Goal: Task Accomplishment & Management: Manage account settings

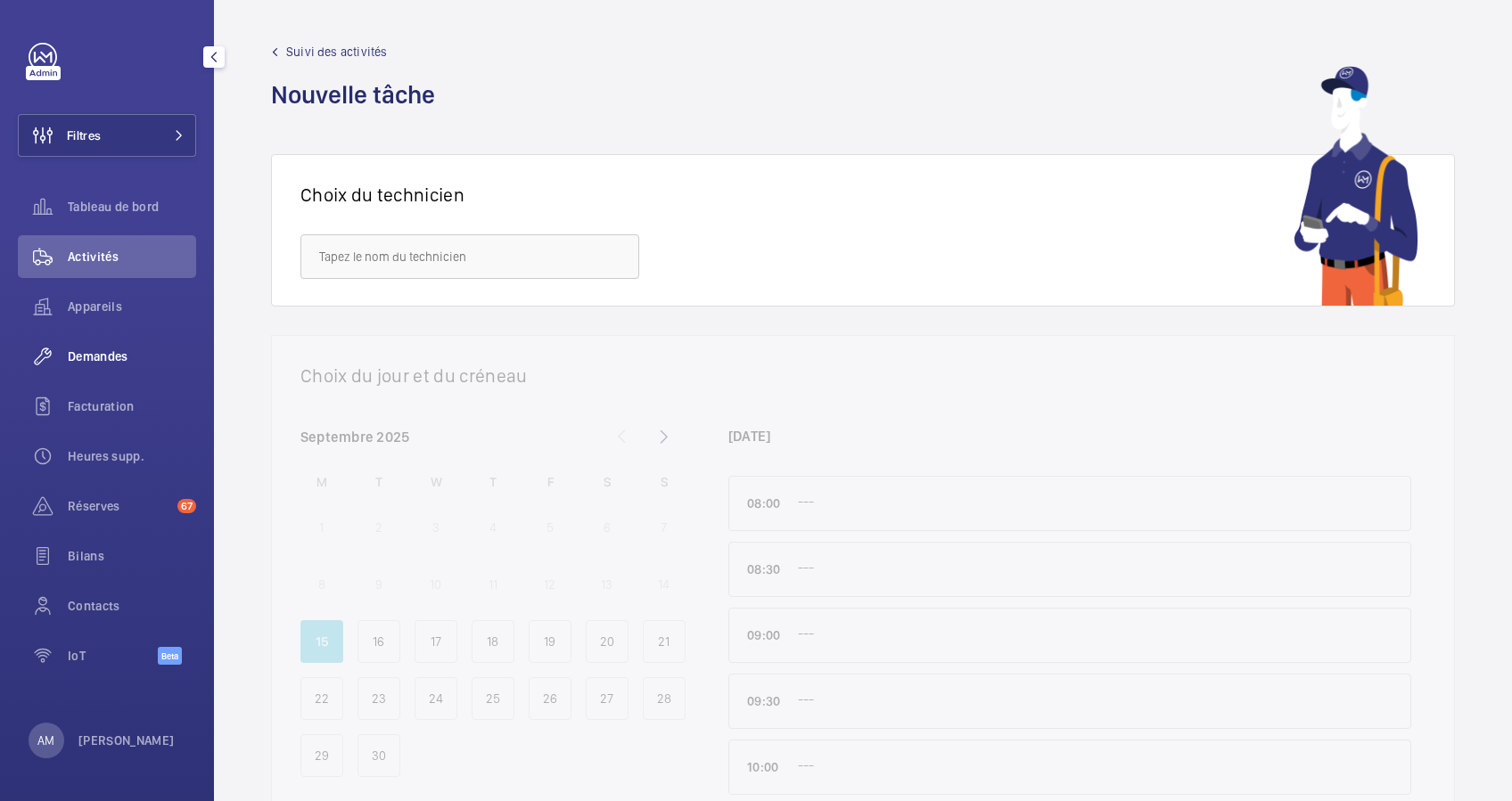
click at [100, 345] on div "Demandes" at bounding box center [106, 356] width 178 height 42
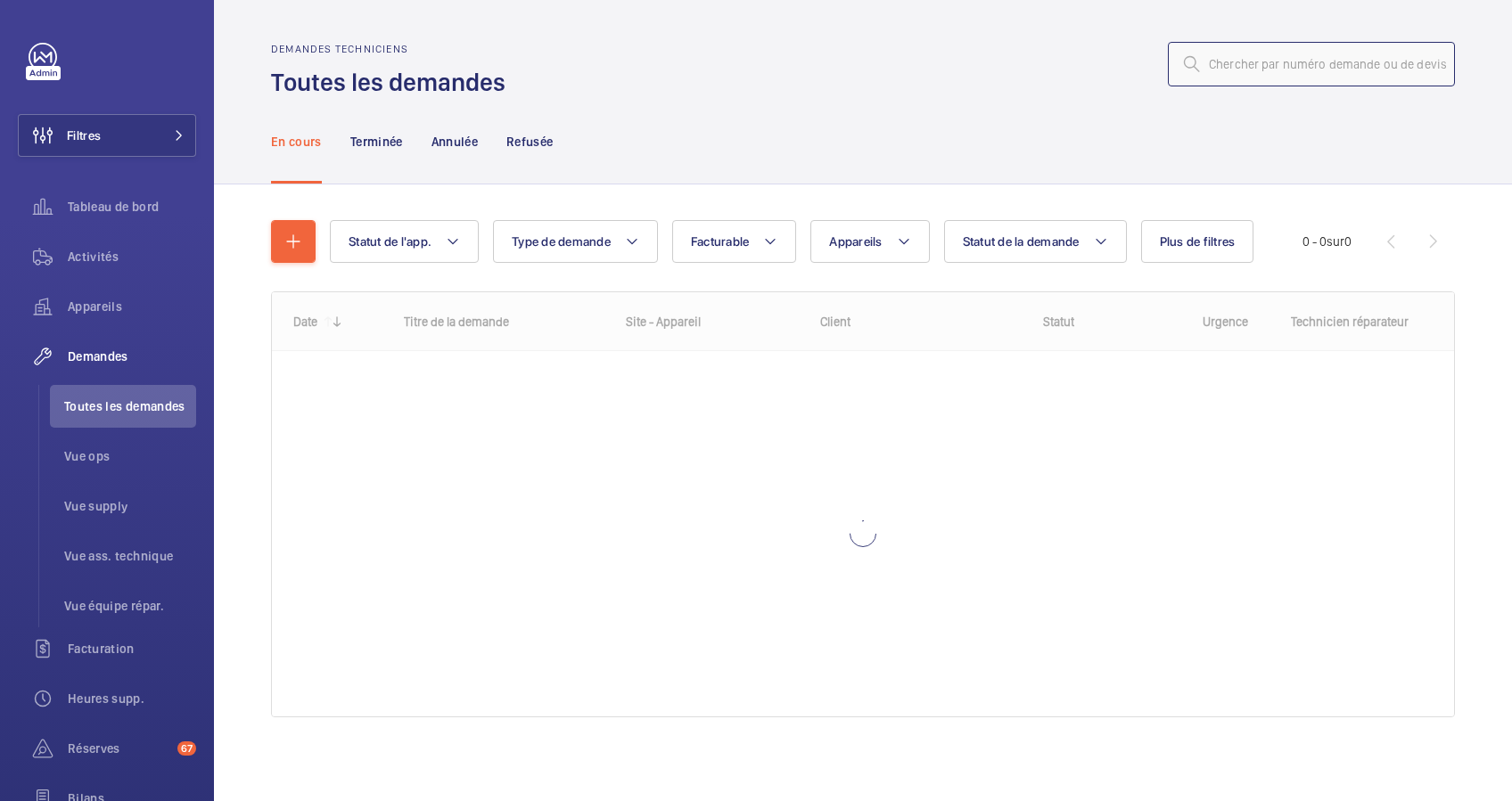
click at [1256, 62] on input "text" at bounding box center [1311, 64] width 287 height 44
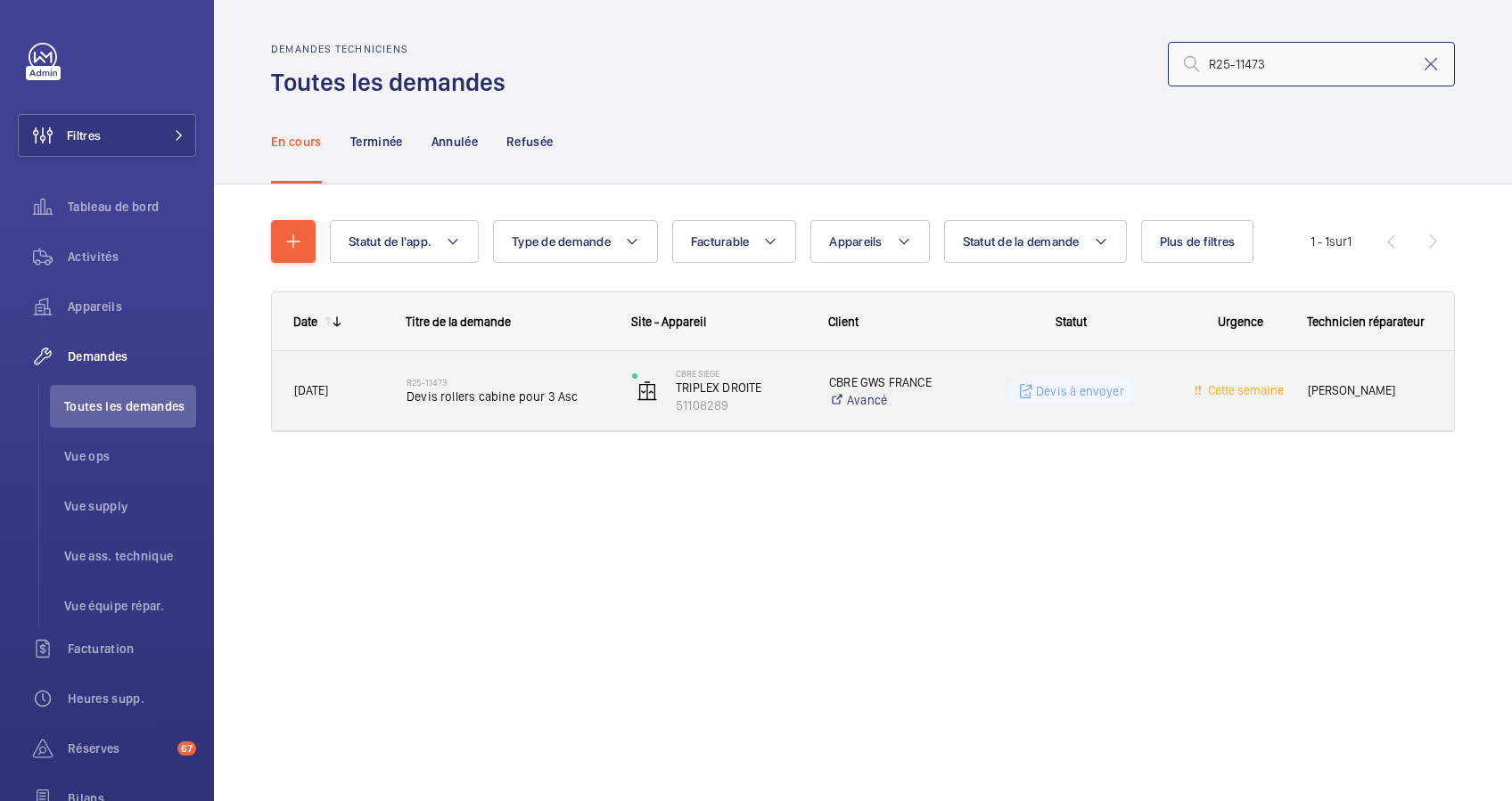
type input "R25-11473"
click at [555, 385] on h2 "R25-11473" at bounding box center [507, 382] width 202 height 10
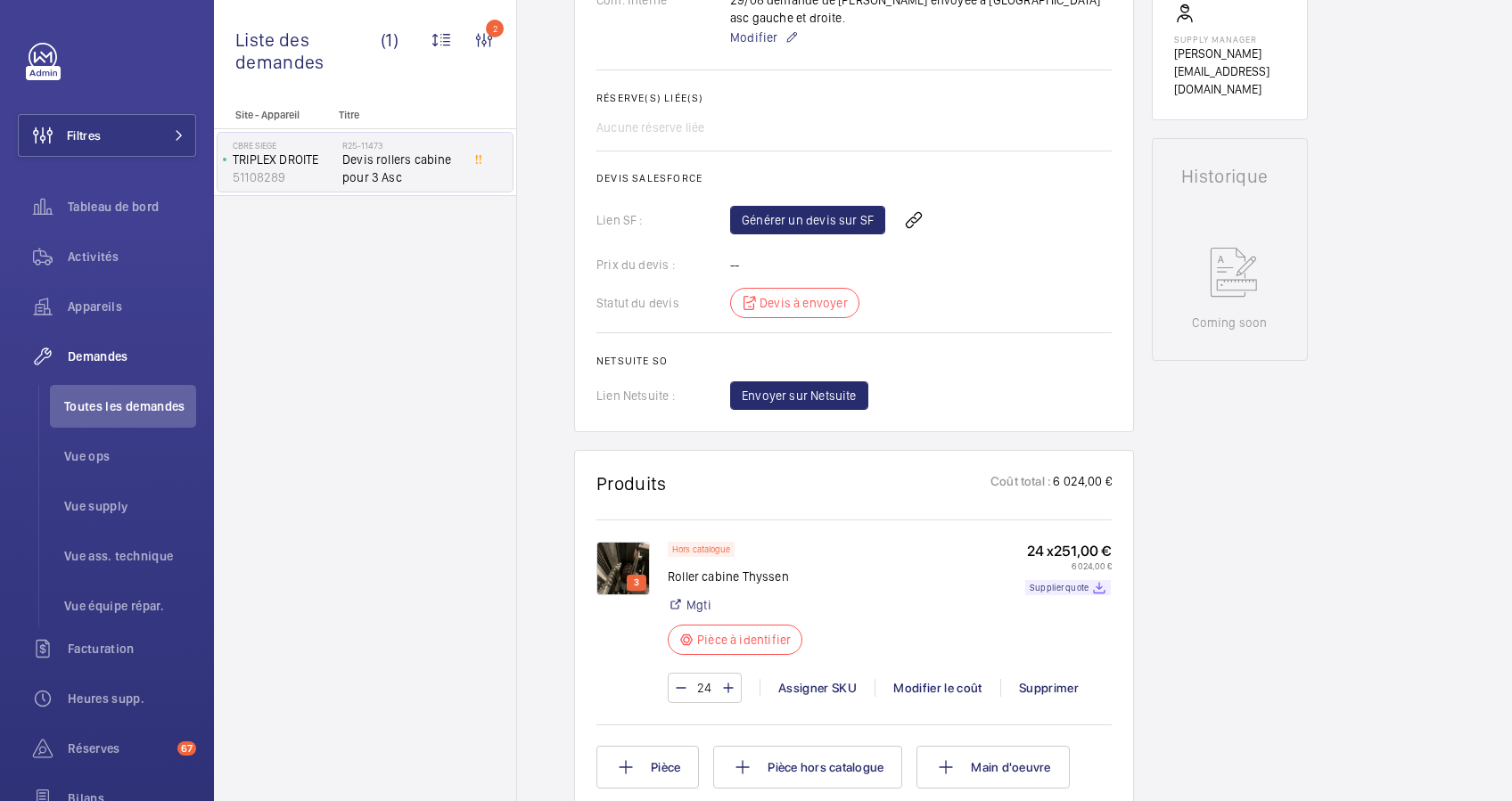
scroll to position [832, 0]
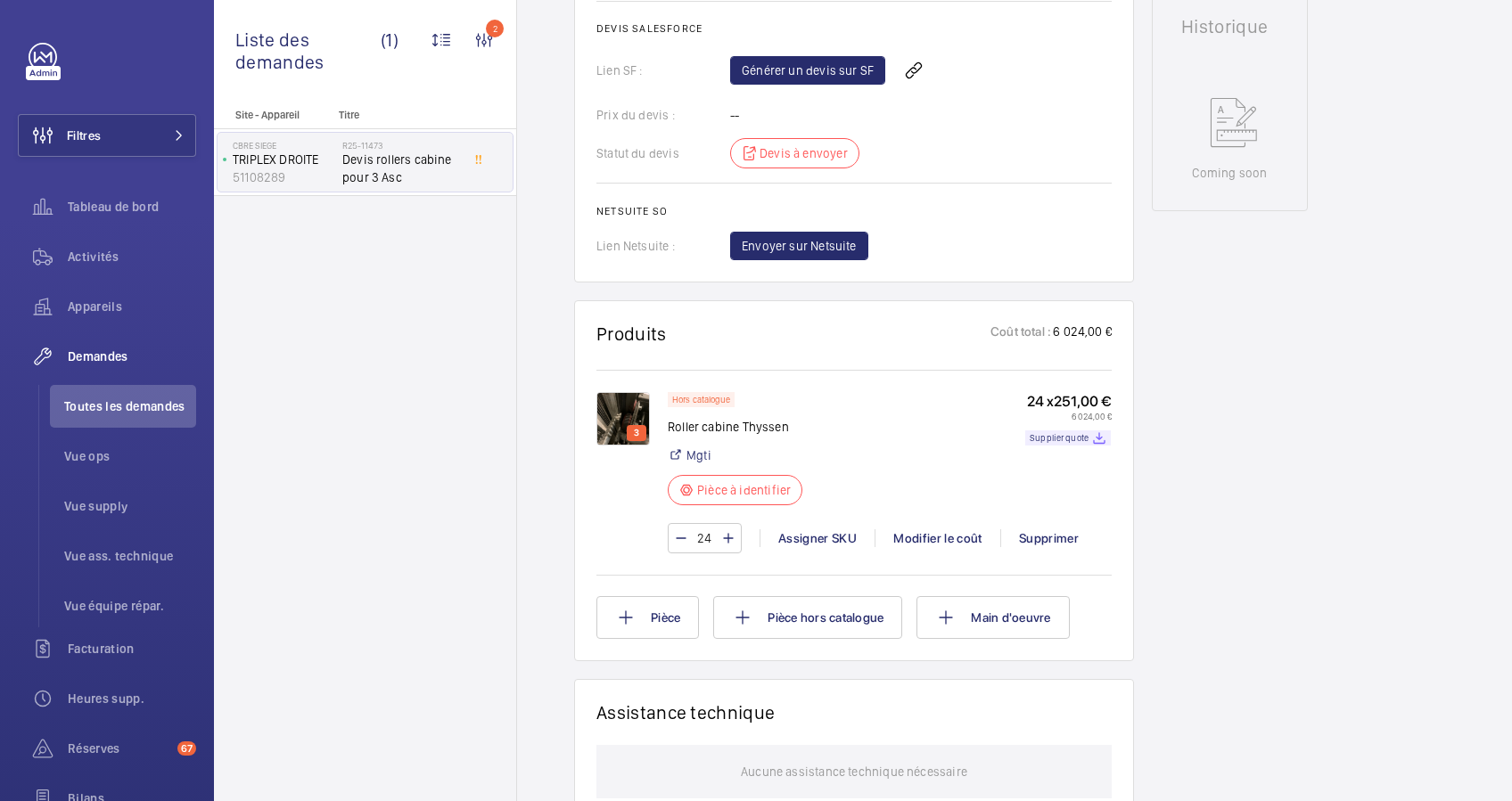
click at [633, 392] on img at bounding box center [623, 419] width 54 height 54
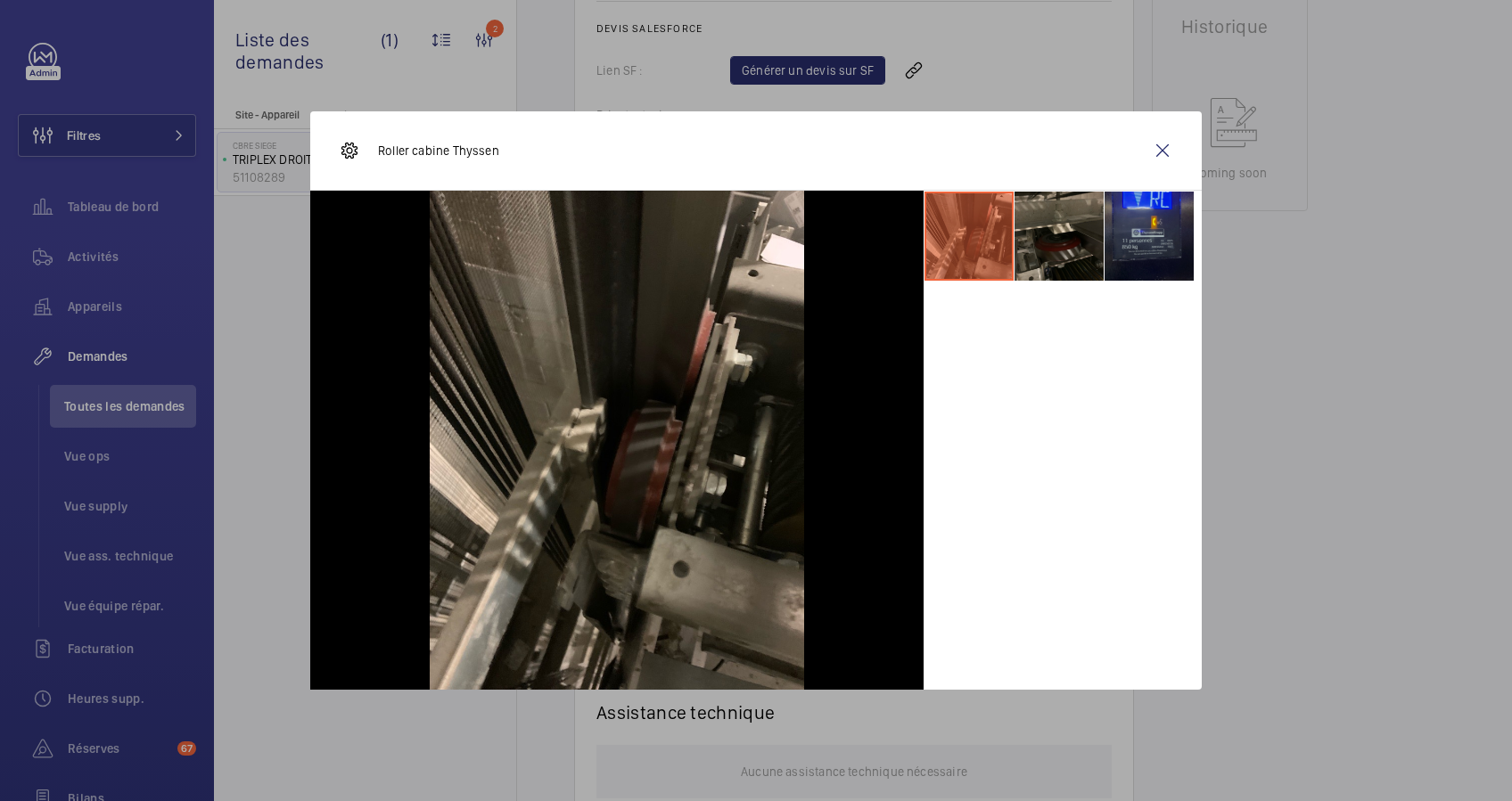
click at [1155, 242] on li at bounding box center [1149, 236] width 89 height 89
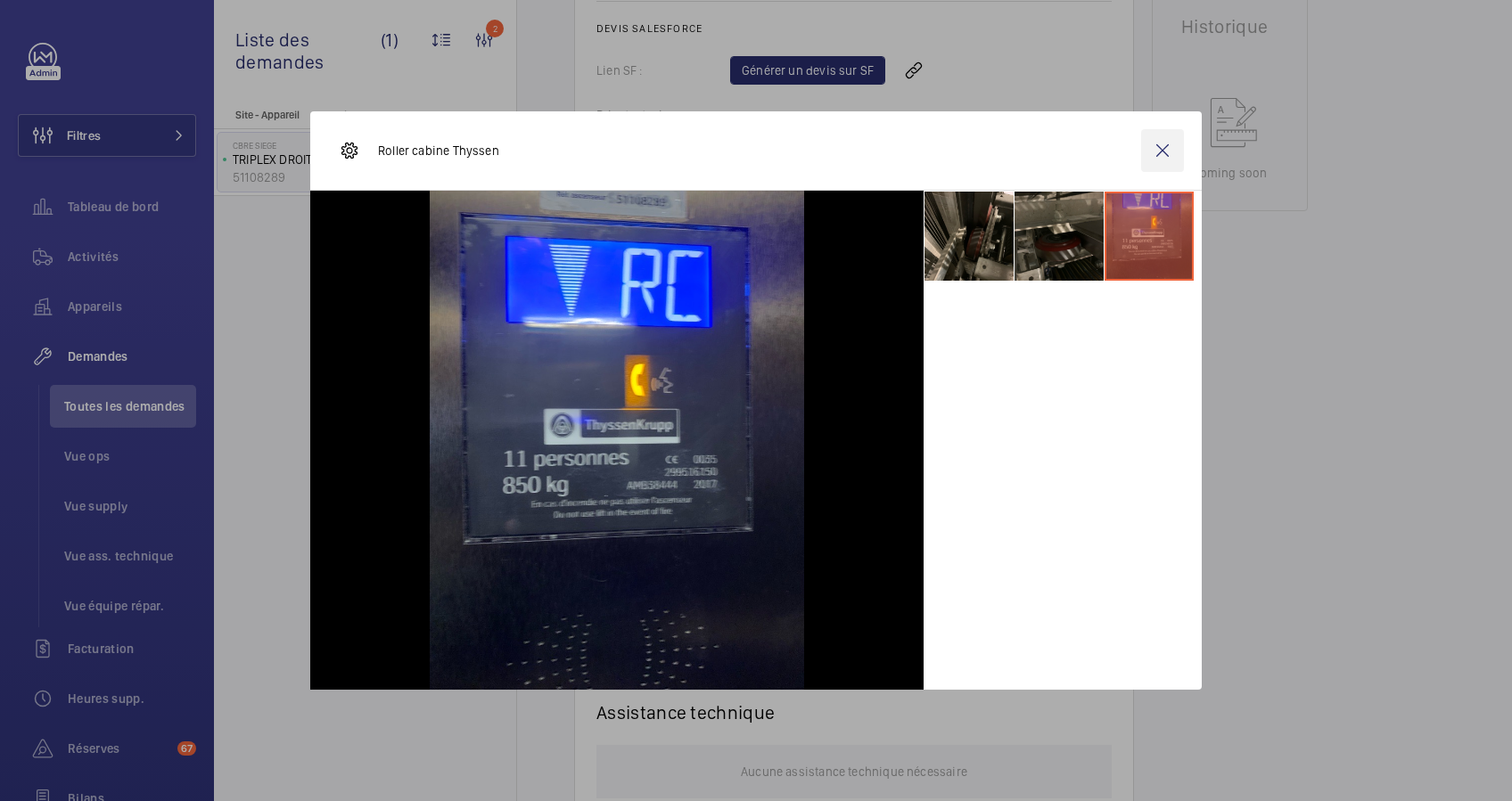
click at [1169, 146] on wm-front-icon-button at bounding box center [1162, 150] width 42 height 42
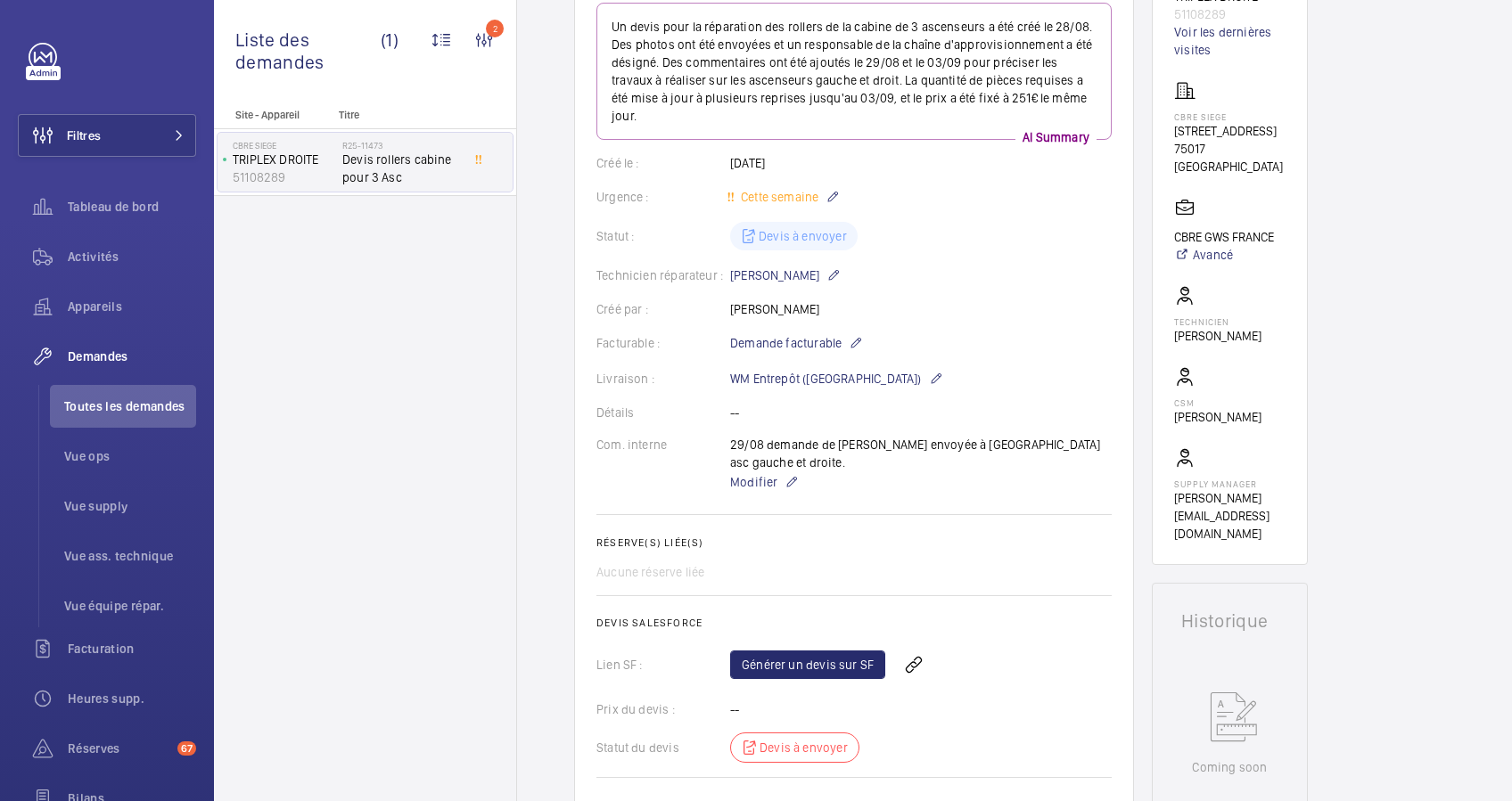
scroll to position [119, 0]
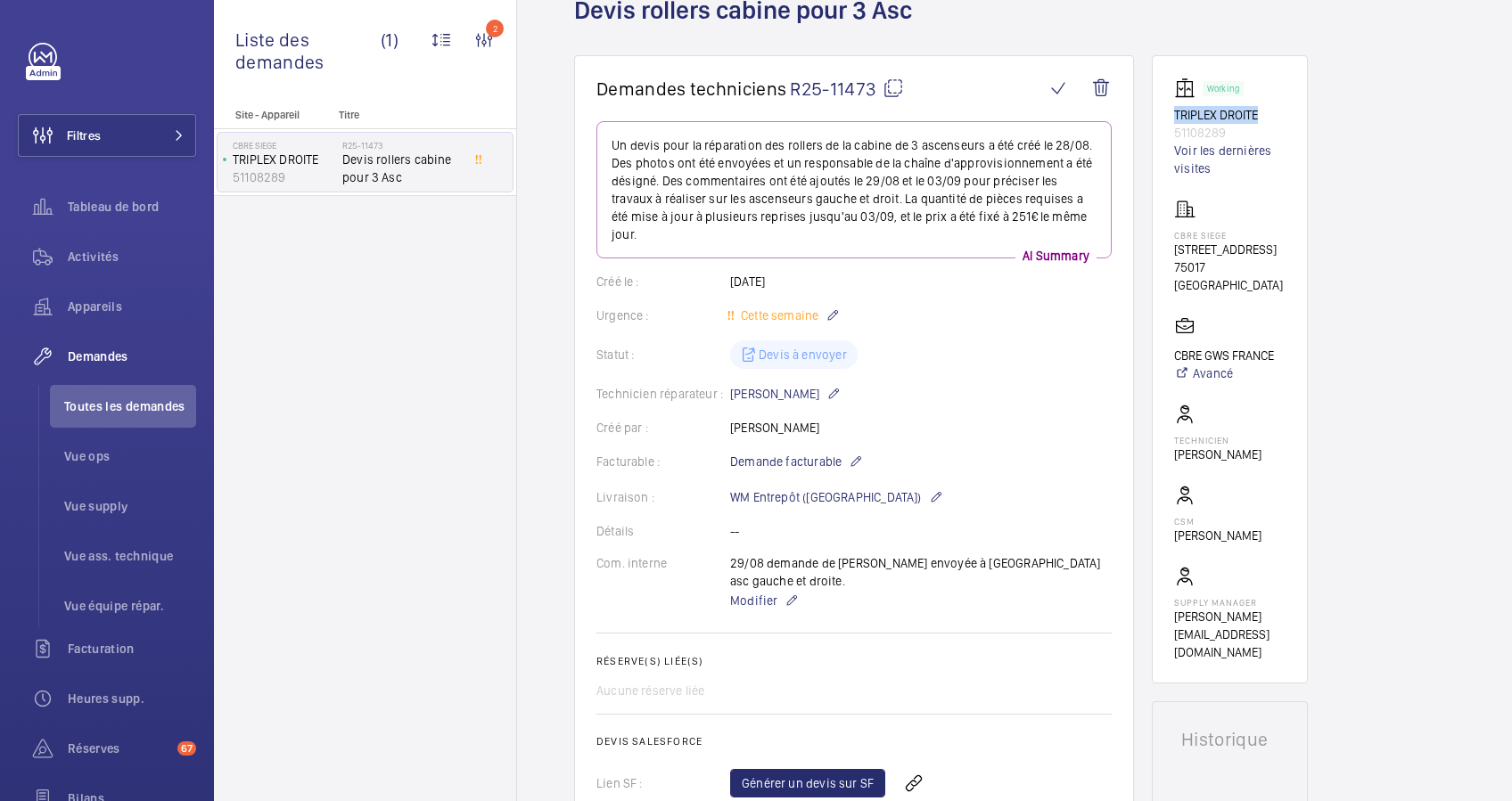
drag, startPoint x: 1172, startPoint y: 114, endPoint x: 1279, endPoint y: 121, distance: 107.2
click at [1279, 121] on wm-front-card "Working TRIPLEX DROITE 51108289 Voir les dernières visites CBRE SIEGE 76 Rue de…" at bounding box center [1231, 370] width 156 height 629
drag, startPoint x: 1279, startPoint y: 121, endPoint x: 1233, endPoint y: 113, distance: 46.7
copy p "TRIPLEX DROITE"
click at [1214, 156] on link "Voir les dernières visites" at bounding box center [1230, 160] width 111 height 36
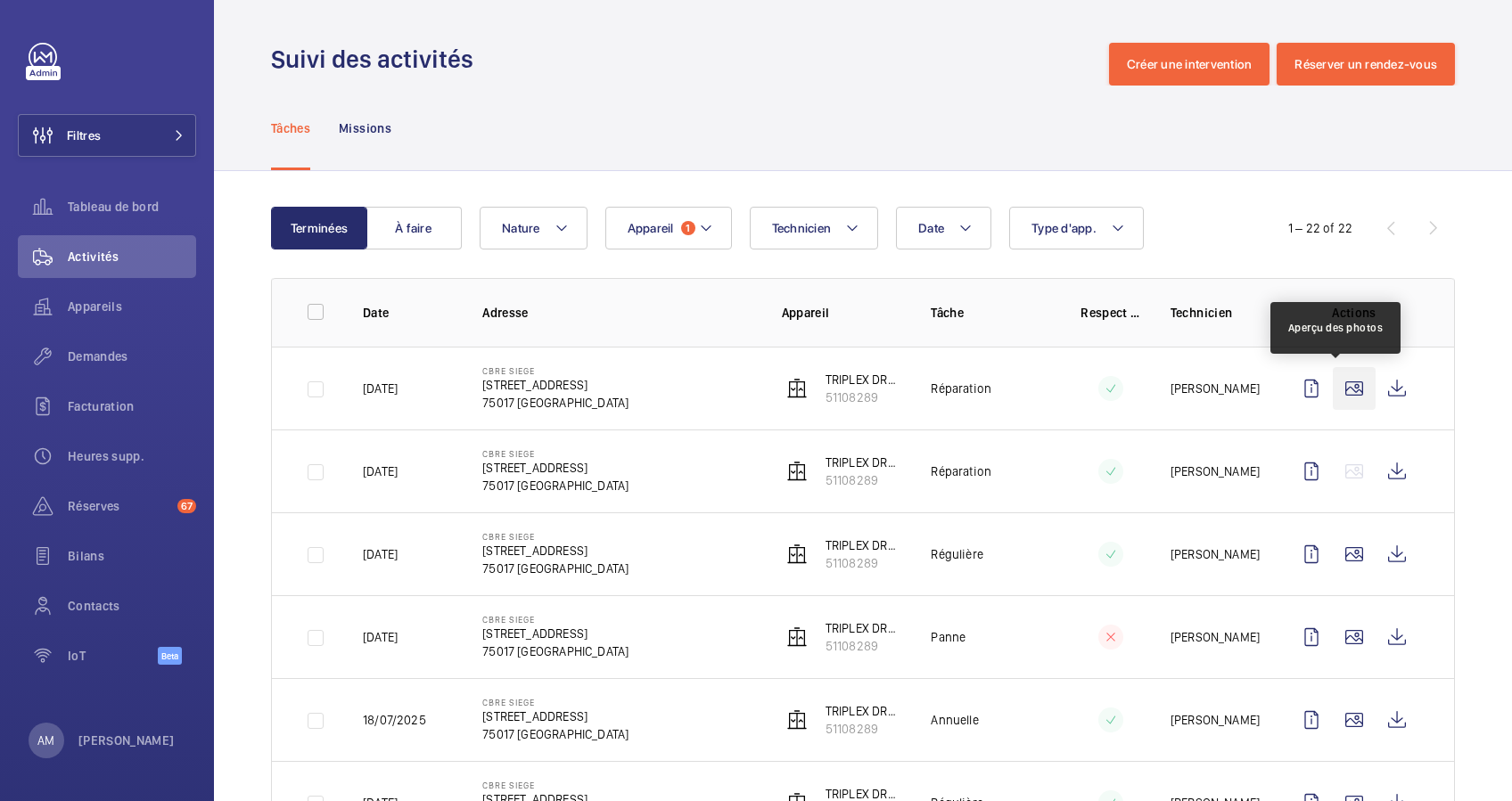
click at [1333, 385] on wm-front-icon-button at bounding box center [1354, 388] width 42 height 42
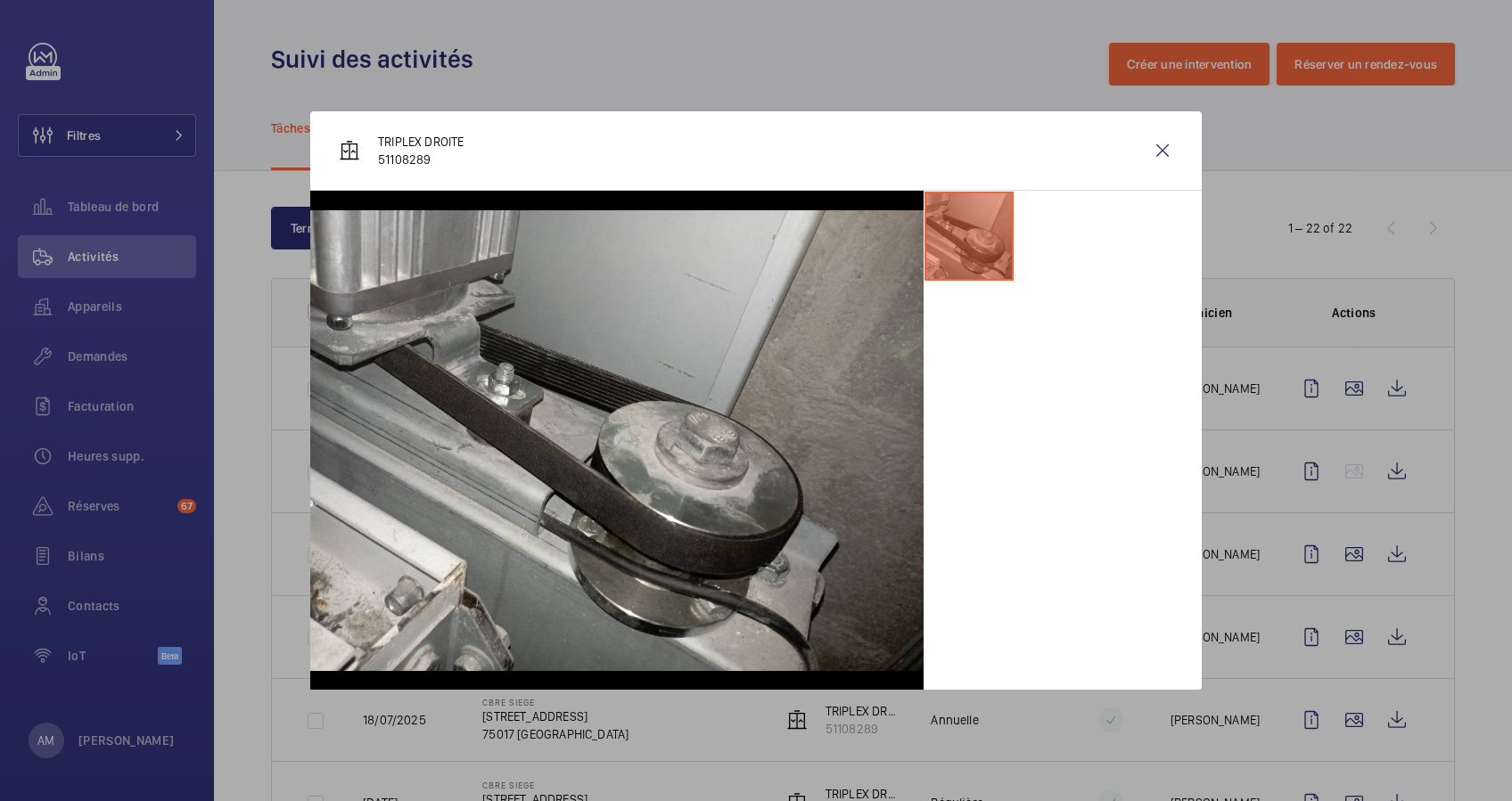
click at [1338, 426] on div at bounding box center [756, 400] width 1512 height 801
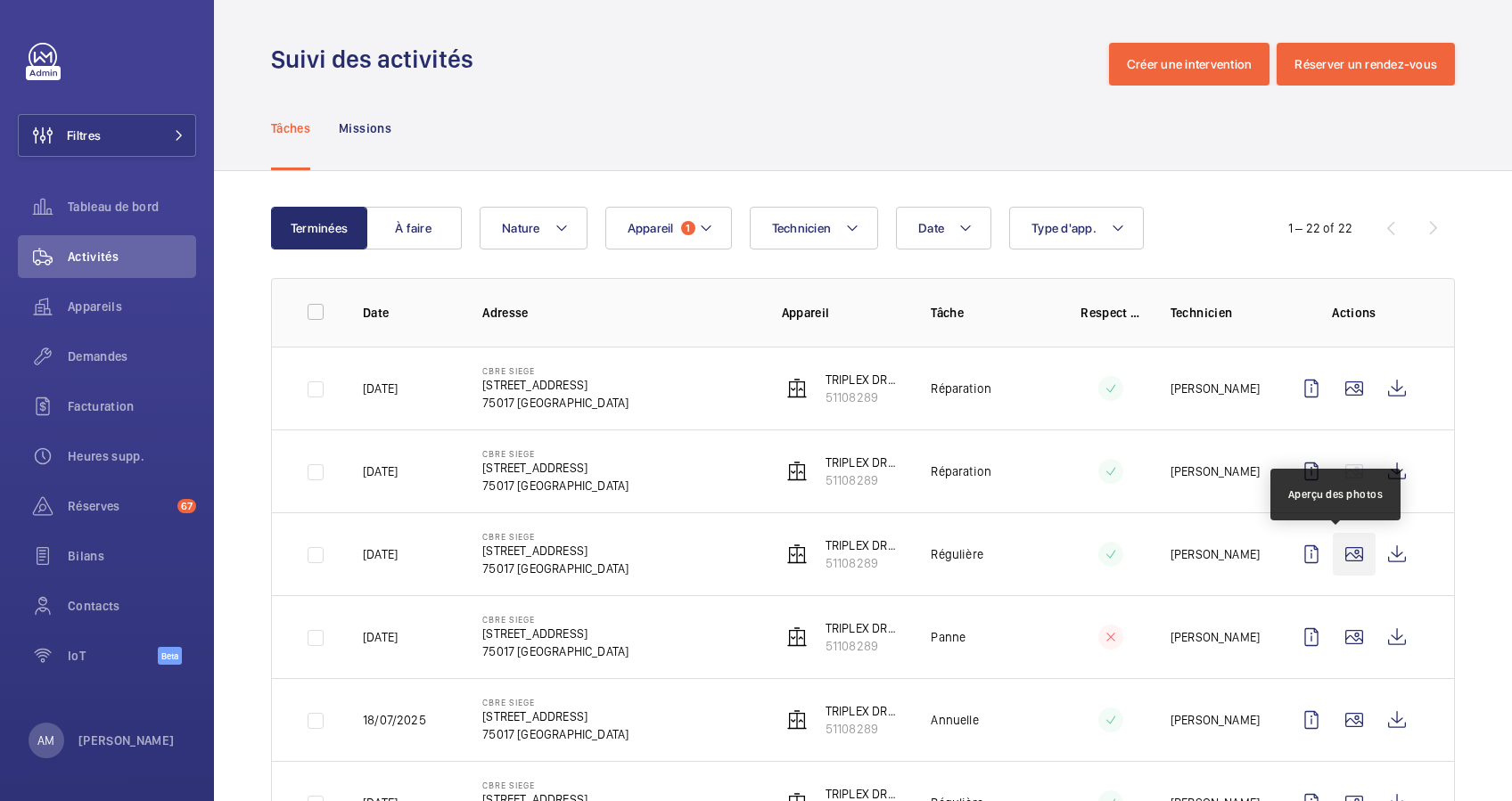
click at [1333, 553] on wm-front-icon-button at bounding box center [1354, 553] width 42 height 42
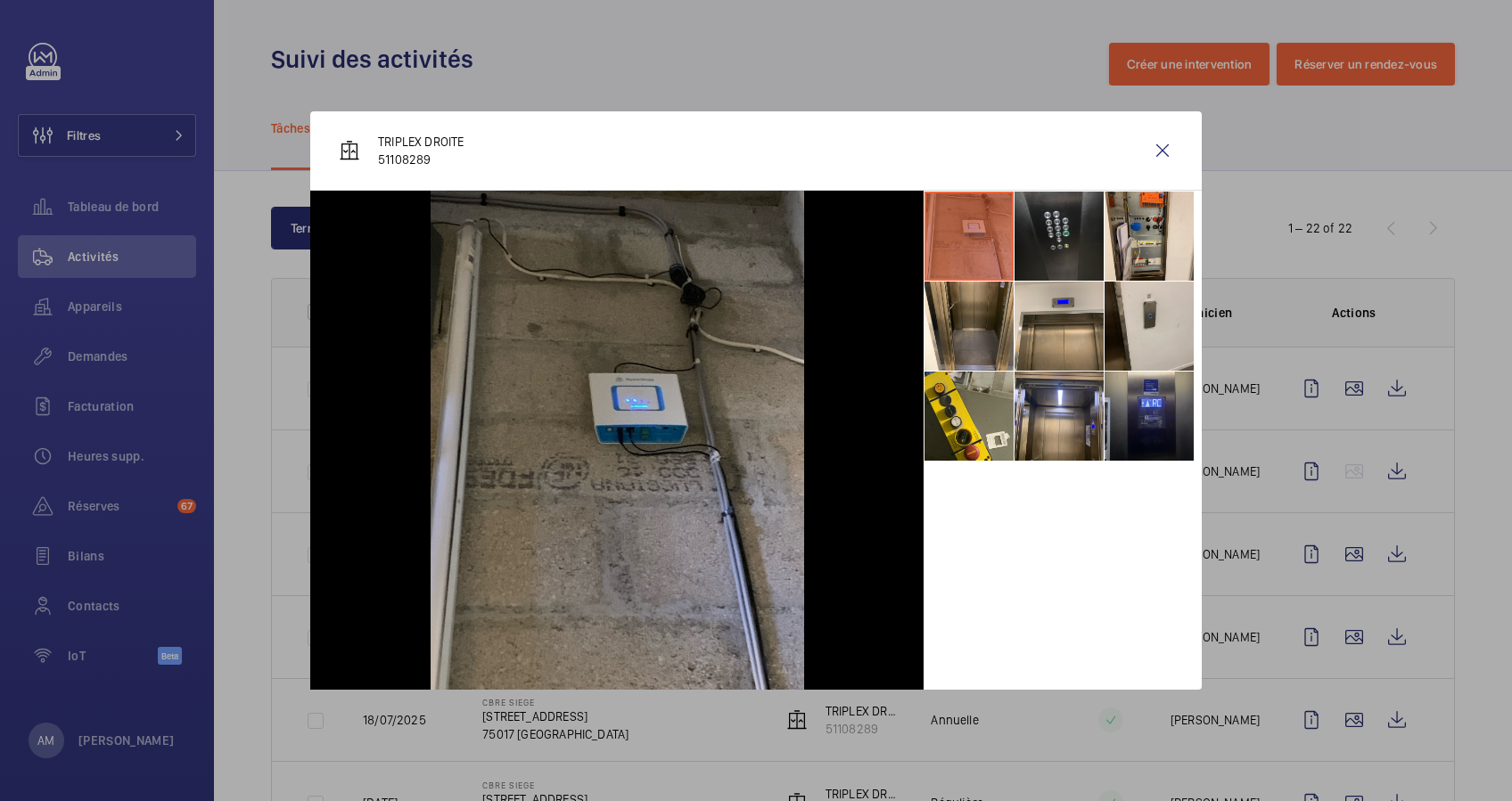
click at [1158, 409] on li at bounding box center [1149, 416] width 89 height 89
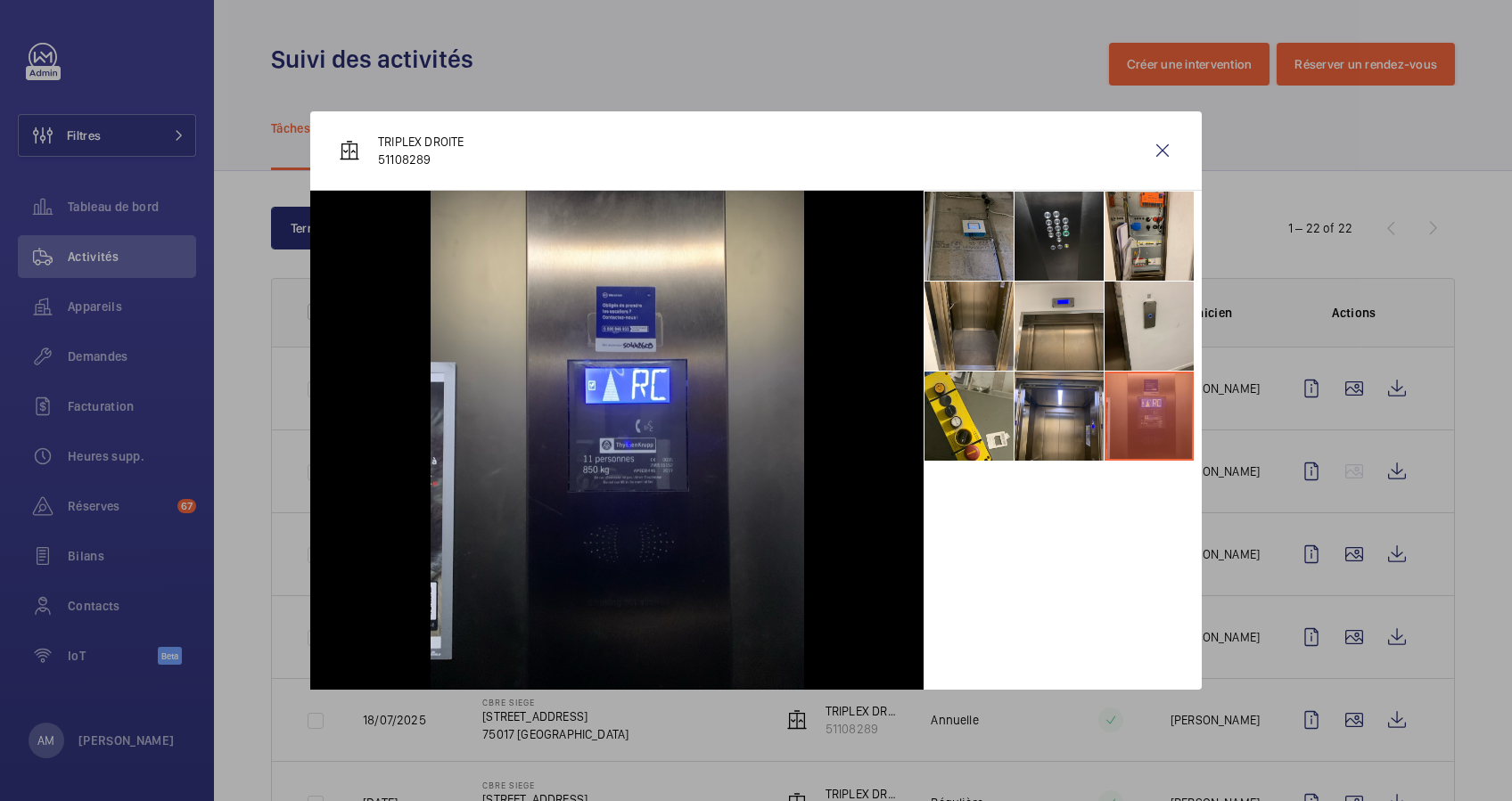
click at [1331, 465] on div at bounding box center [756, 400] width 1512 height 801
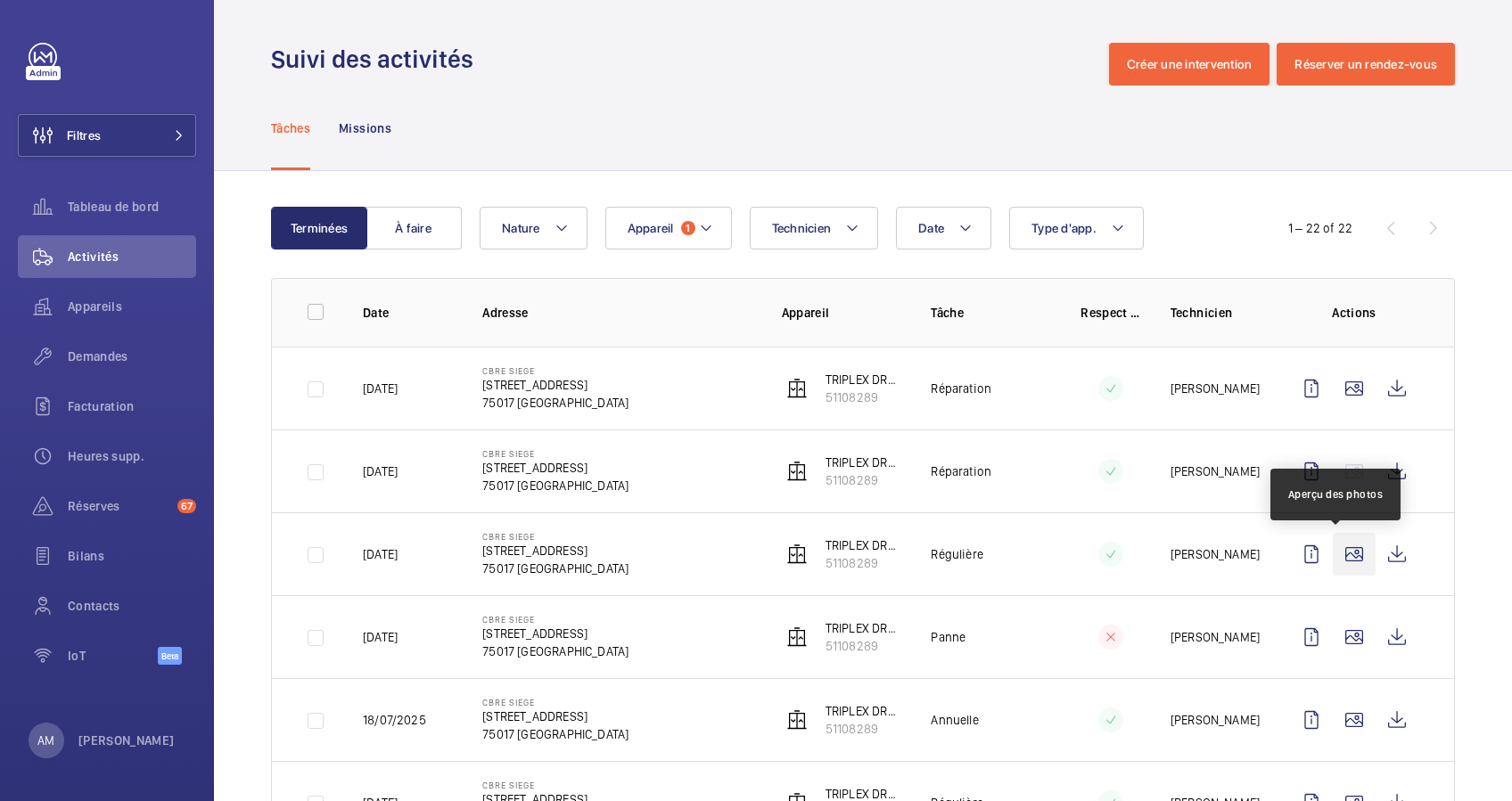
click at [1337, 551] on wm-front-icon-button at bounding box center [1354, 553] width 42 height 42
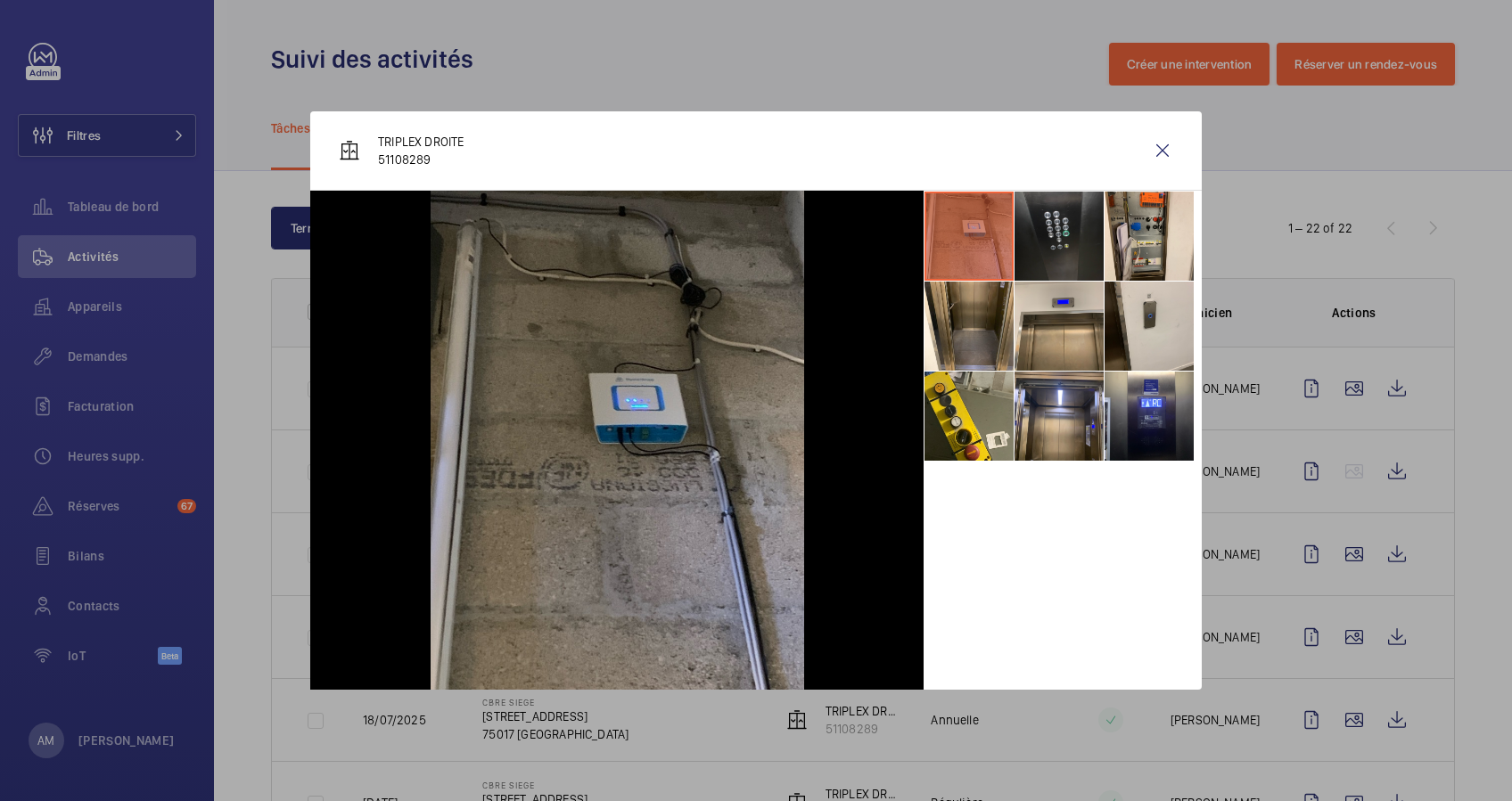
click at [1327, 636] on div at bounding box center [756, 400] width 1512 height 801
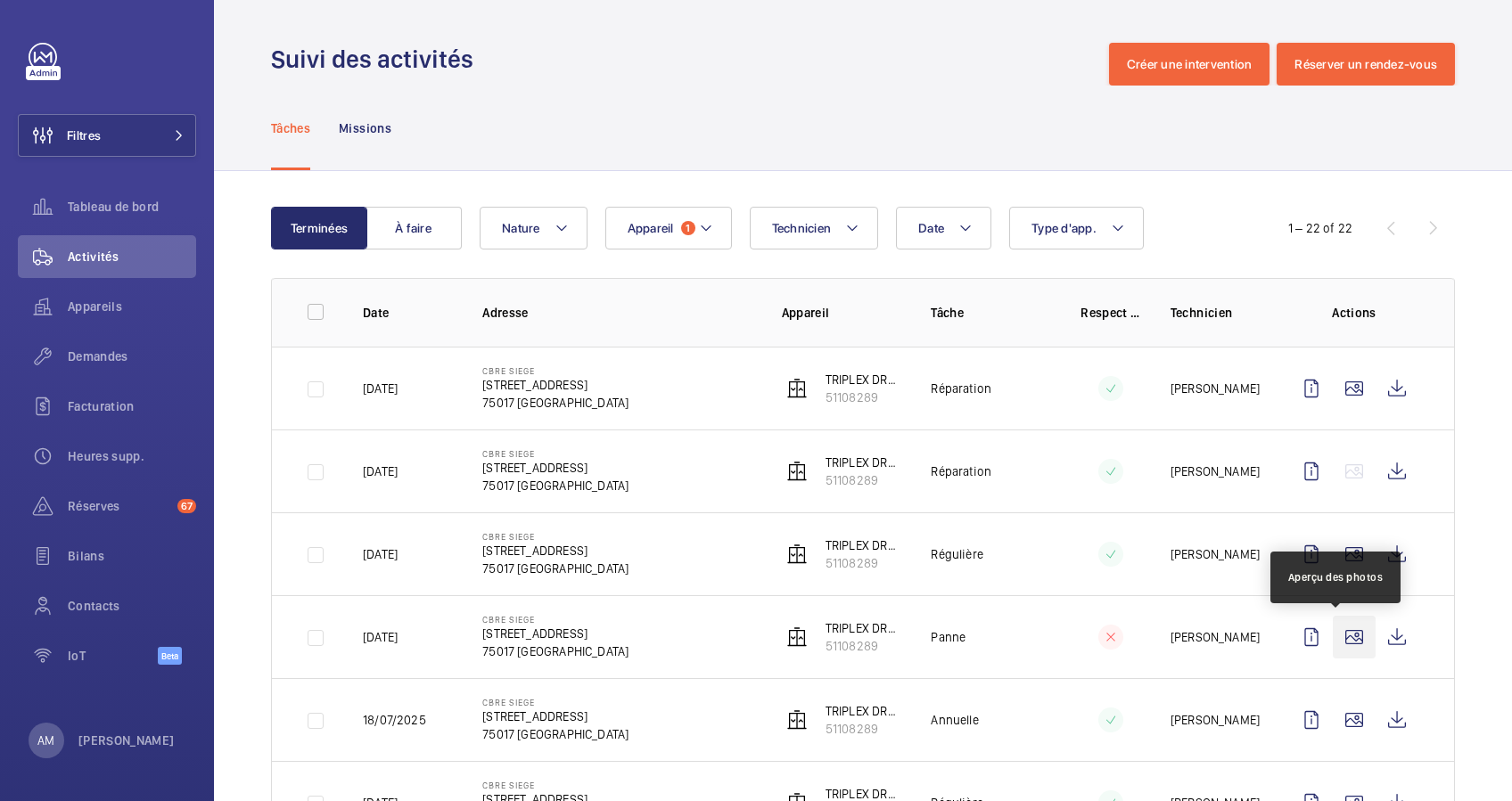
click at [1337, 634] on wm-front-icon-button at bounding box center [1354, 636] width 42 height 42
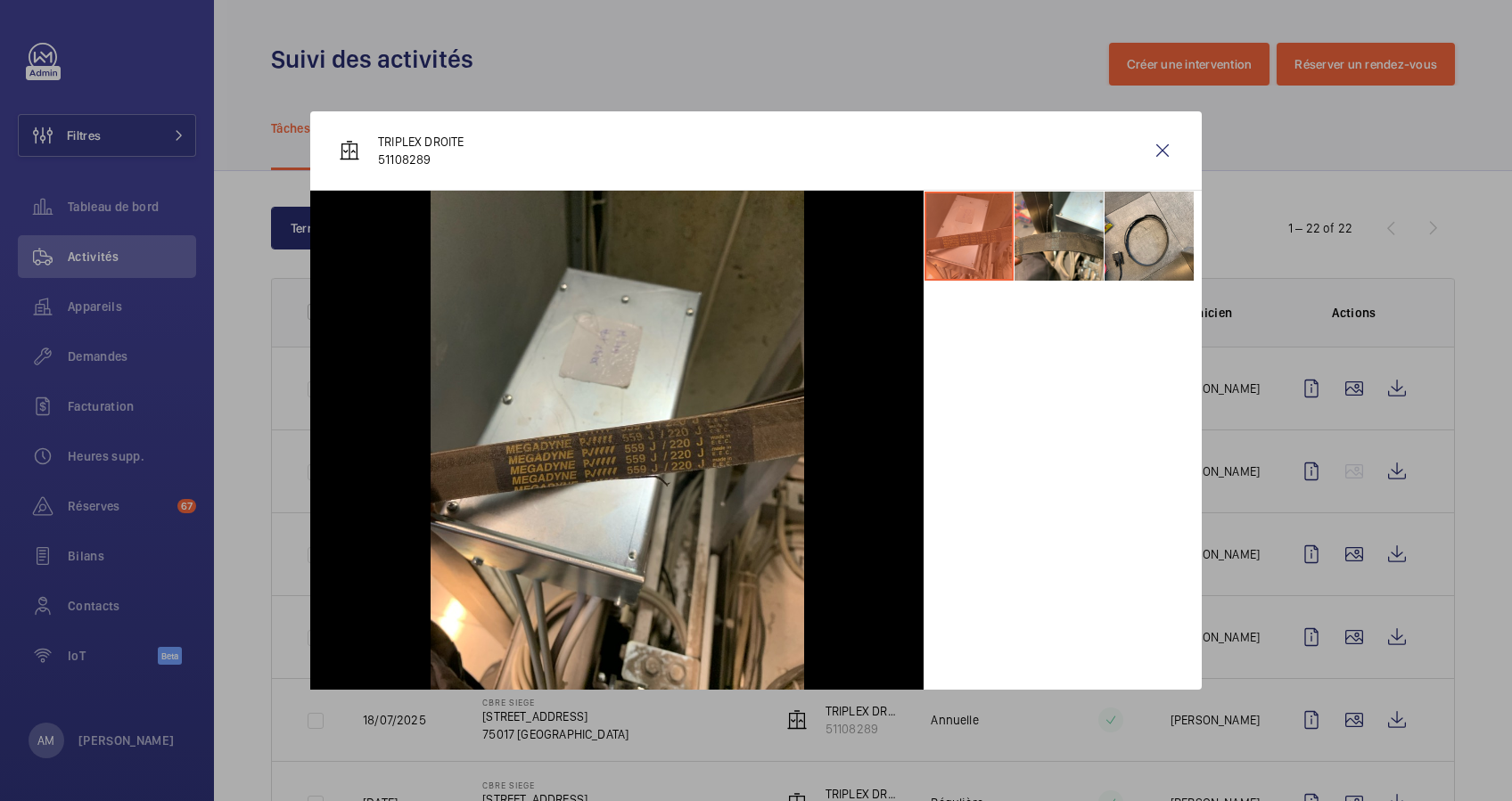
click at [1332, 724] on div at bounding box center [756, 400] width 1512 height 801
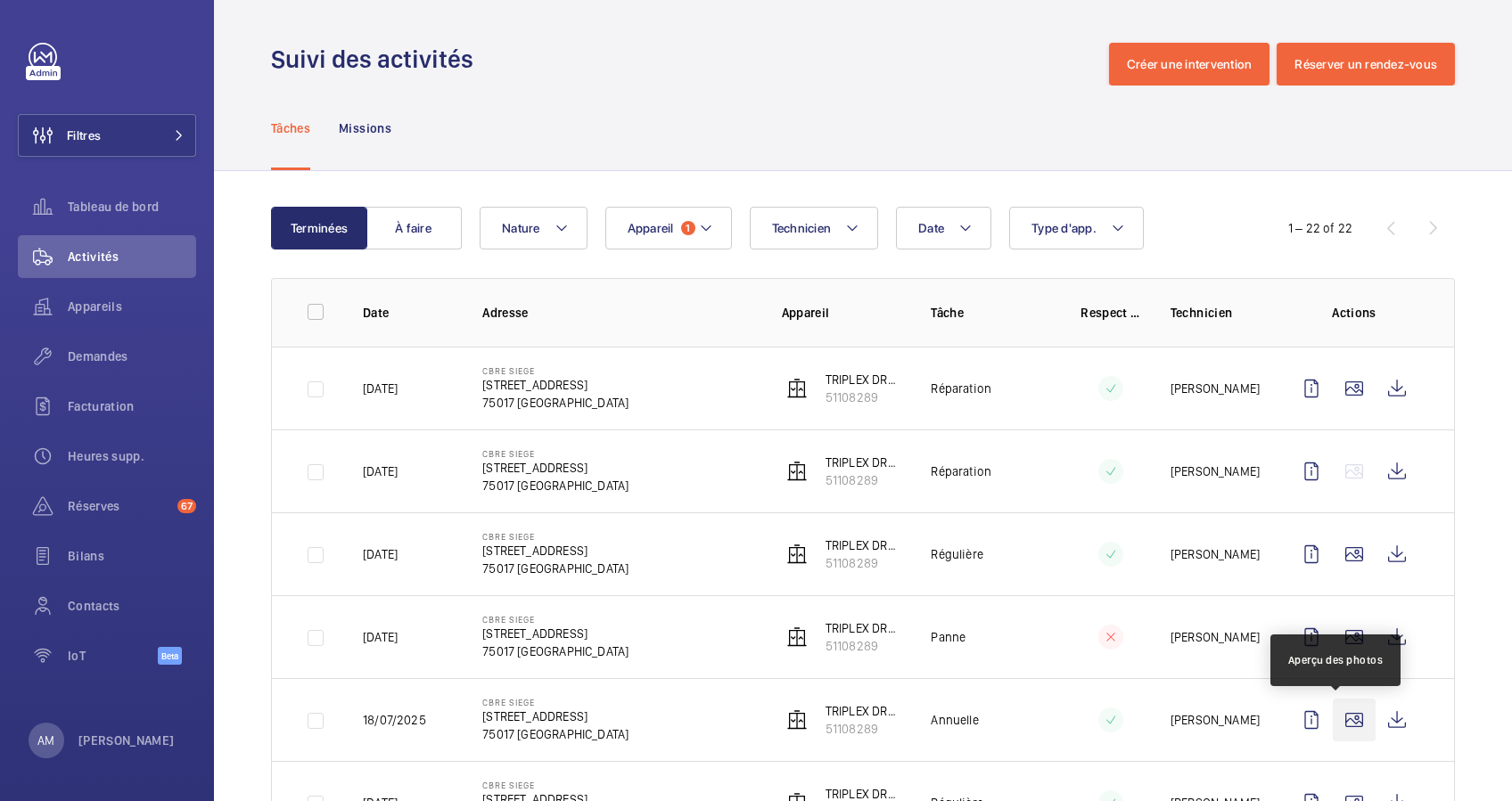
click at [1335, 713] on wm-front-icon-button at bounding box center [1354, 720] width 42 height 42
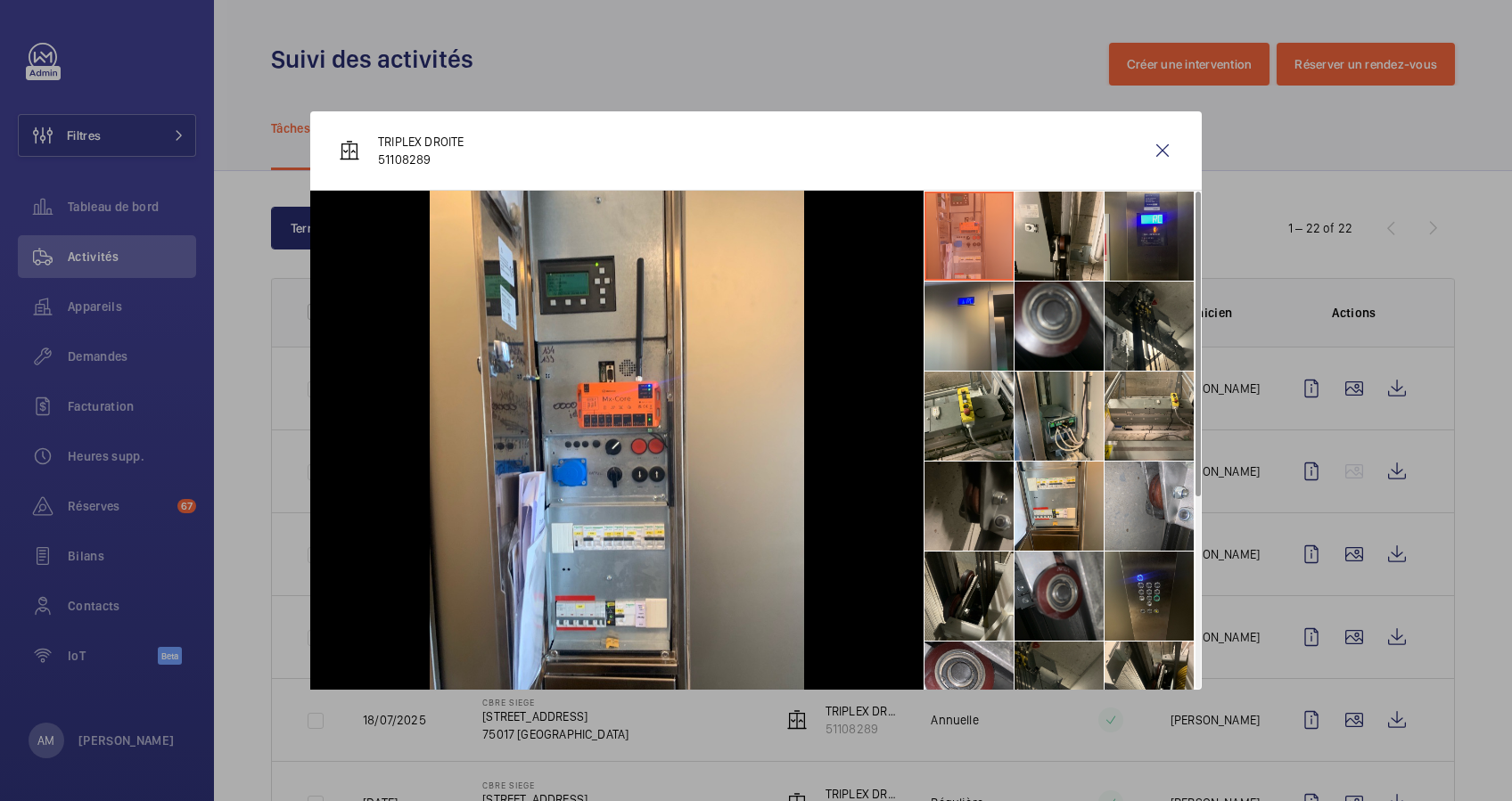
click at [1165, 239] on li at bounding box center [1149, 236] width 89 height 89
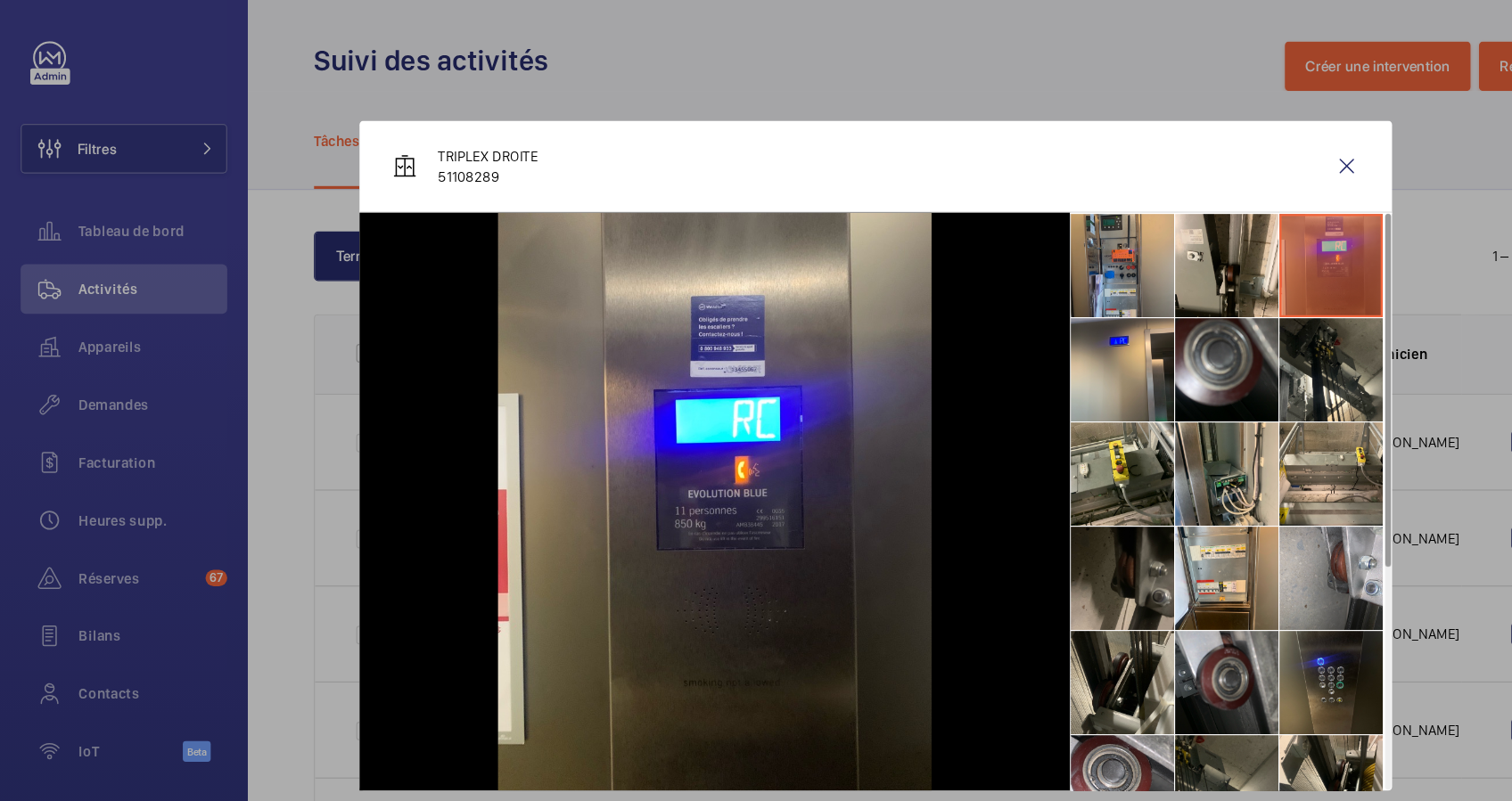
click at [975, 219] on li at bounding box center [969, 236] width 89 height 89
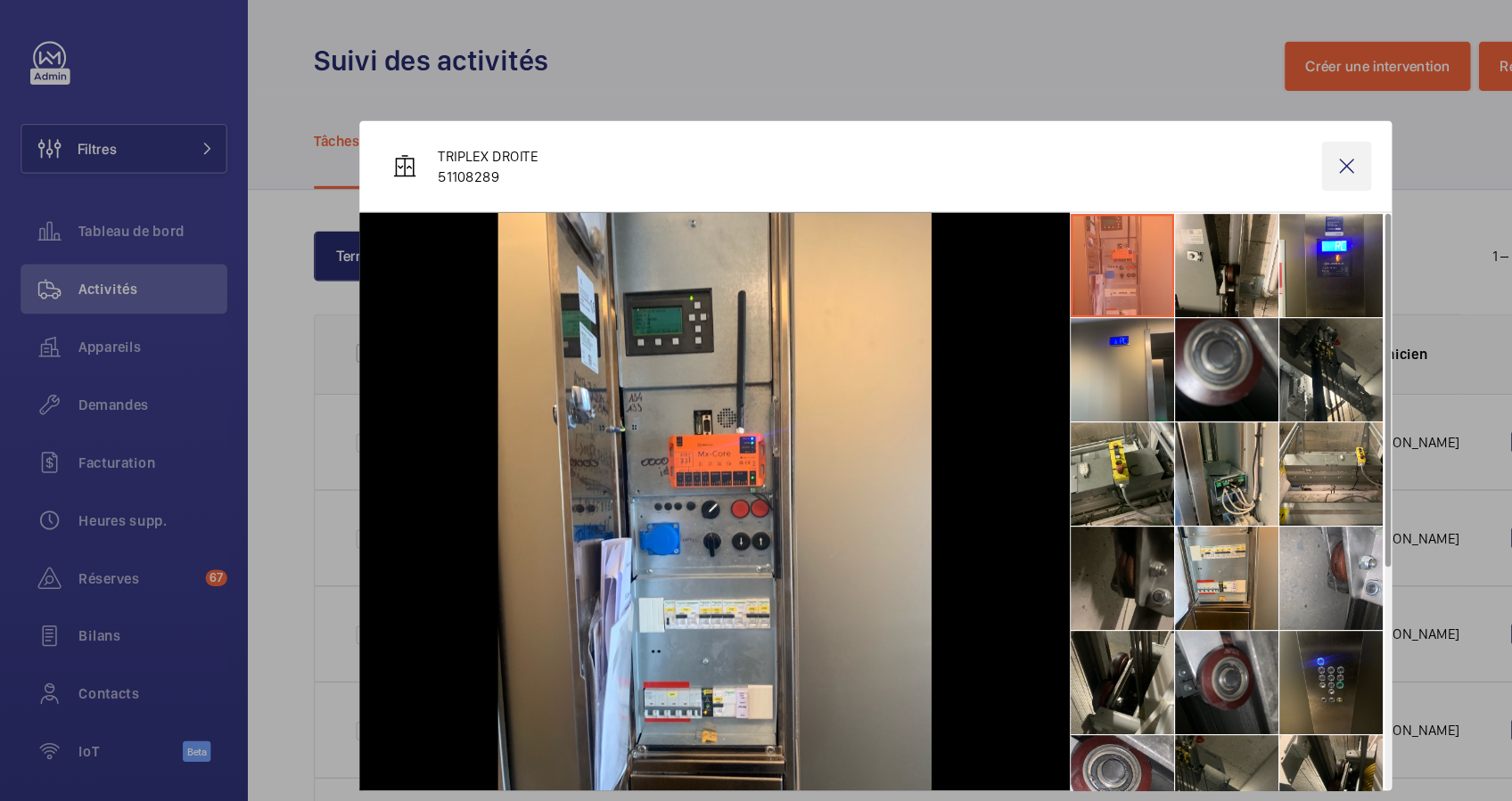
click at [1159, 148] on wm-front-icon-button at bounding box center [1162, 150] width 42 height 42
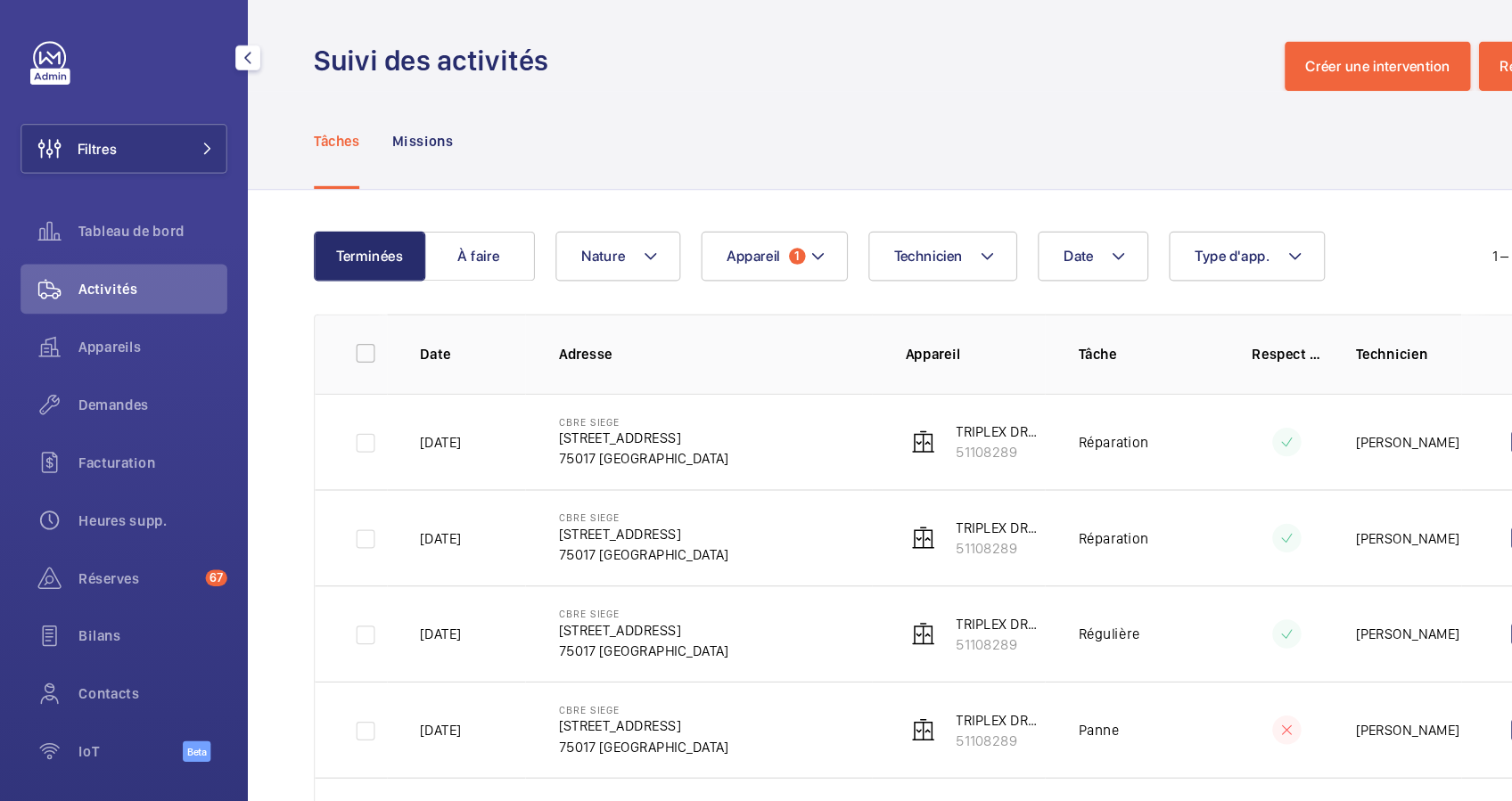
drag, startPoint x: 88, startPoint y: 120, endPoint x: 184, endPoint y: 109, distance: 96.6
click at [95, 119] on span "Filtres" at bounding box center [59, 135] width 82 height 42
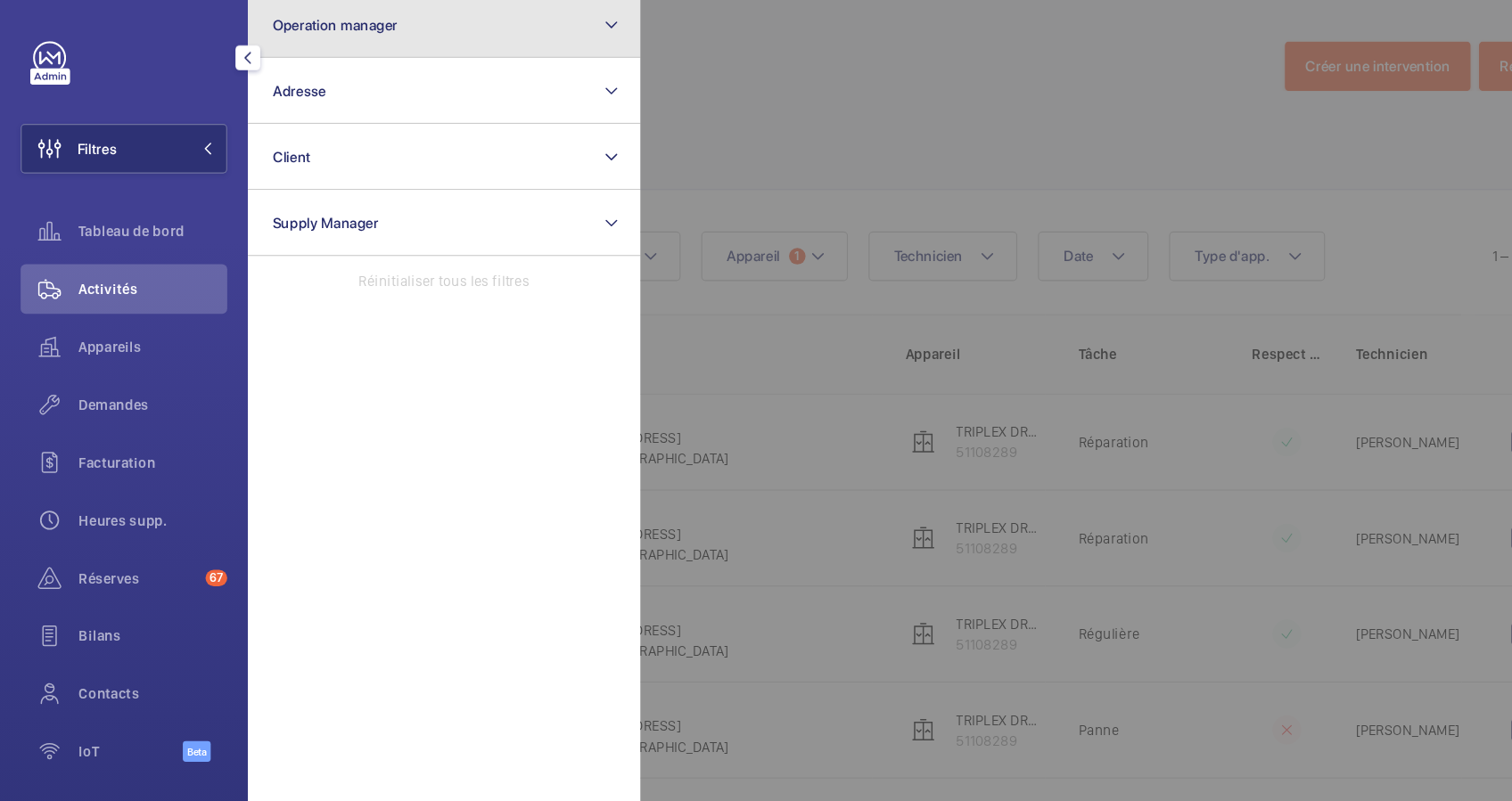
click at [447, 32] on button "Operation manager" at bounding box center [383, 28] width 339 height 57
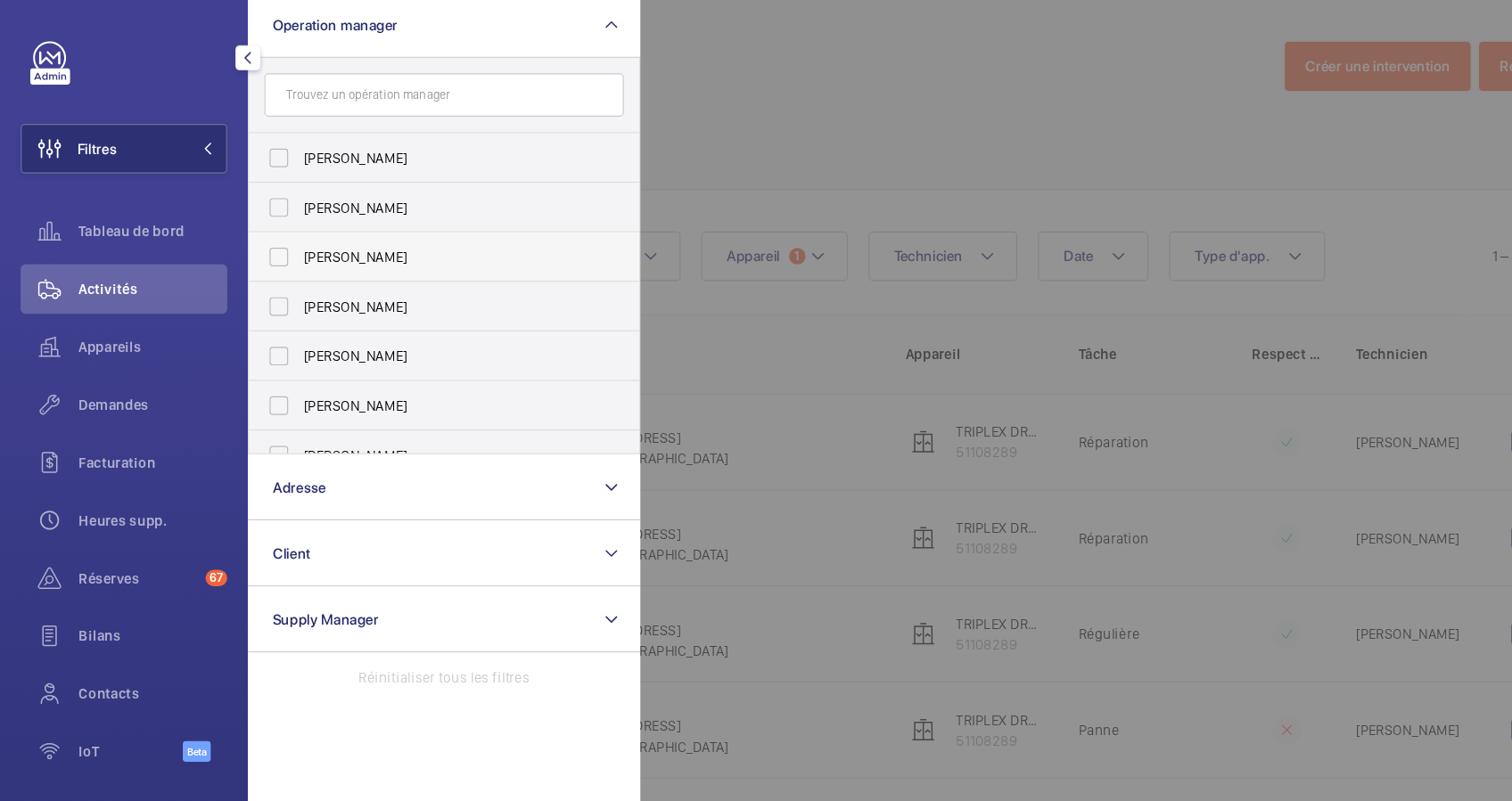
click at [278, 222] on span "[PERSON_NAME]" at bounding box center [384, 229] width 245 height 18
click at [259, 222] on input "[PERSON_NAME]" at bounding box center [241, 229] width 36 height 36
checkbox input "true"
click at [93, 315] on div "Appareils" at bounding box center [106, 306] width 178 height 42
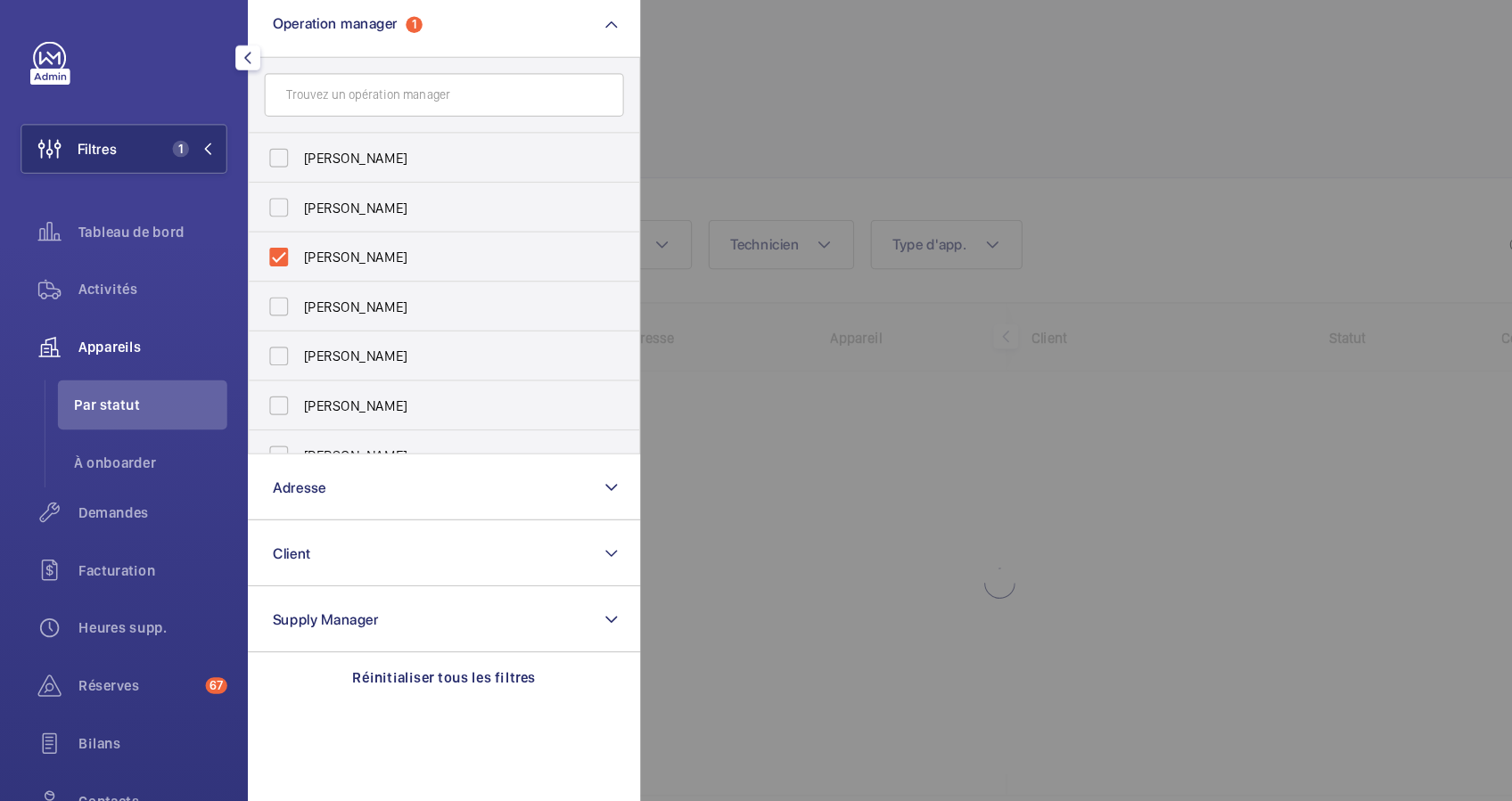
click at [695, 102] on div at bounding box center [1309, 400] width 1512 height 801
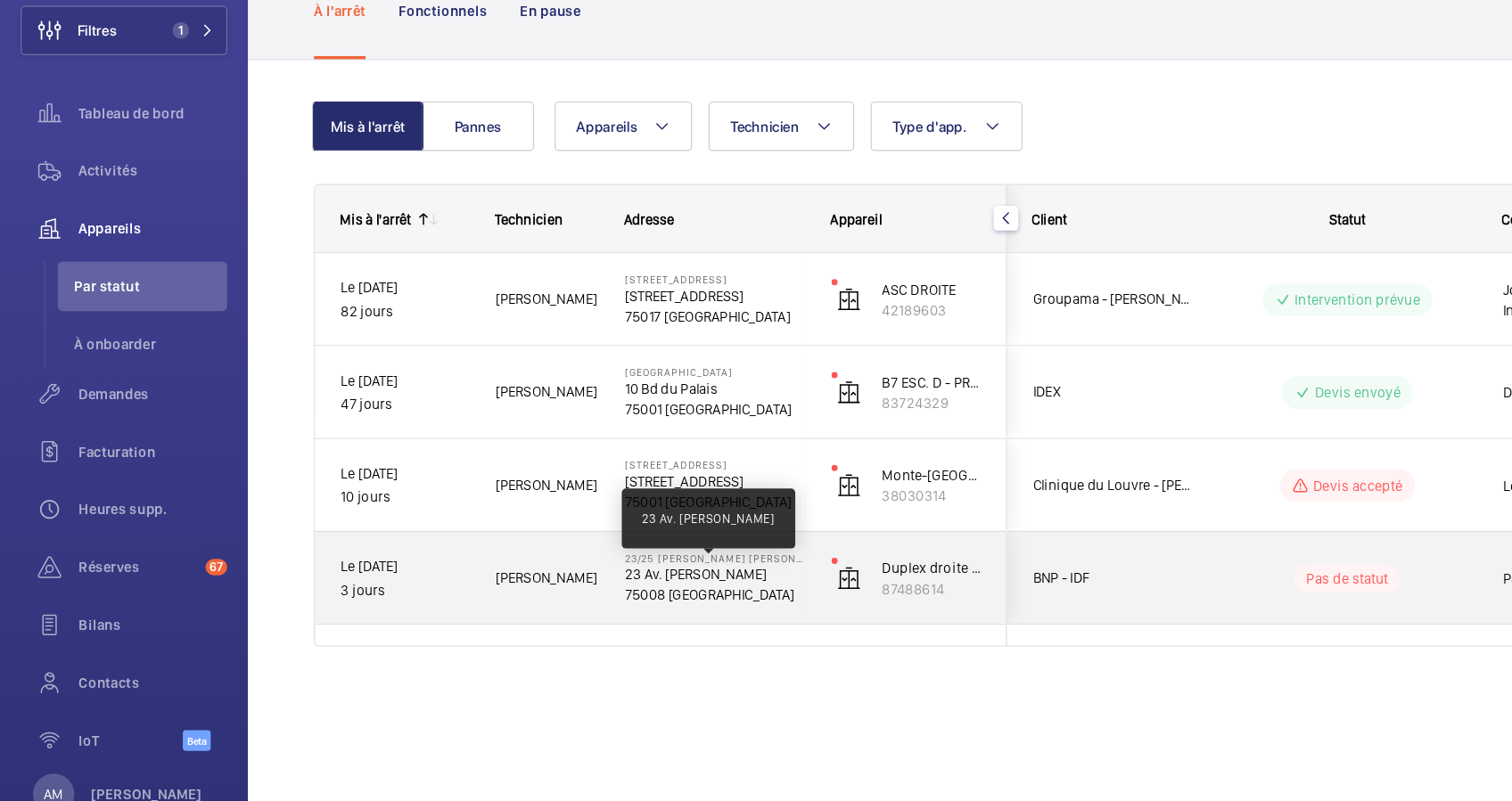
click at [643, 608] on p "23 Av. Franklin Delano Roosevelt" at bounding box center [617, 605] width 155 height 18
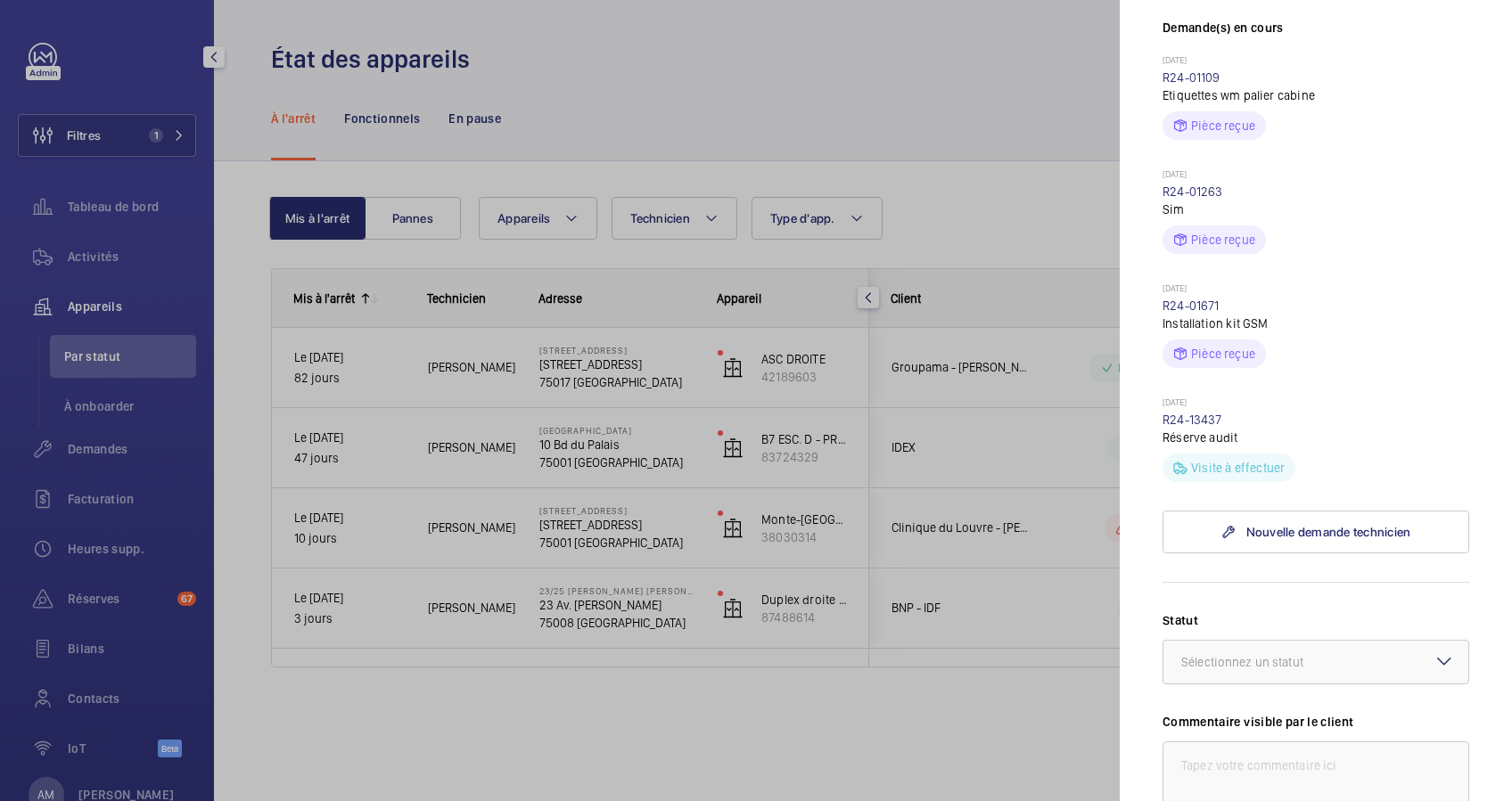
scroll to position [492, 0]
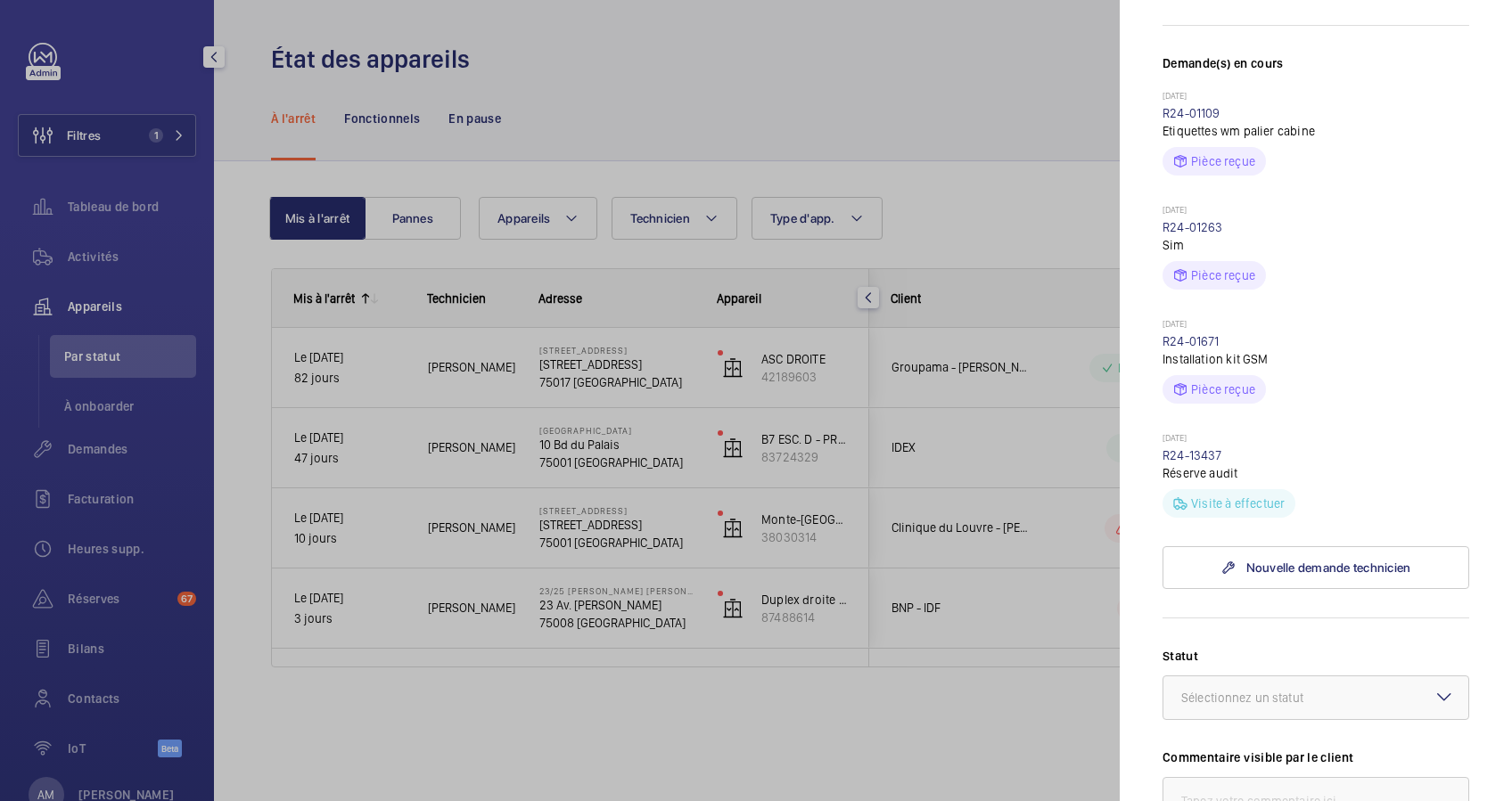
click at [1027, 697] on div at bounding box center [756, 400] width 1512 height 801
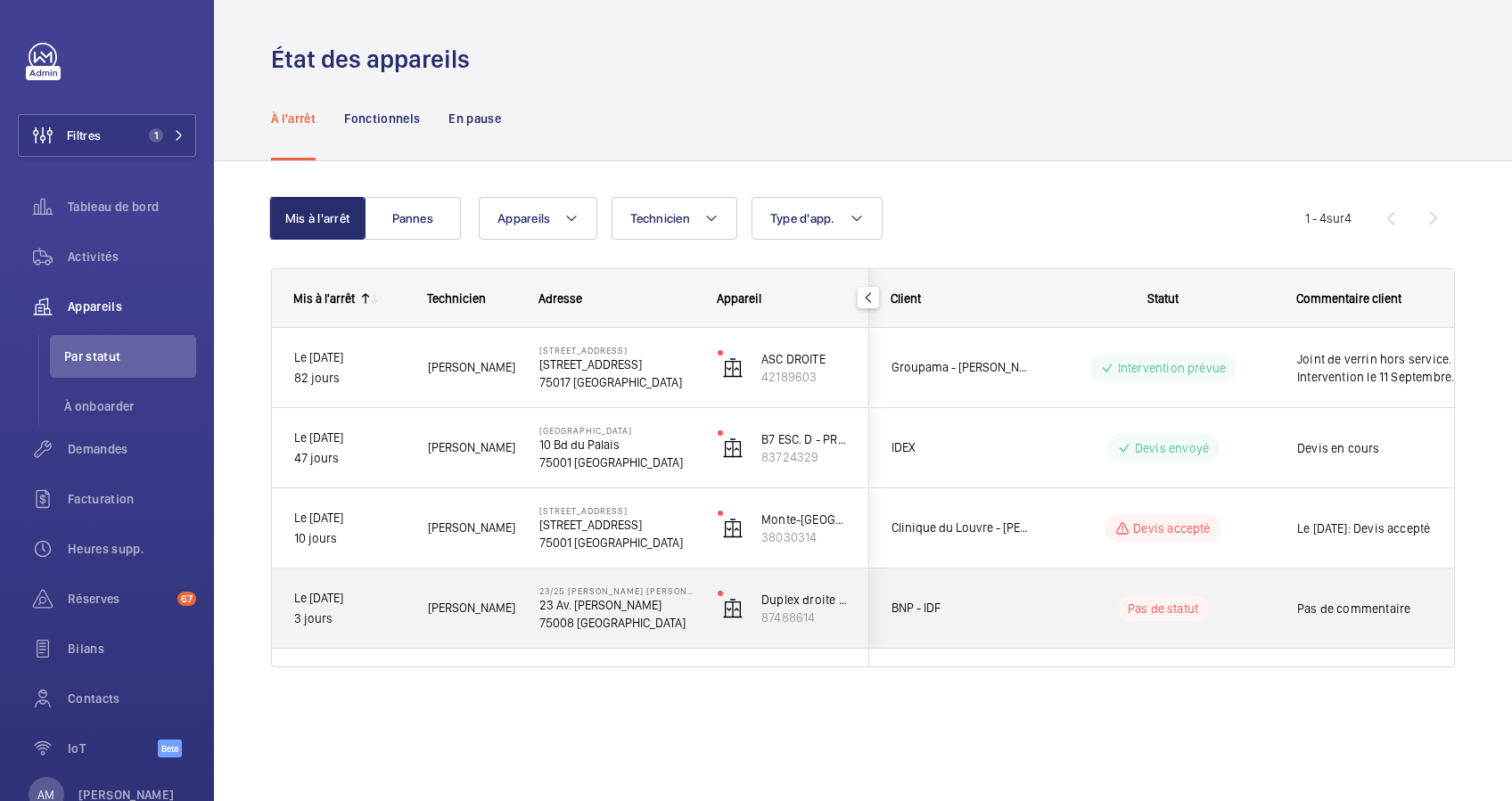
click at [1038, 598] on div "Pas de statut" at bounding box center [1152, 609] width 244 height 60
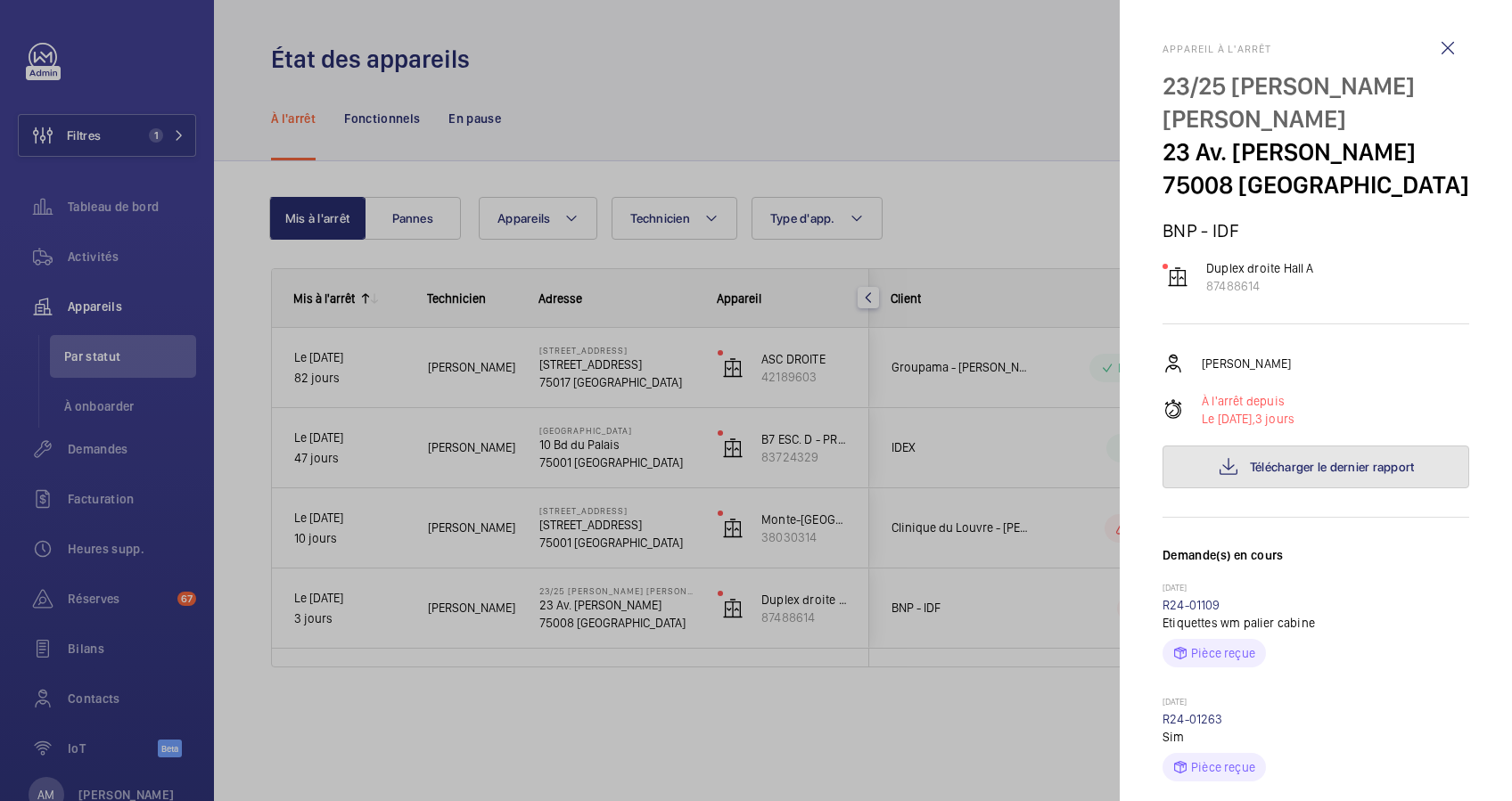
click at [1279, 488] on button "Télécharger le dernier rapport" at bounding box center [1316, 467] width 307 height 42
click at [1035, 366] on div at bounding box center [756, 400] width 1512 height 801
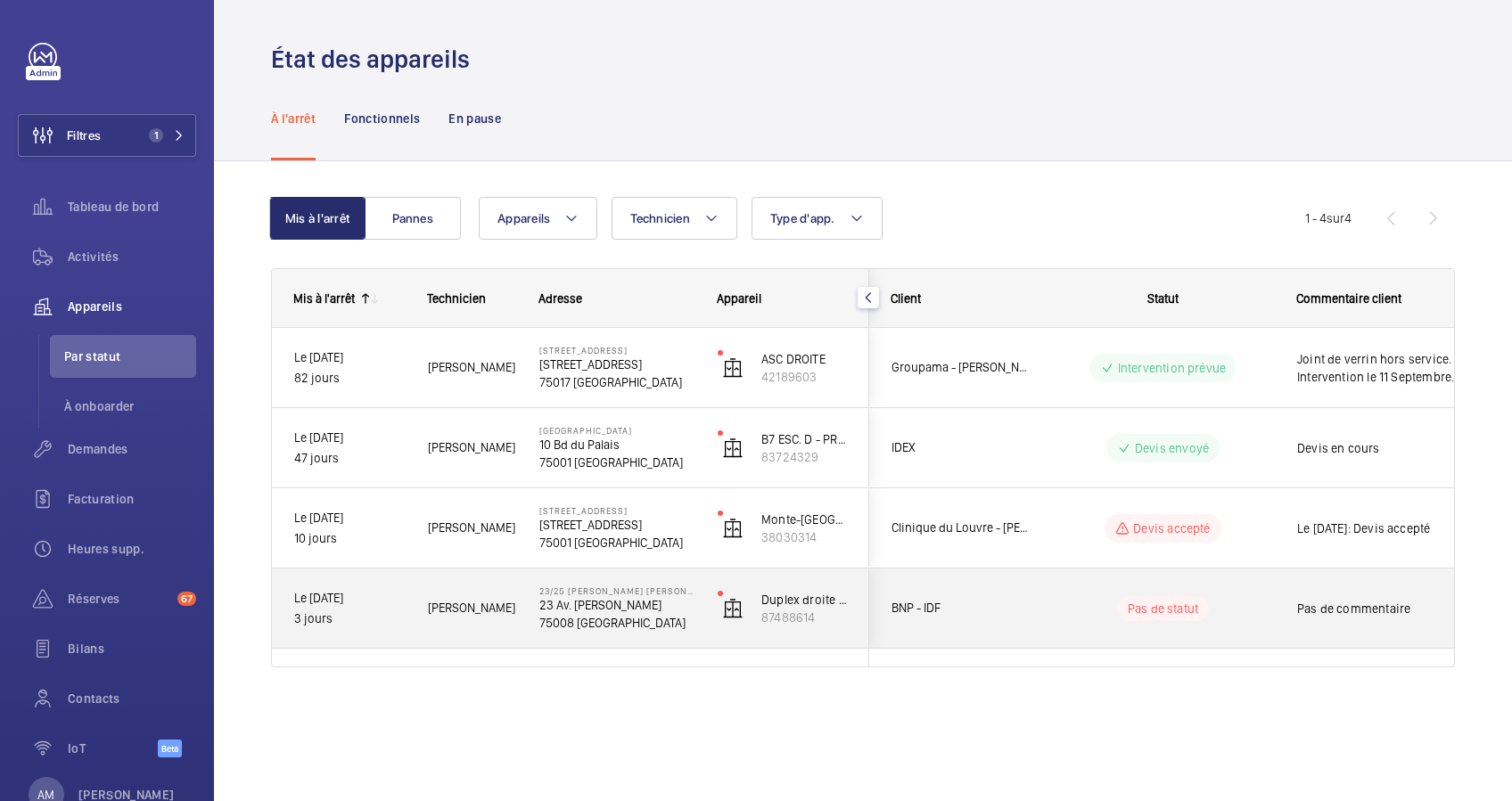
click at [1053, 612] on wm-front-pills-cell "Pas de statut" at bounding box center [1164, 609] width 222 height 25
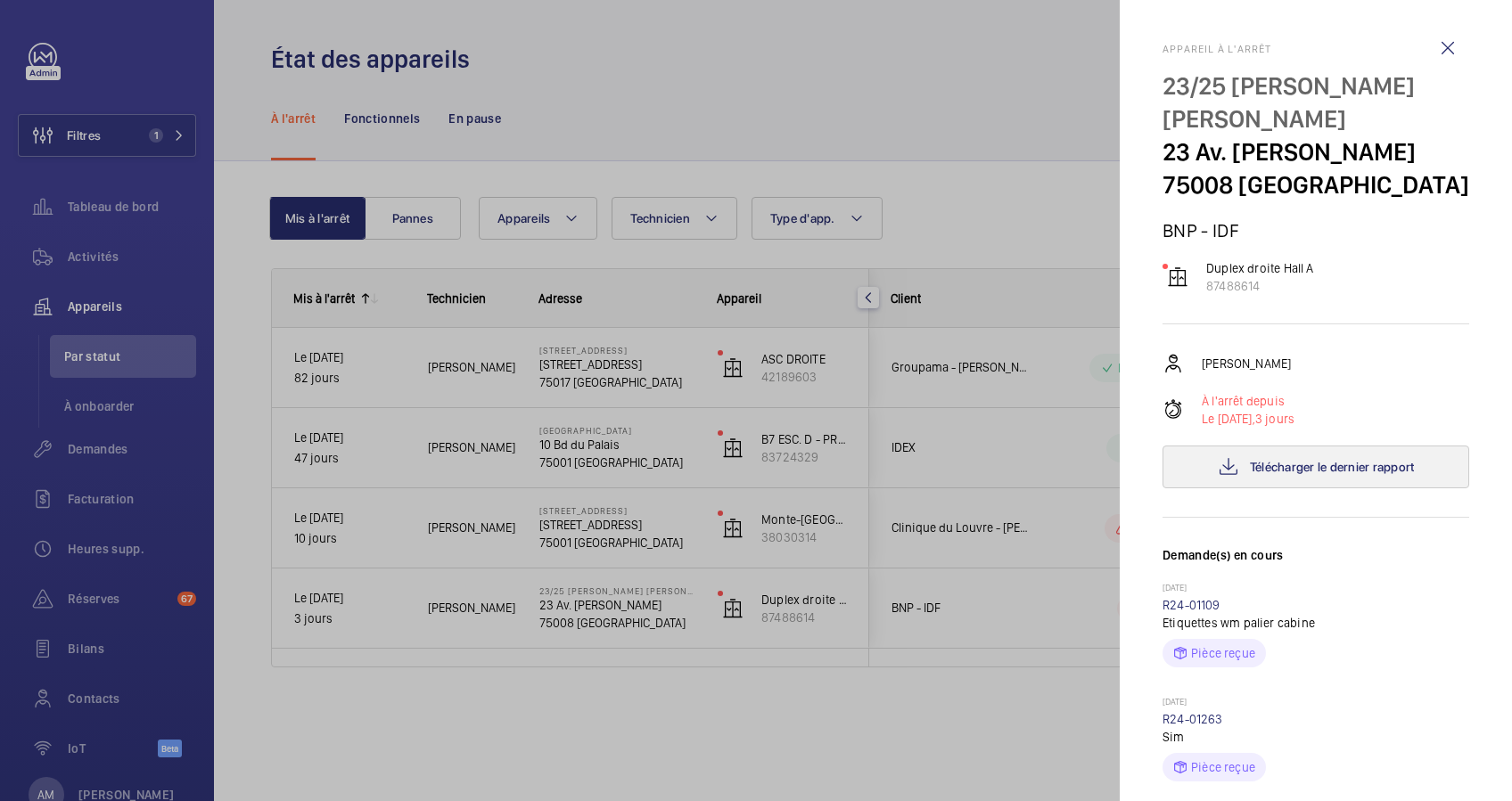
click at [1297, 478] on div "Mohamed Youbi À l'arrêt depuis Le 11/09/2025, 3 jours Télécharger le dernier ra…" at bounding box center [1316, 421] width 307 height 136
click at [1294, 474] on span "Télécharger le dernier rapport" at bounding box center [1332, 467] width 165 height 14
click at [256, 457] on div at bounding box center [756, 400] width 1512 height 801
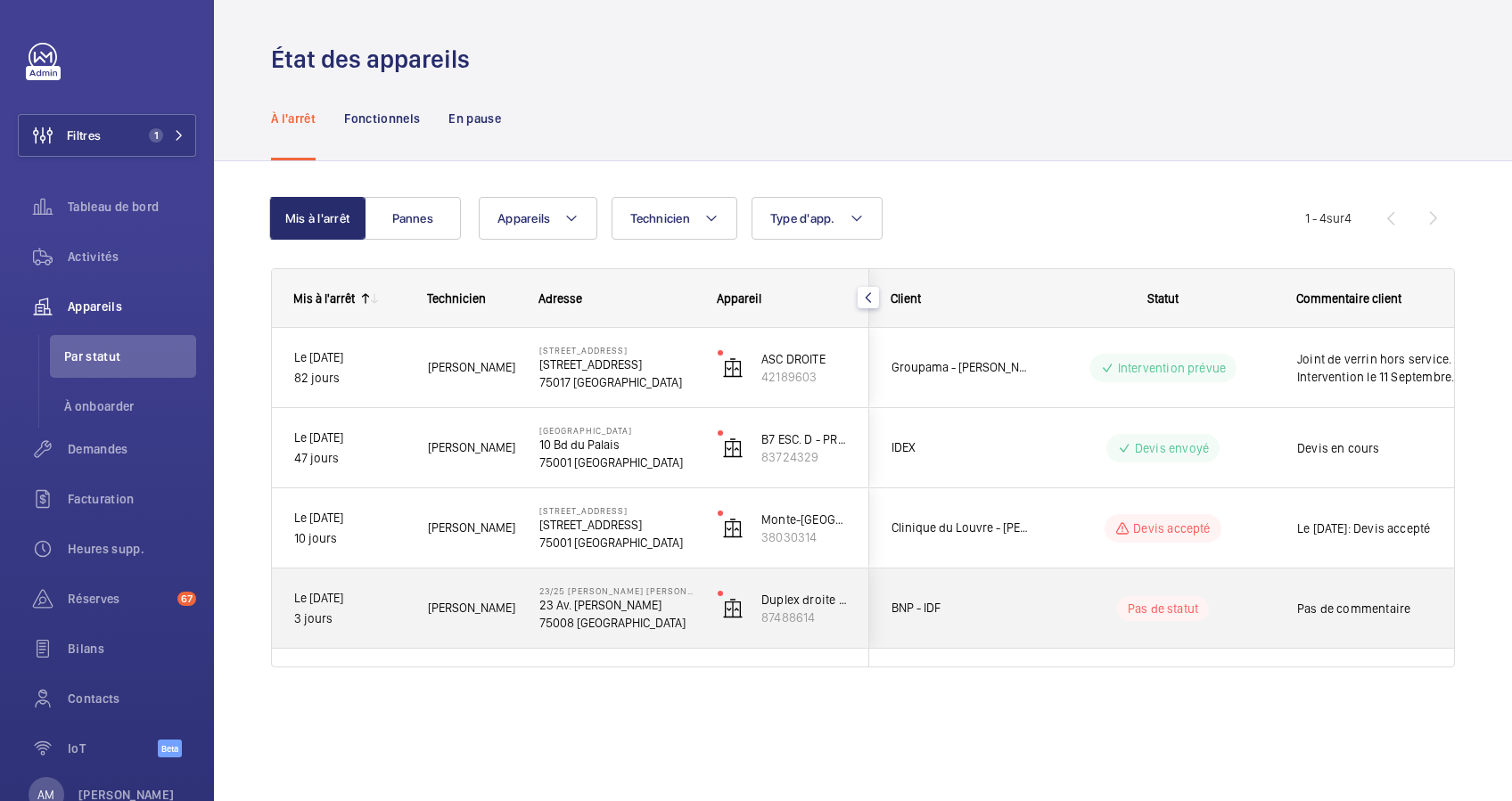
click at [1007, 613] on span "BNP - IDF" at bounding box center [960, 609] width 137 height 21
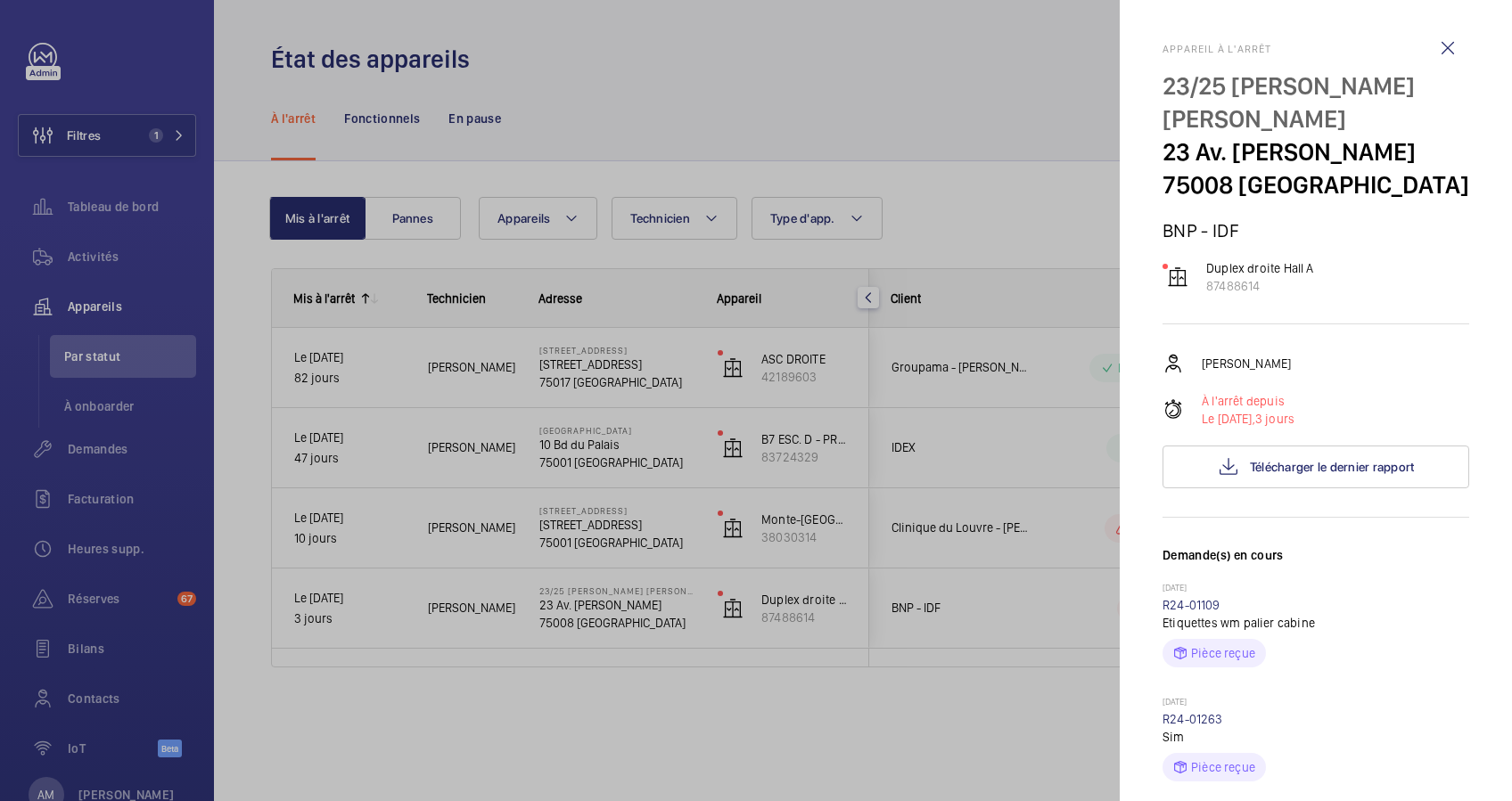
click at [1089, 52] on div at bounding box center [756, 400] width 1512 height 801
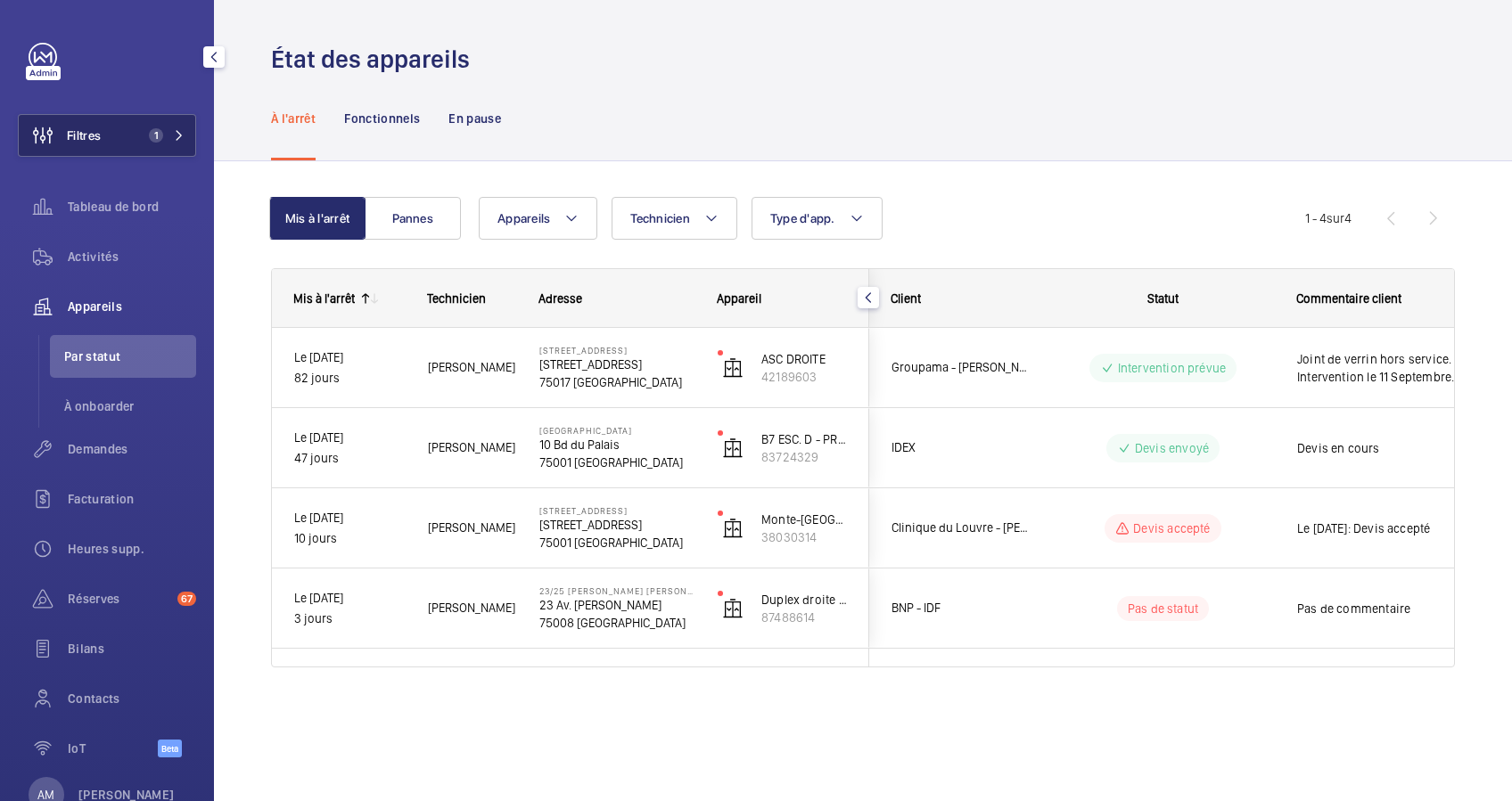
click at [179, 131] on button "Filtres 1" at bounding box center [106, 135] width 178 height 42
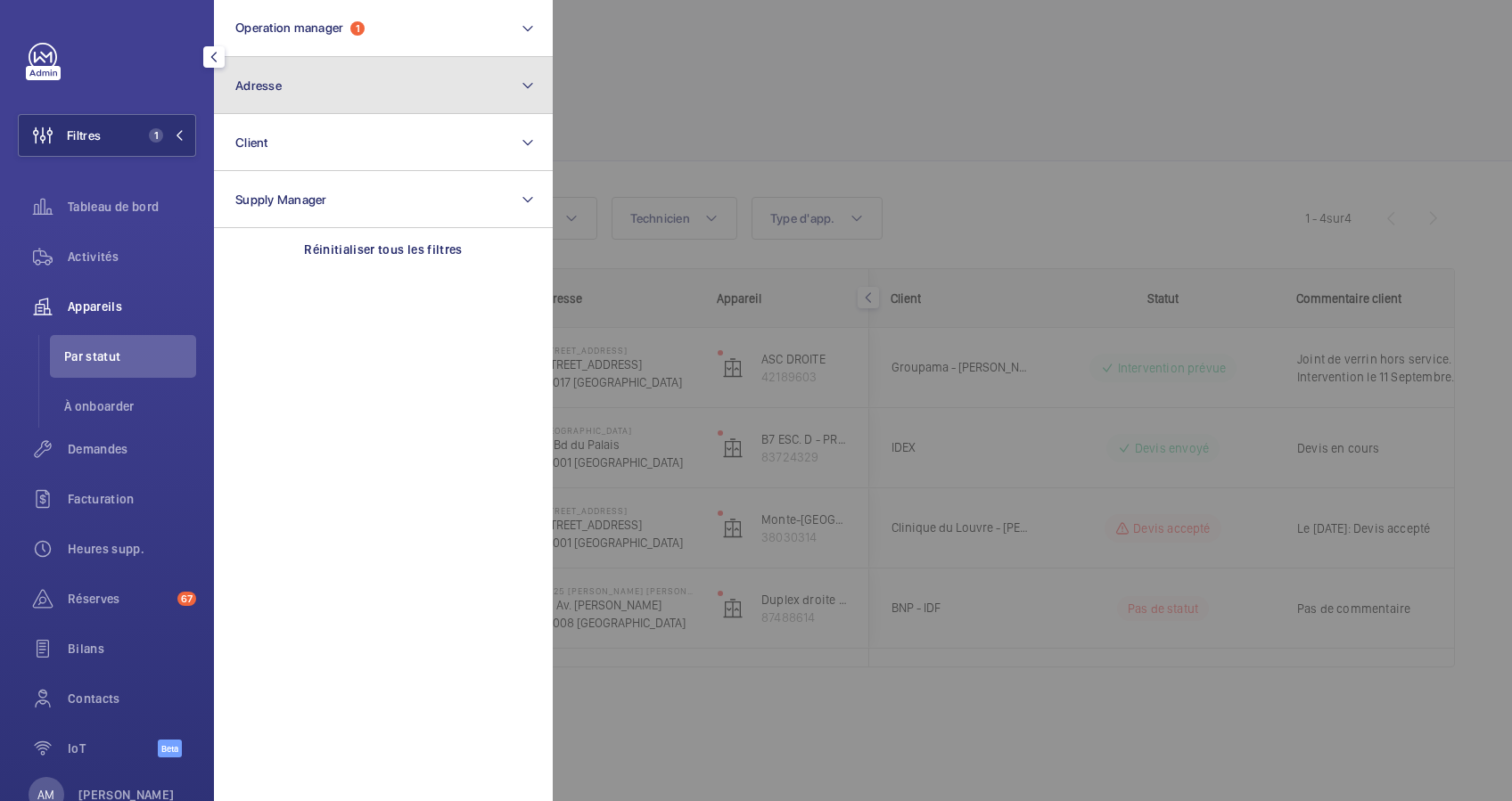
click at [301, 102] on button "Adresse" at bounding box center [383, 86] width 339 height 57
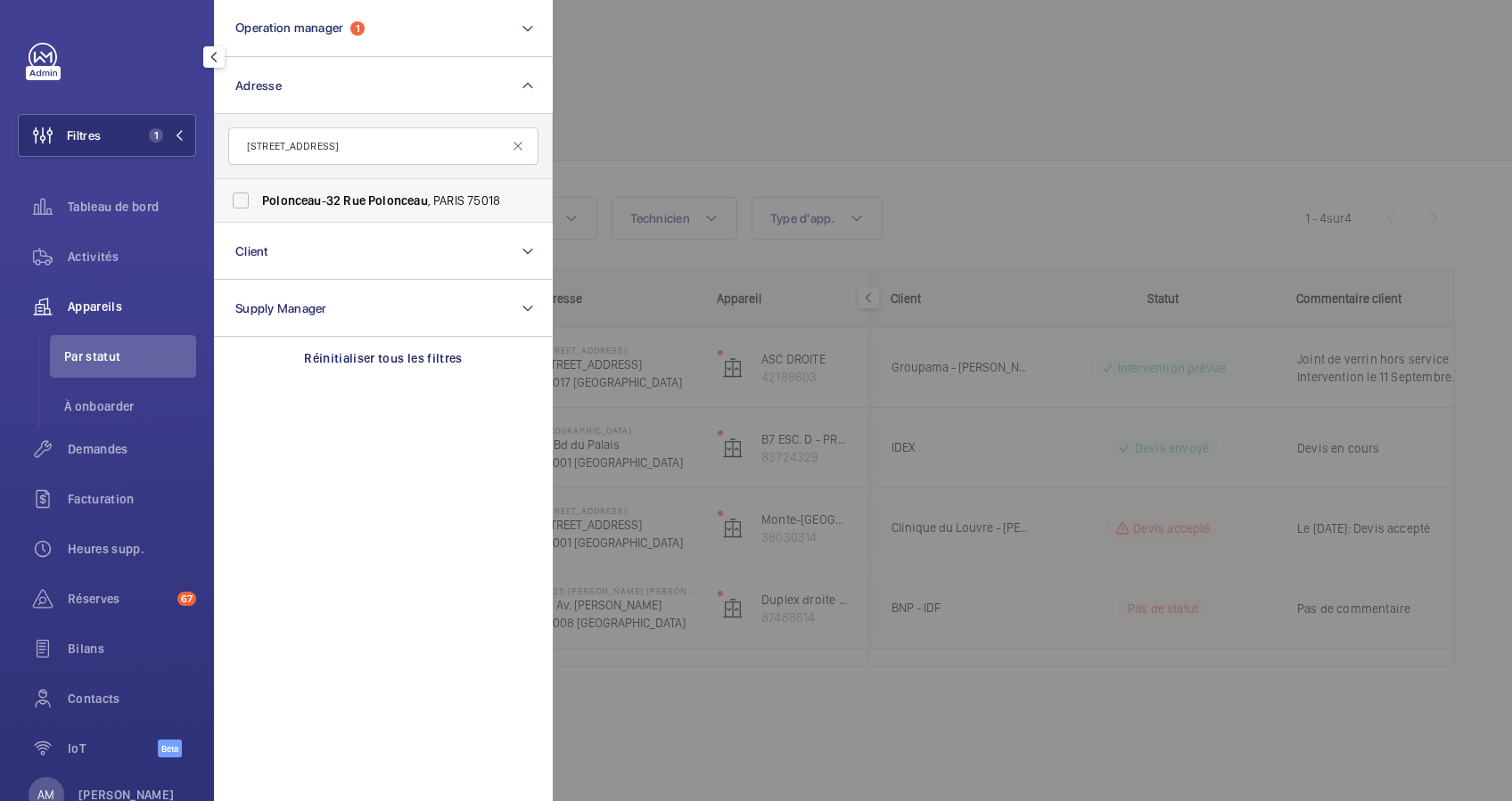
type input "32 rue Polonceau"
click at [314, 192] on span "Polonceau - 32 Rue Polonceau , PARIS 75018" at bounding box center [384, 200] width 245 height 18
click at [259, 191] on input "Polonceau - 32 Rue Polonceau , PARIS 75018" at bounding box center [241, 200] width 36 height 36
checkbox input "true"
click at [103, 250] on span "Activités" at bounding box center [132, 256] width 128 height 18
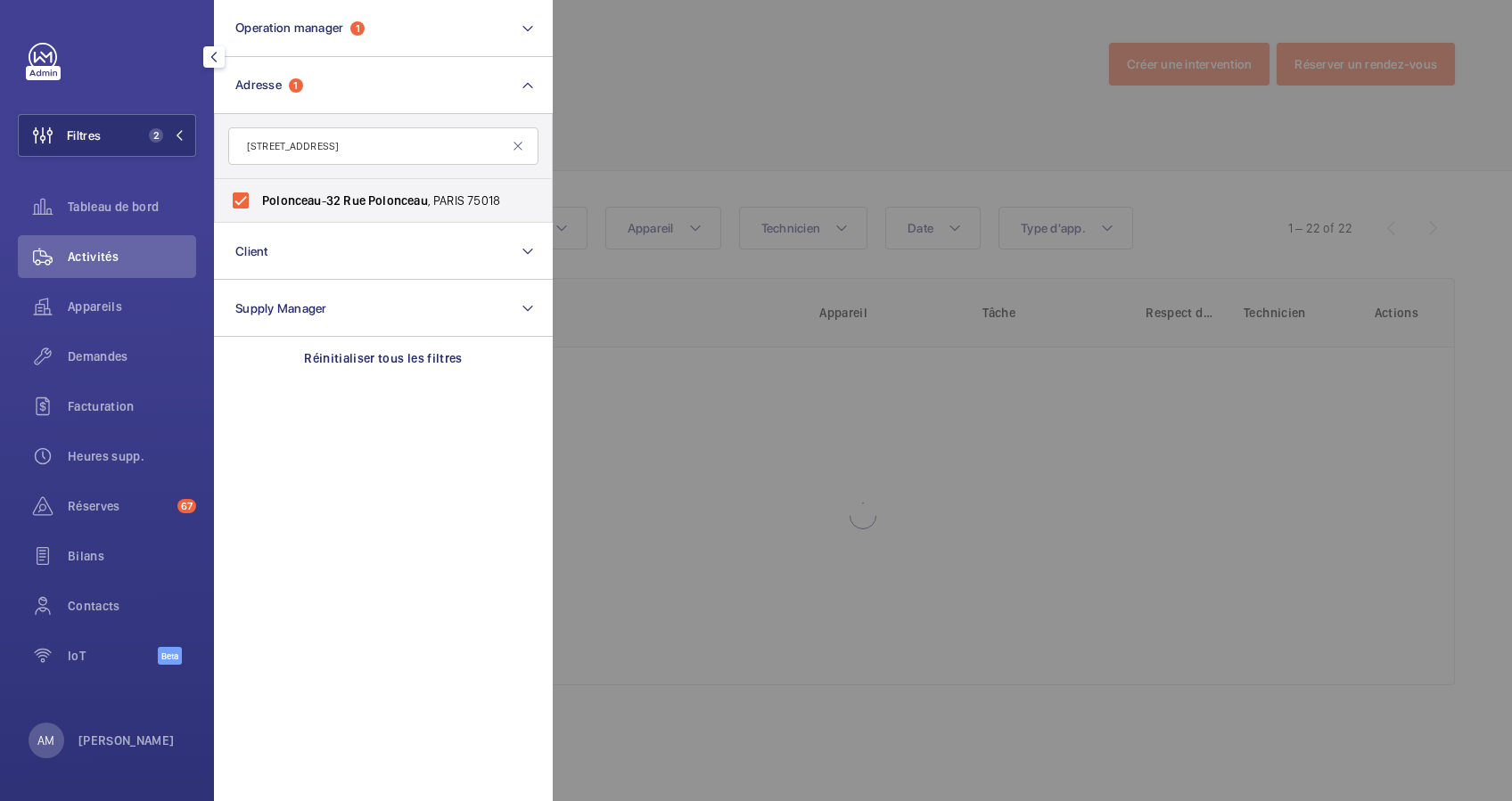
click at [747, 137] on div at bounding box center [1309, 400] width 1512 height 801
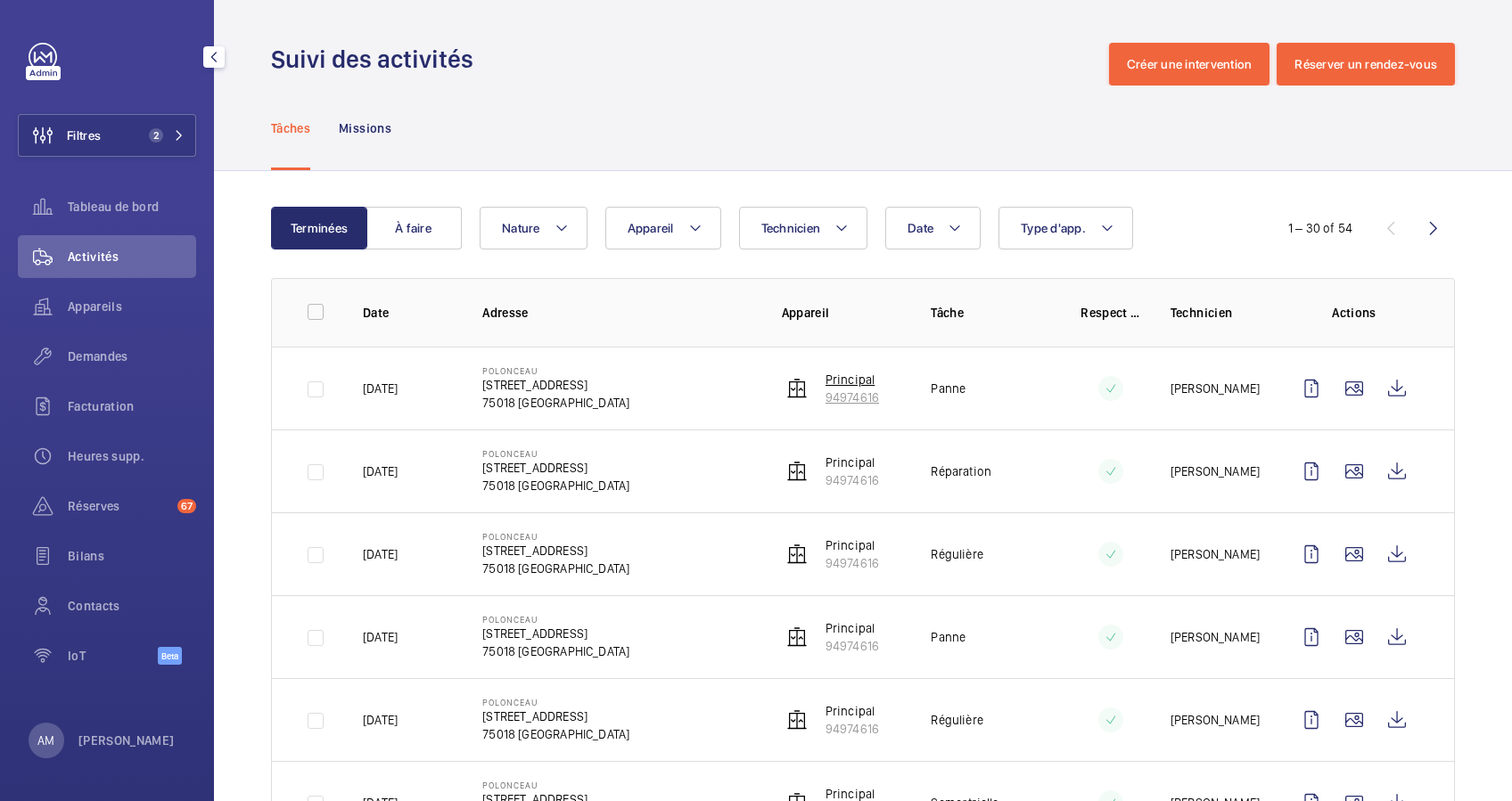
click at [844, 378] on p "Principal" at bounding box center [852, 379] width 54 height 18
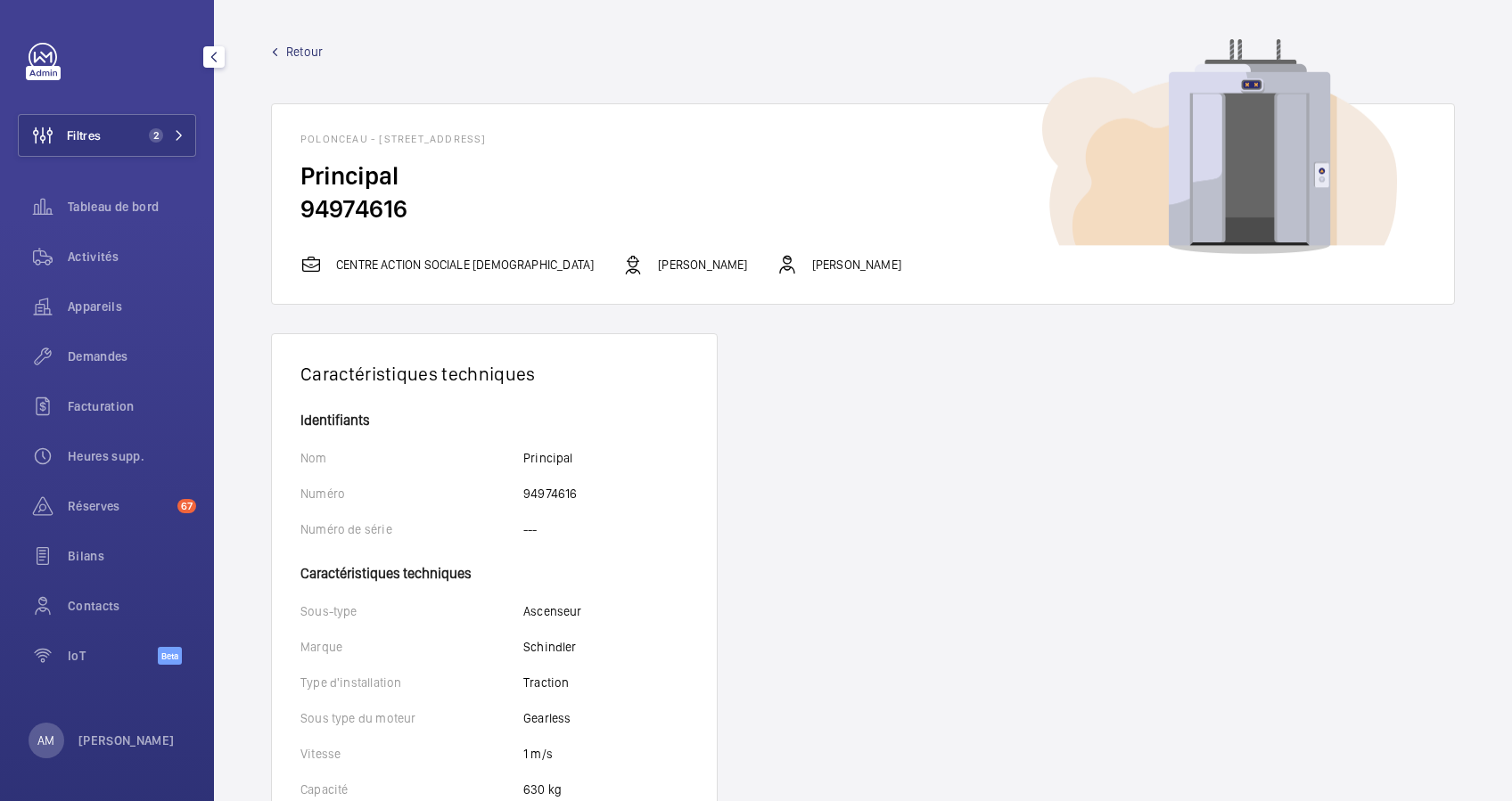
click at [777, 265] on mat-icon at bounding box center [787, 264] width 22 height 22
click at [812, 264] on p "[PERSON_NAME]" at bounding box center [857, 264] width 89 height 18
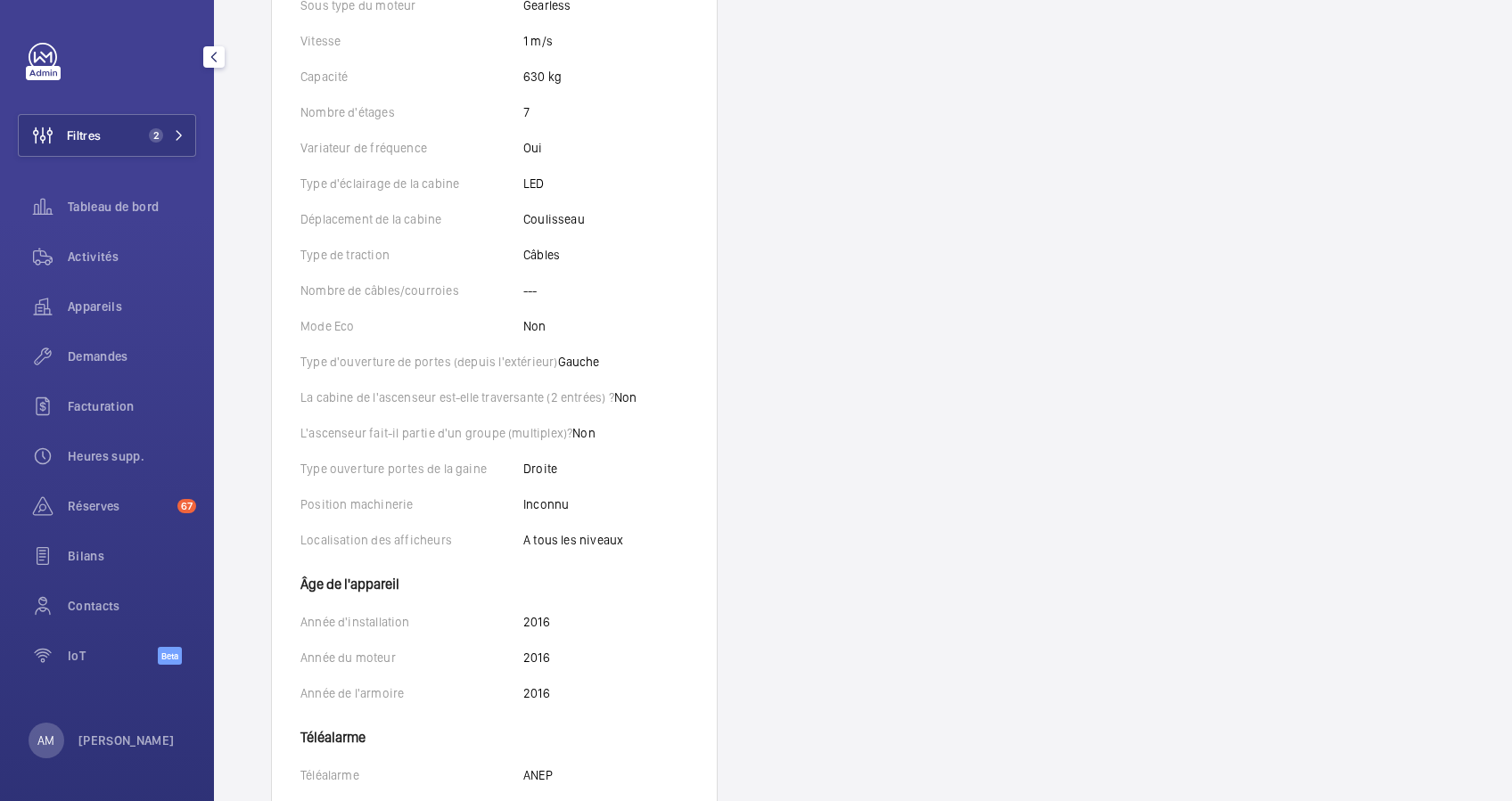
scroll to position [594, 0]
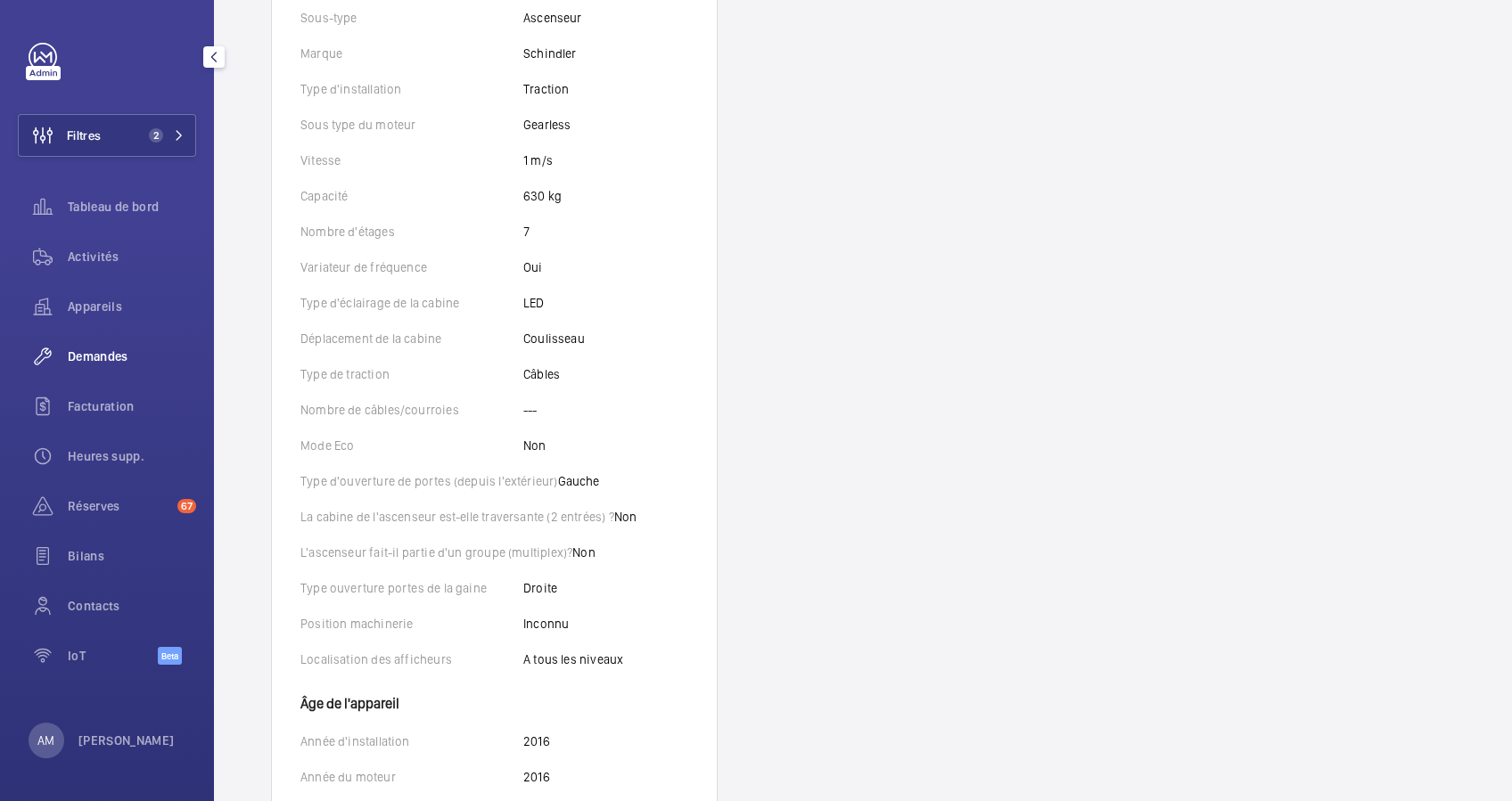
click at [111, 347] on span "Demandes" at bounding box center [132, 356] width 128 height 18
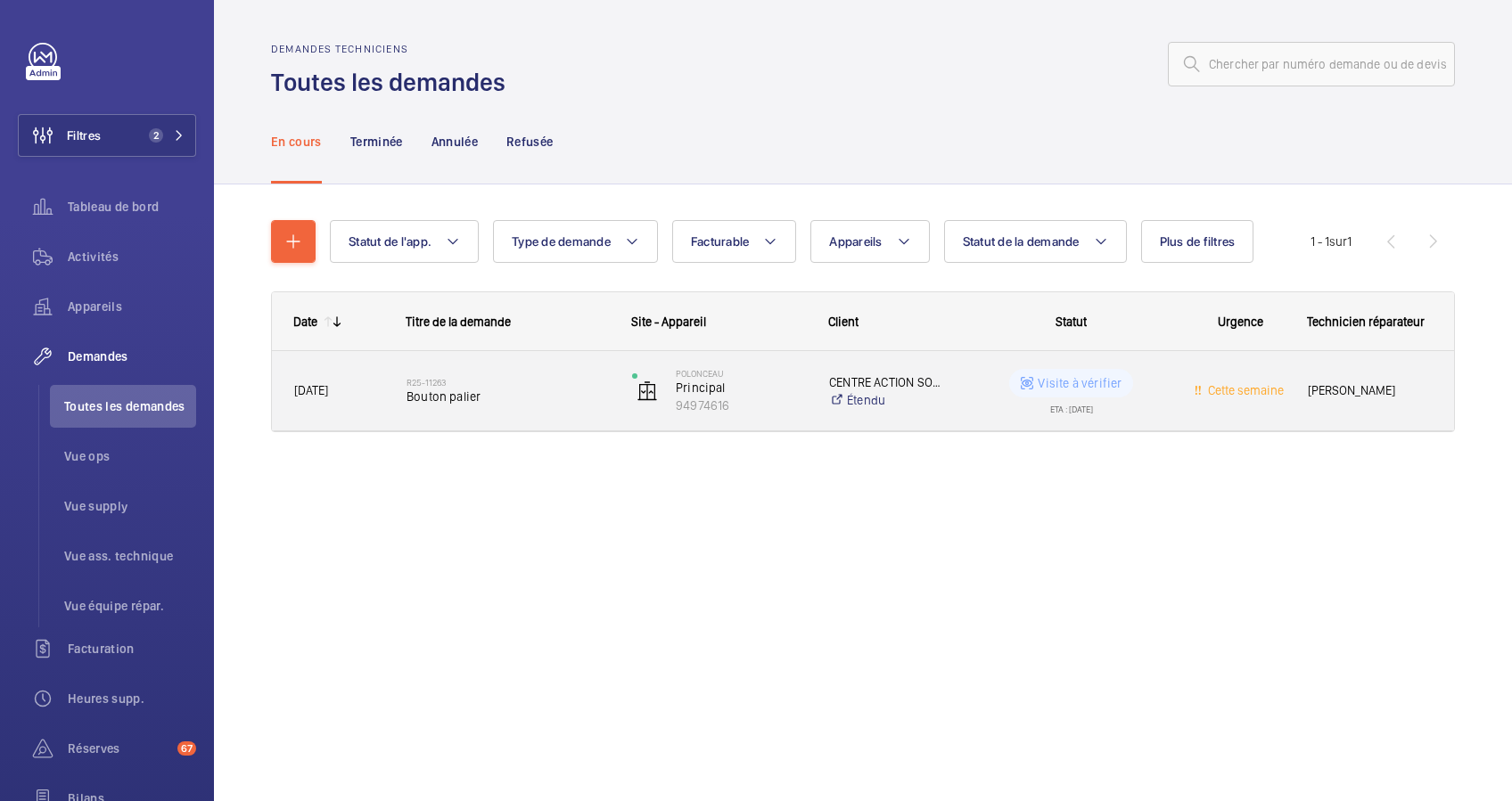
click at [499, 379] on h2 "R25-11263" at bounding box center [507, 382] width 202 height 10
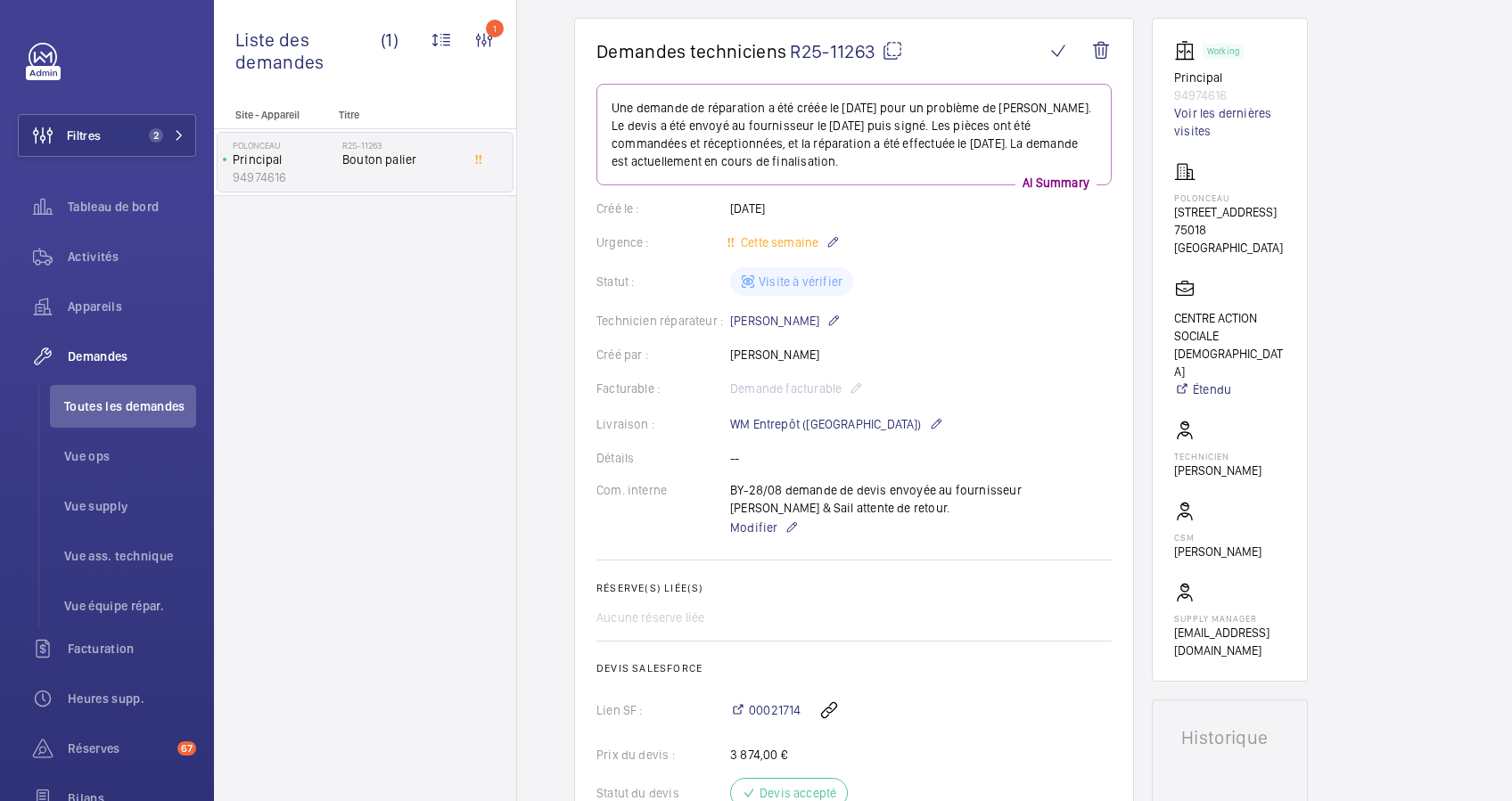
scroll to position [119, 0]
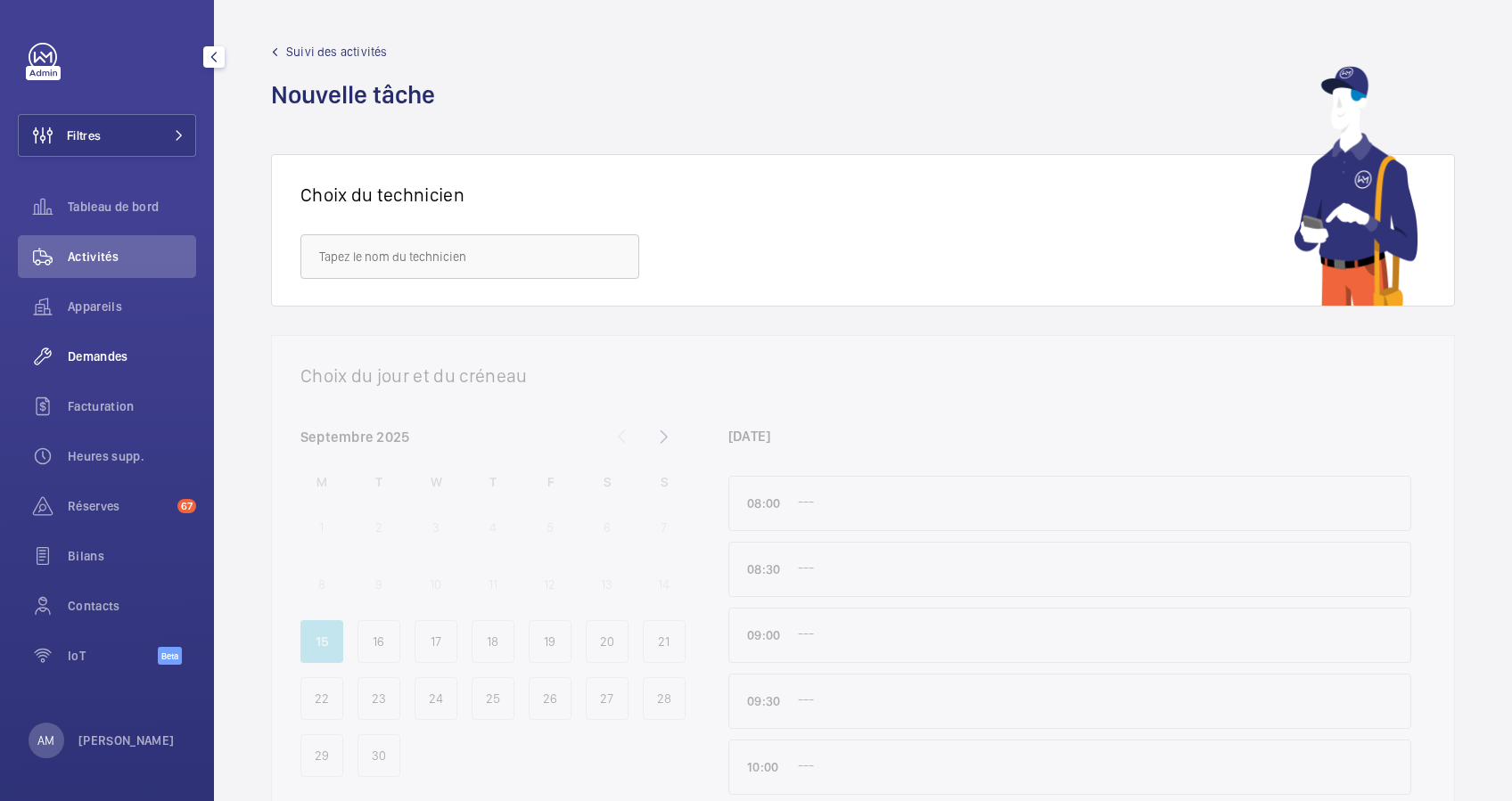
click at [114, 350] on span "Demandes" at bounding box center [132, 356] width 128 height 18
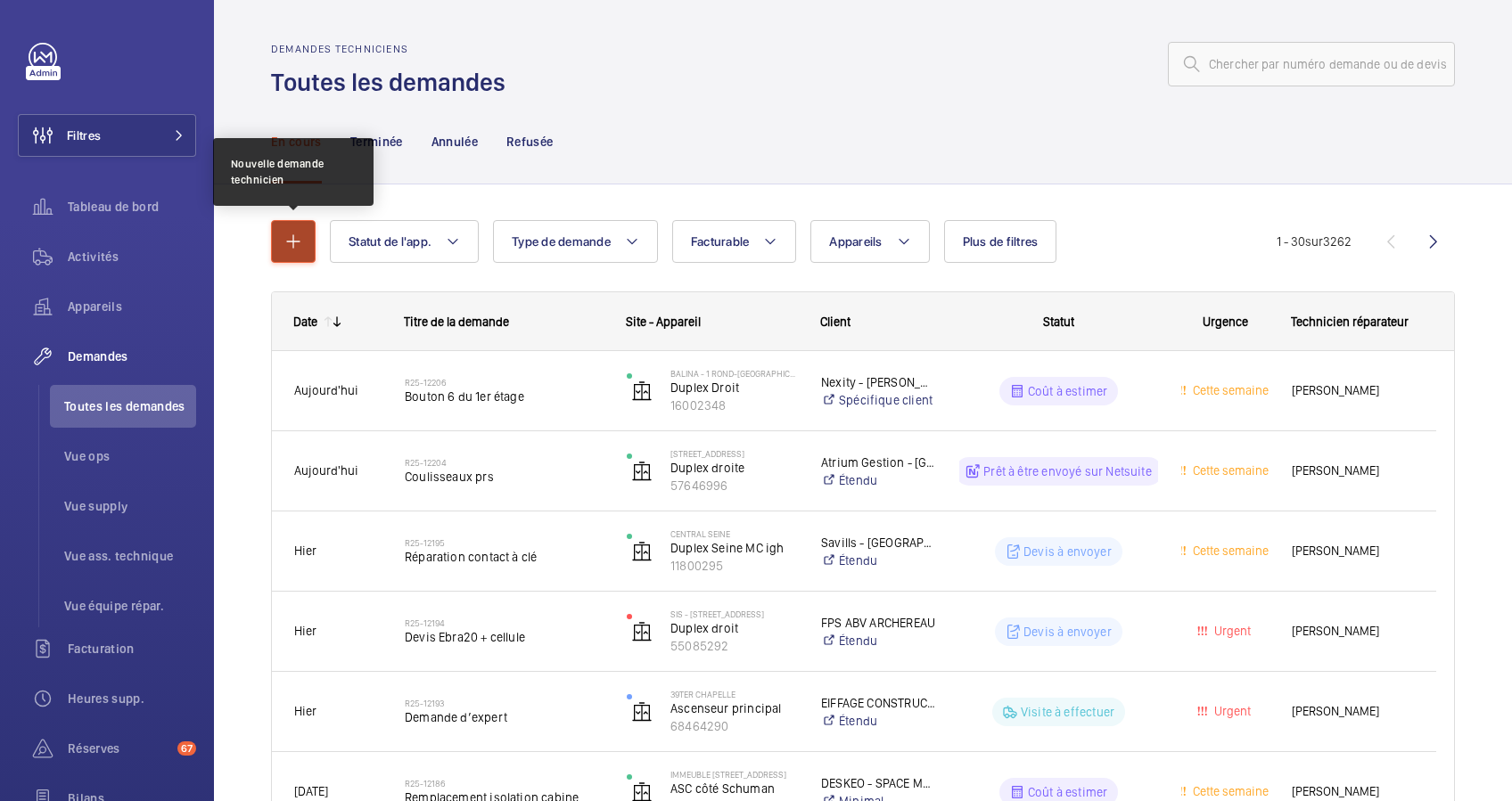
click at [299, 238] on mat-icon "button" at bounding box center [293, 241] width 22 height 22
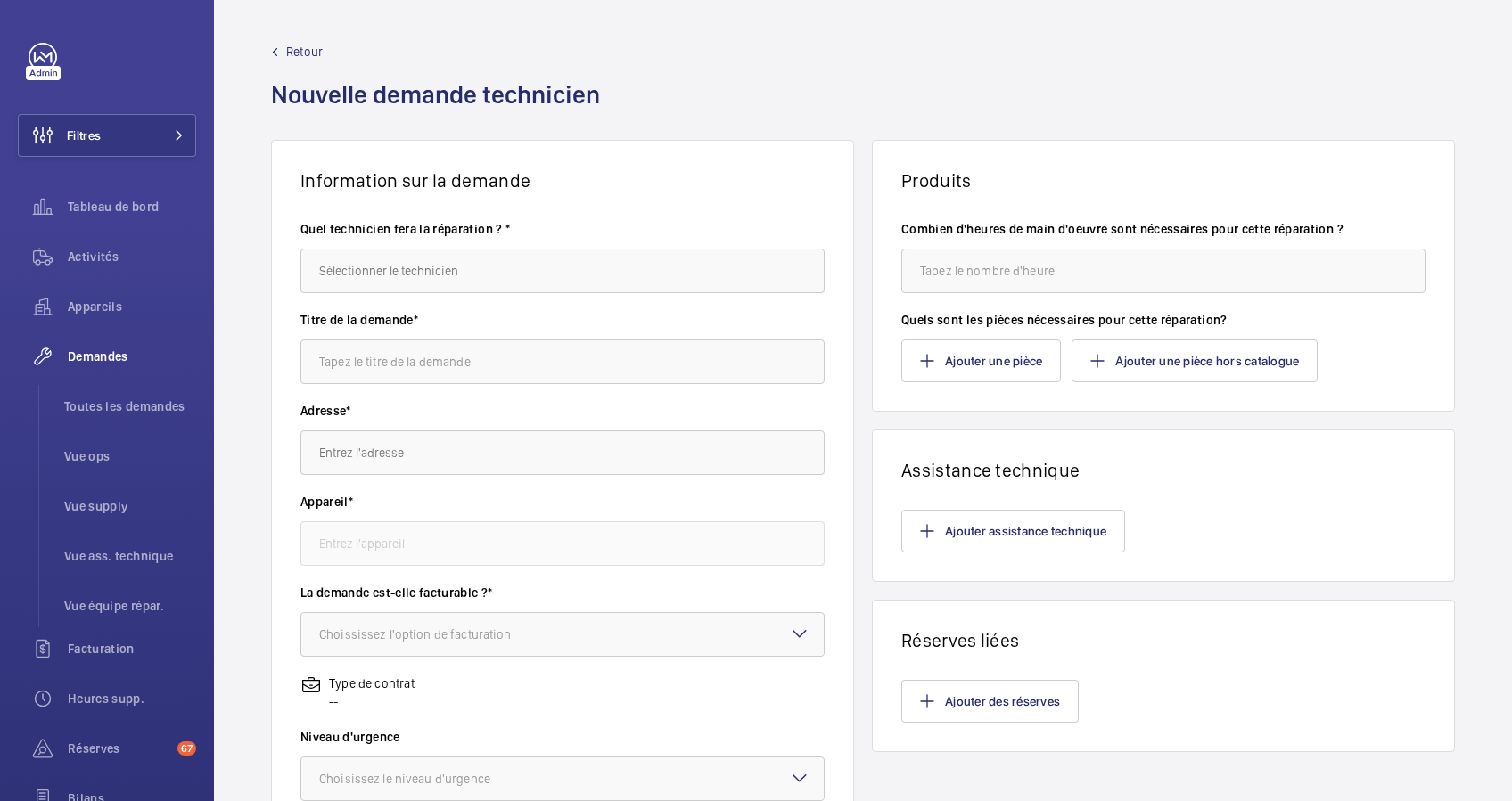
click at [293, 48] on span "Retour" at bounding box center [304, 51] width 37 height 18
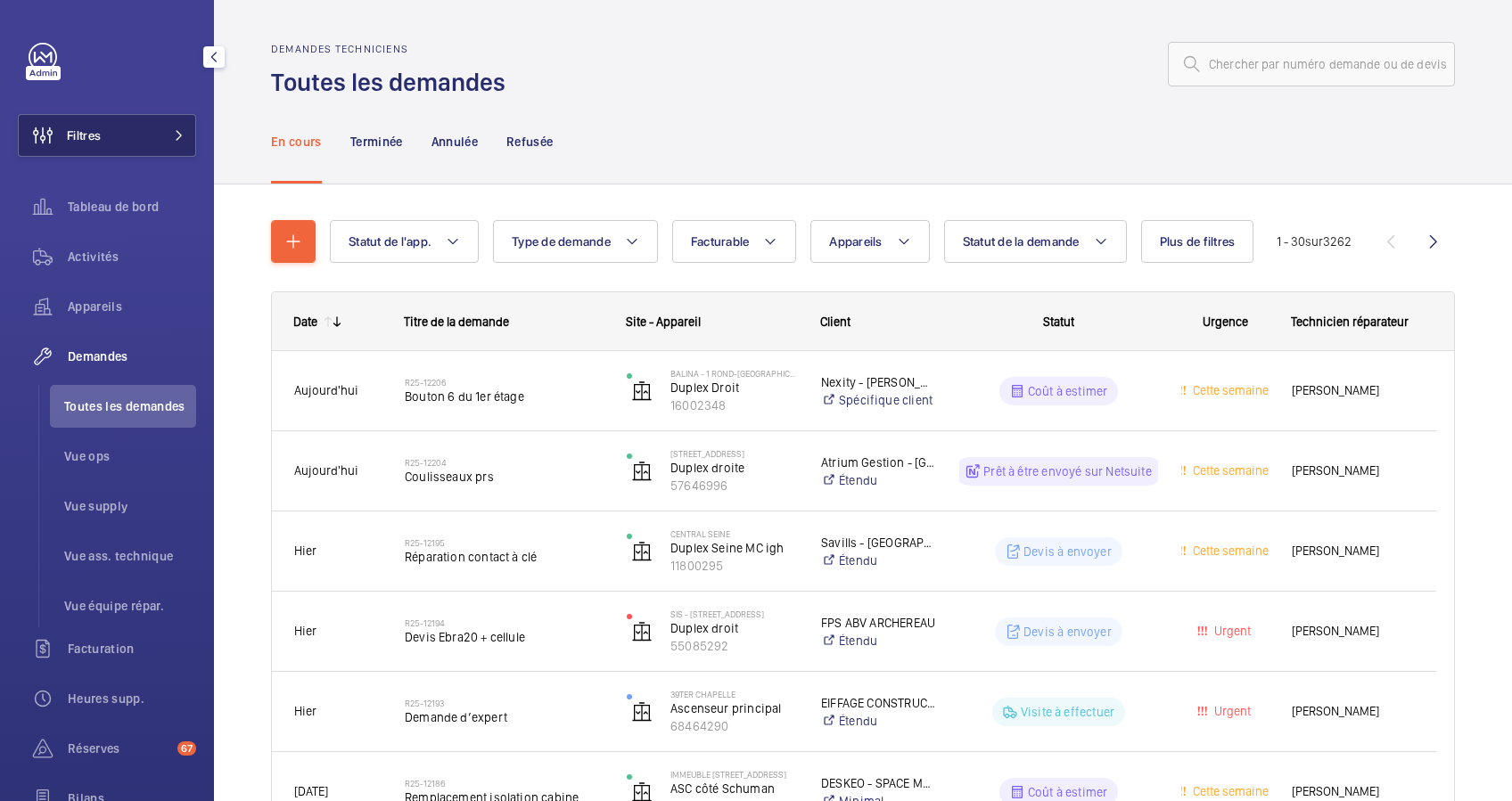
click at [176, 130] on mat-icon at bounding box center [179, 135] width 10 height 10
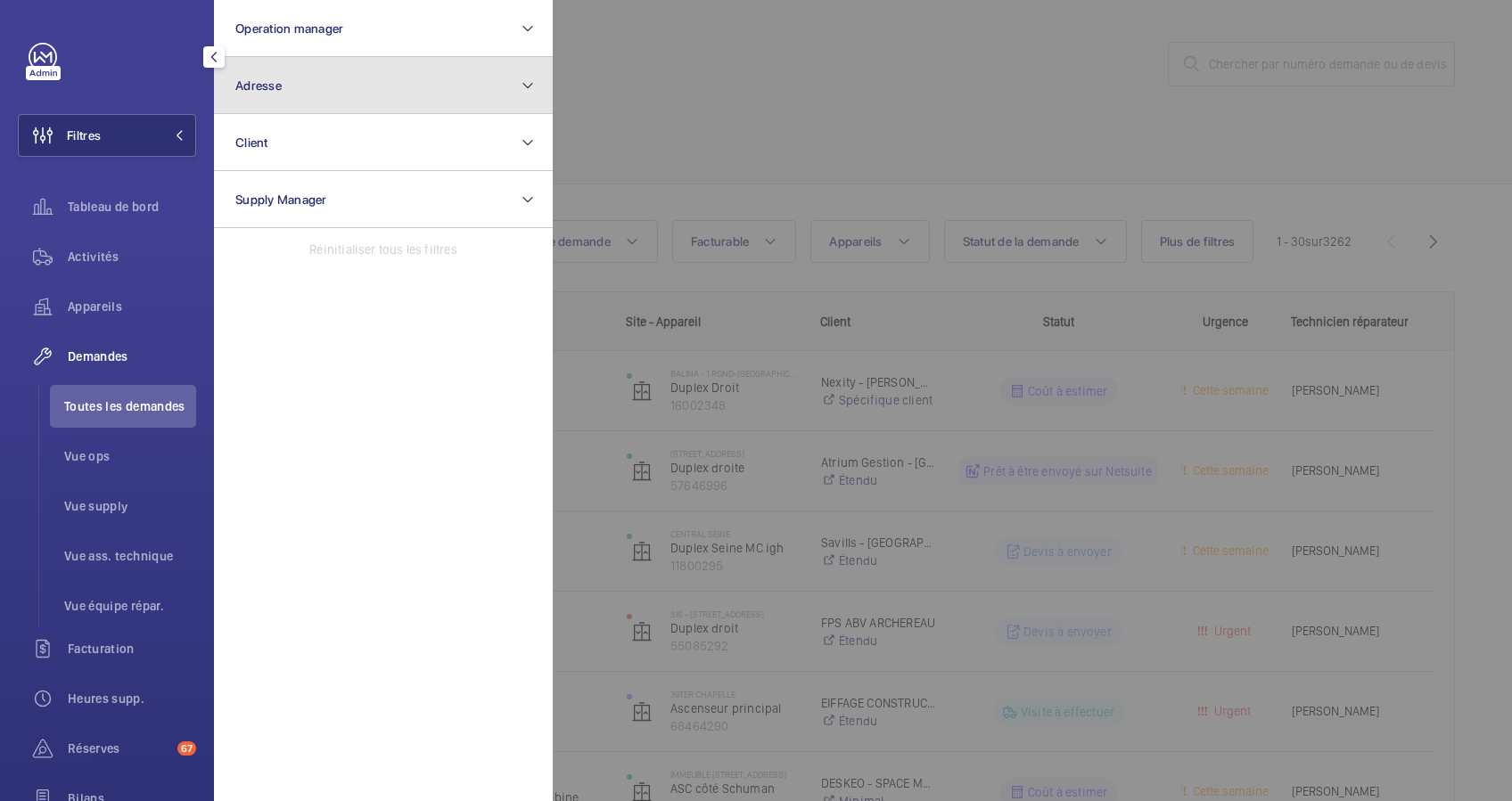
click at [270, 88] on span "Adresse" at bounding box center [258, 85] width 46 height 14
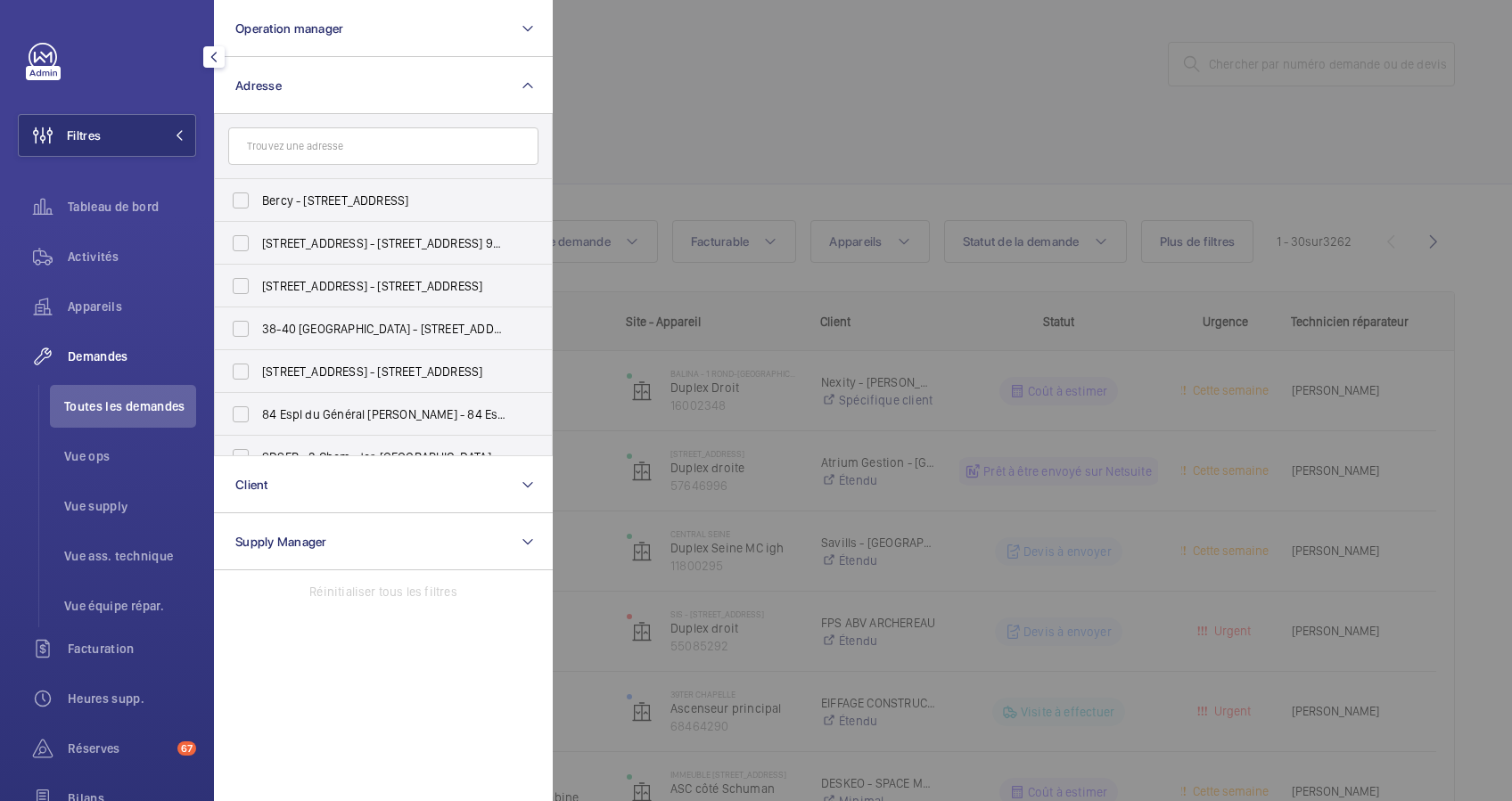
click at [279, 146] on input "text" at bounding box center [383, 146] width 311 height 38
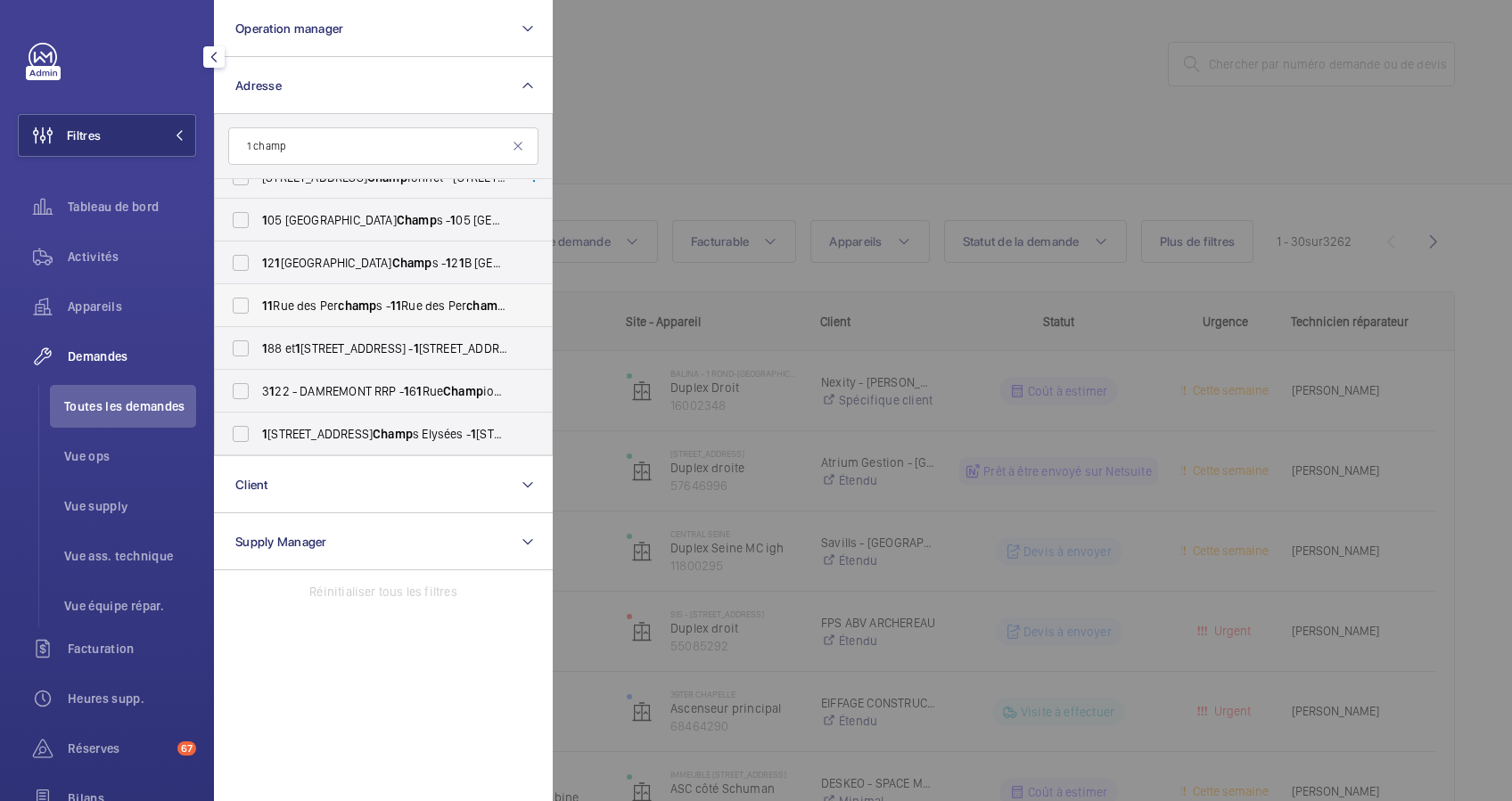
scroll to position [357, 0]
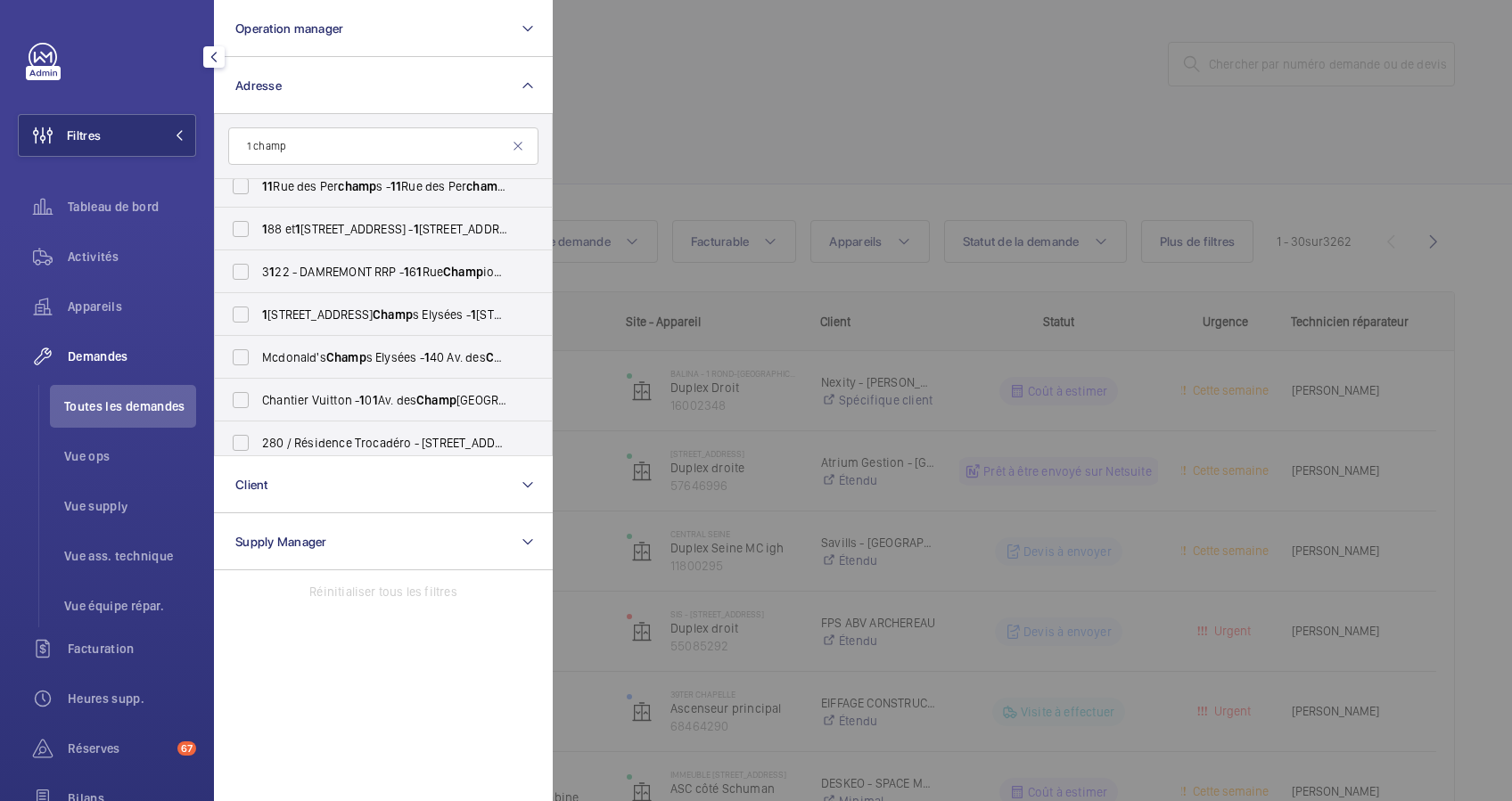
click at [322, 136] on input "1 champ" at bounding box center [383, 146] width 311 height 38
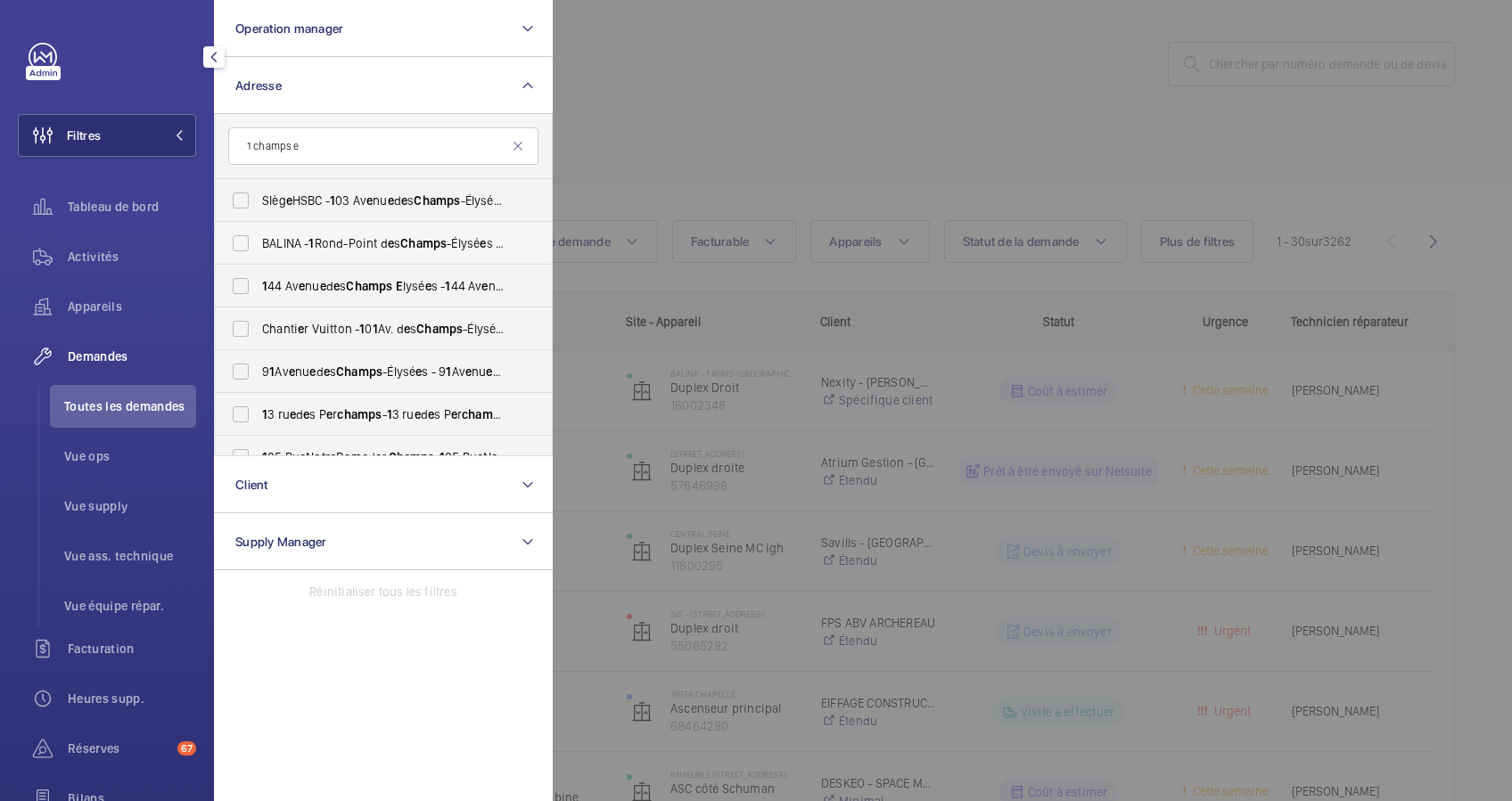
type input "1 champs e"
click at [342, 228] on label "BALINA - 1 Rond-Point d e s Champs -Élysé e s 75008 [GEOGRAPHIC_DATA] - 1 Rond-…" at bounding box center [370, 243] width 311 height 42
click at [259, 228] on input "BALINA - 1 Rond-Point d e s Champs -Élysé e s 75008 [GEOGRAPHIC_DATA] - 1 Rond-…" at bounding box center [241, 244] width 36 height 36
checkbox input "true"
click at [862, 165] on div at bounding box center [1309, 400] width 1512 height 801
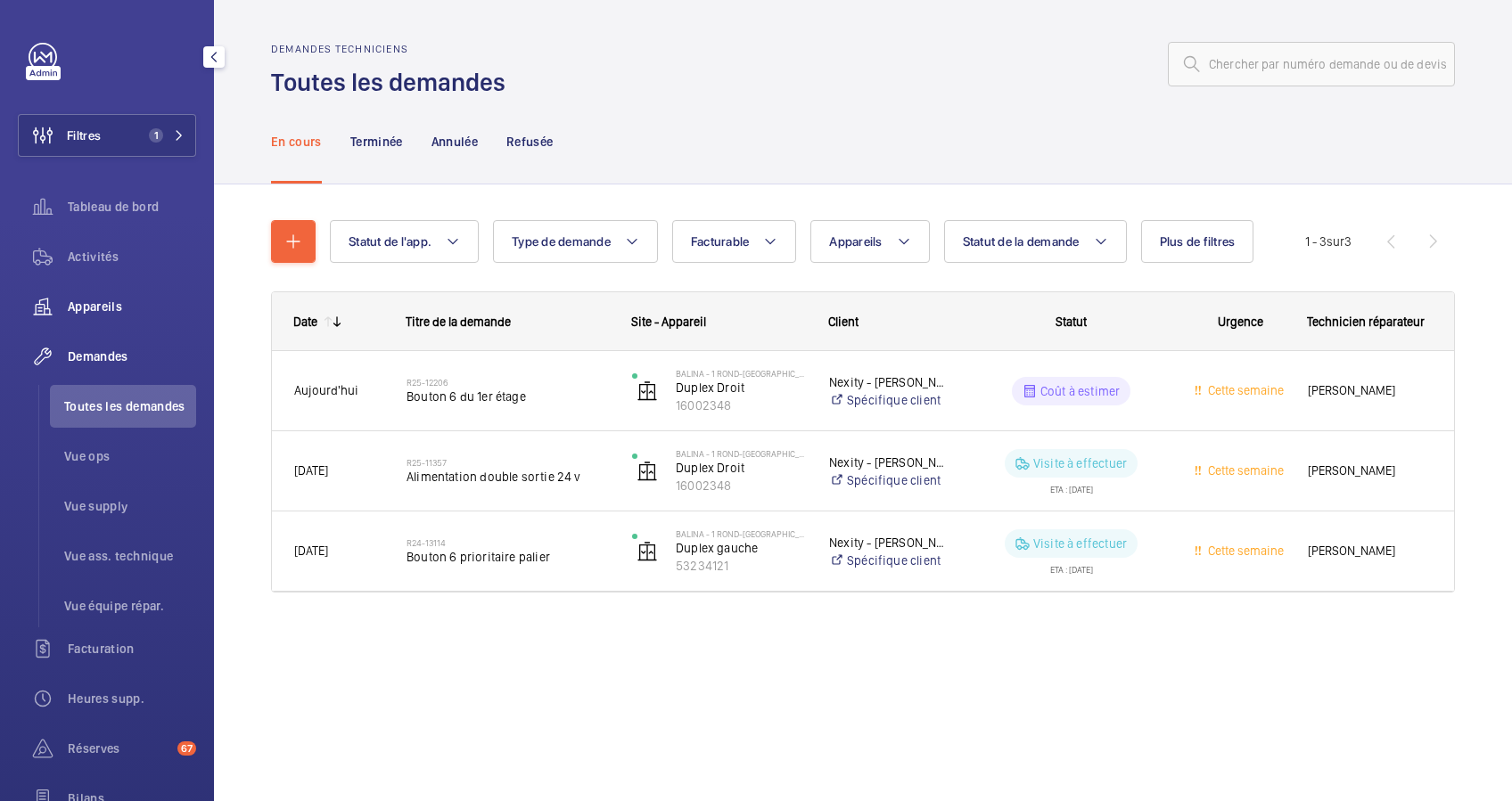
click at [109, 308] on span "Appareils" at bounding box center [132, 306] width 128 height 18
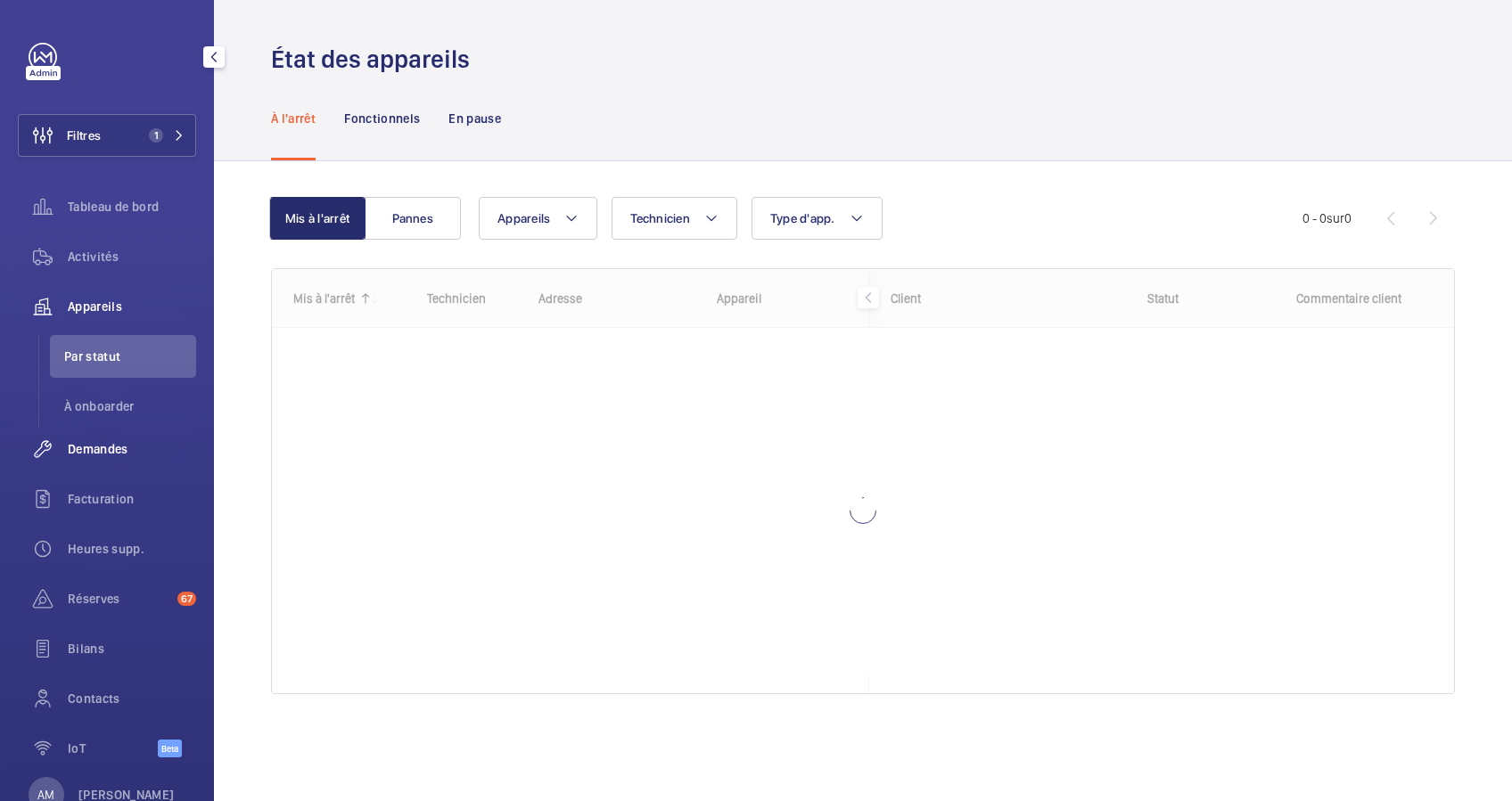
click at [96, 451] on span "Demandes" at bounding box center [132, 449] width 128 height 18
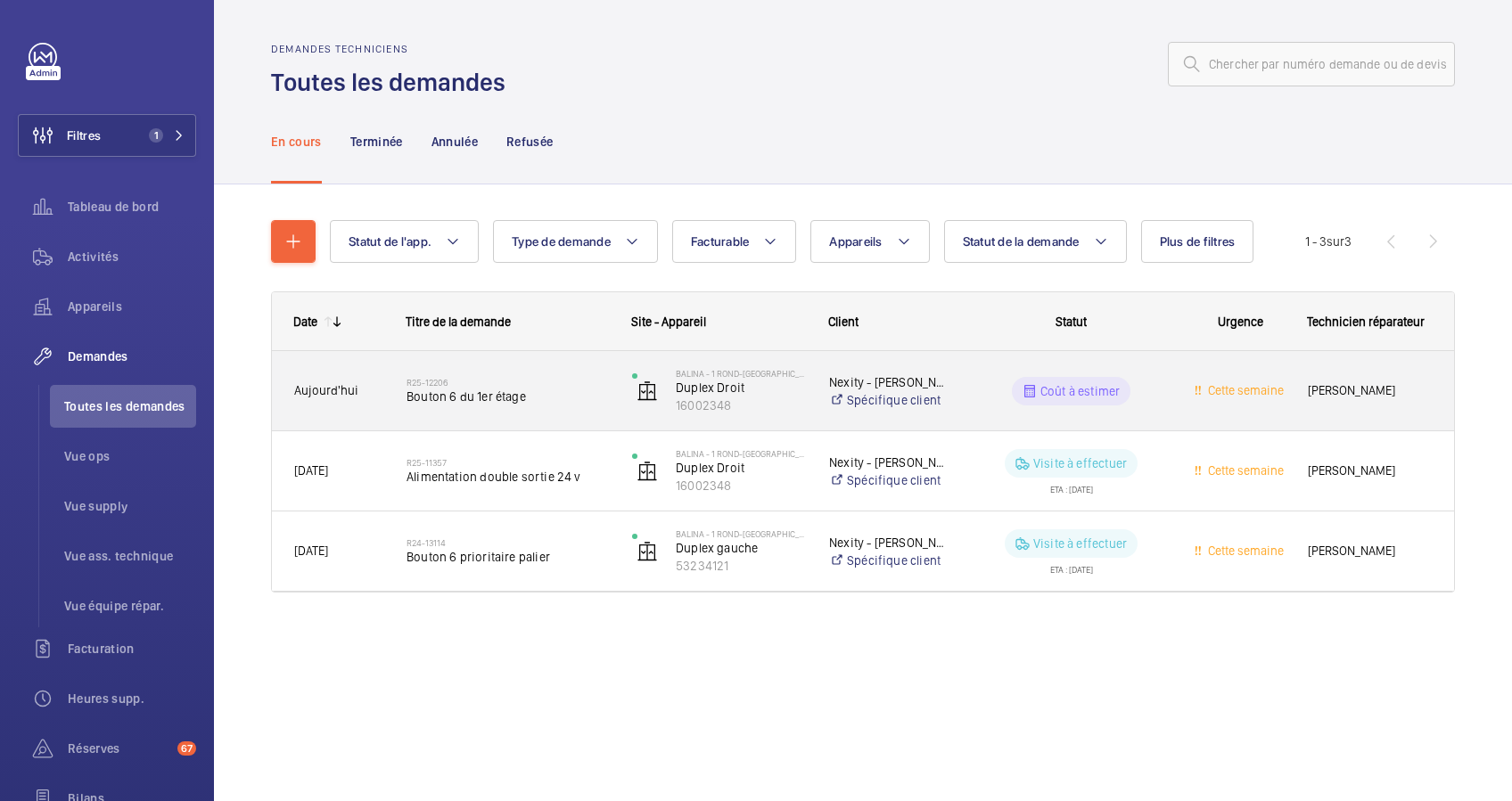
click at [461, 402] on span "Bouton 6 du 1er étage" at bounding box center [507, 396] width 202 height 18
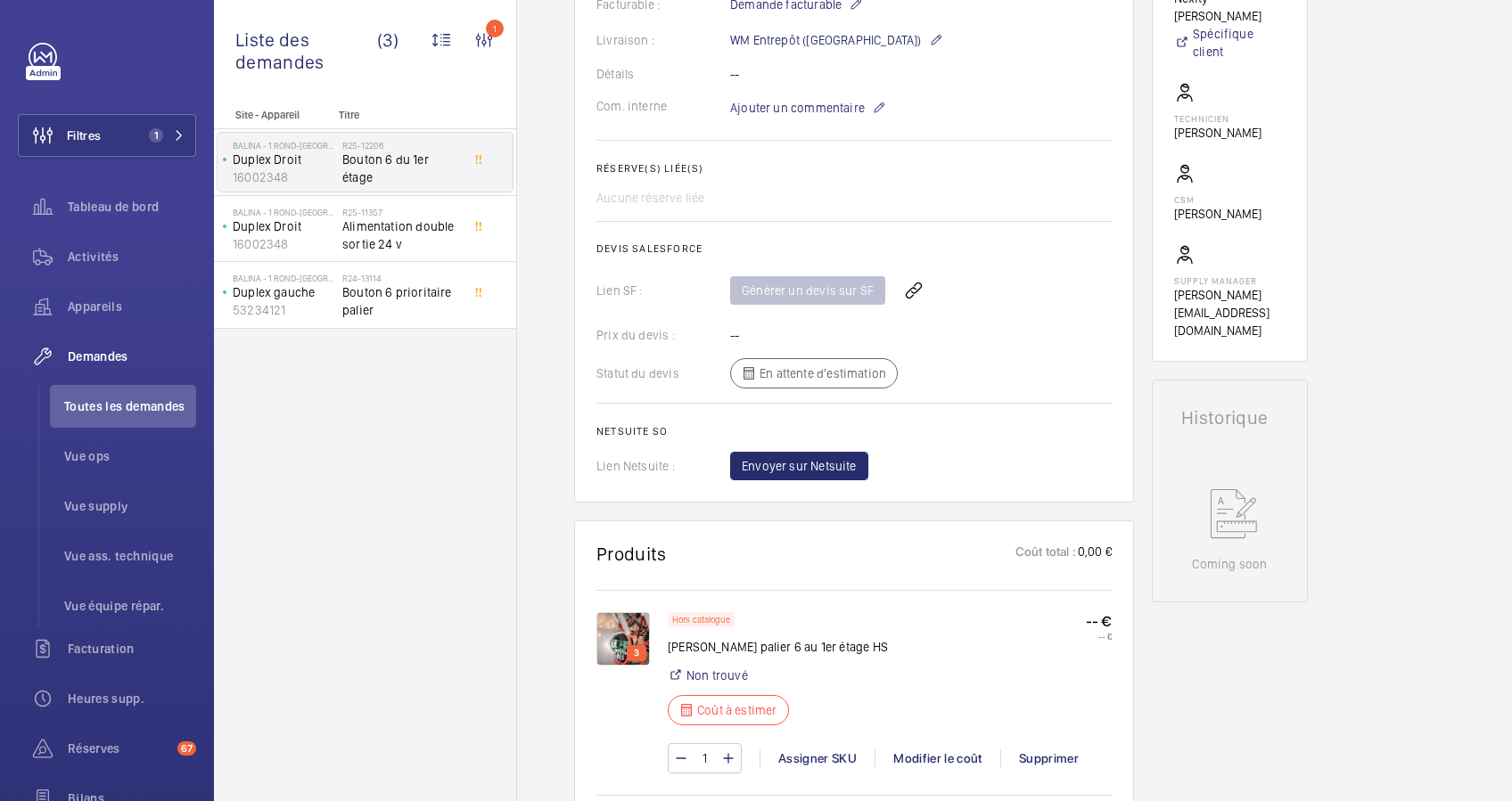
scroll to position [594, 0]
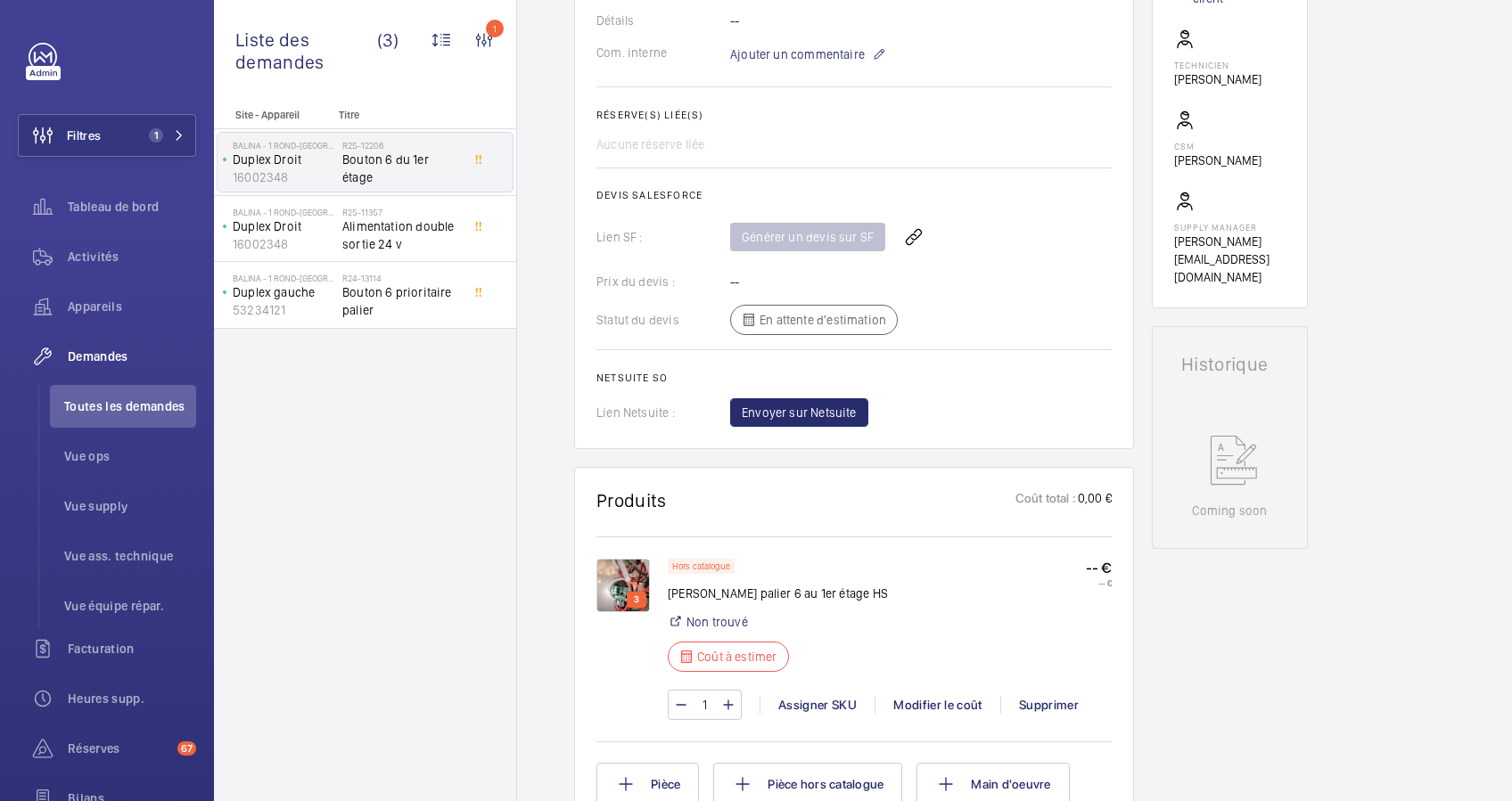
click at [633, 570] on img at bounding box center [623, 585] width 54 height 54
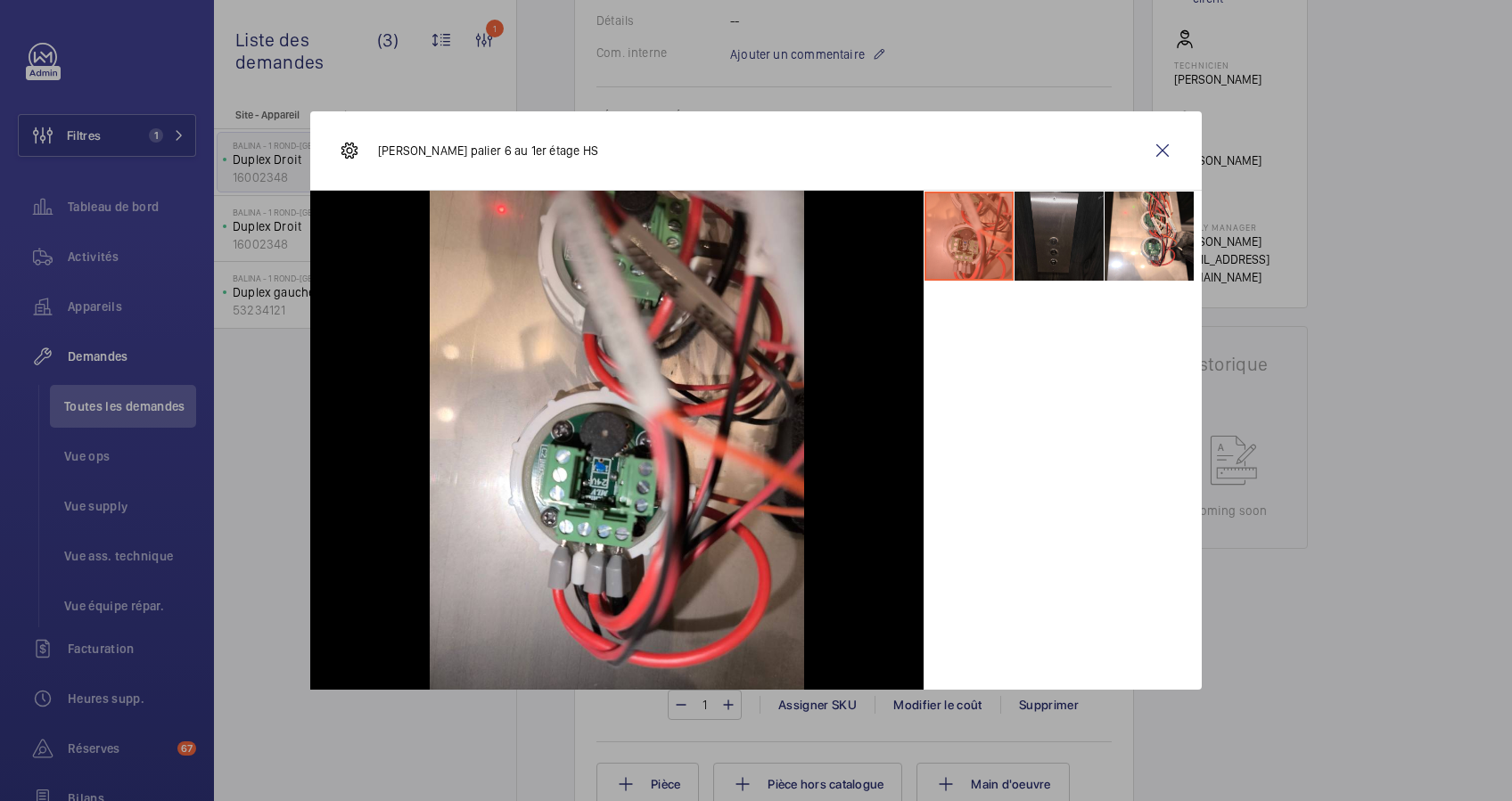
click at [1057, 256] on li at bounding box center [1059, 236] width 89 height 89
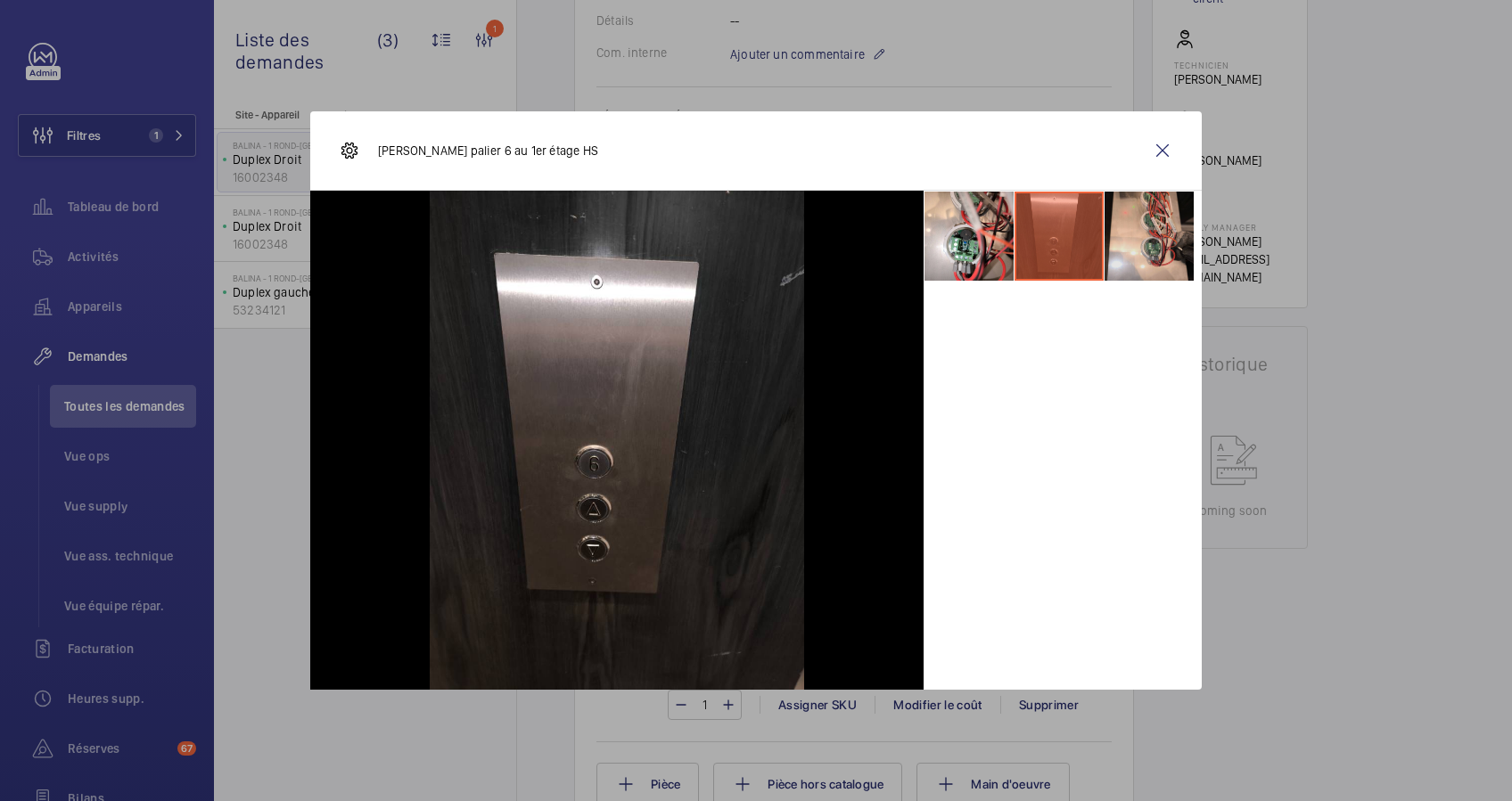
click at [1126, 245] on li at bounding box center [1149, 236] width 89 height 89
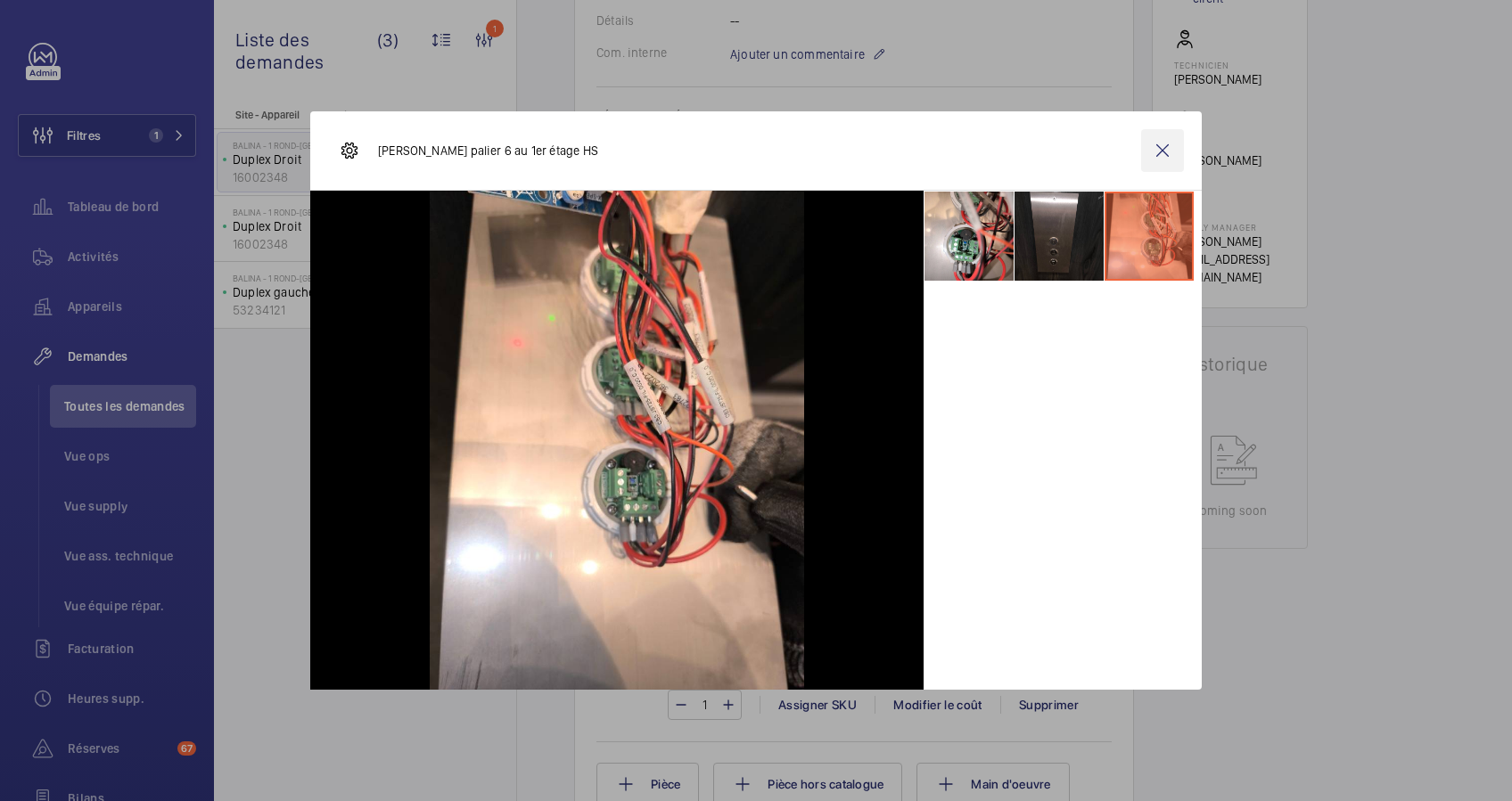
click at [1160, 151] on wm-front-icon-button at bounding box center [1162, 150] width 42 height 42
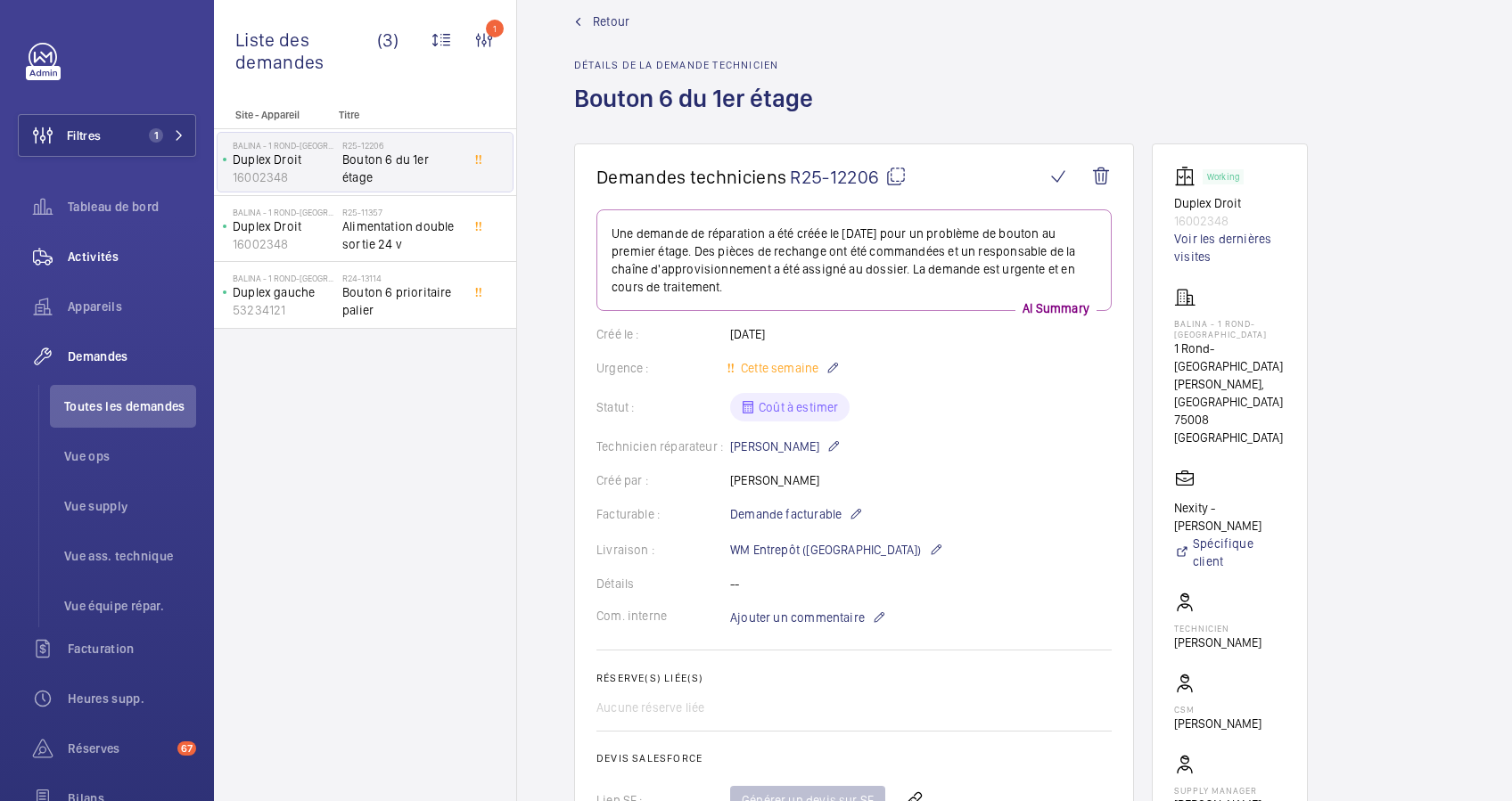
scroll to position [0, 0]
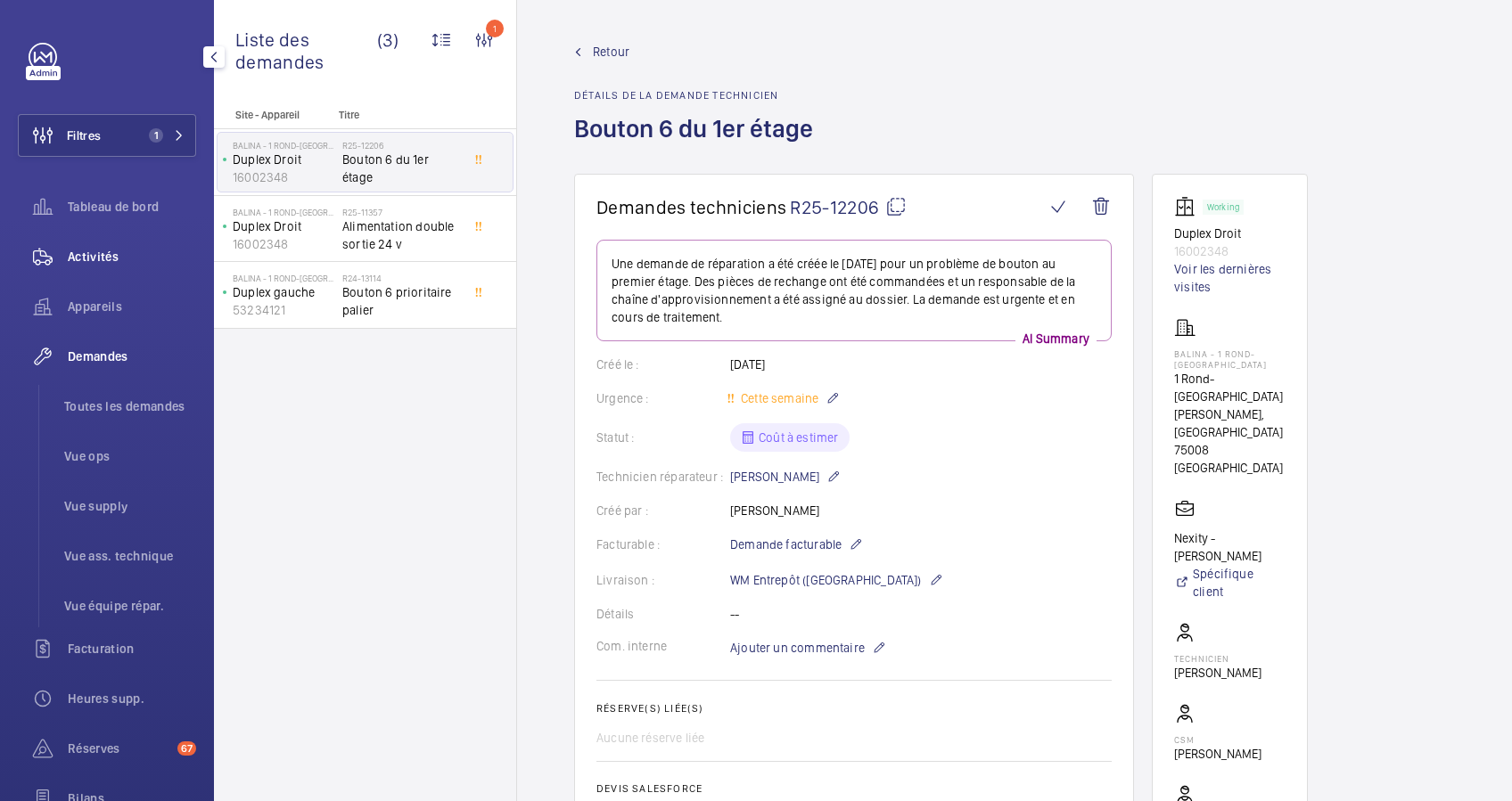
click at [107, 249] on span "Activités" at bounding box center [132, 256] width 128 height 18
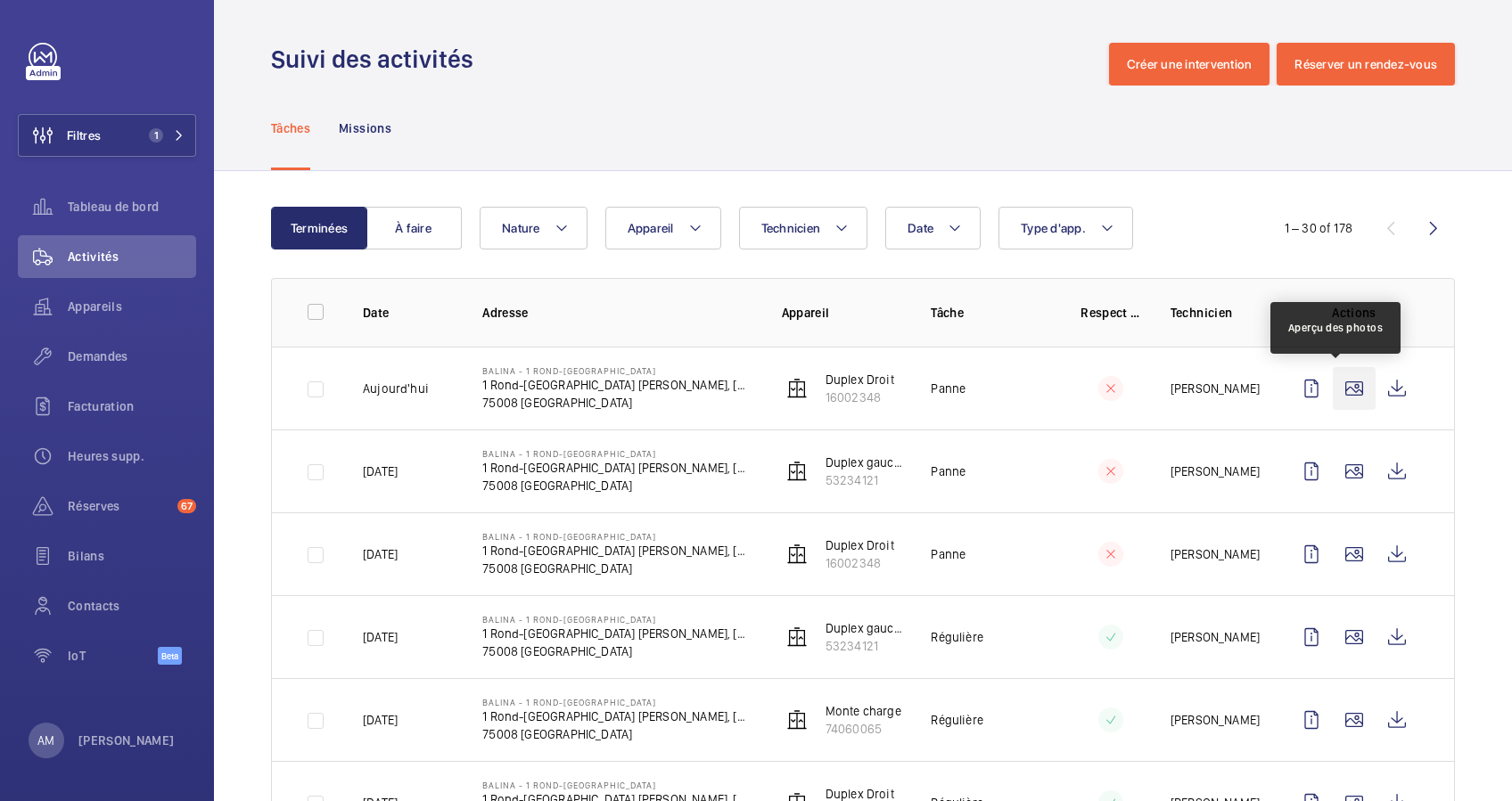
click at [1339, 393] on wm-front-icon-button at bounding box center [1354, 388] width 42 height 42
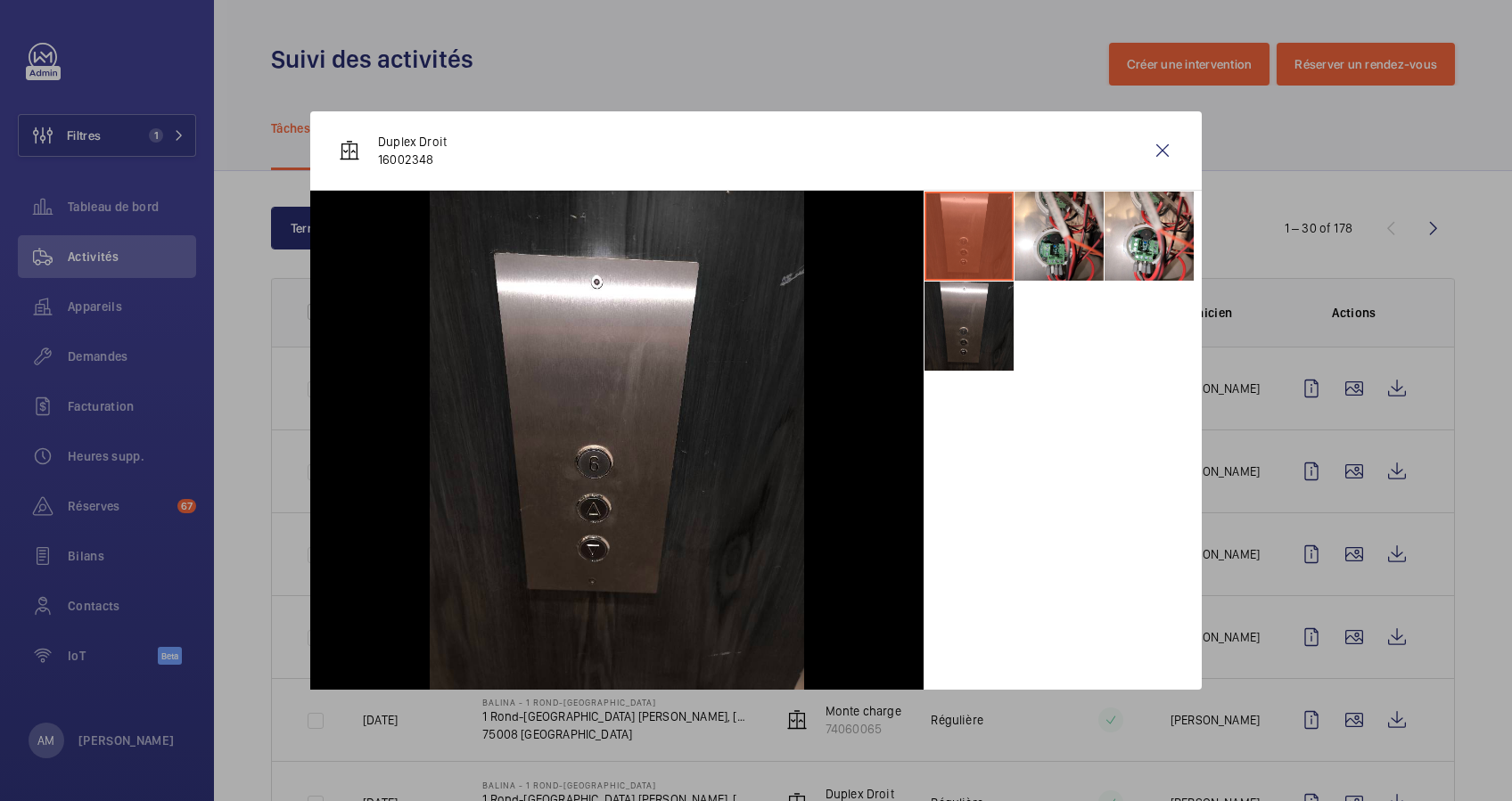
click at [1336, 459] on div at bounding box center [756, 400] width 1512 height 801
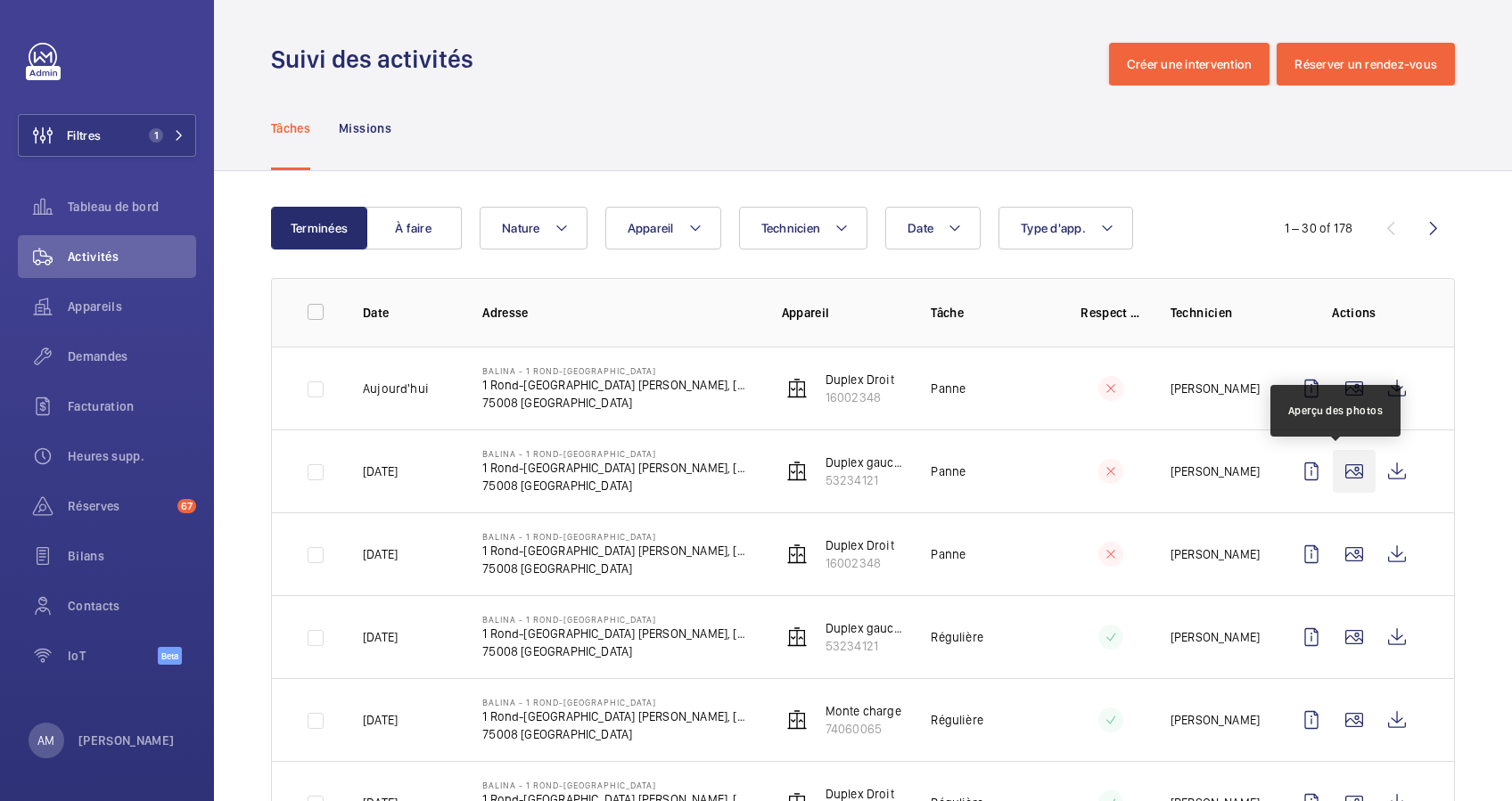
click at [1333, 468] on wm-front-icon-button at bounding box center [1354, 471] width 42 height 42
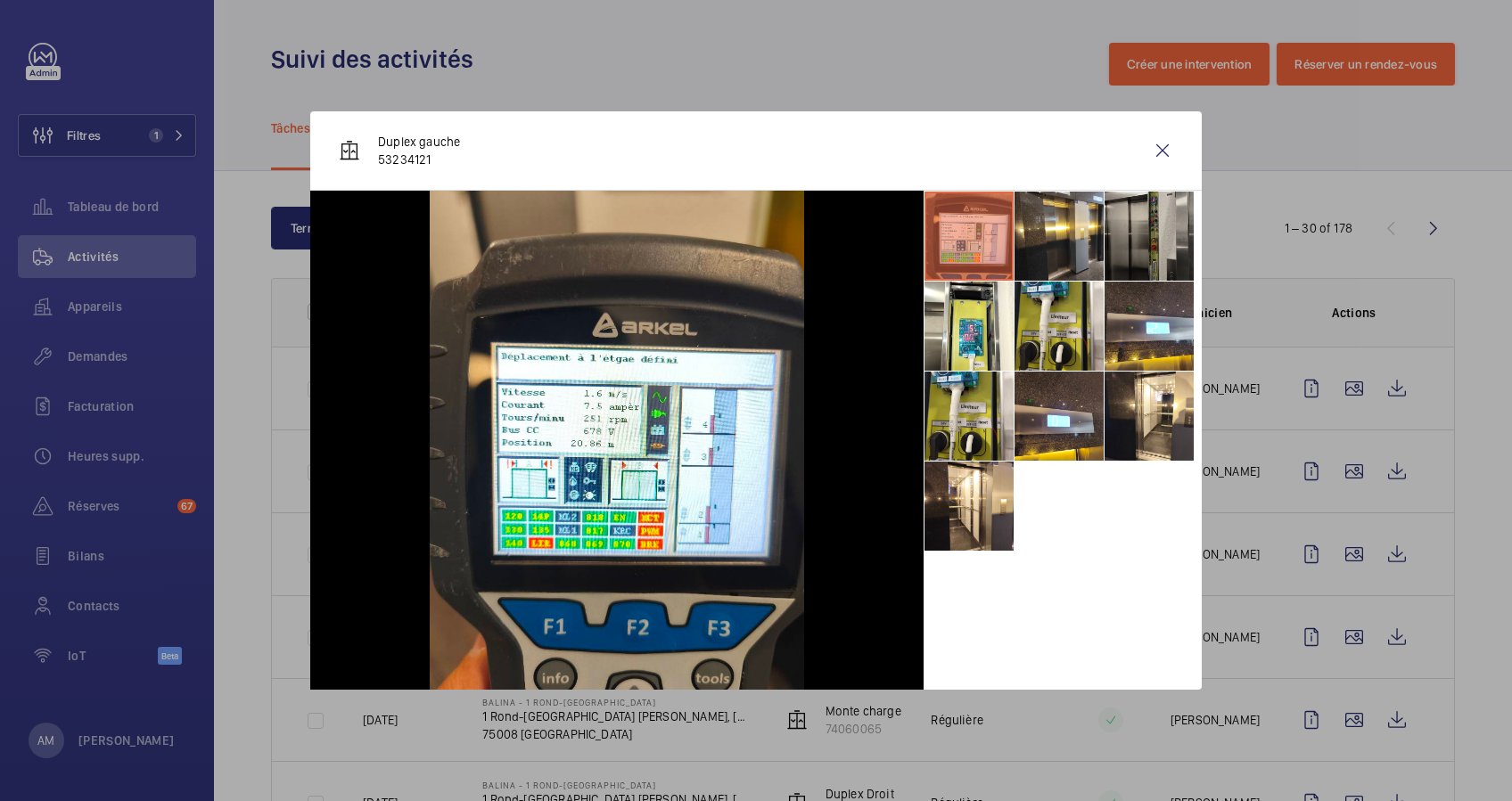
click at [1128, 257] on li at bounding box center [1149, 236] width 89 height 89
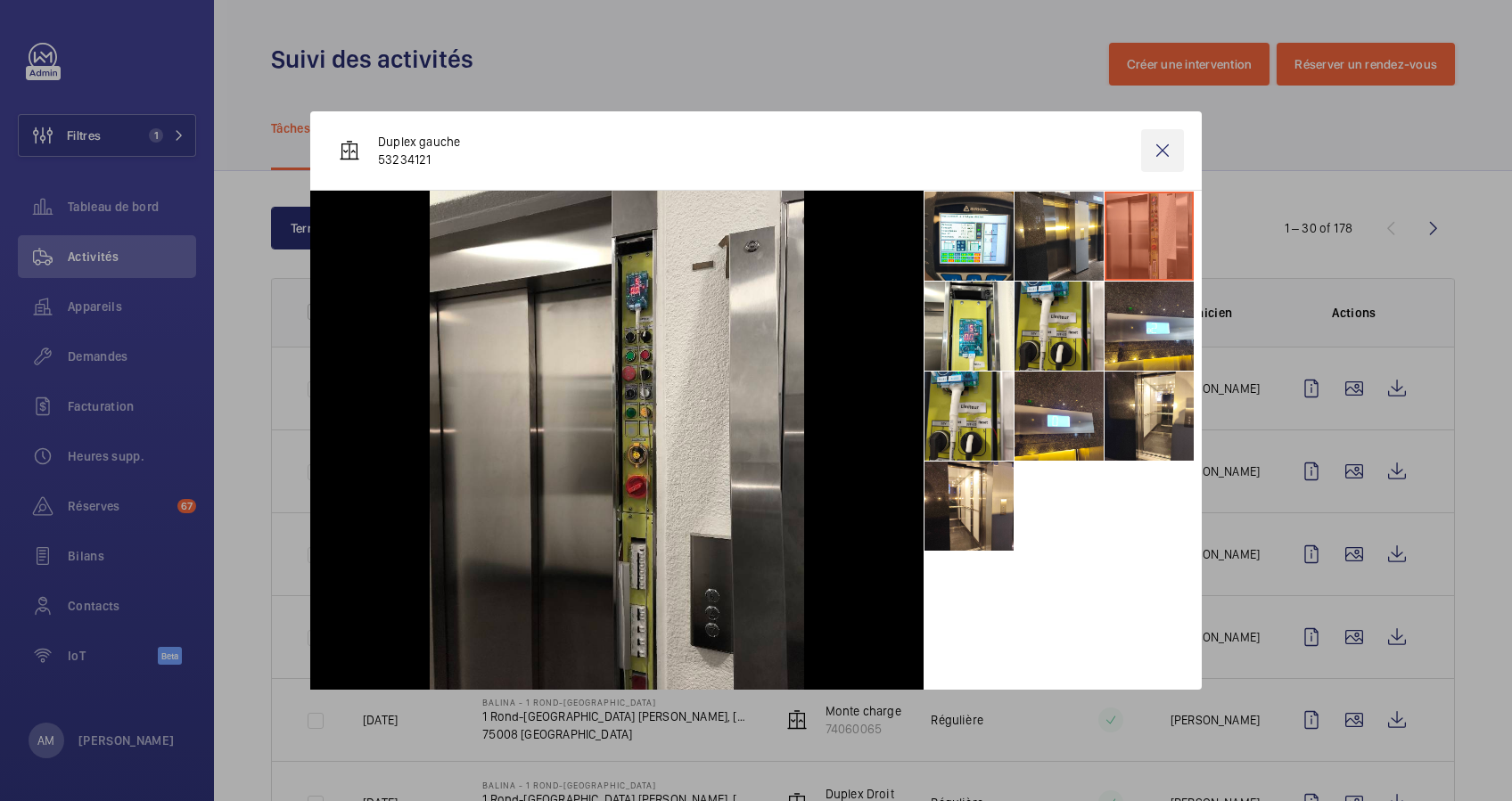
click at [1155, 143] on wm-front-icon-button at bounding box center [1162, 150] width 42 height 42
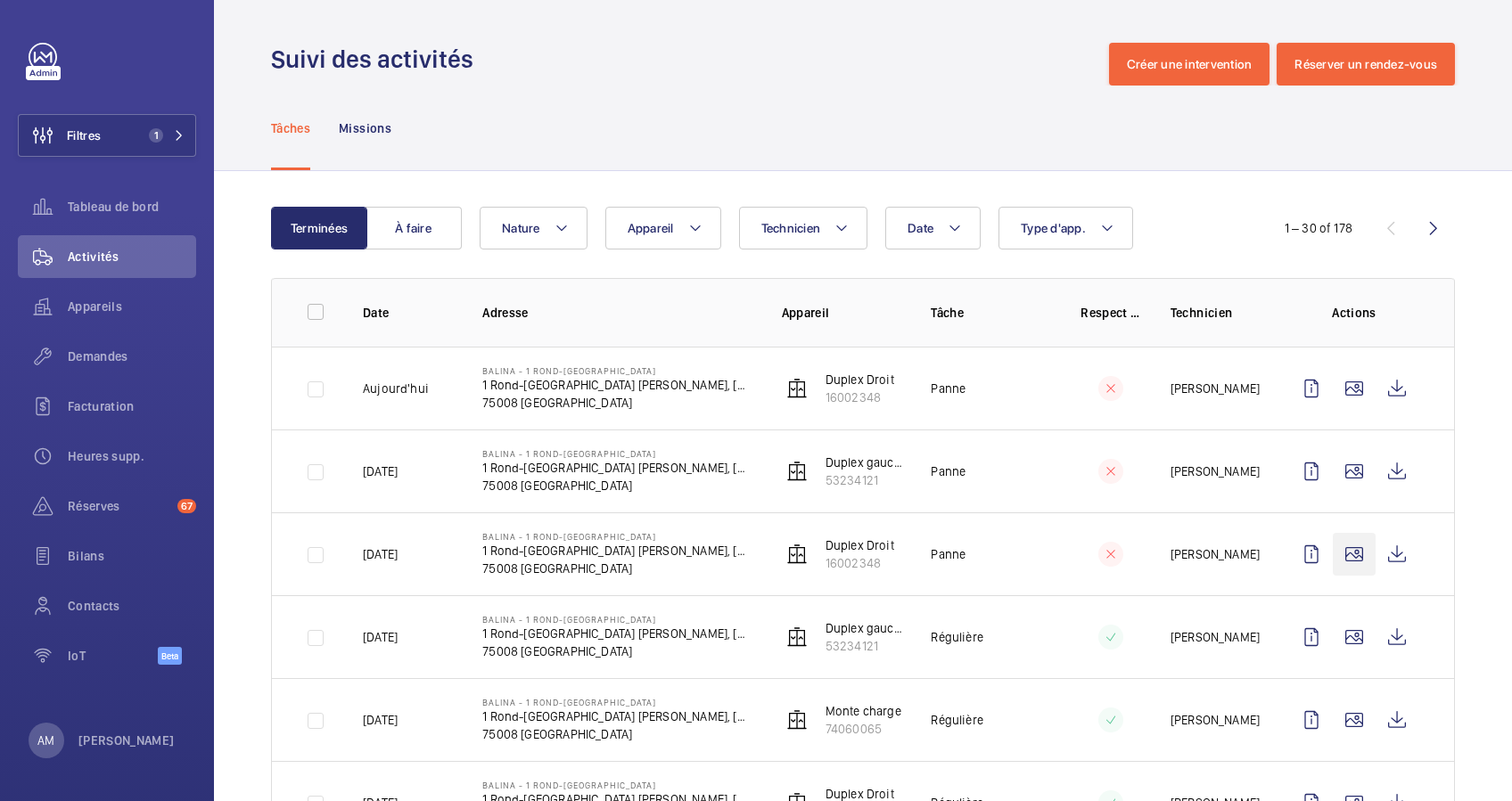
scroll to position [119, 0]
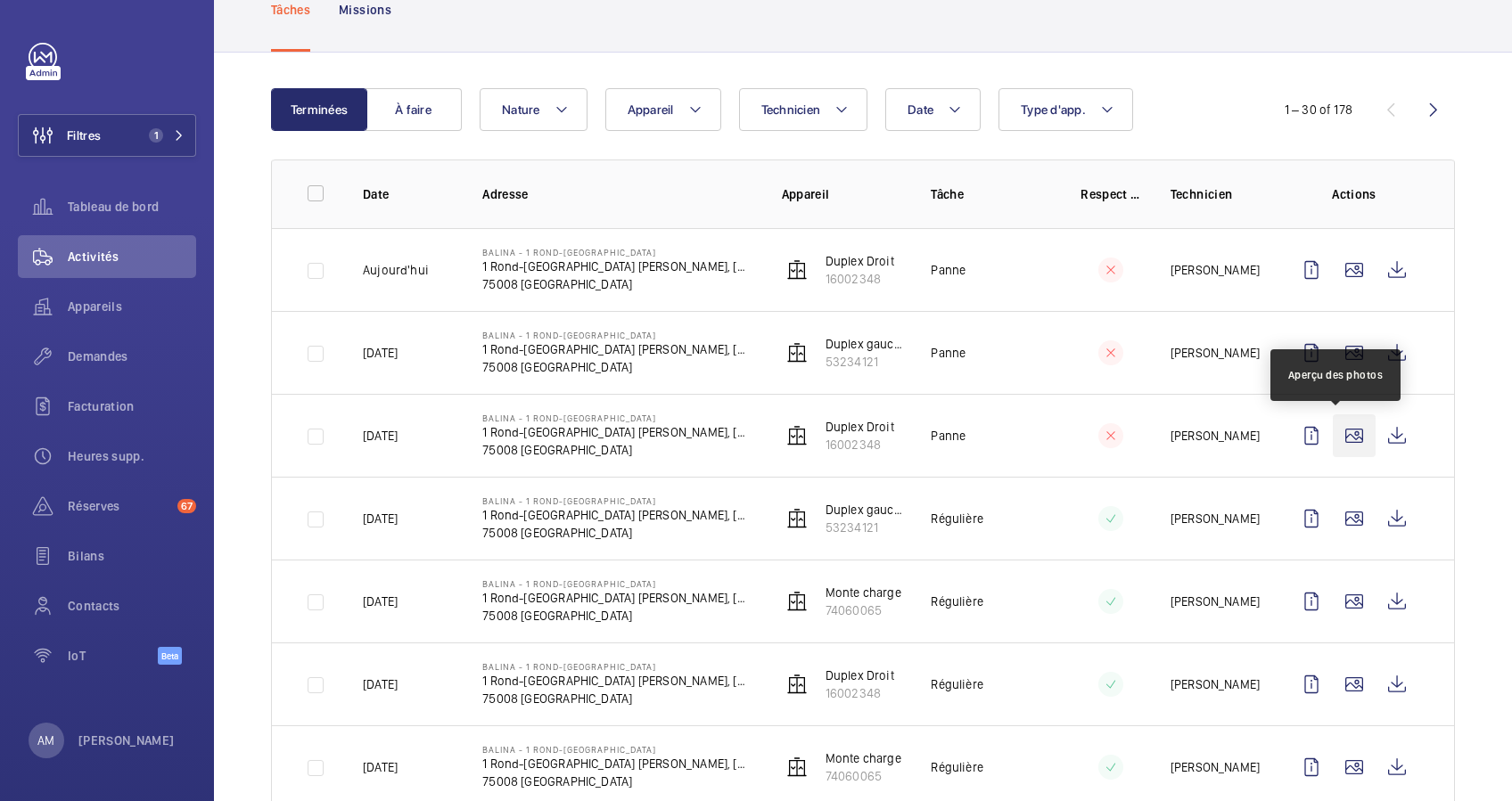
click at [1343, 424] on wm-front-icon-button at bounding box center [1354, 435] width 42 height 42
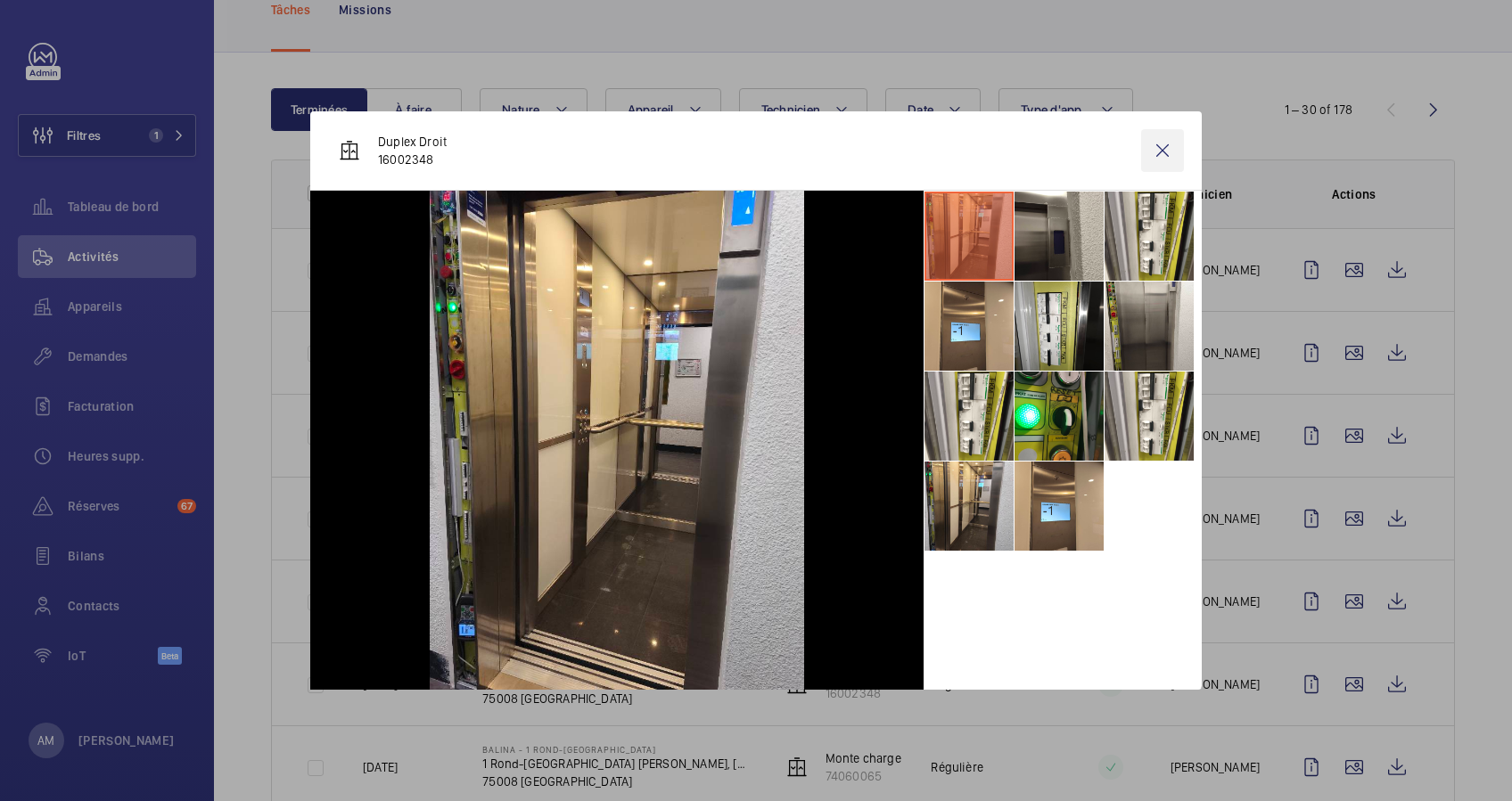
click at [1166, 157] on wm-front-icon-button at bounding box center [1162, 150] width 42 height 42
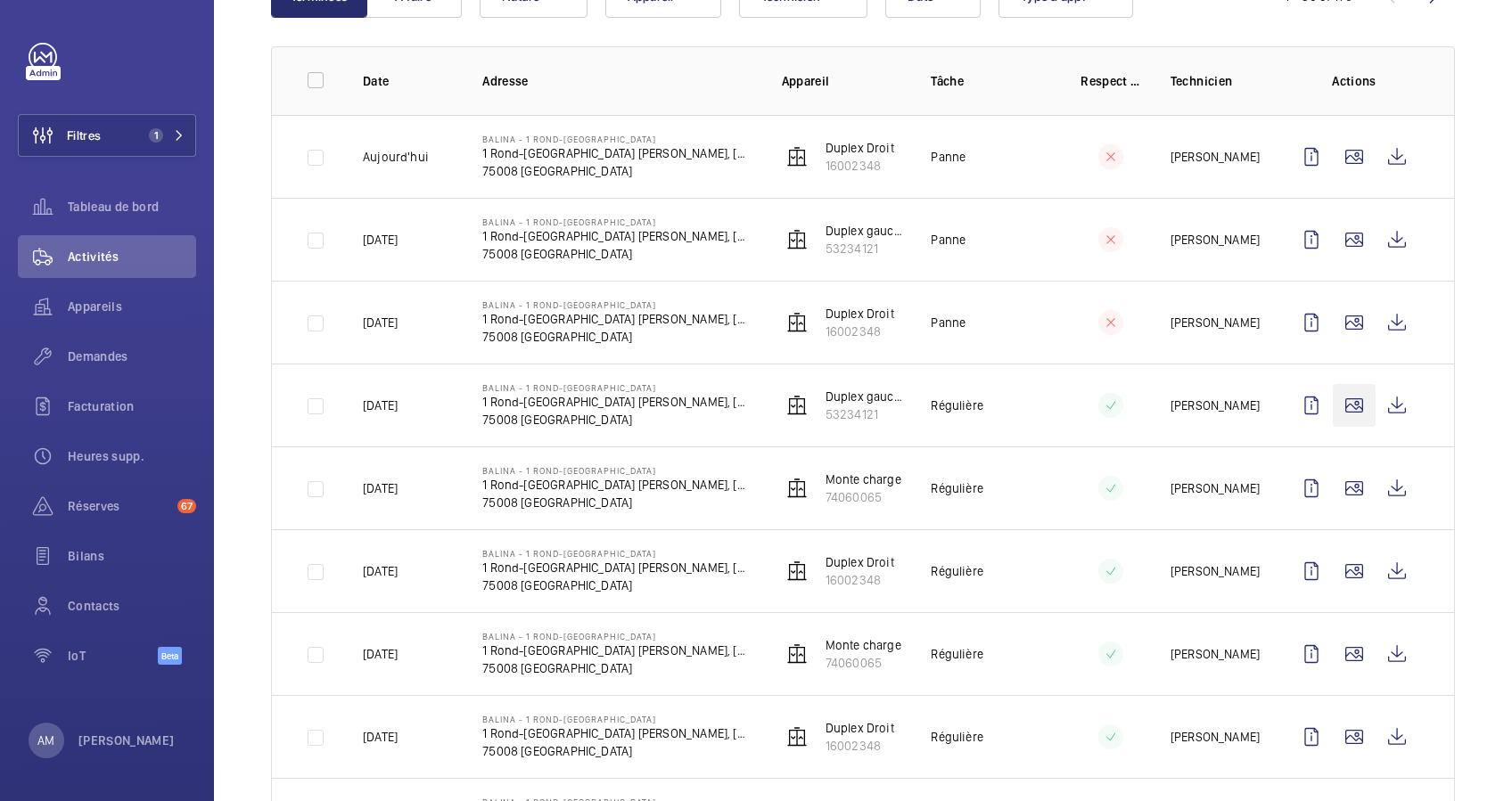
scroll to position [237, 0]
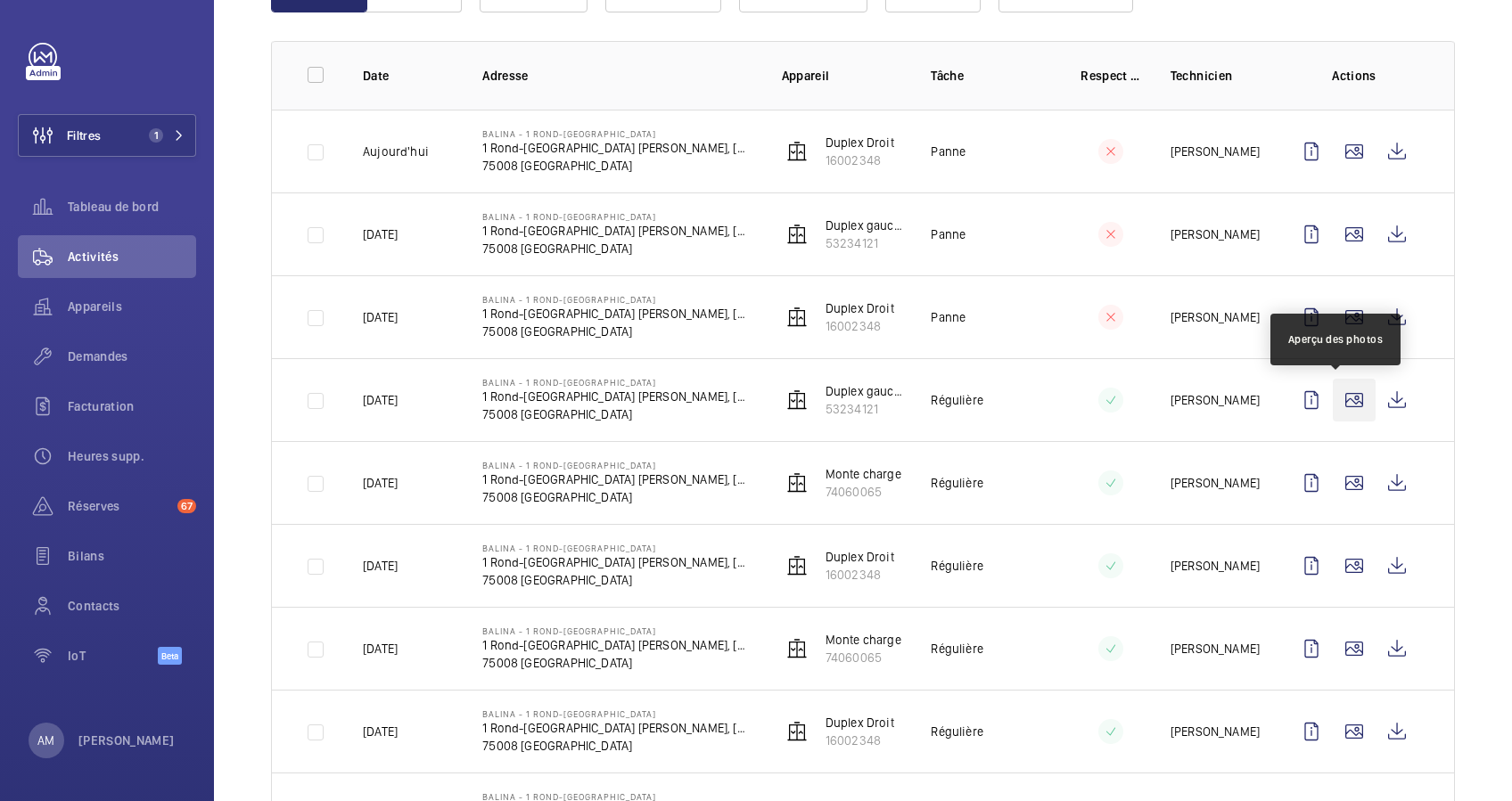
click at [1333, 399] on wm-front-icon-button at bounding box center [1354, 400] width 42 height 42
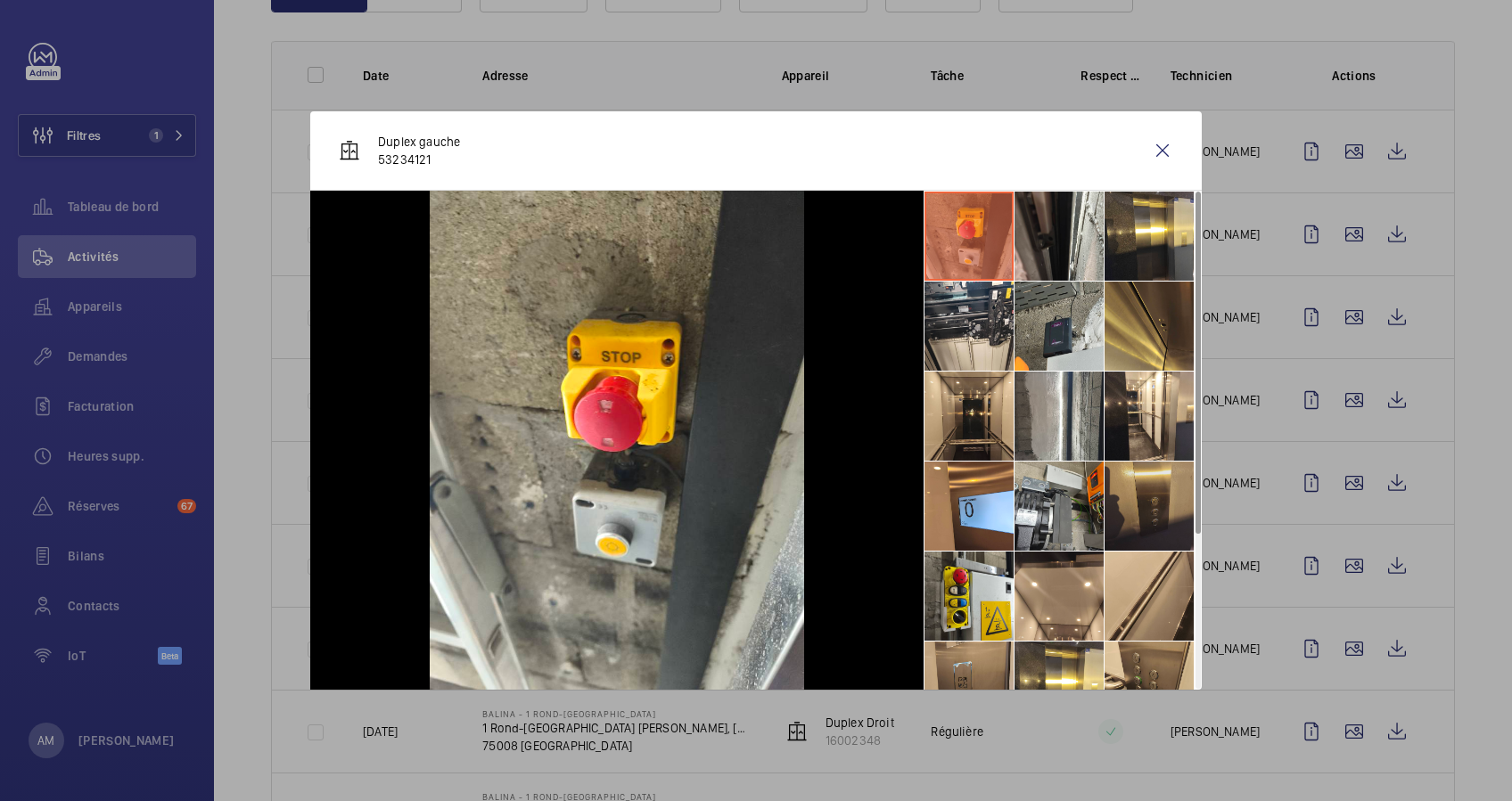
click at [1150, 507] on li at bounding box center [1149, 506] width 89 height 89
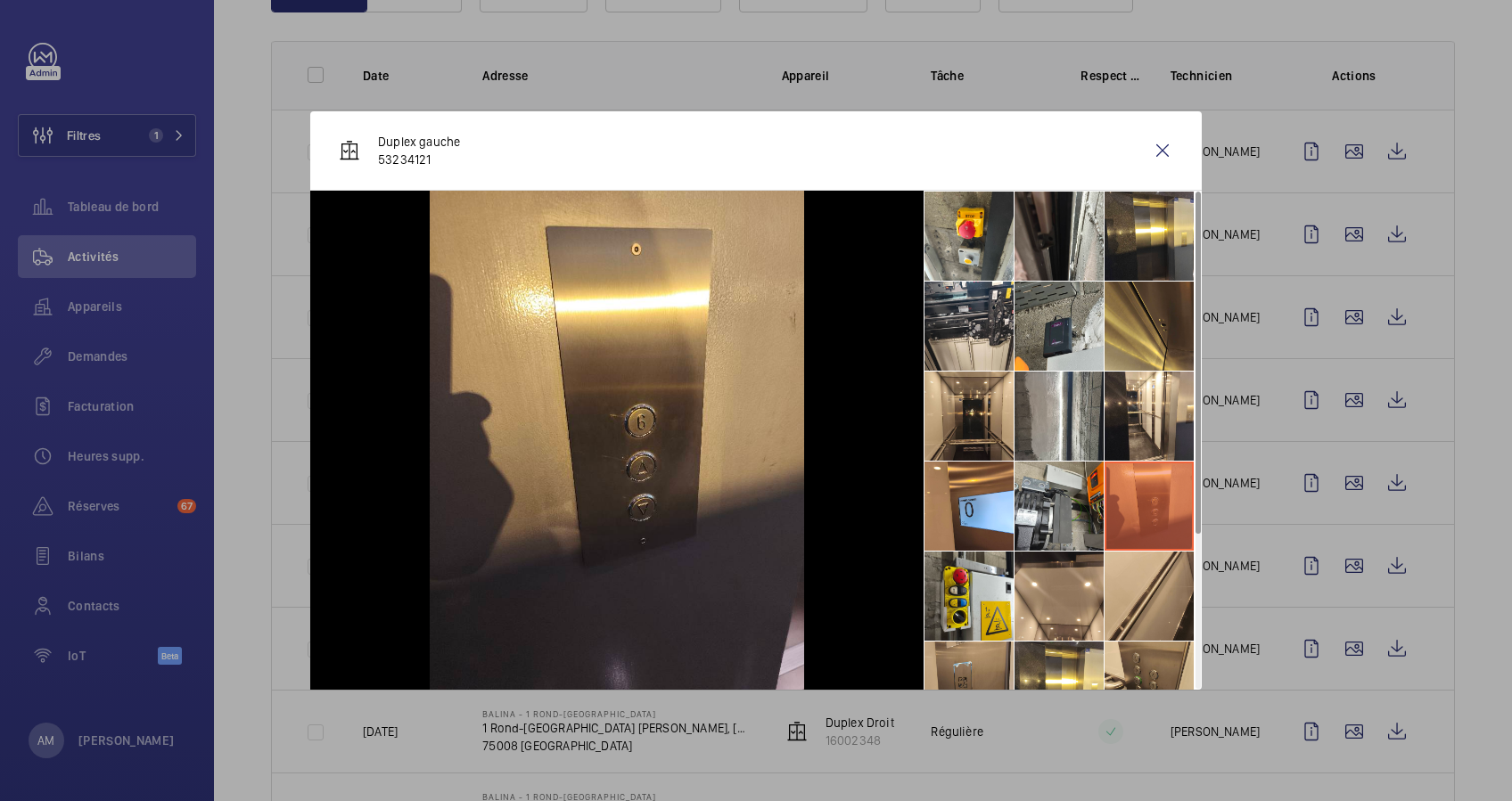
click at [1238, 505] on div at bounding box center [756, 400] width 1512 height 801
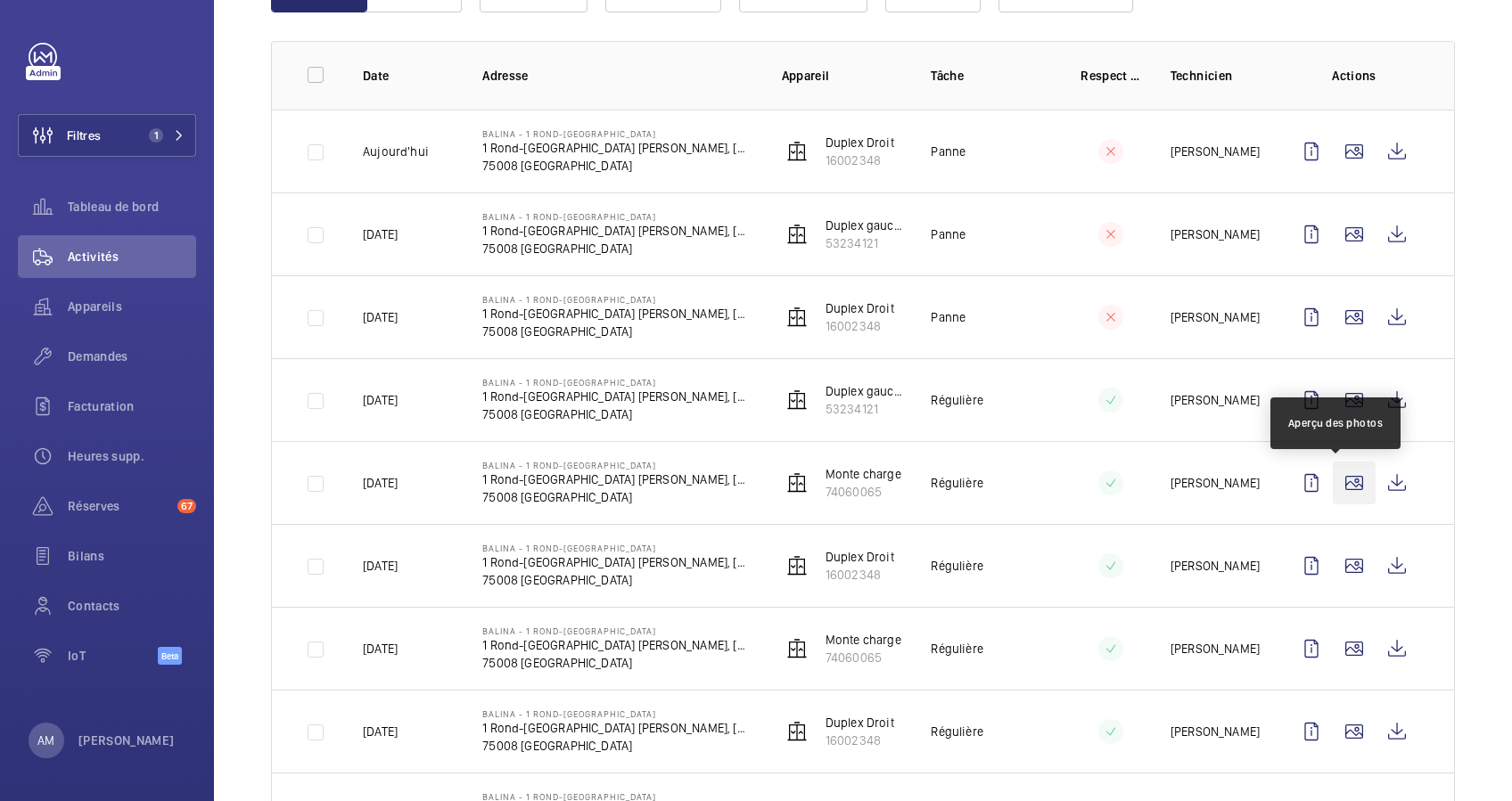
click at [1338, 478] on wm-front-icon-button at bounding box center [1354, 483] width 42 height 42
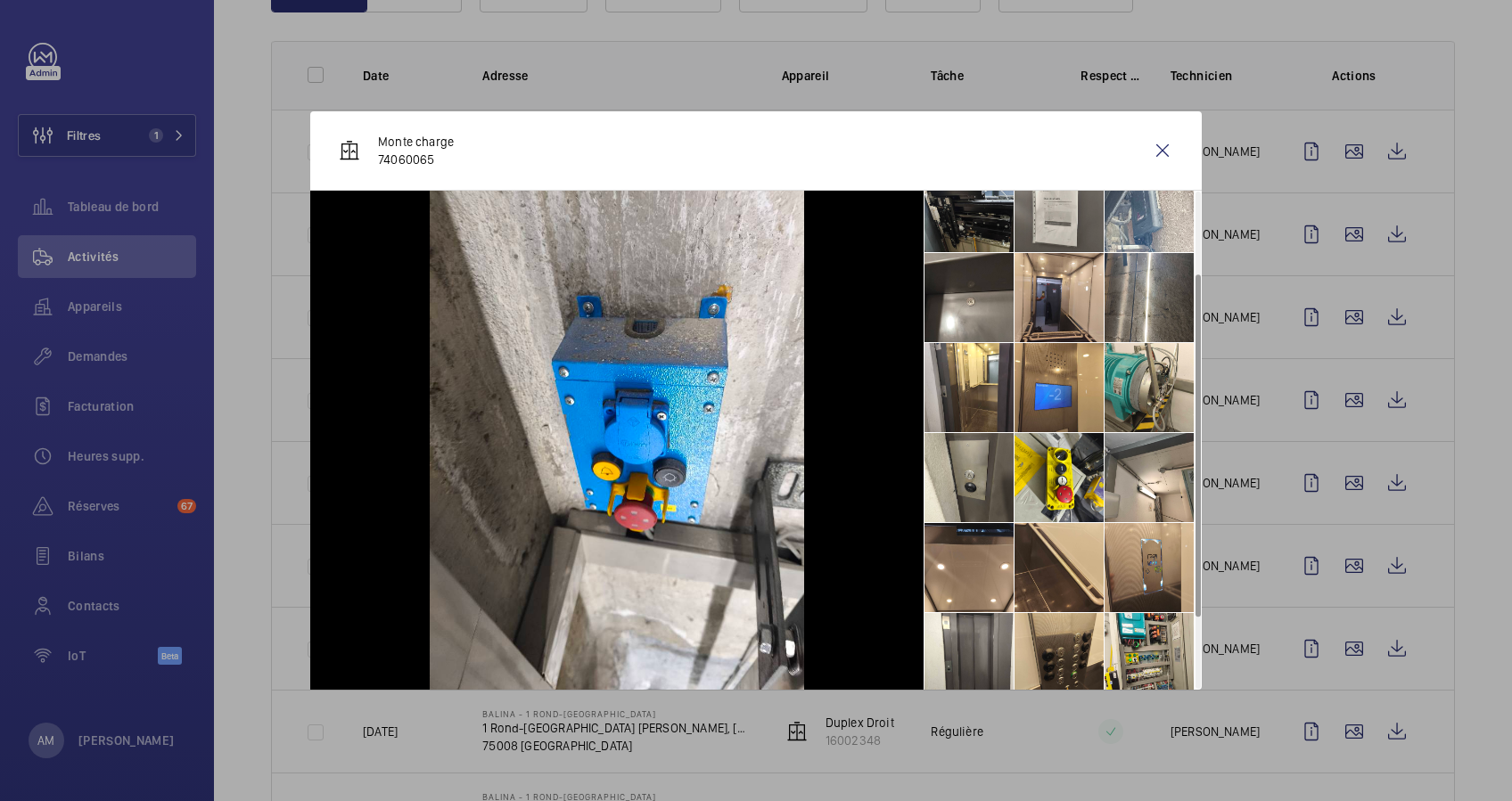
scroll to position [221, 0]
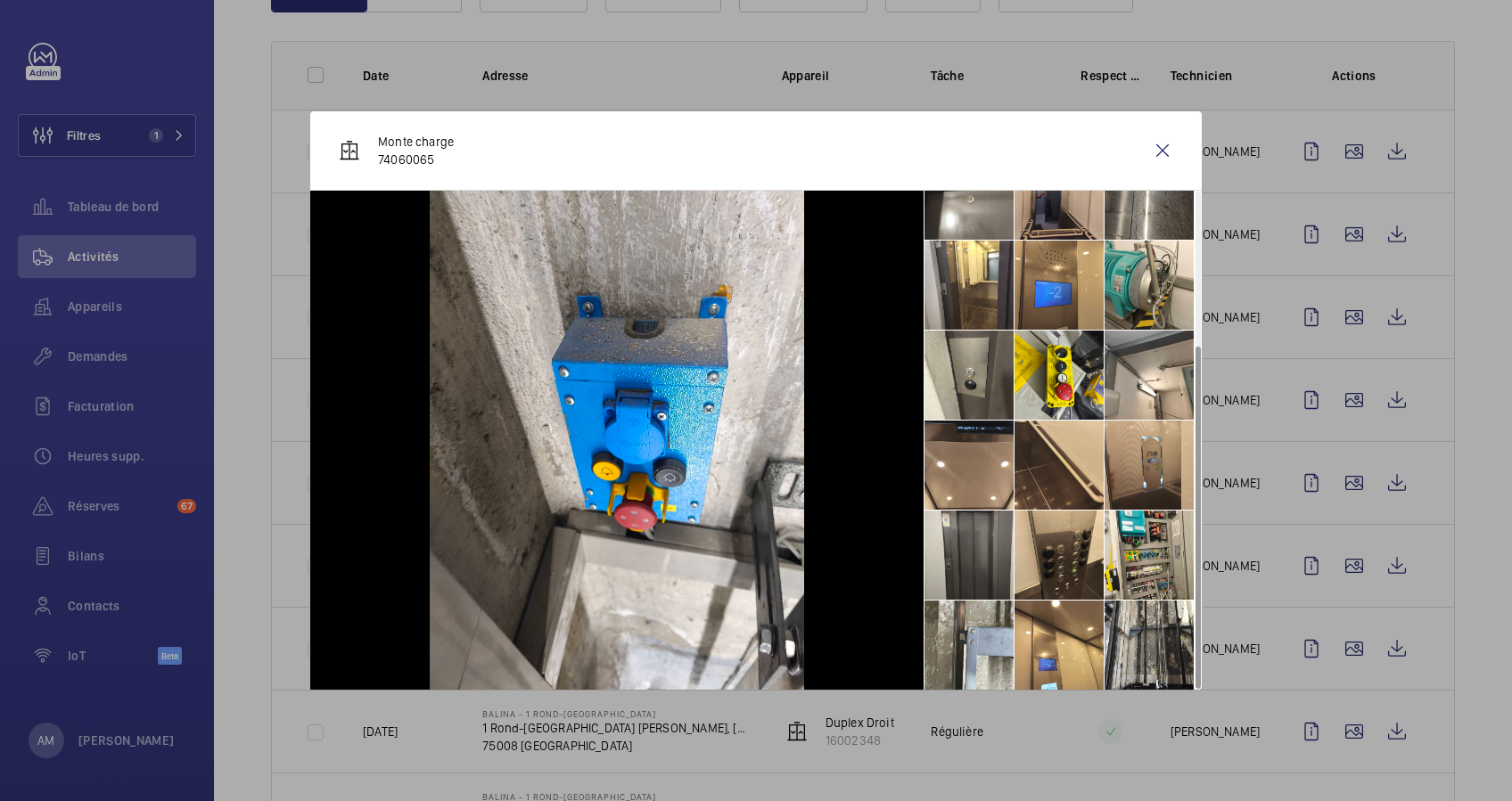
click at [986, 537] on li at bounding box center [969, 555] width 89 height 89
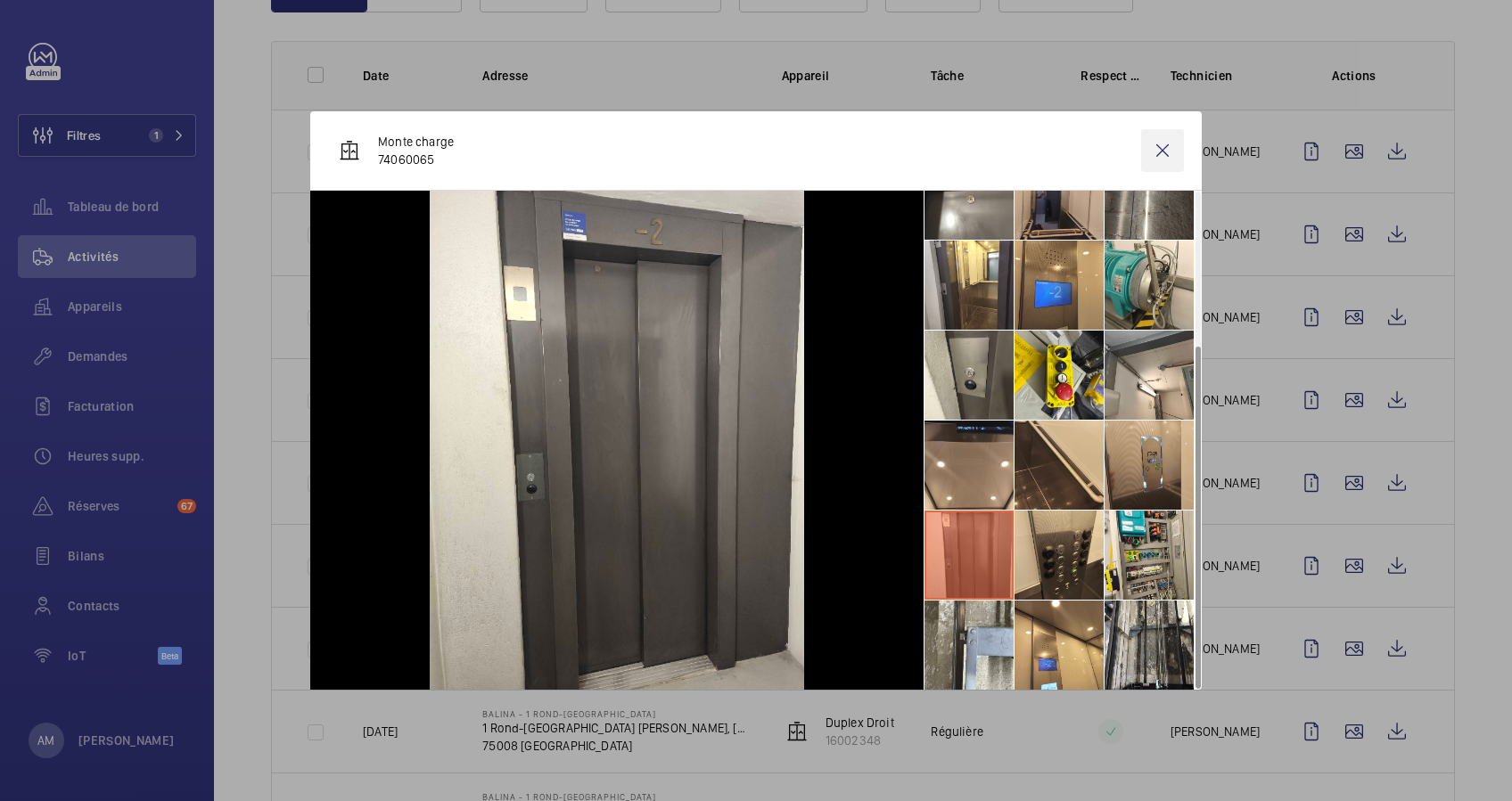
click at [1150, 158] on wm-front-icon-button at bounding box center [1162, 150] width 42 height 42
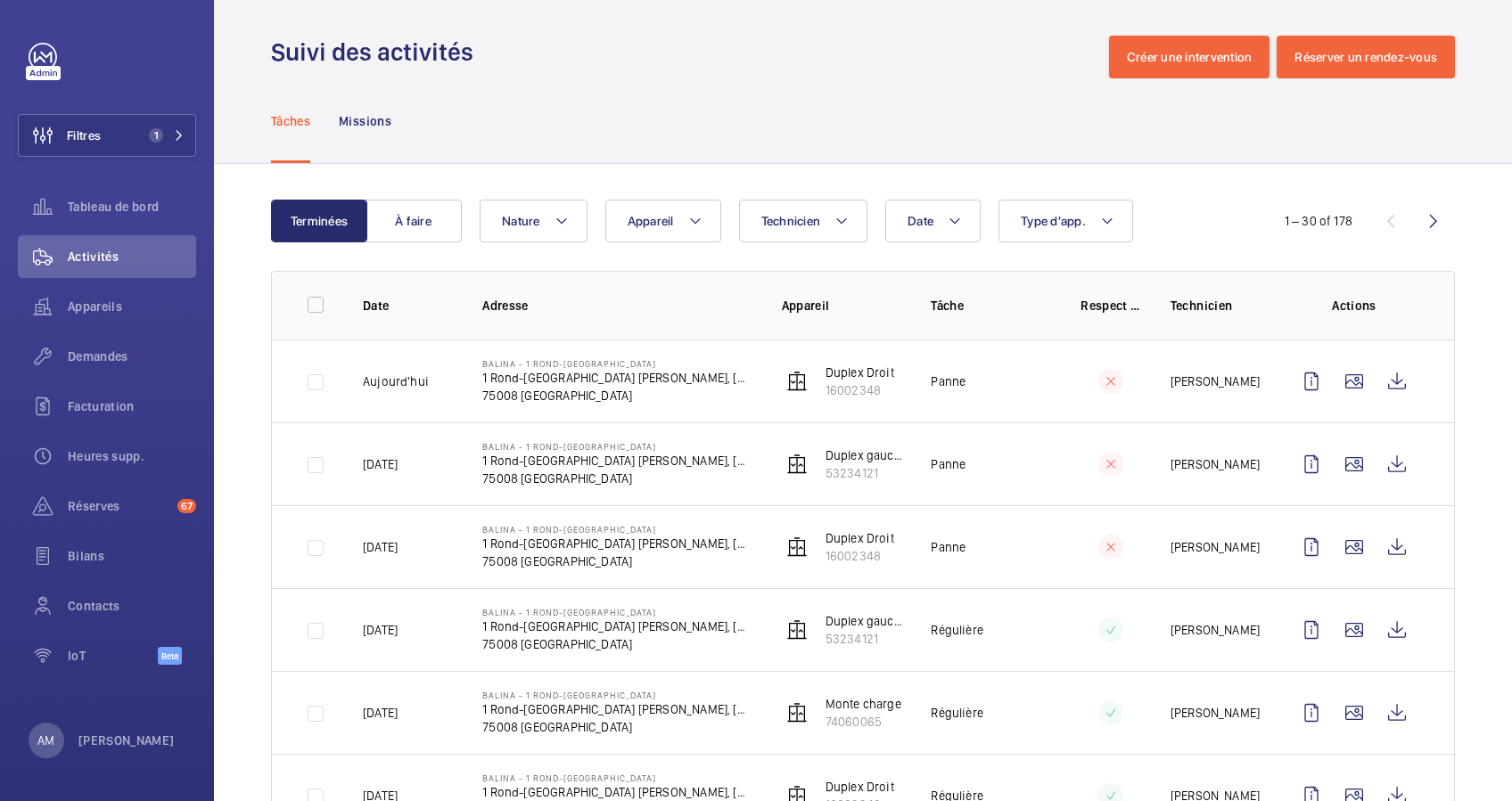
scroll to position [0, 0]
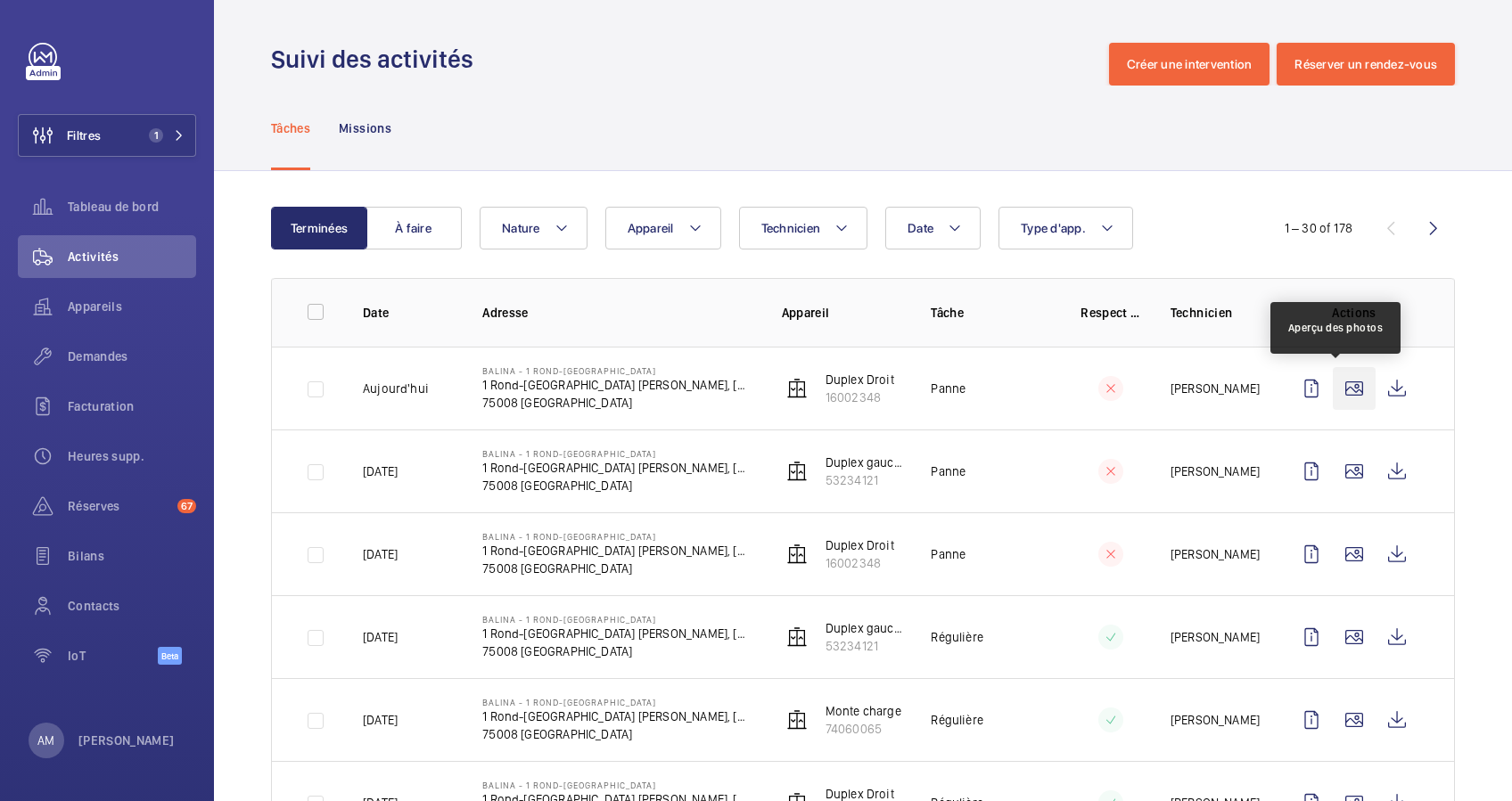
click at [1333, 379] on wm-front-icon-button at bounding box center [1354, 388] width 42 height 42
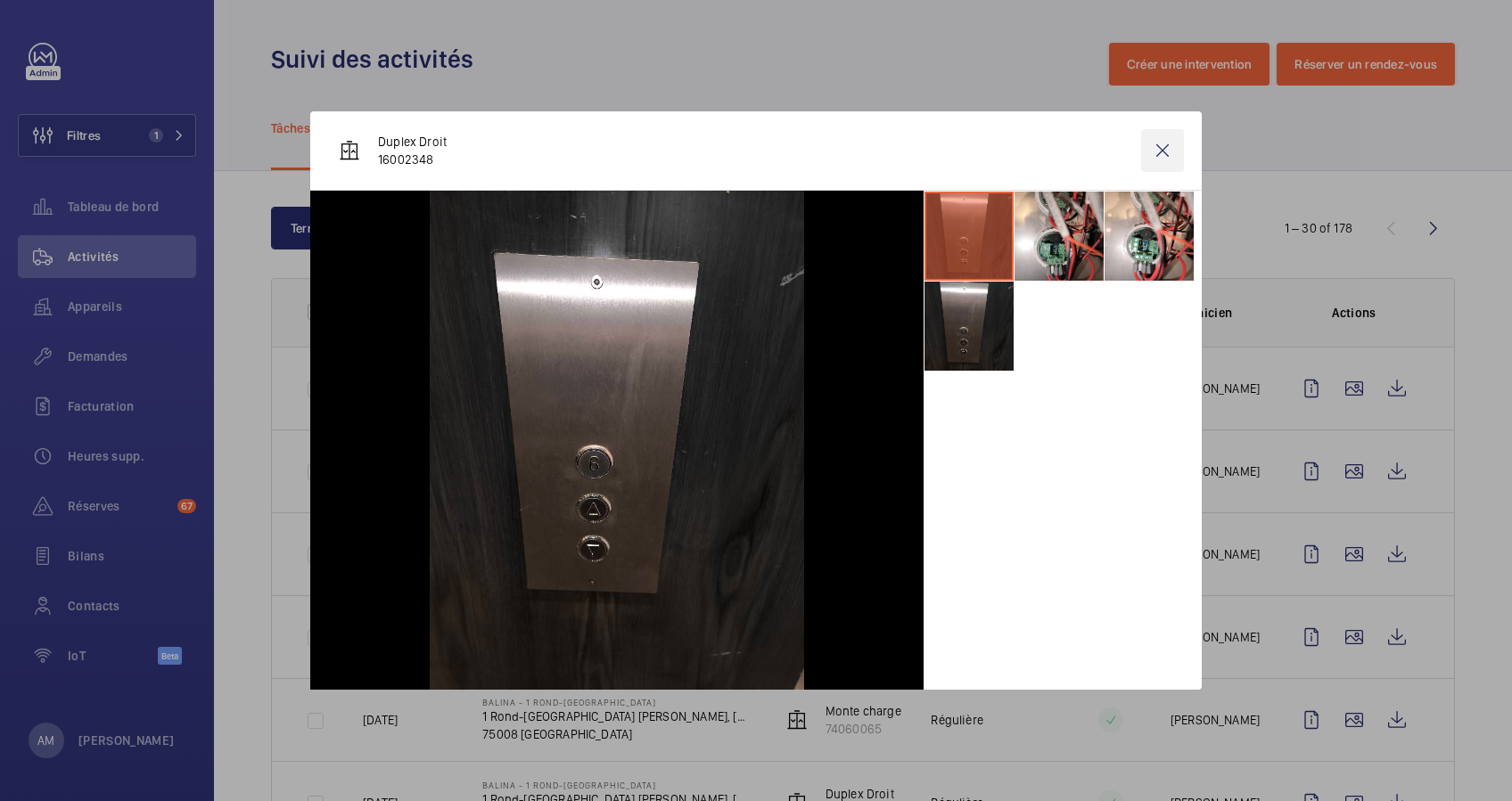
click at [1166, 144] on wm-front-icon-button at bounding box center [1162, 150] width 42 height 42
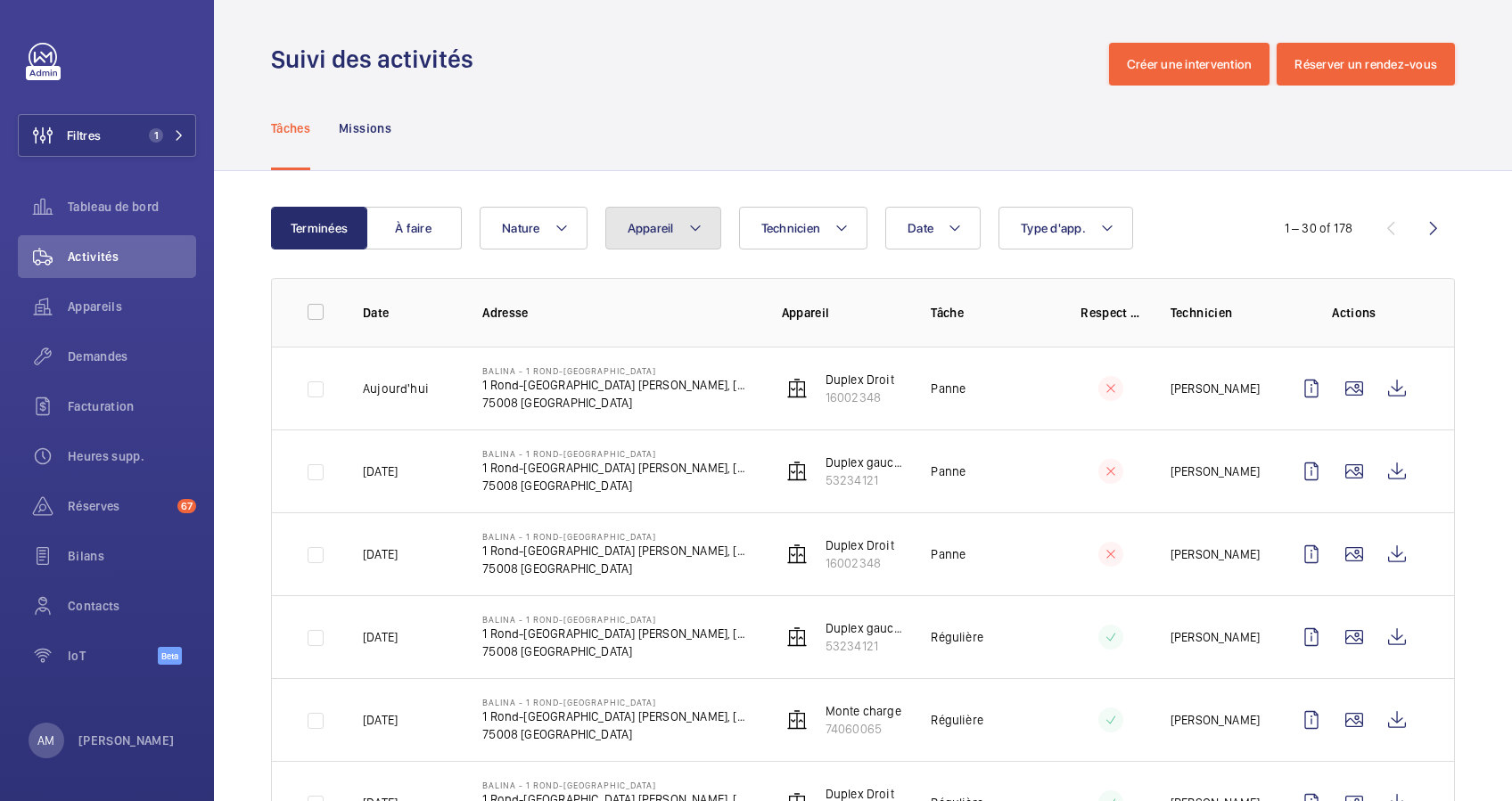
click at [701, 216] on button "Appareil" at bounding box center [663, 228] width 116 height 42
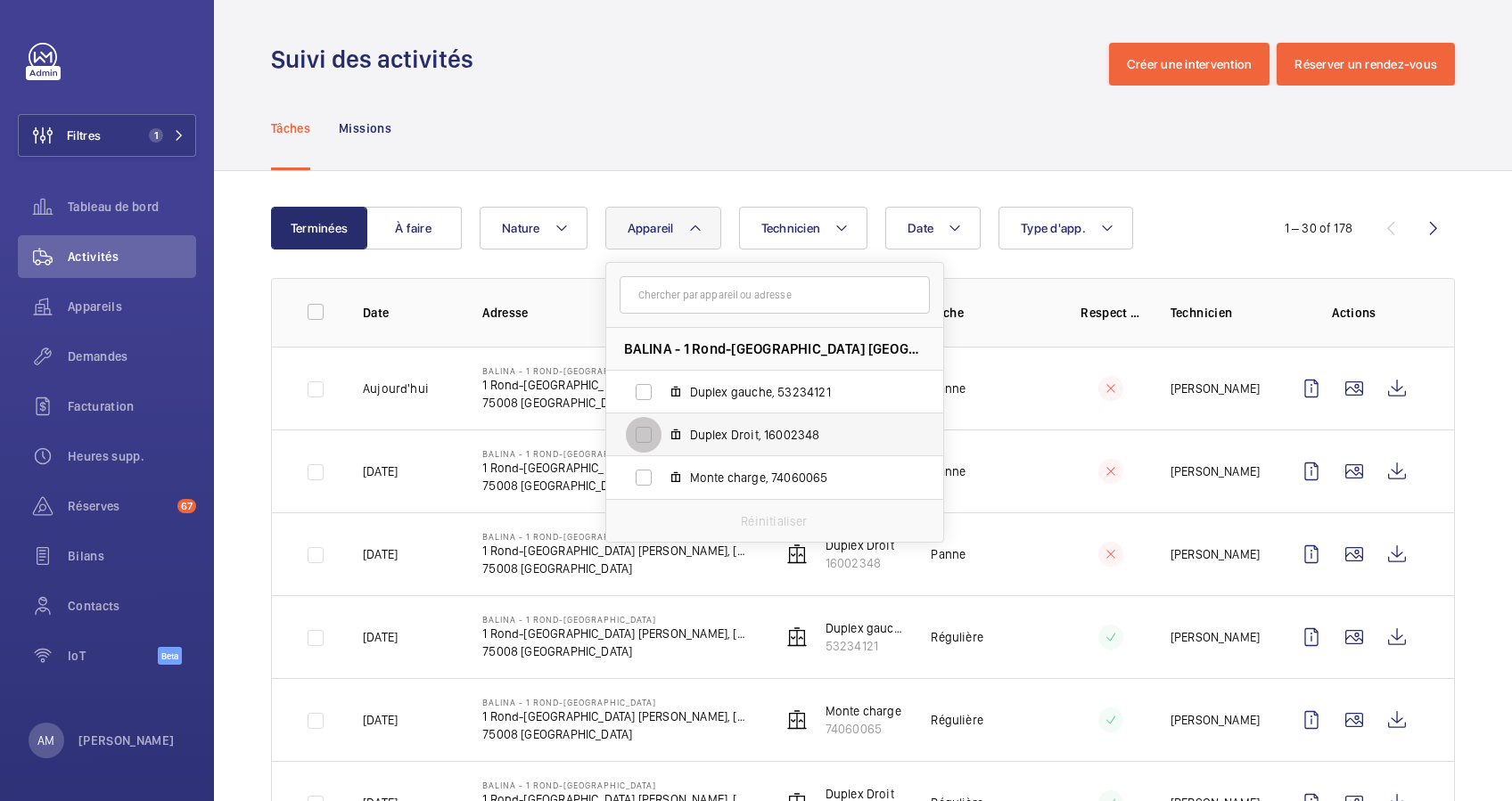
click at [642, 428] on input "Duplex Droit, 16002348" at bounding box center [644, 435] width 36 height 36
checkbox input "true"
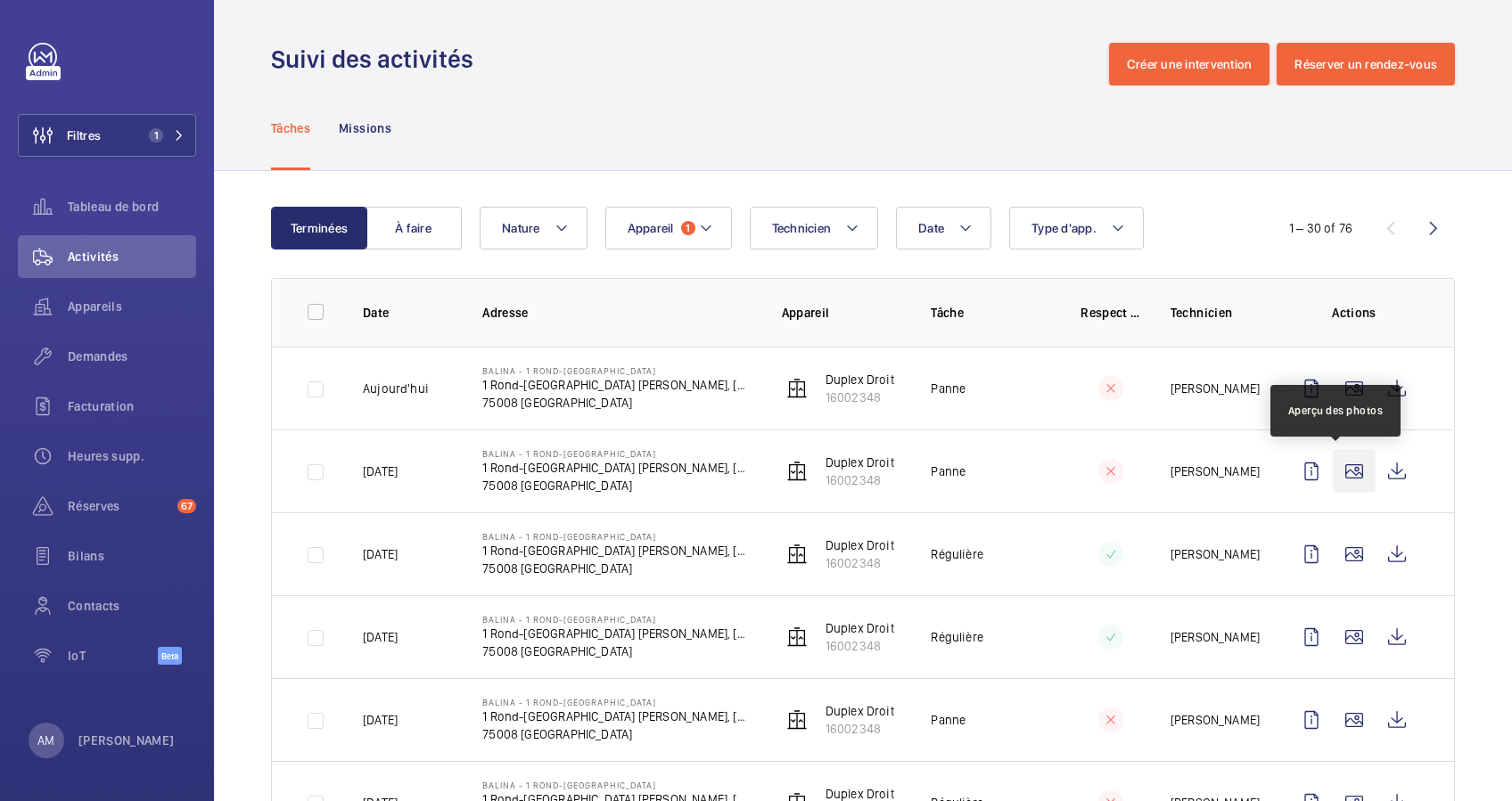
click at [1333, 477] on wm-front-icon-button at bounding box center [1354, 471] width 42 height 42
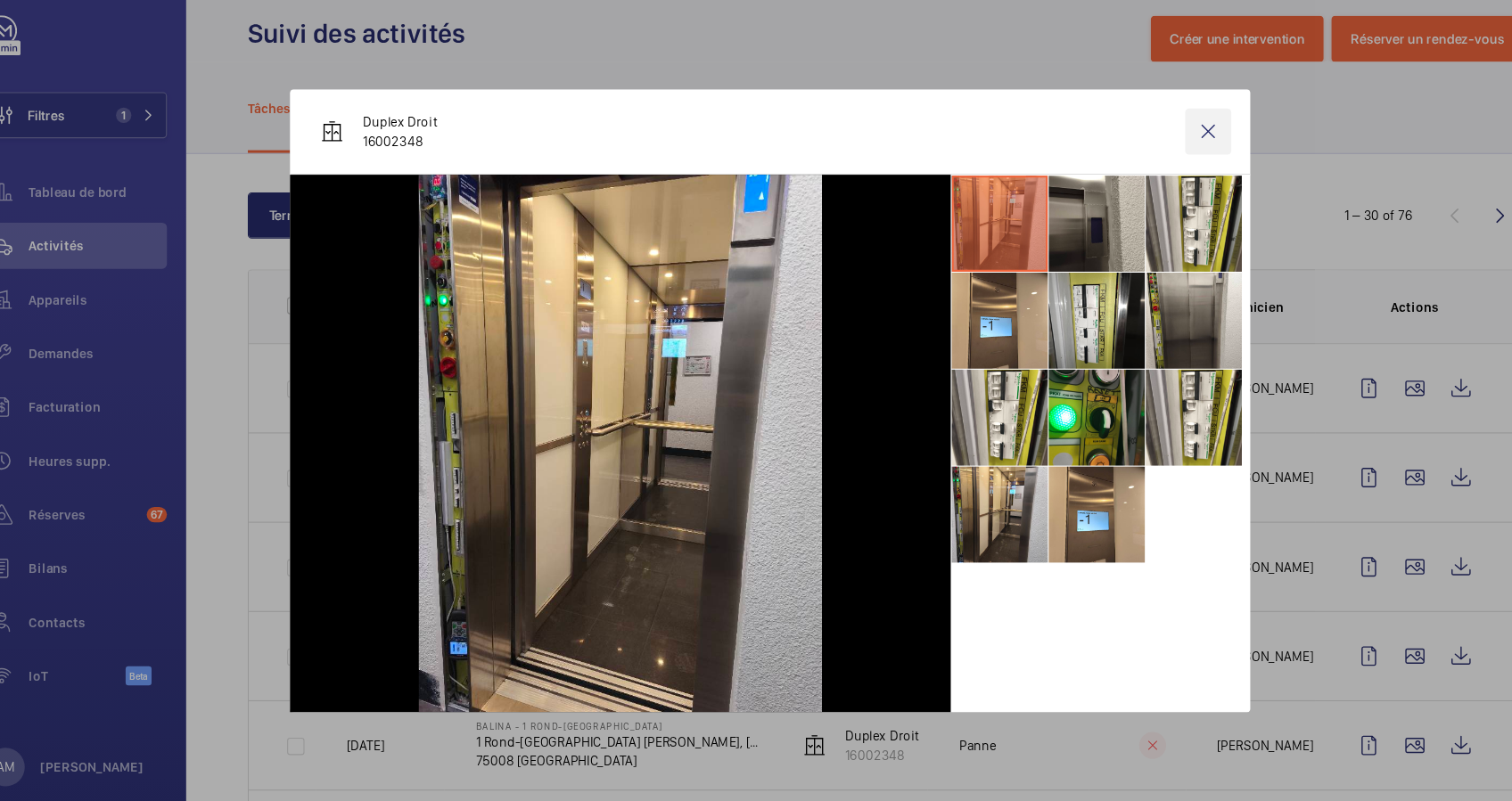
click at [1172, 154] on wm-front-icon-button at bounding box center [1162, 150] width 42 height 42
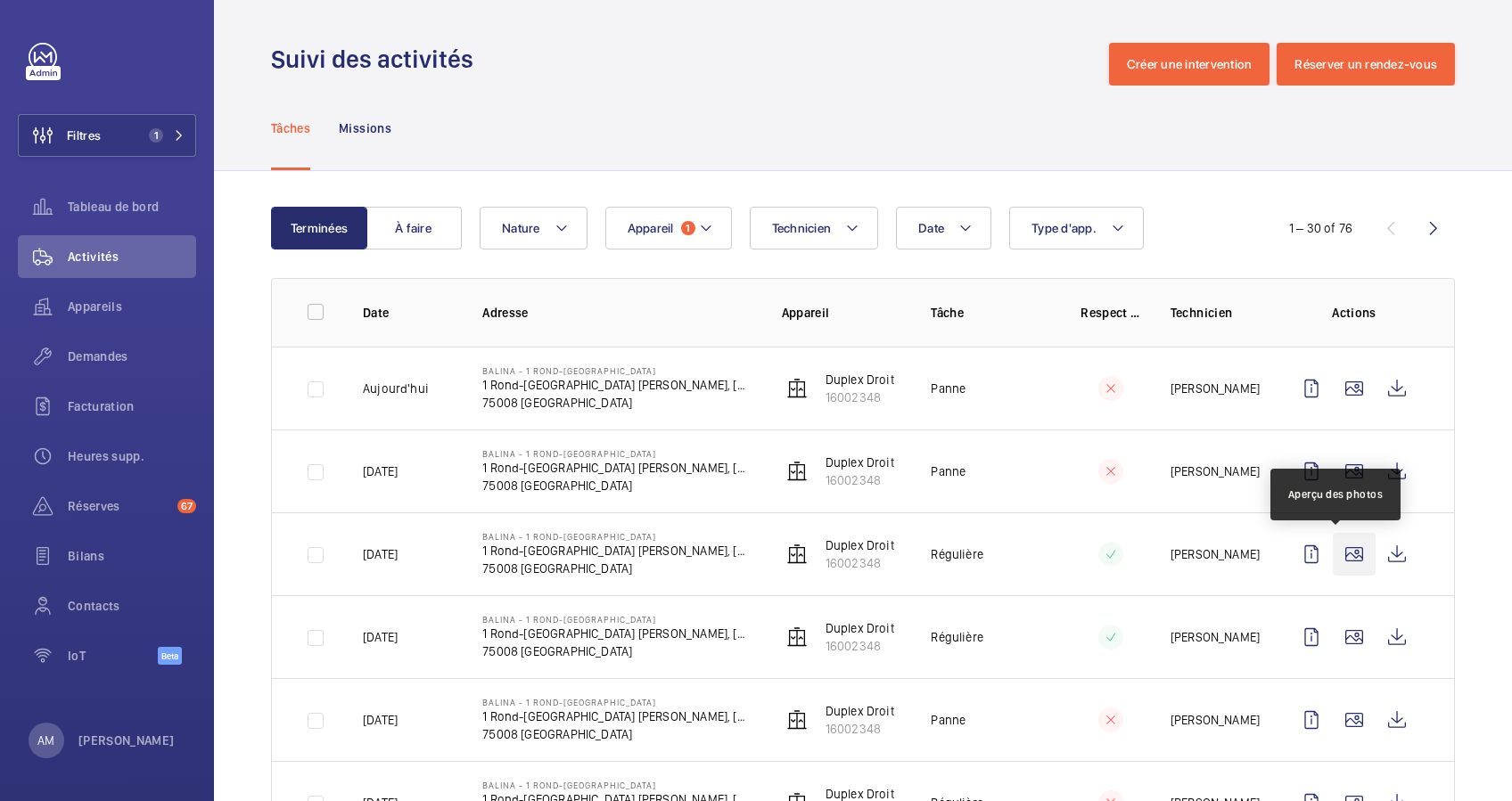
click at [1334, 555] on wm-front-icon-button at bounding box center [1354, 553] width 42 height 42
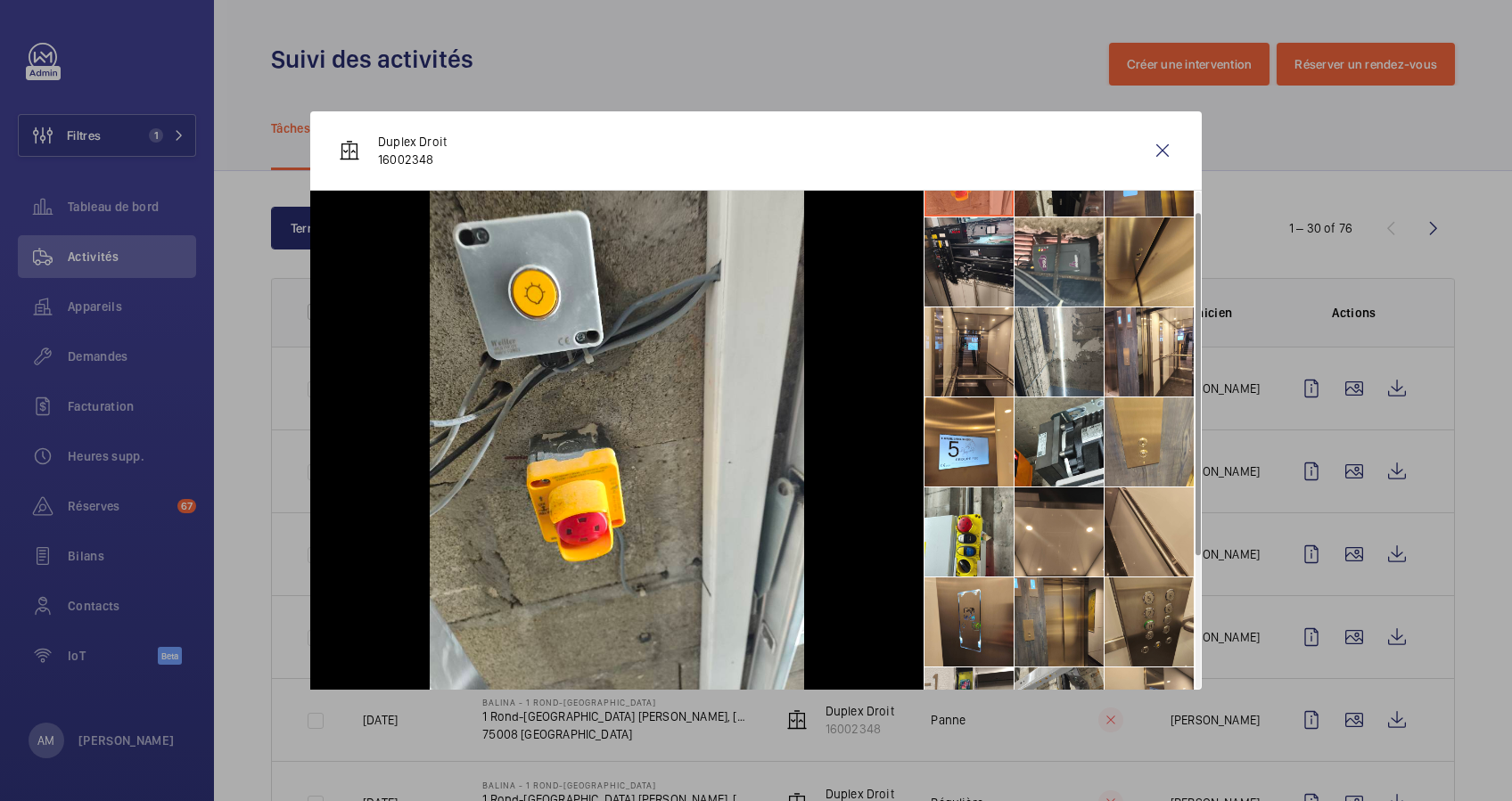
scroll to position [119, 0]
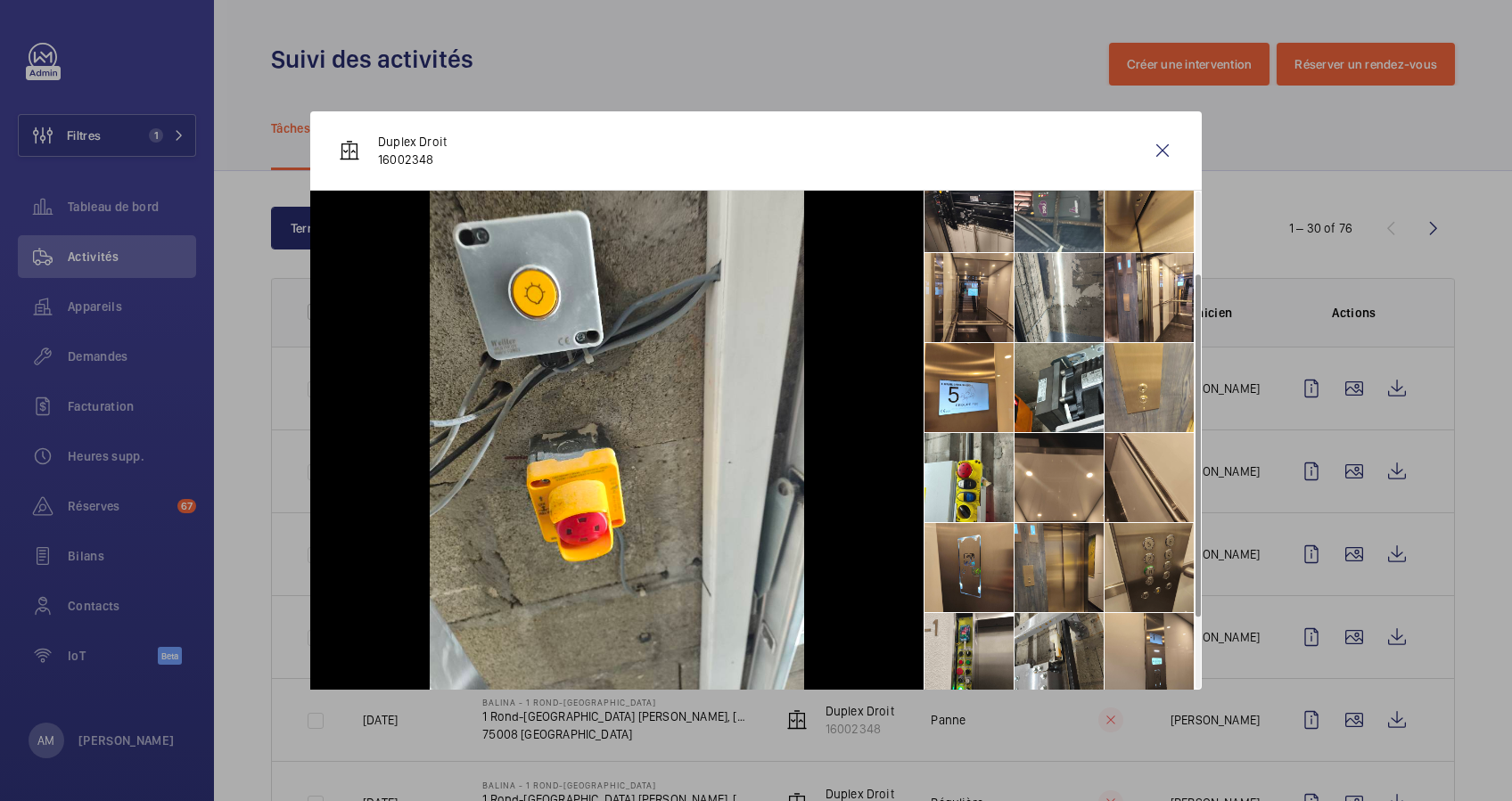
click at [1143, 557] on li at bounding box center [1149, 568] width 89 height 89
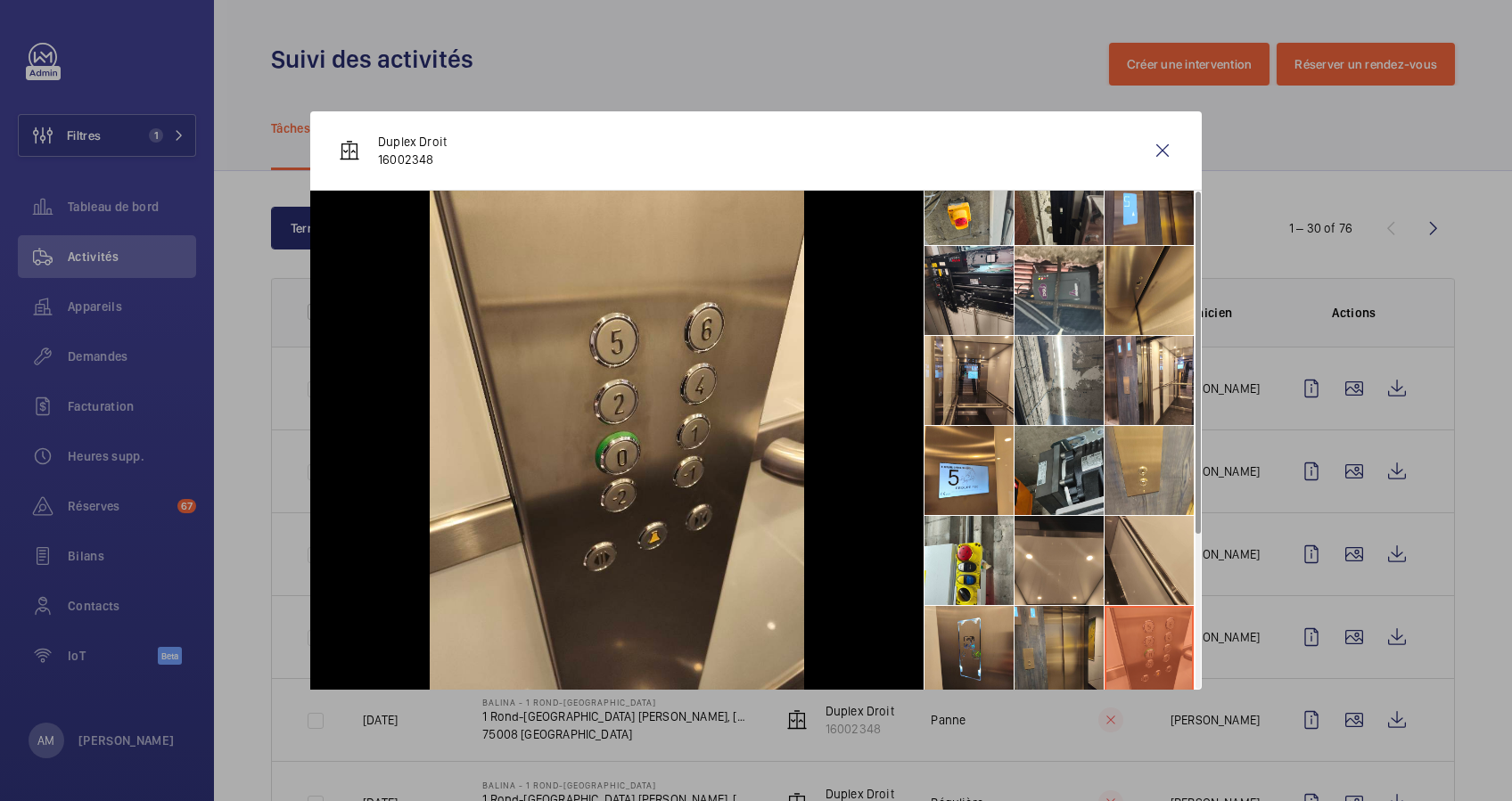
scroll to position [0, 0]
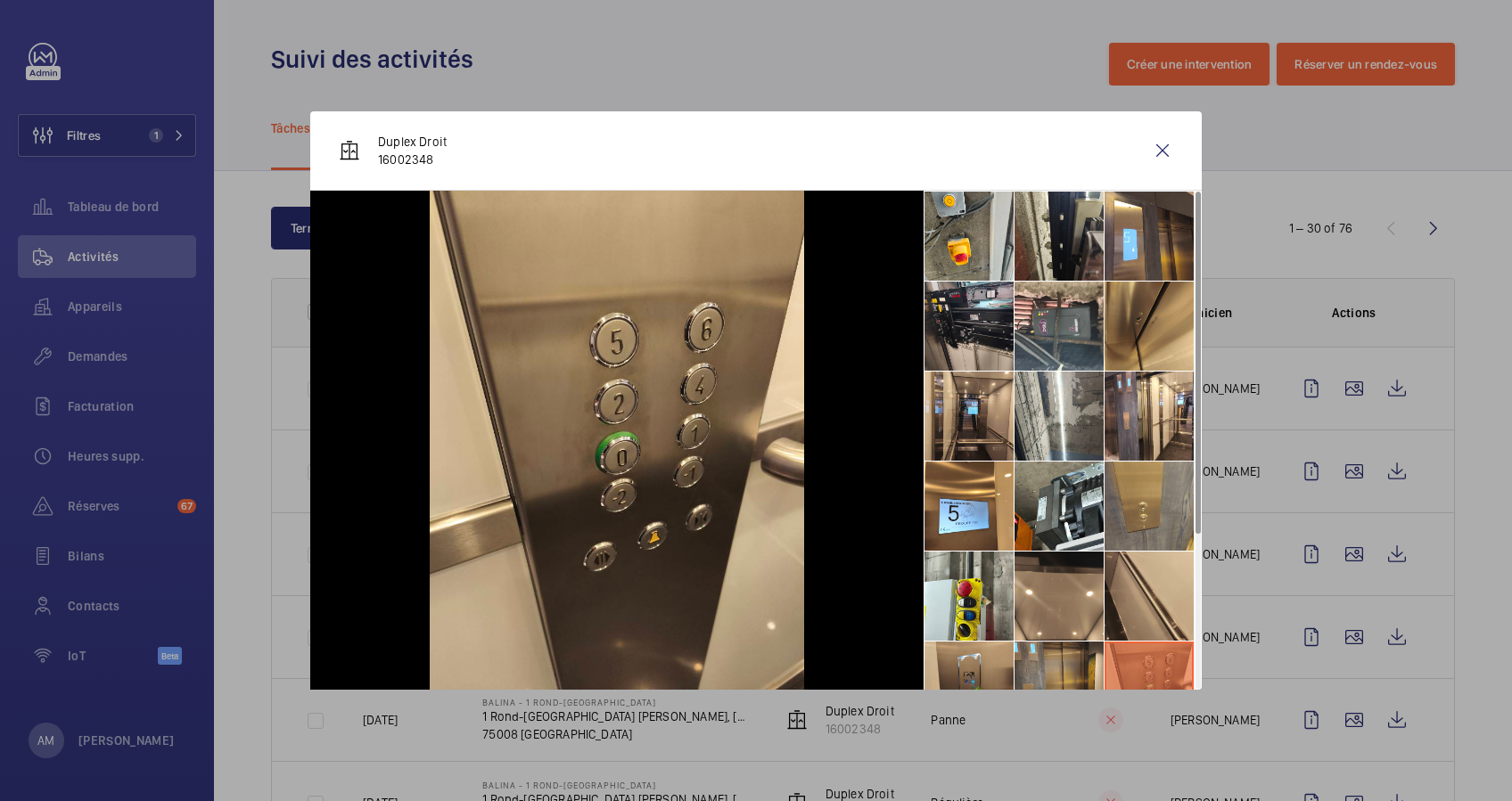
click at [1116, 517] on li at bounding box center [1149, 506] width 89 height 89
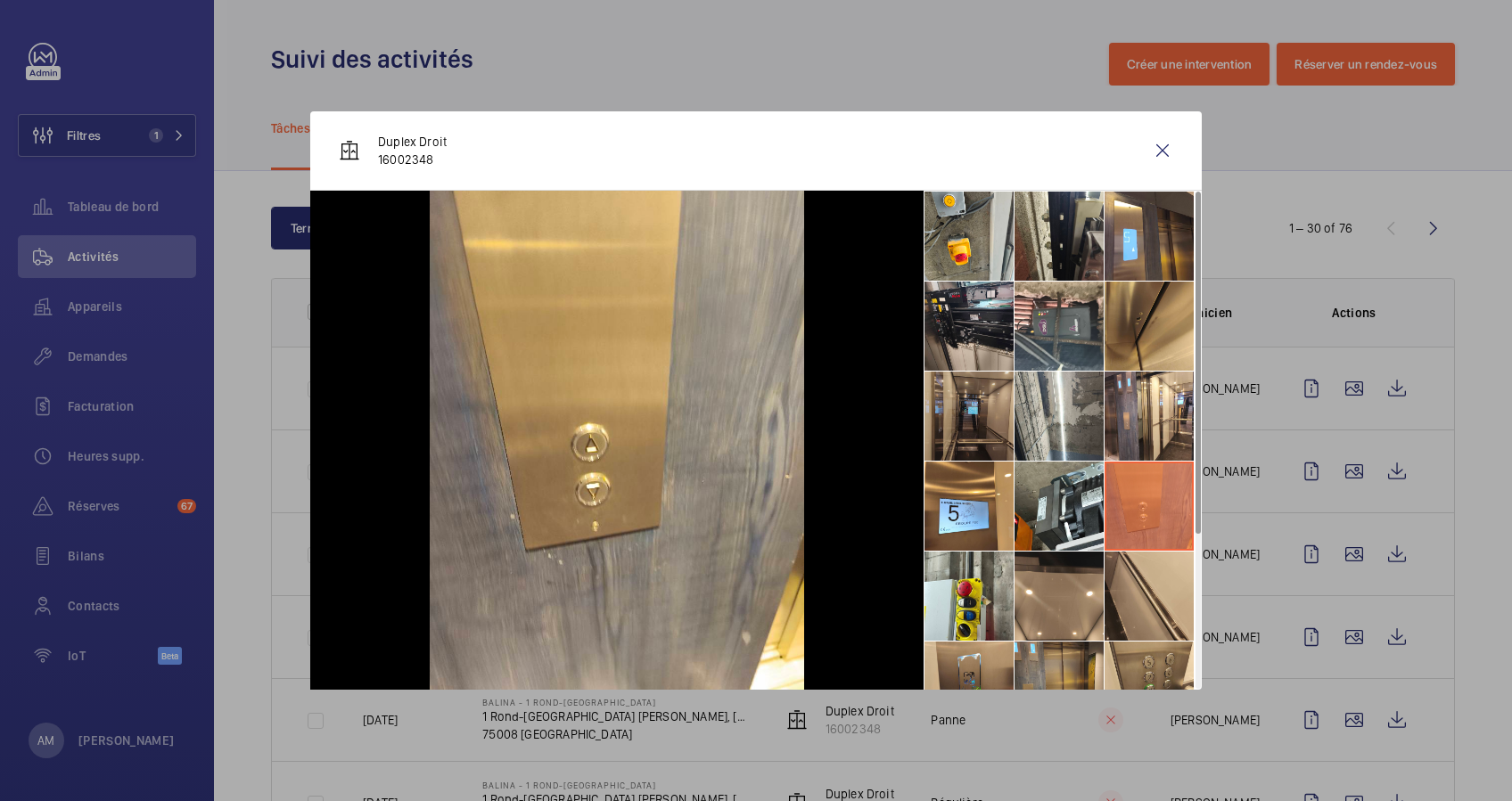
click at [970, 413] on li at bounding box center [969, 416] width 89 height 89
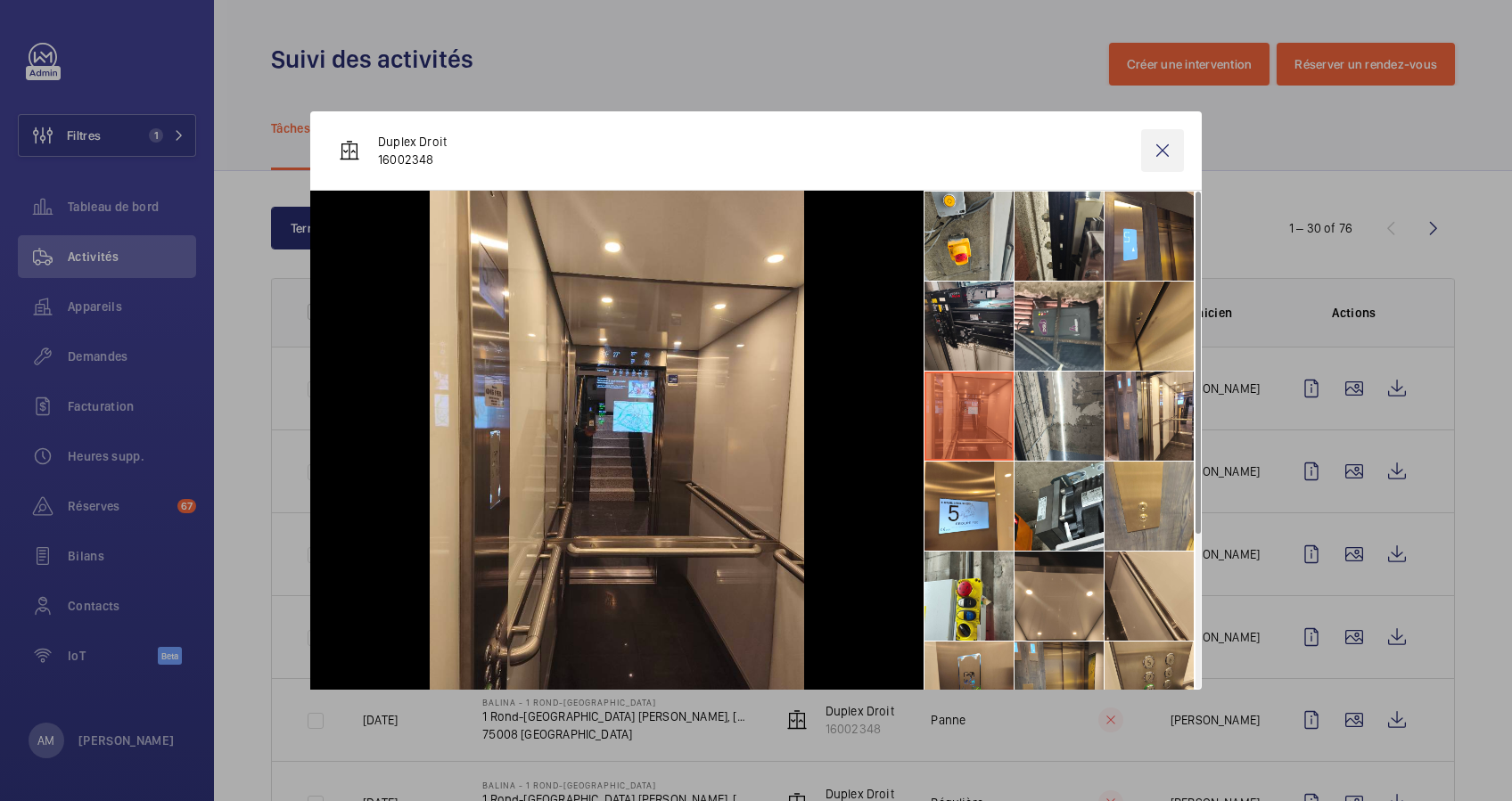
click at [1166, 162] on wm-front-icon-button at bounding box center [1162, 150] width 42 height 42
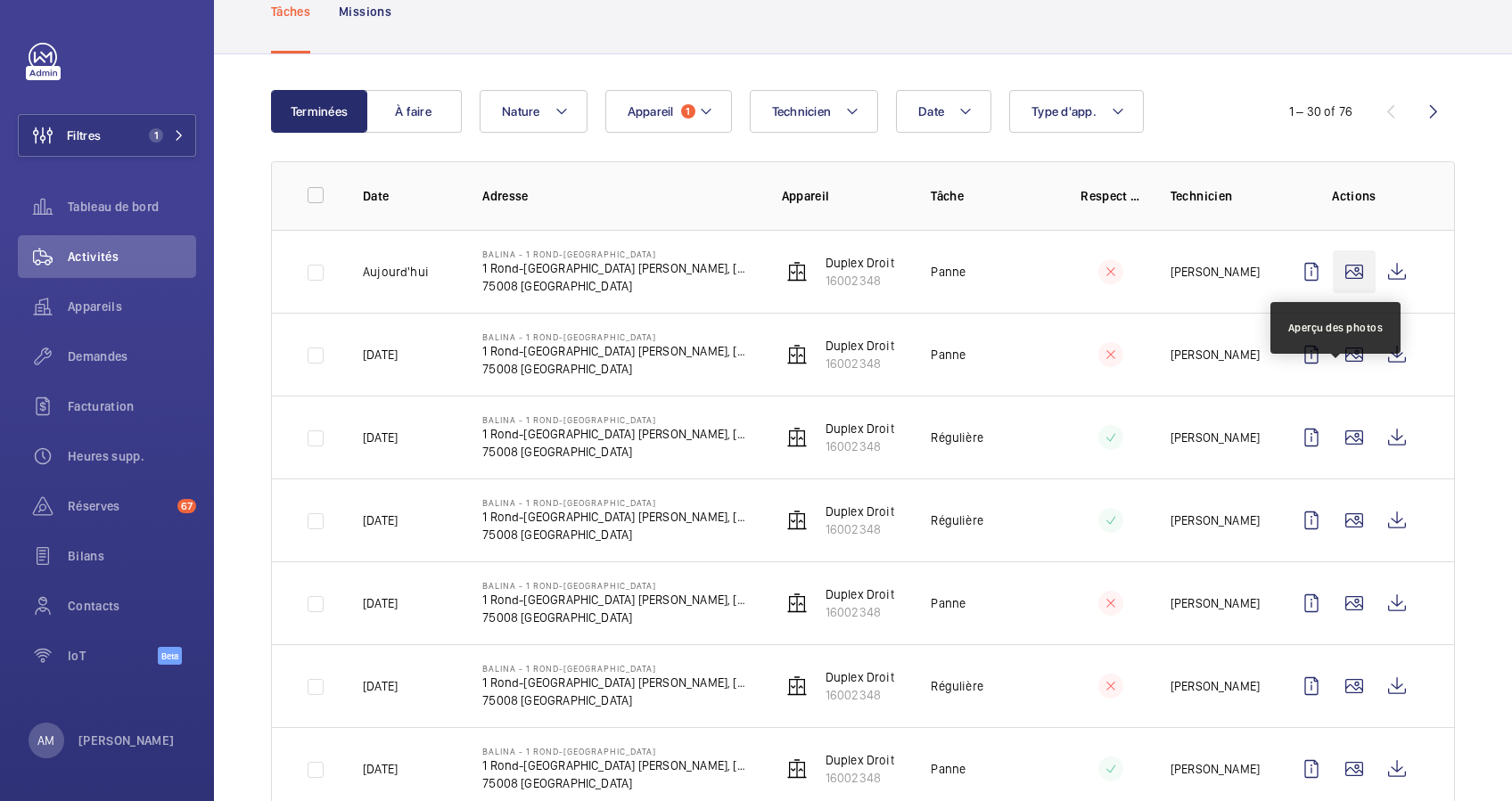
scroll to position [119, 0]
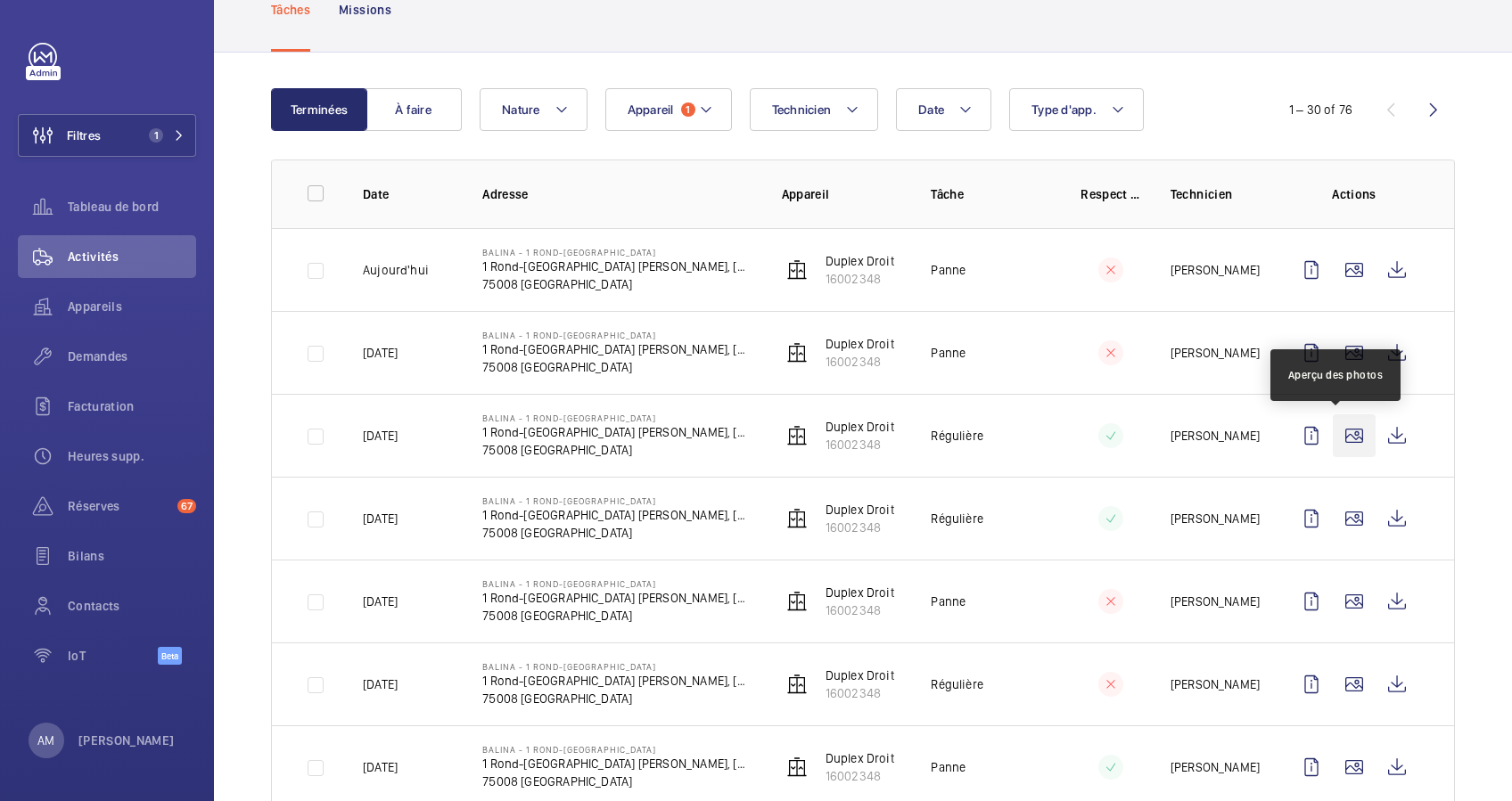
click at [1333, 434] on wm-front-icon-button at bounding box center [1354, 435] width 42 height 42
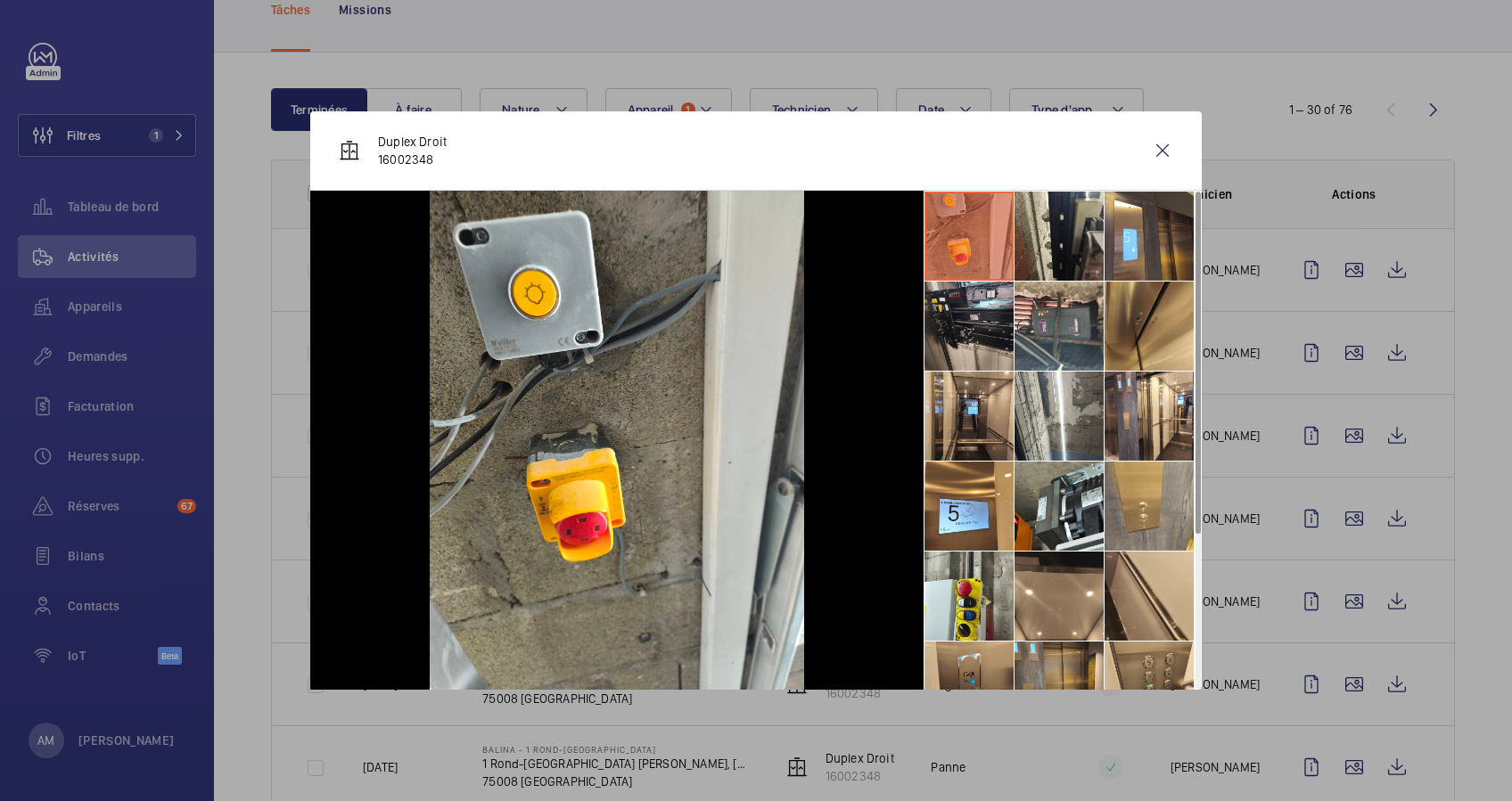
click at [1307, 514] on div at bounding box center [756, 400] width 1512 height 801
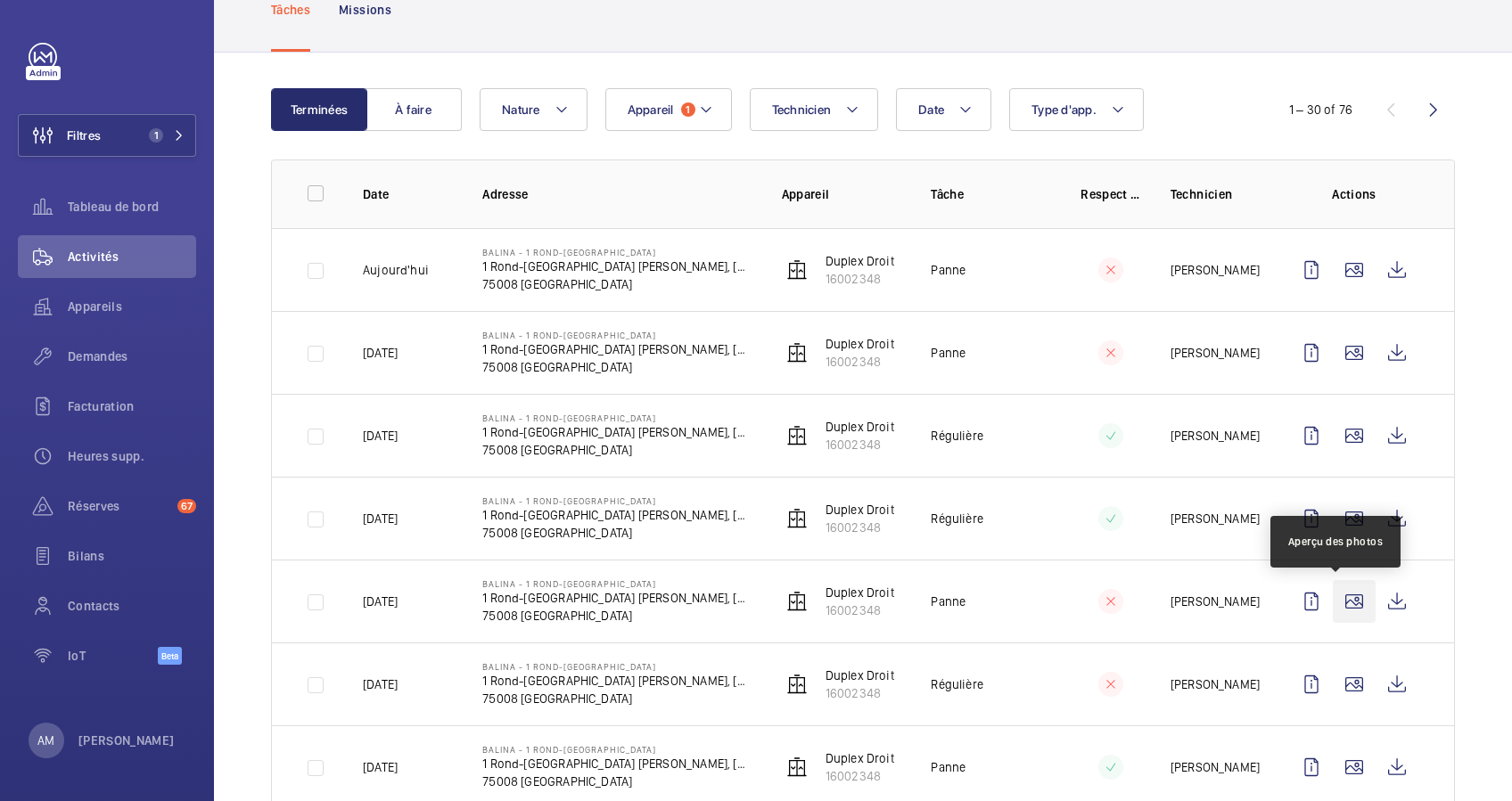
click at [1333, 606] on wm-front-icon-button at bounding box center [1354, 601] width 42 height 42
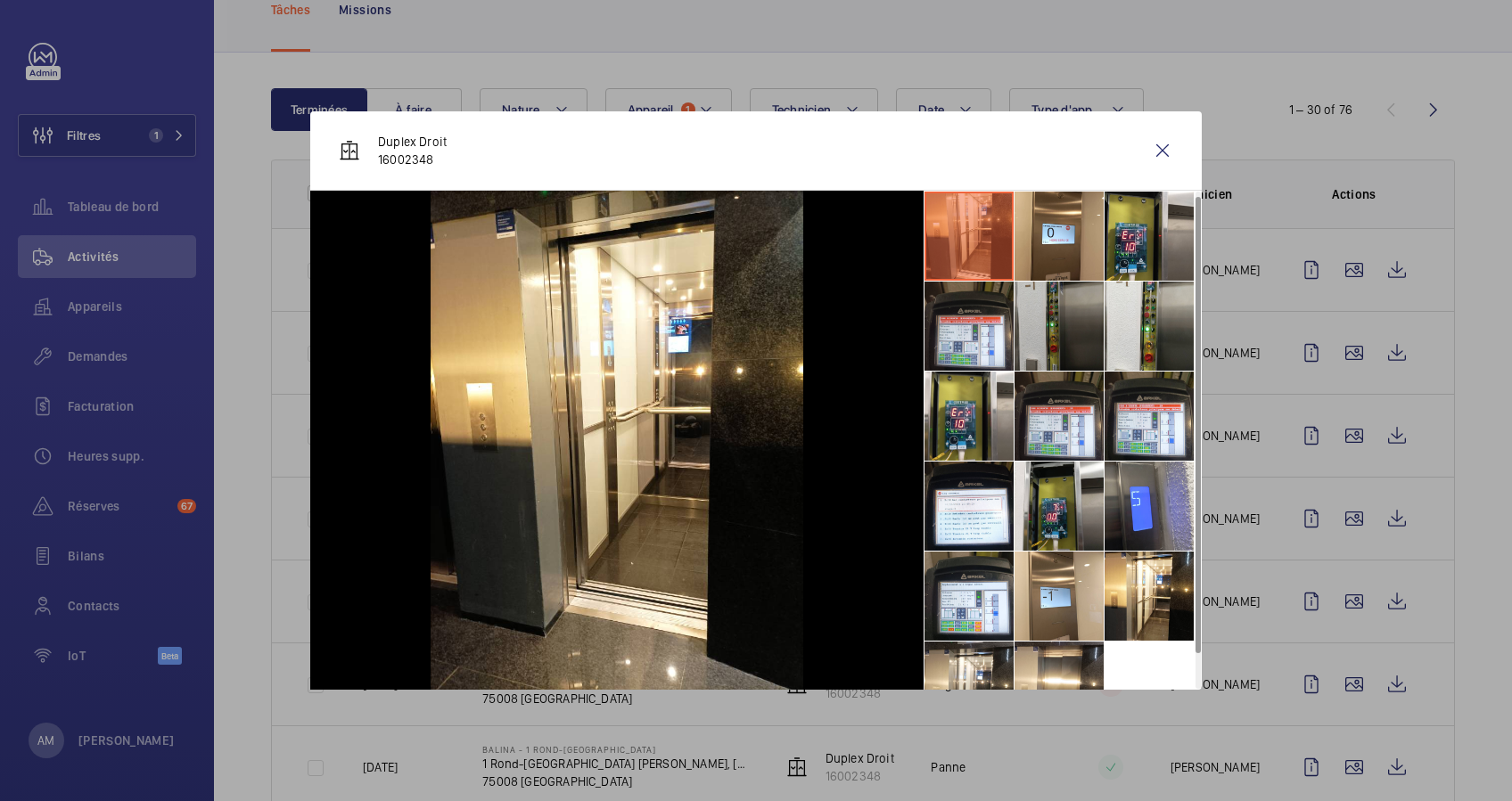
scroll to position [42, 0]
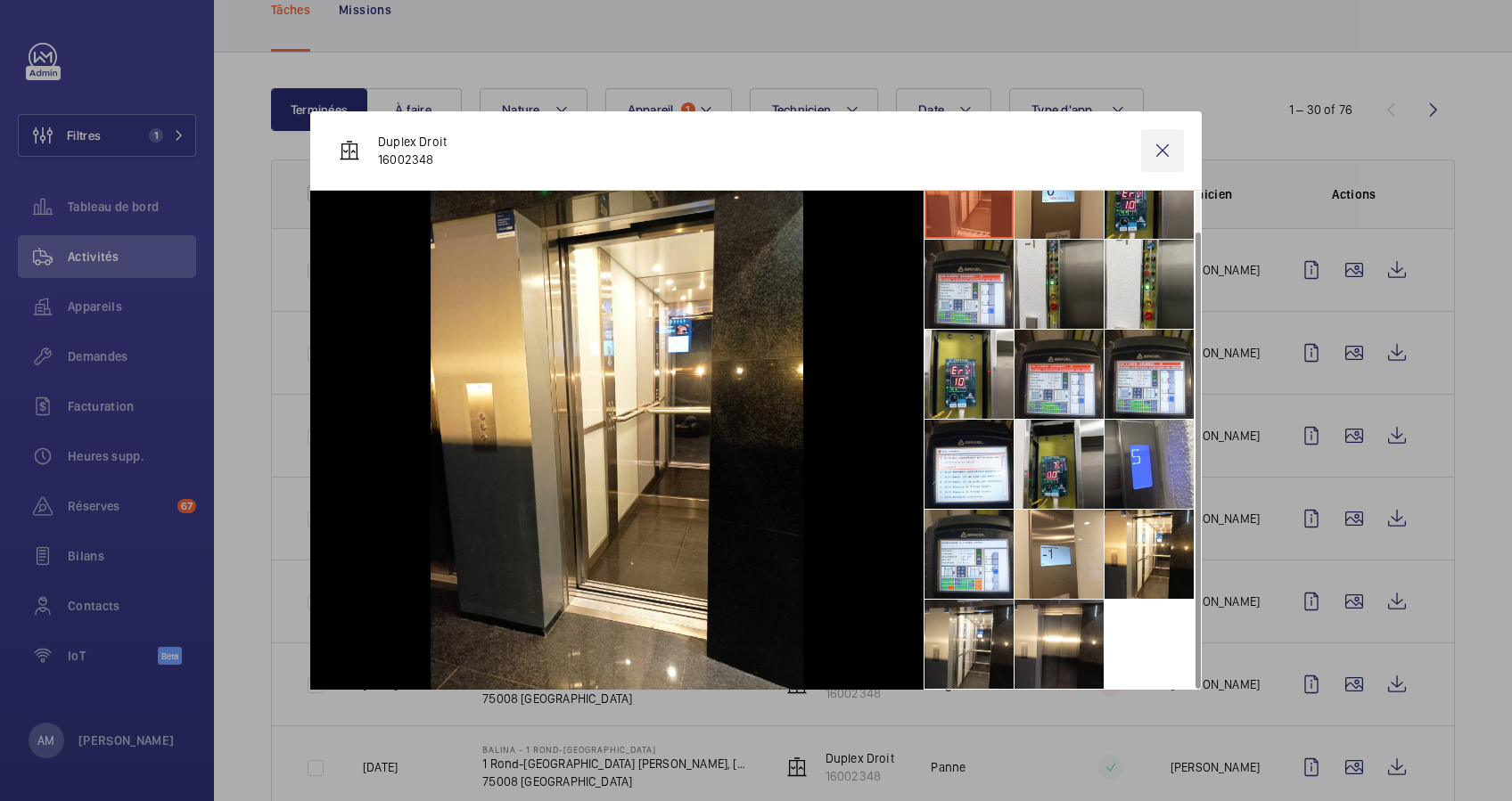
click at [1156, 146] on wm-front-icon-button at bounding box center [1162, 150] width 42 height 42
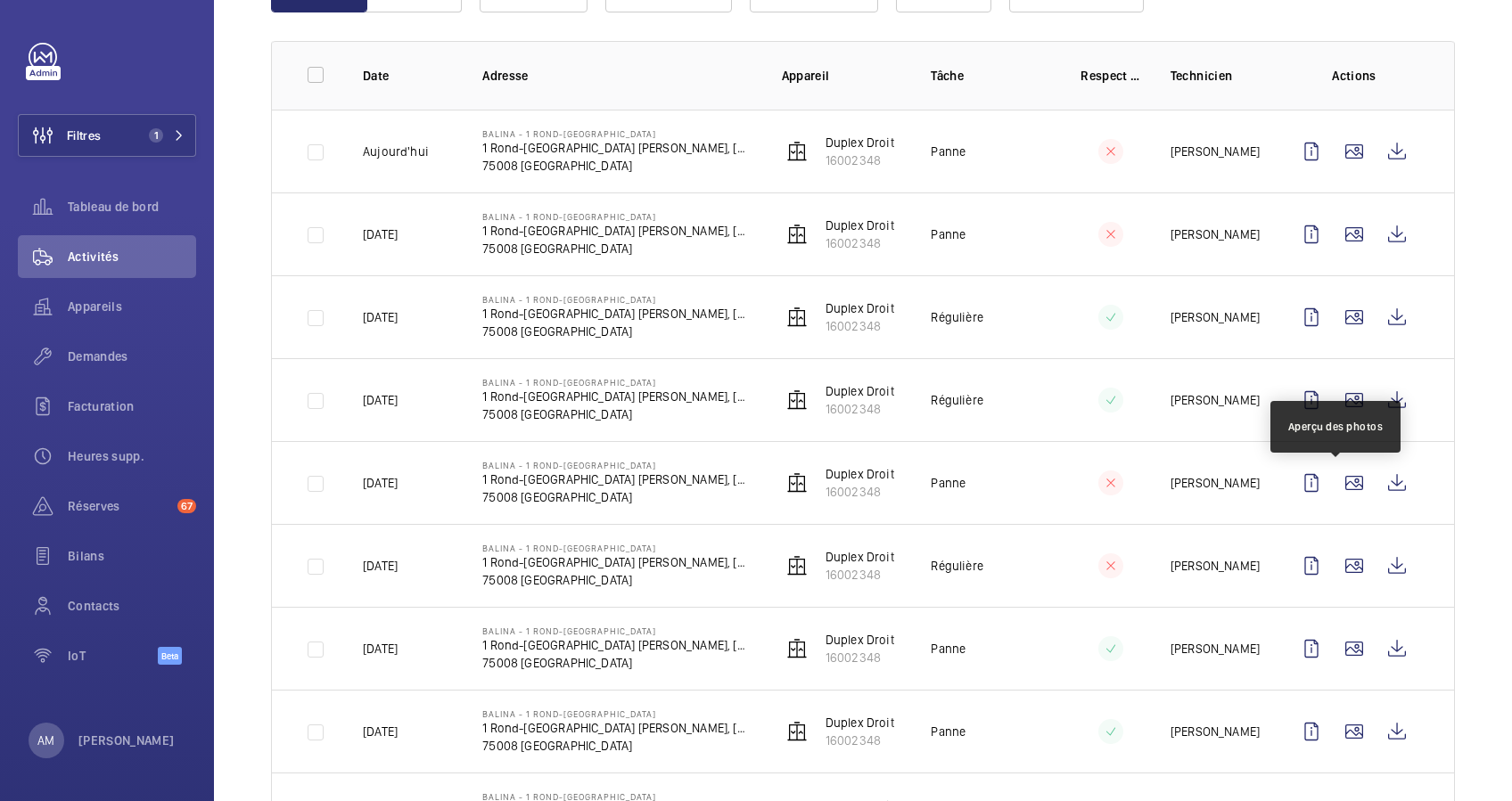
scroll to position [357, 0]
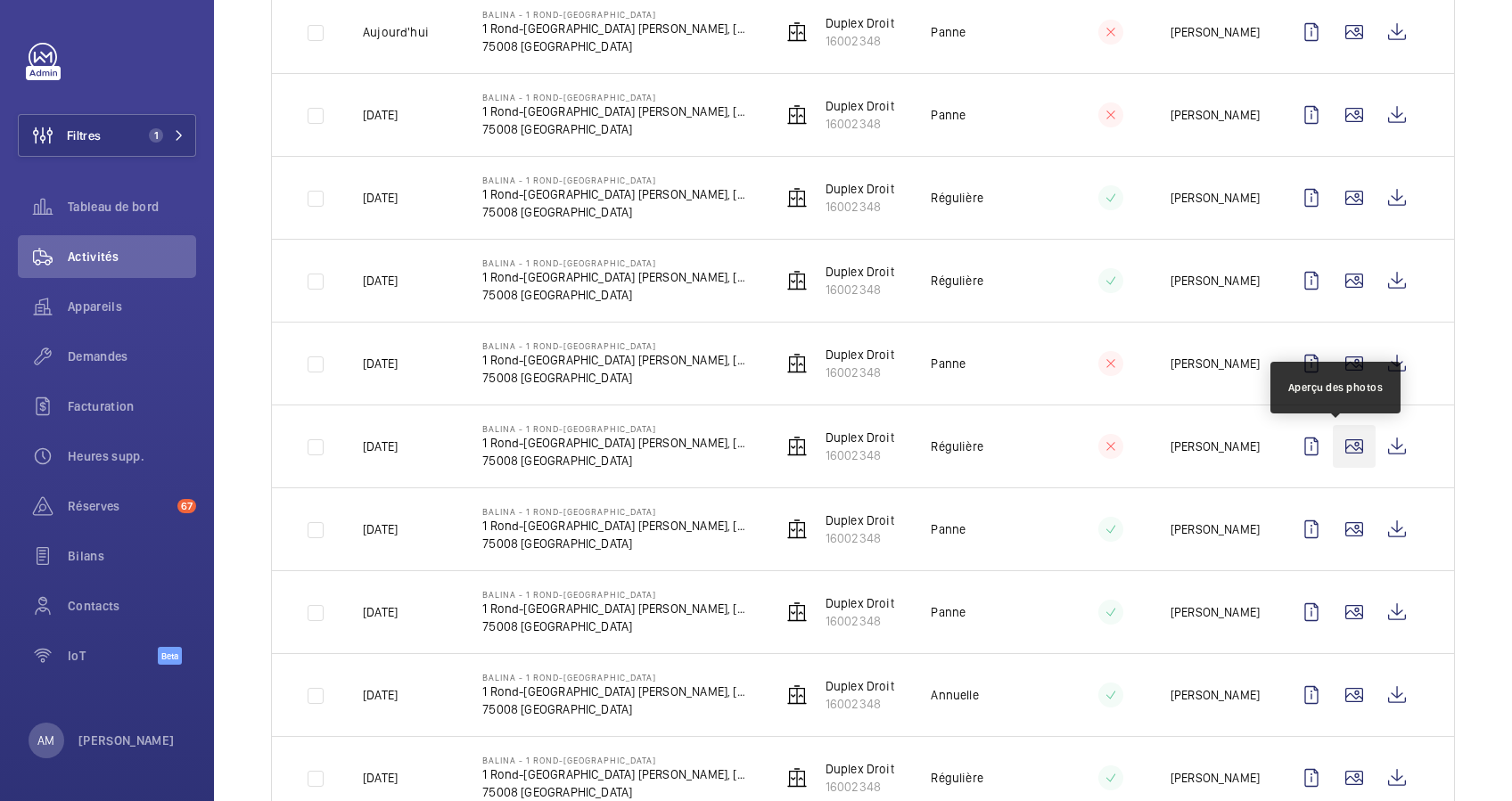
click at [1333, 442] on wm-front-icon-button at bounding box center [1354, 446] width 42 height 42
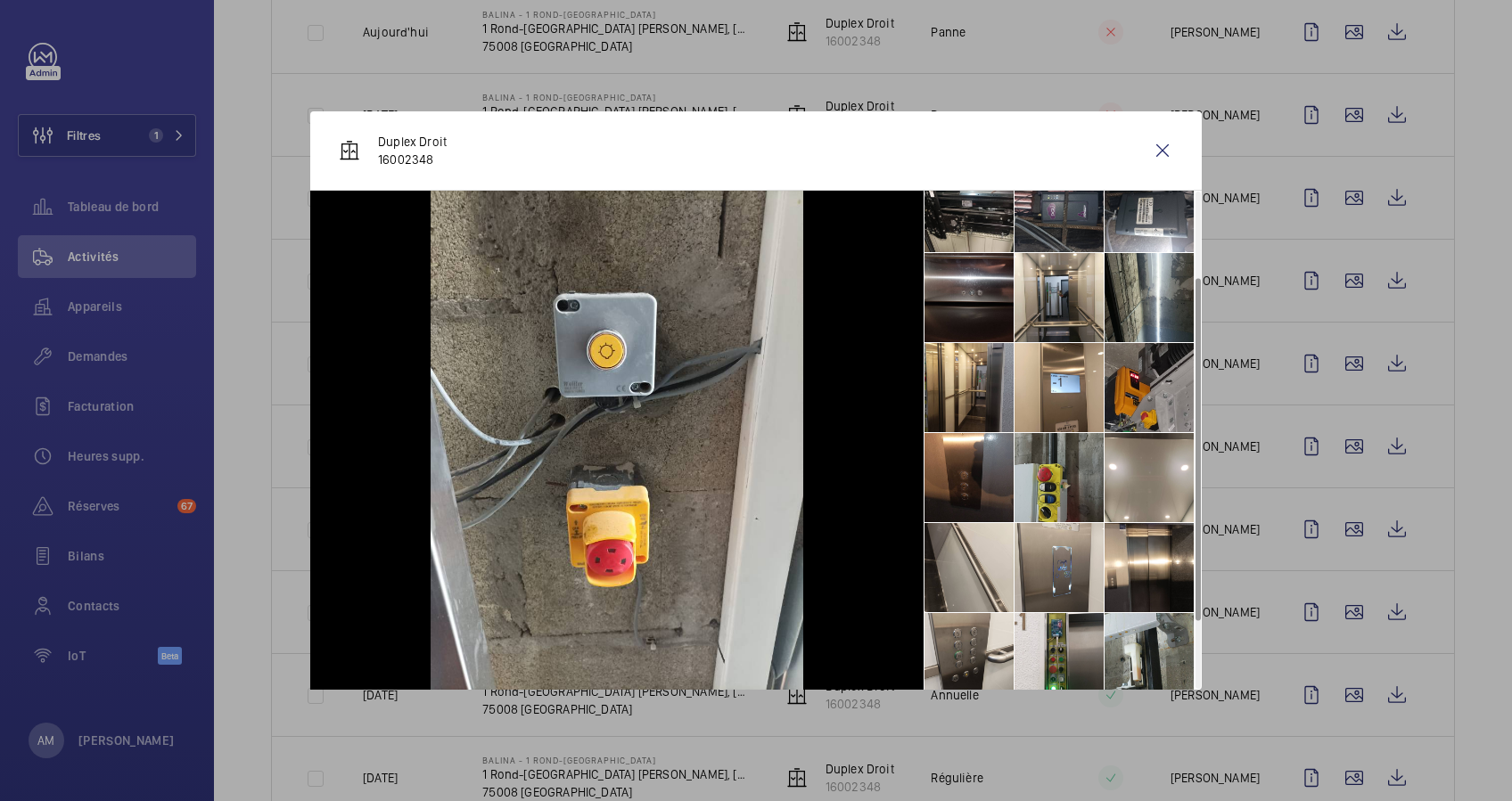
scroll to position [221, 0]
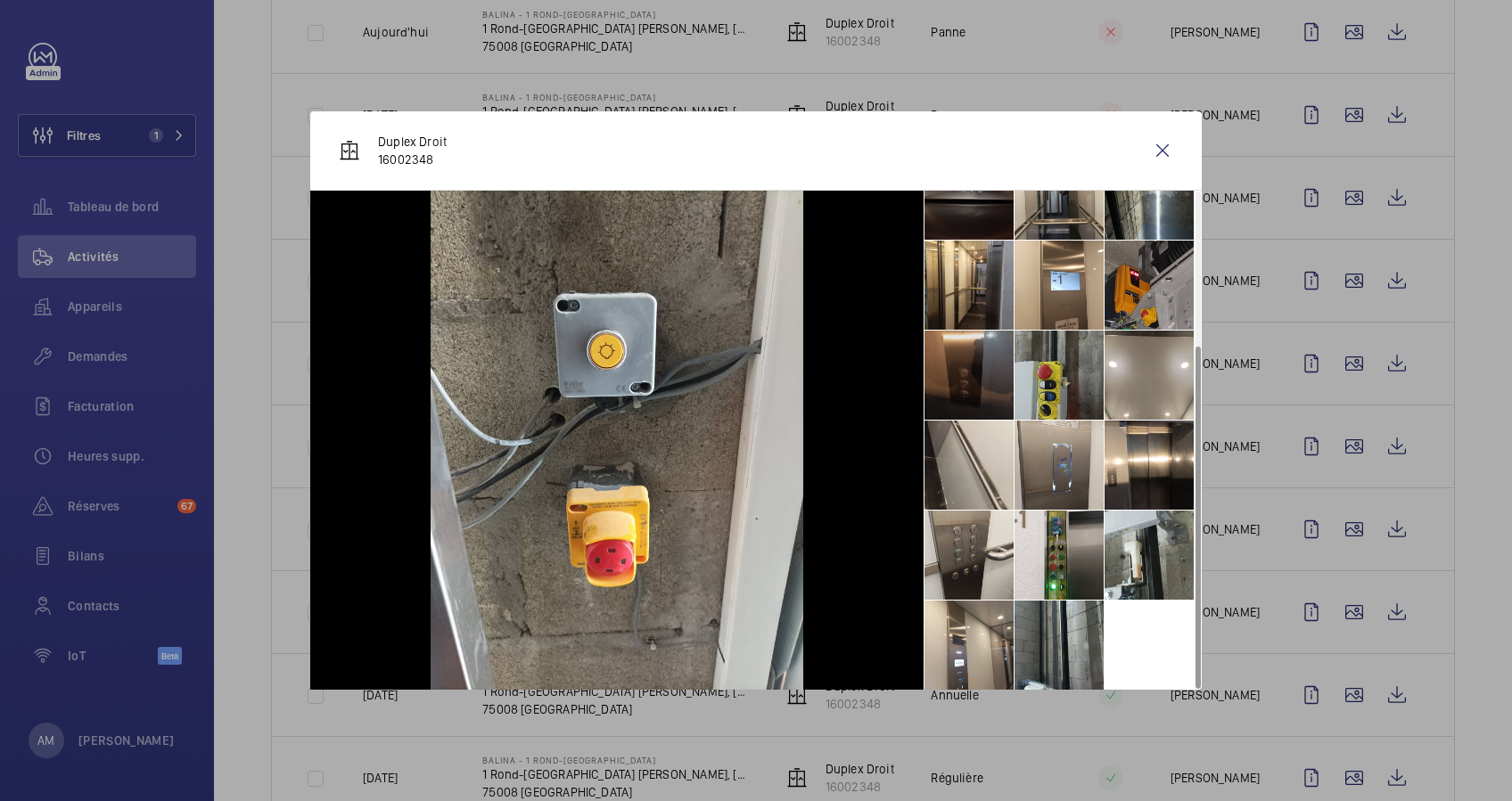
click at [965, 361] on li at bounding box center [969, 375] width 89 height 89
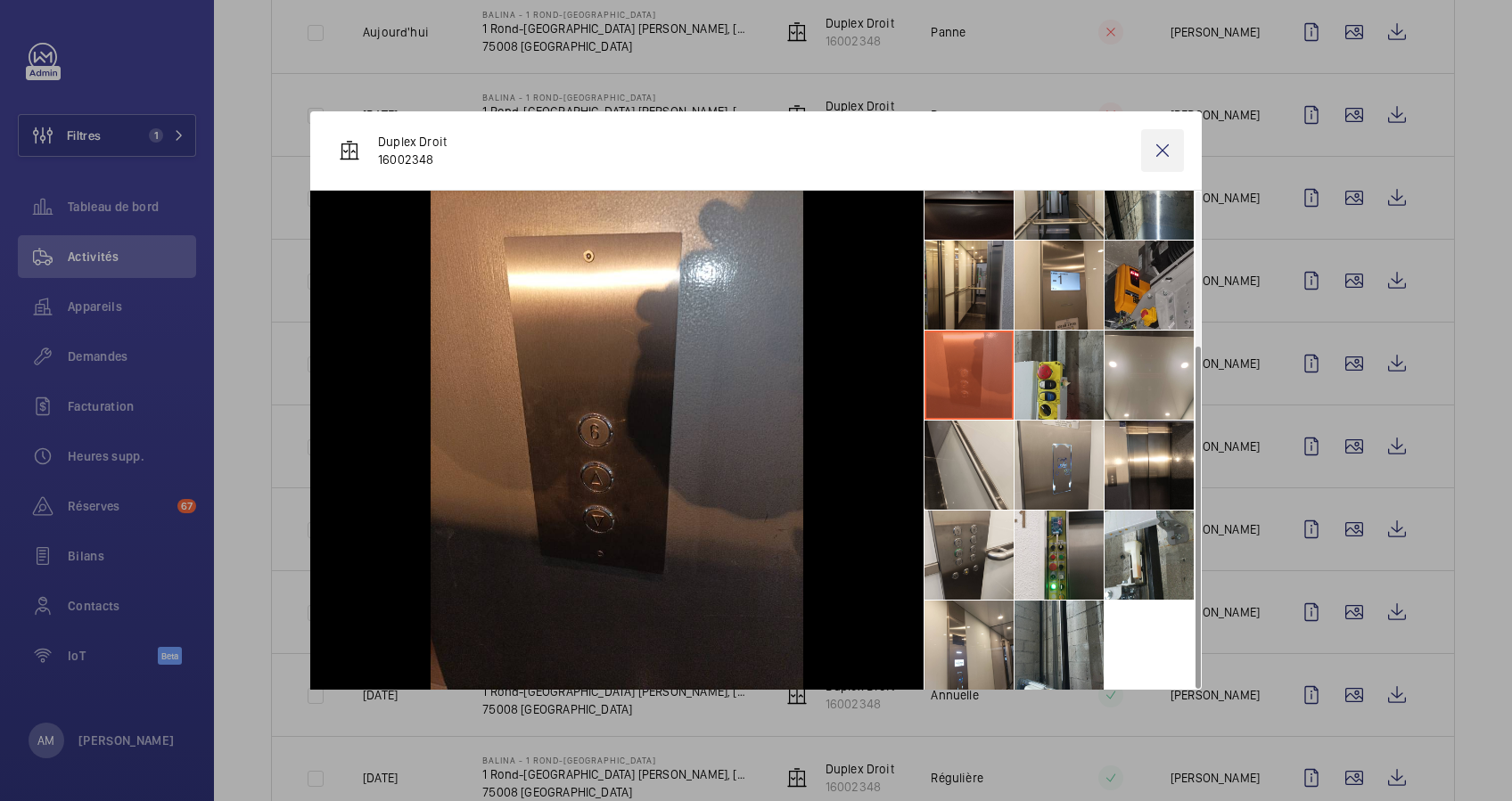
click at [1171, 152] on wm-front-icon-button at bounding box center [1162, 150] width 42 height 42
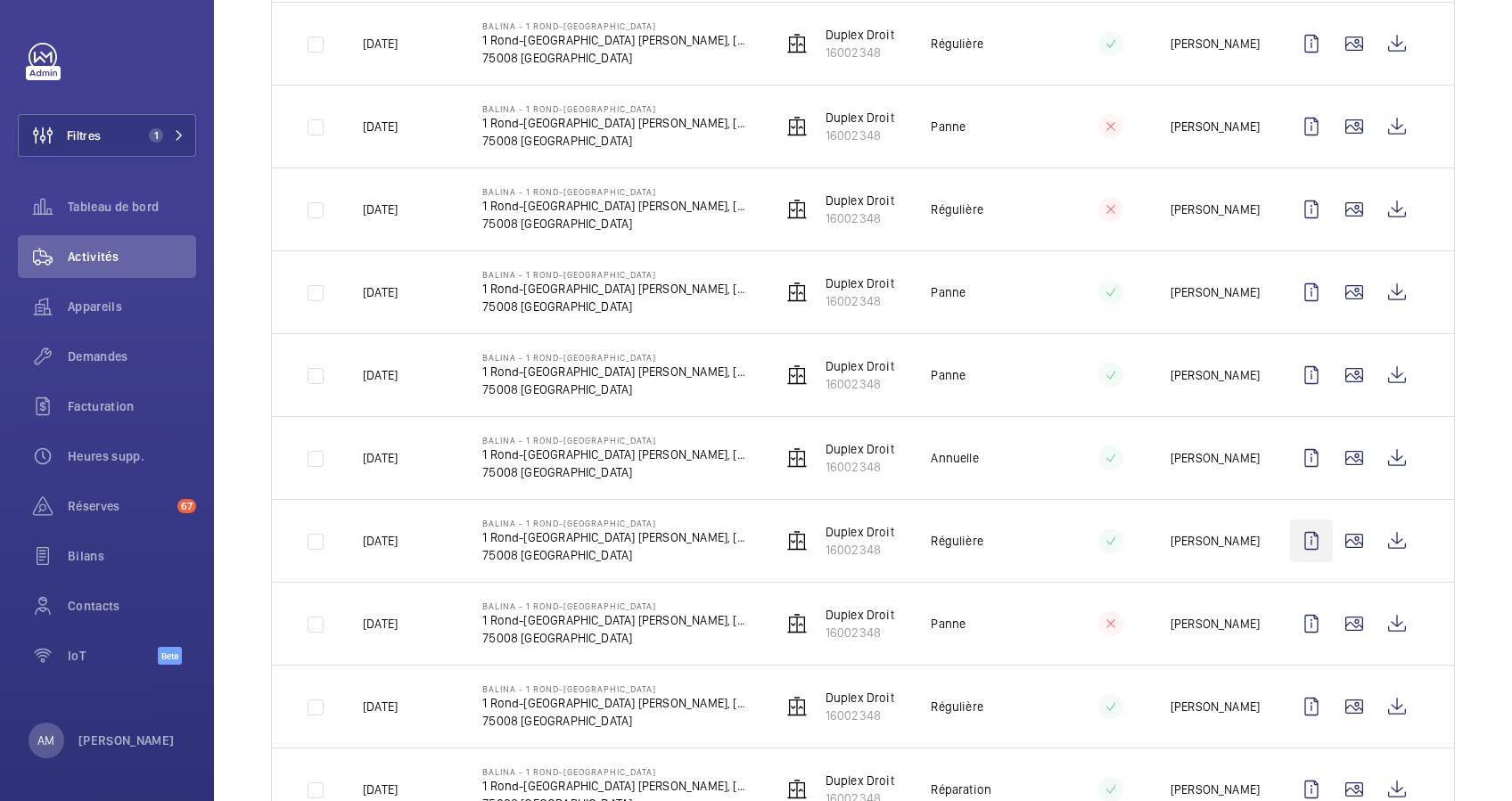
scroll to position [713, 0]
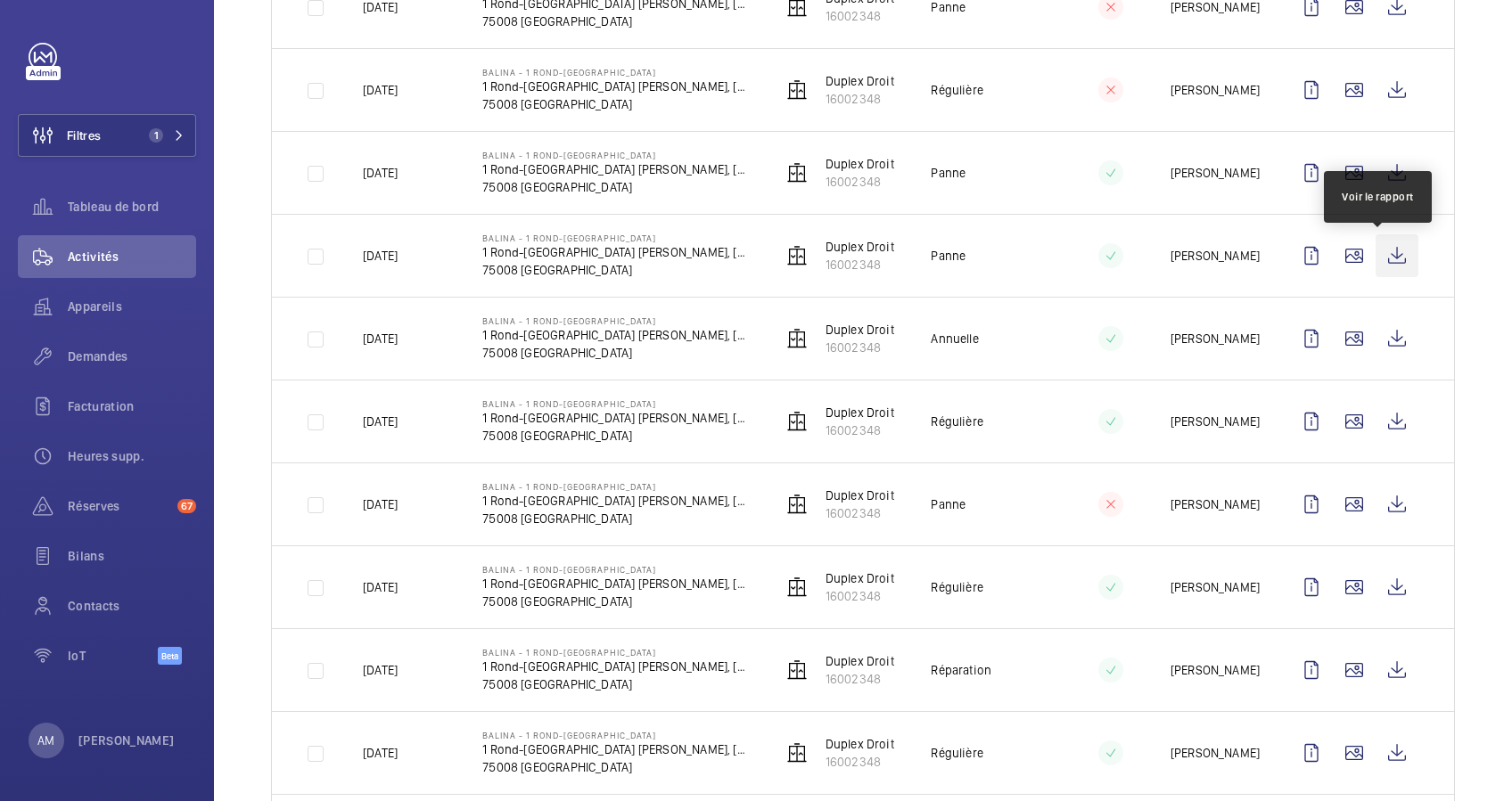
click at [1376, 259] on wm-front-icon-button at bounding box center [1396, 255] width 42 height 42
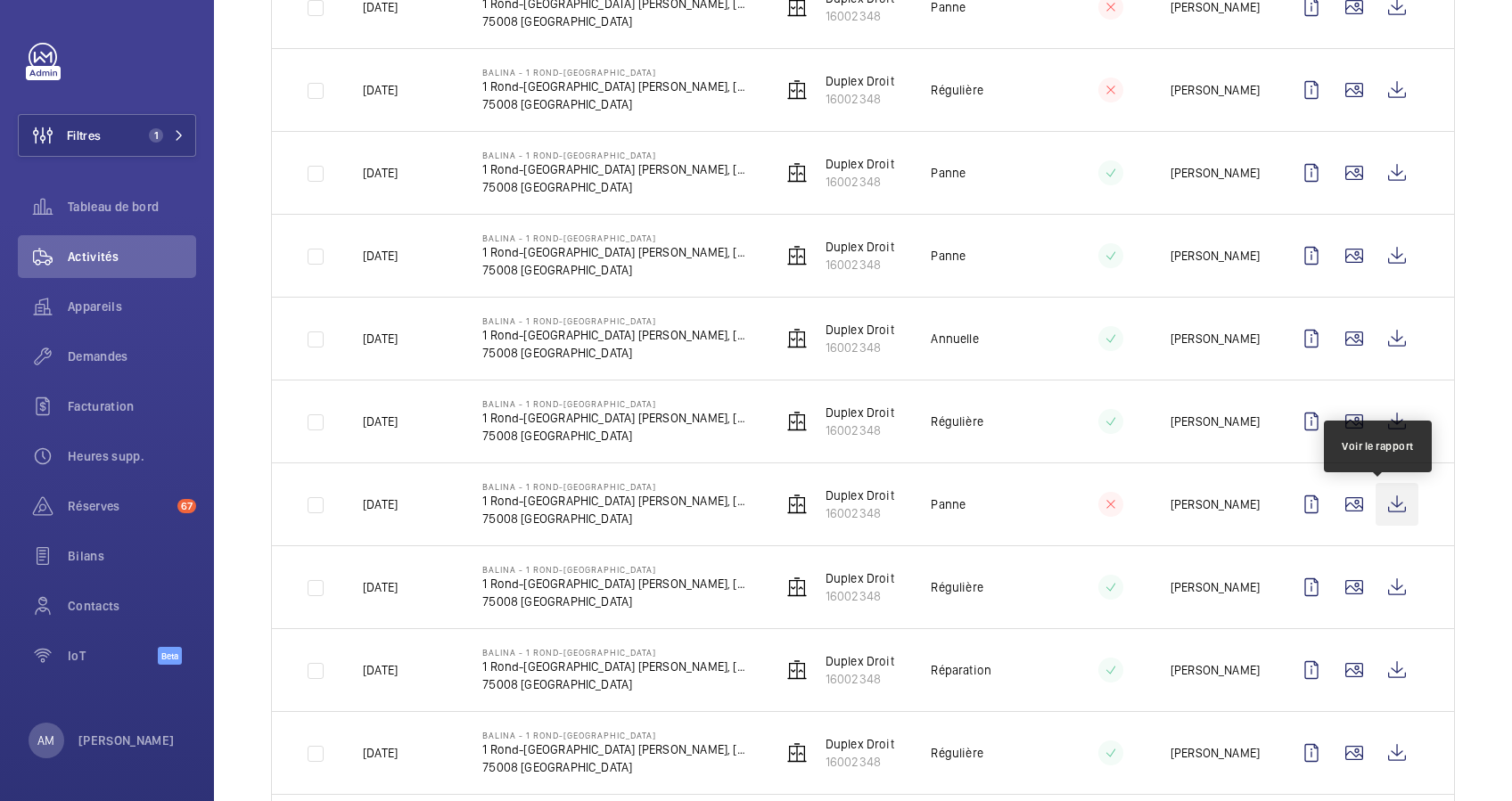
click at [1375, 505] on wm-front-icon-button at bounding box center [1396, 504] width 42 height 42
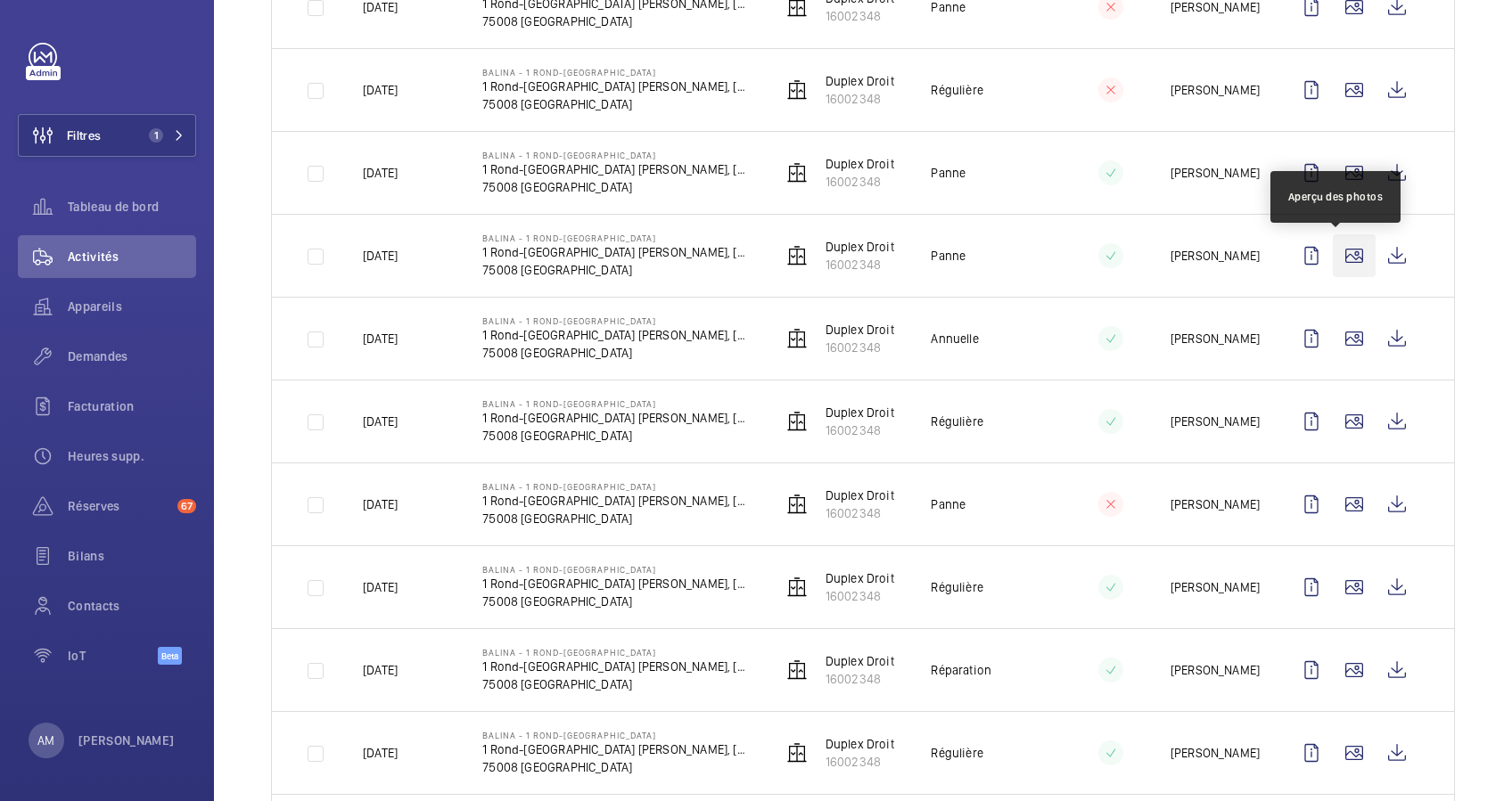
click at [1343, 258] on wm-front-icon-button at bounding box center [1354, 255] width 42 height 42
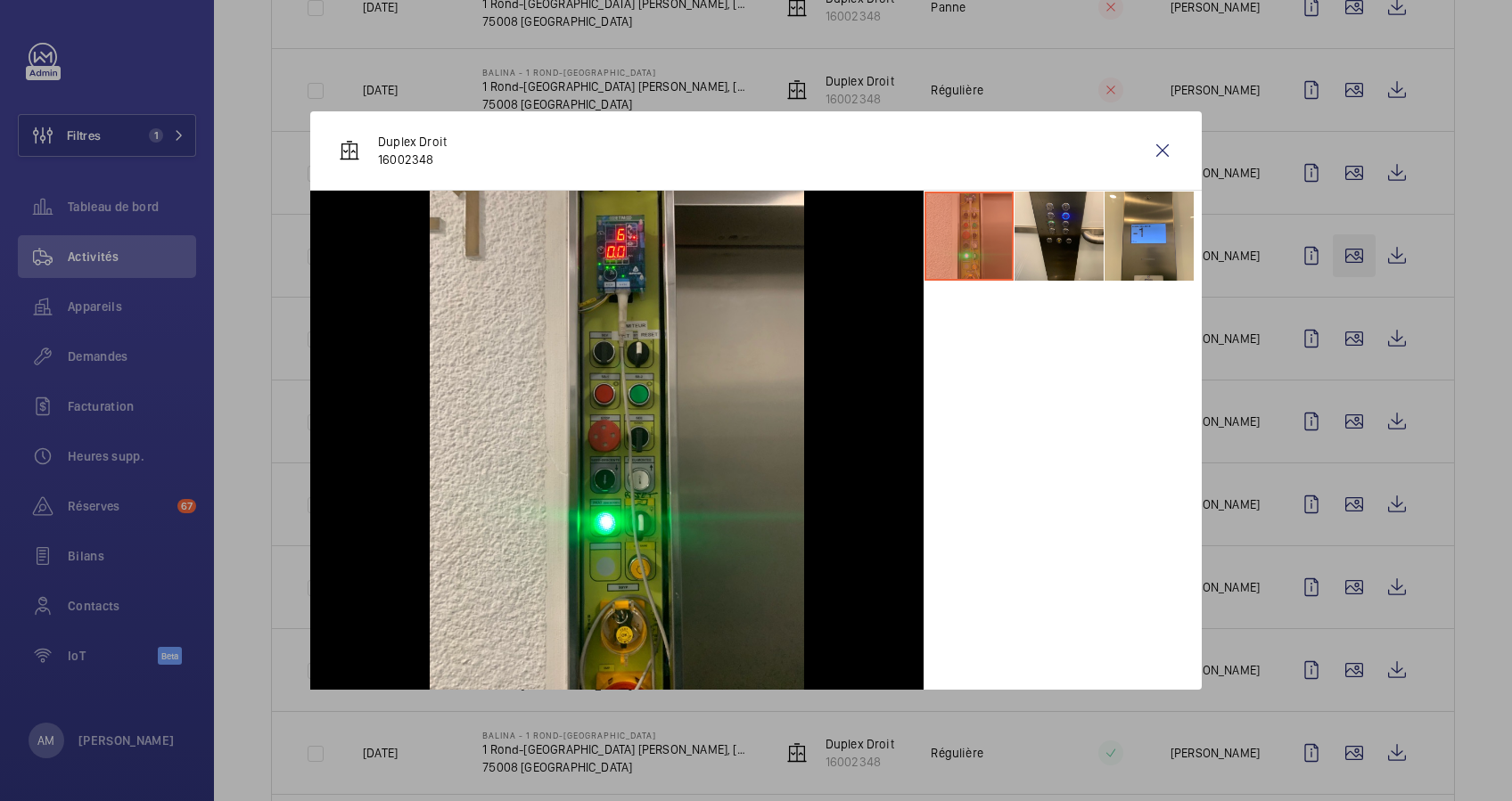
click at [1343, 258] on div at bounding box center [756, 400] width 1512 height 801
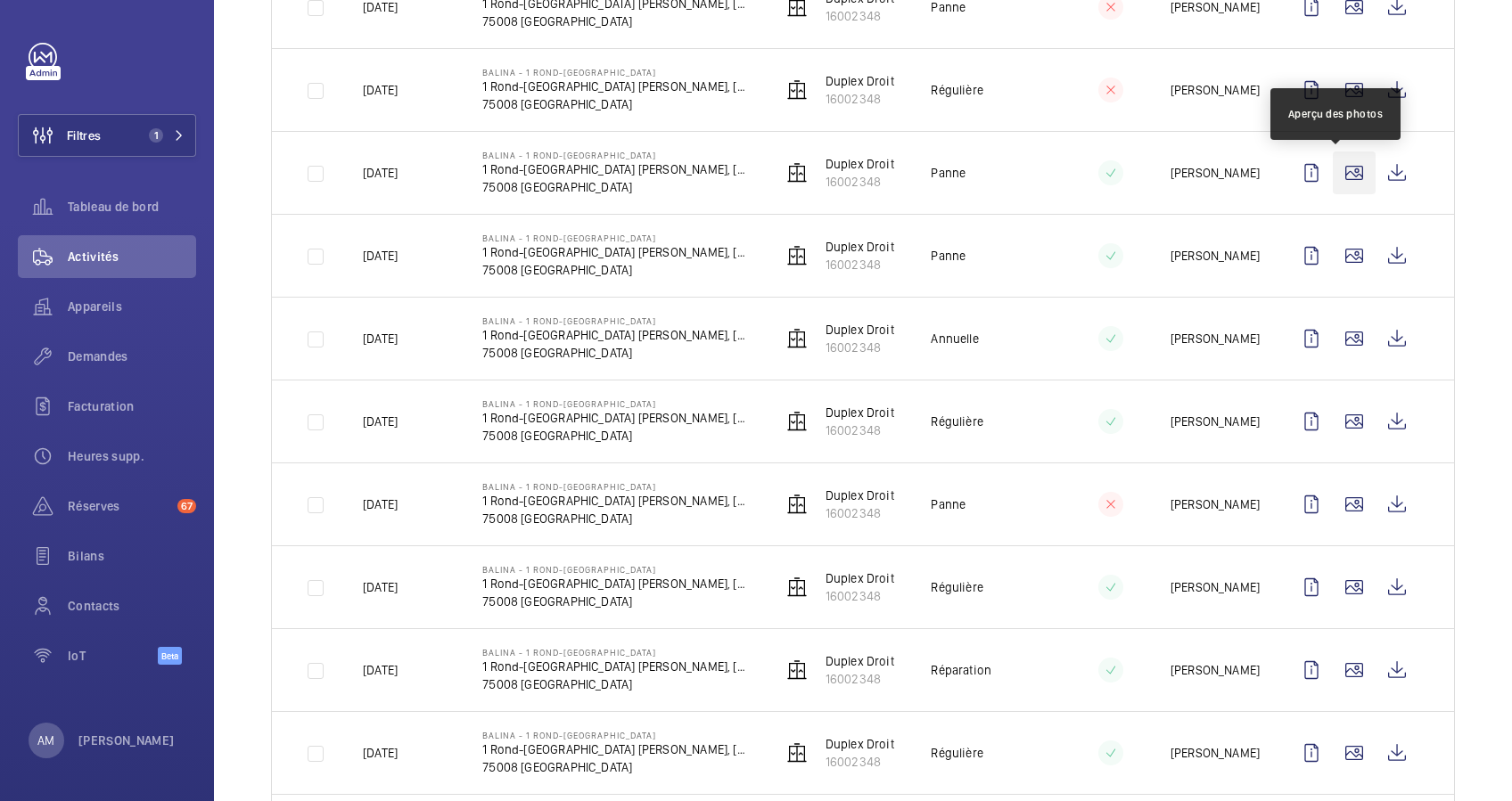
click at [1333, 167] on wm-front-icon-button at bounding box center [1354, 172] width 42 height 42
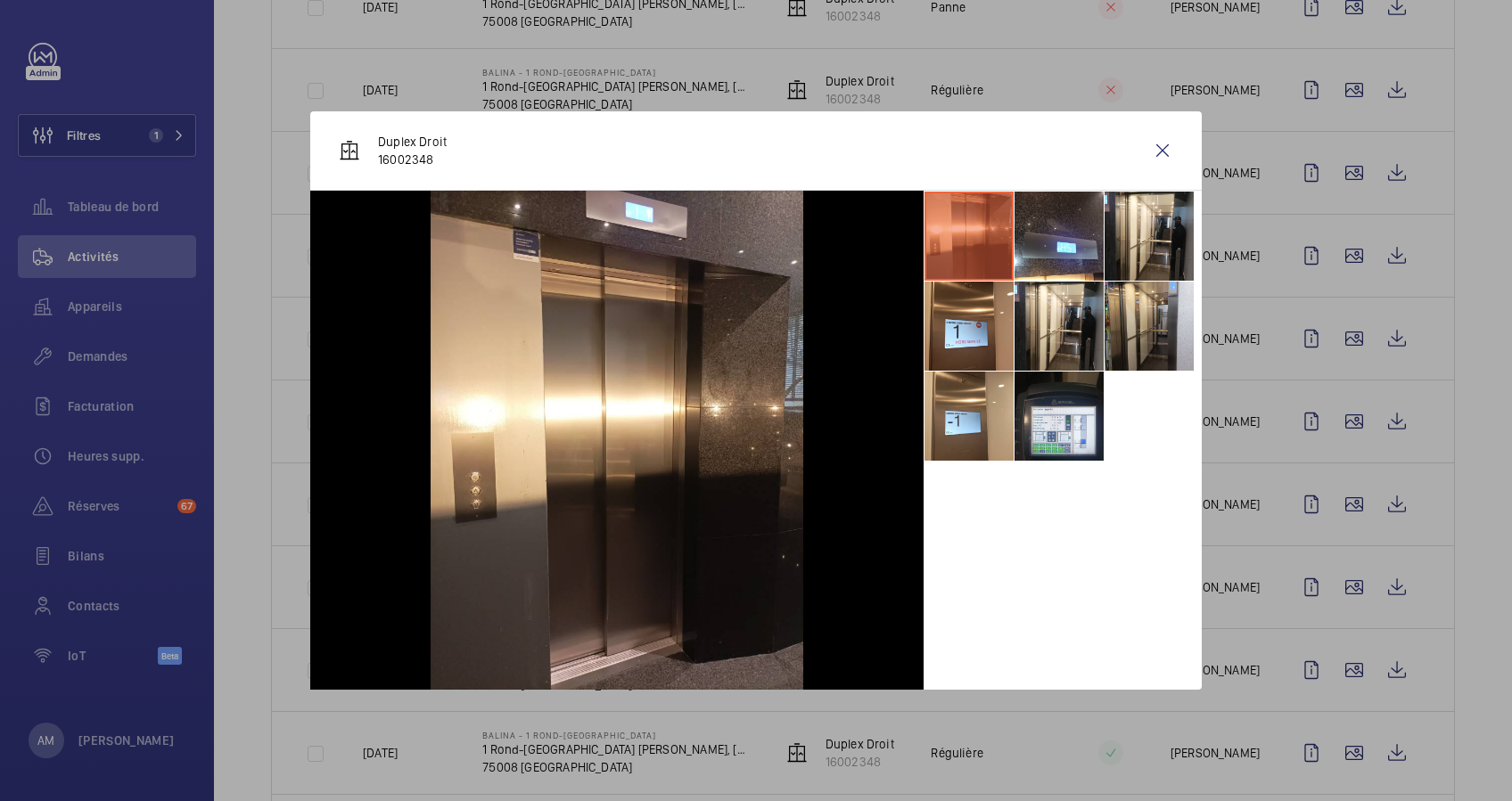
click at [1333, 199] on div at bounding box center [756, 400] width 1512 height 801
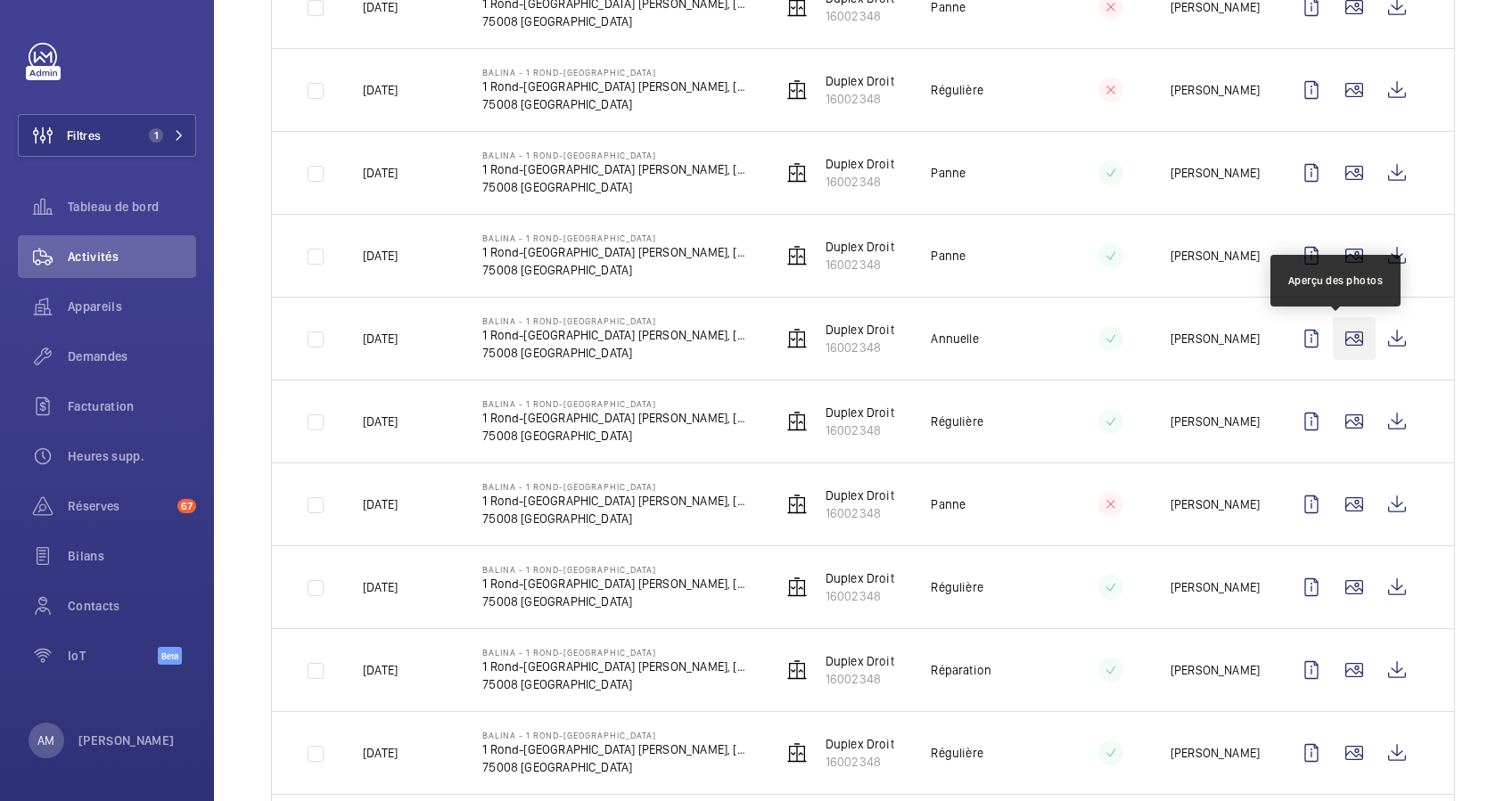
click at [1333, 348] on wm-front-icon-button at bounding box center [1354, 338] width 42 height 42
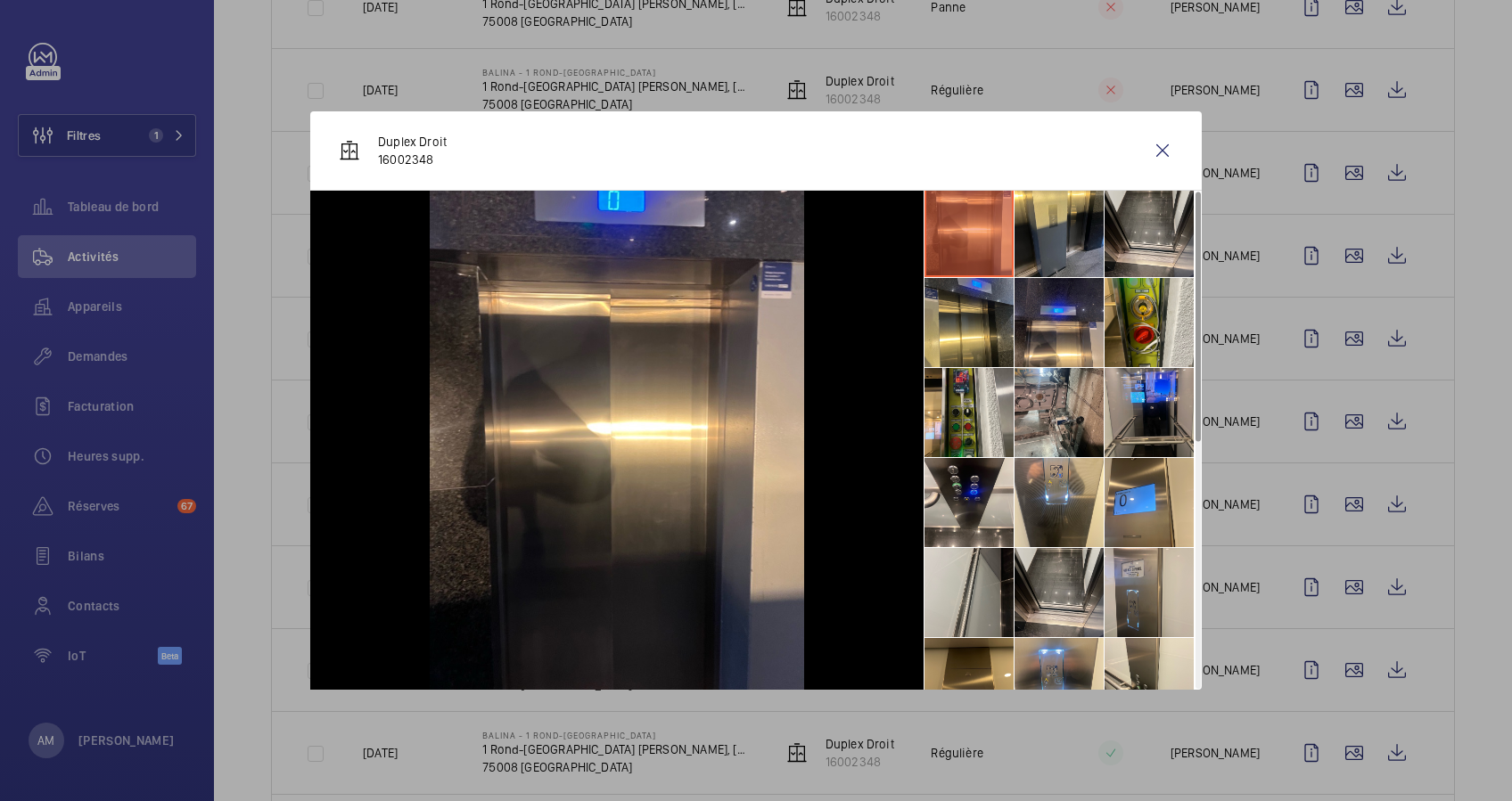
scroll to position [0, 0]
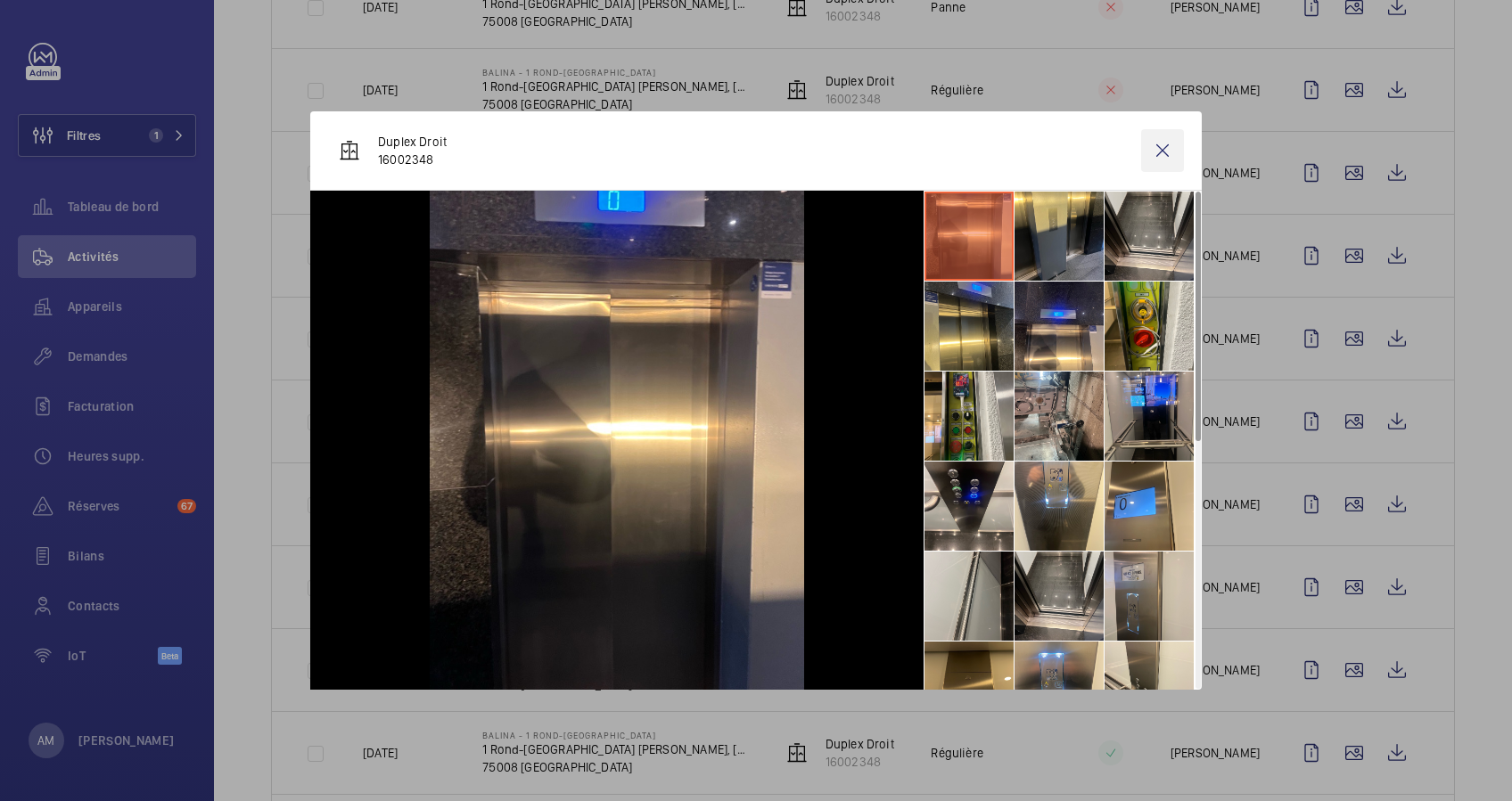
click at [1163, 141] on wm-front-icon-button at bounding box center [1162, 150] width 42 height 42
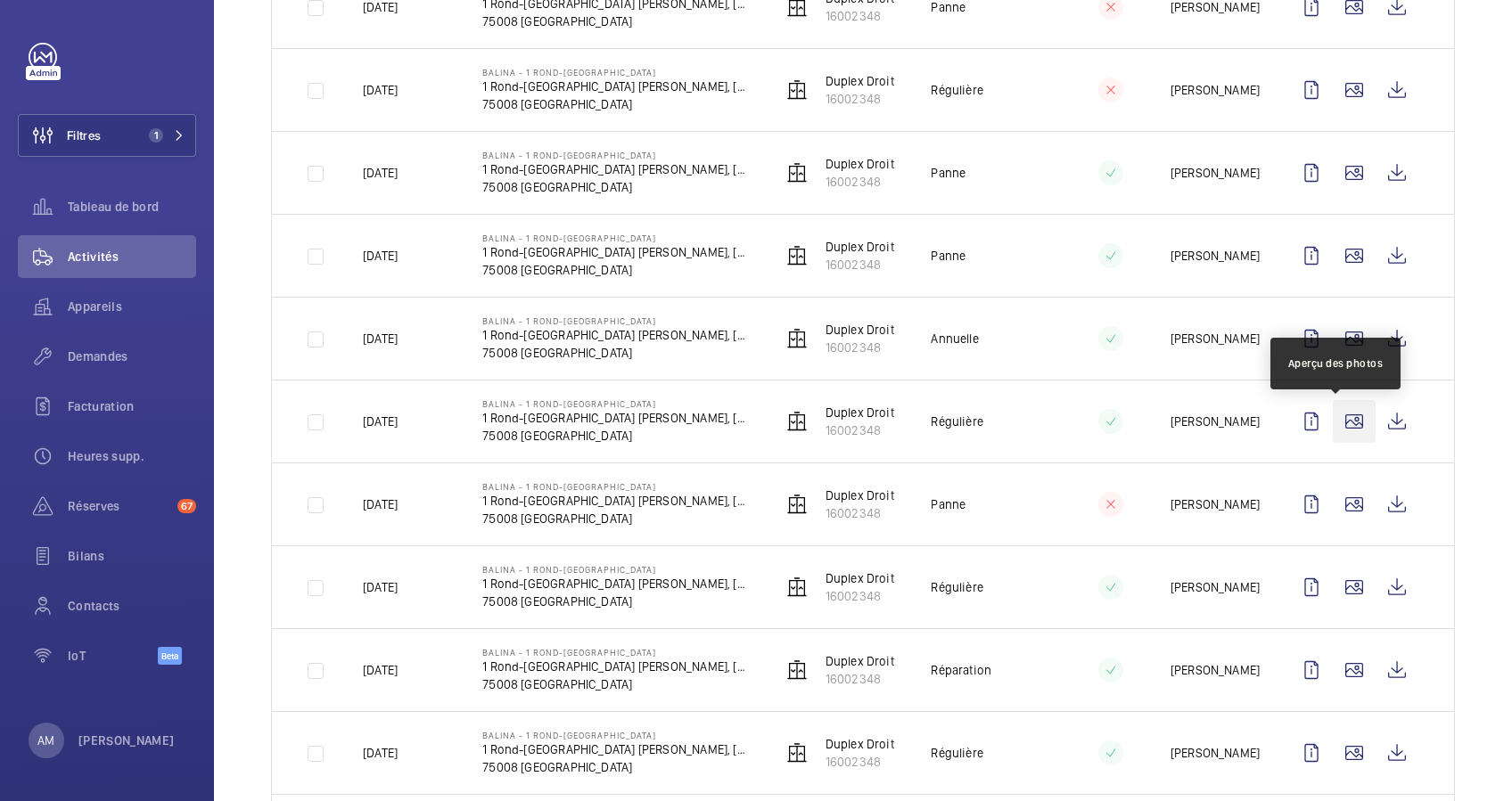
click at [1343, 432] on wm-front-icon-button at bounding box center [1354, 421] width 42 height 42
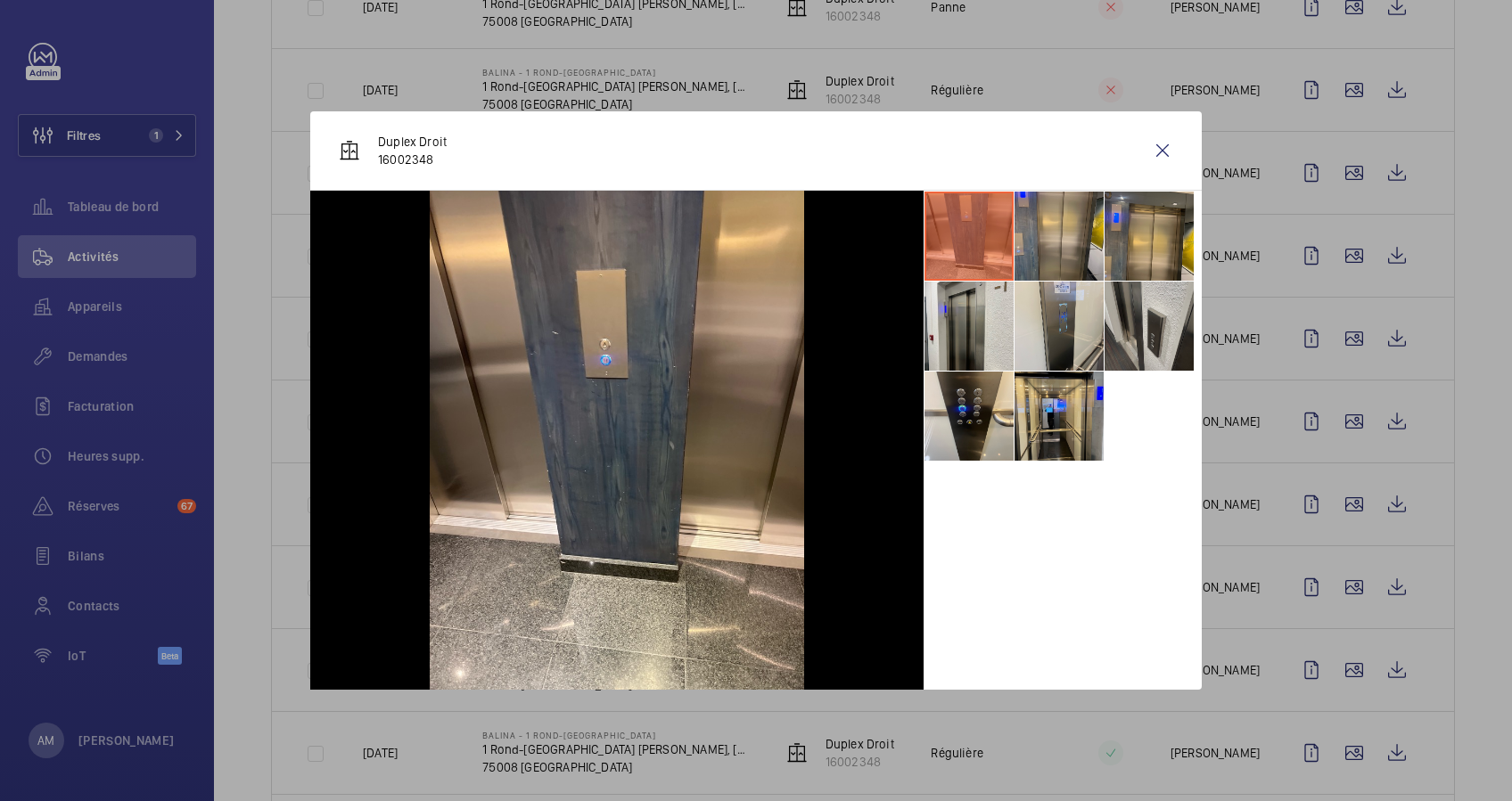
click at [1142, 328] on li at bounding box center [1149, 326] width 89 height 89
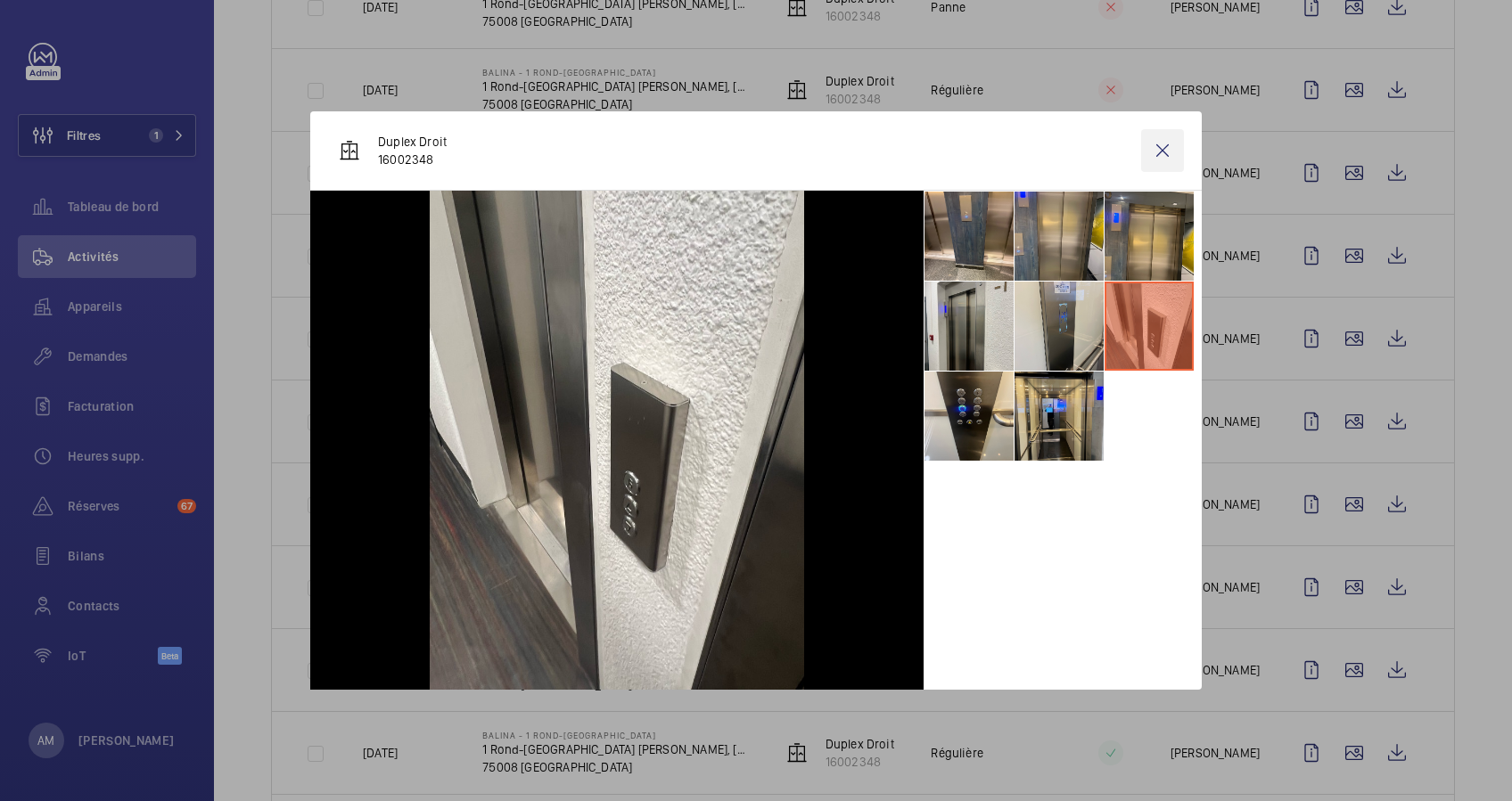
click at [1158, 143] on wm-front-icon-button at bounding box center [1162, 150] width 42 height 42
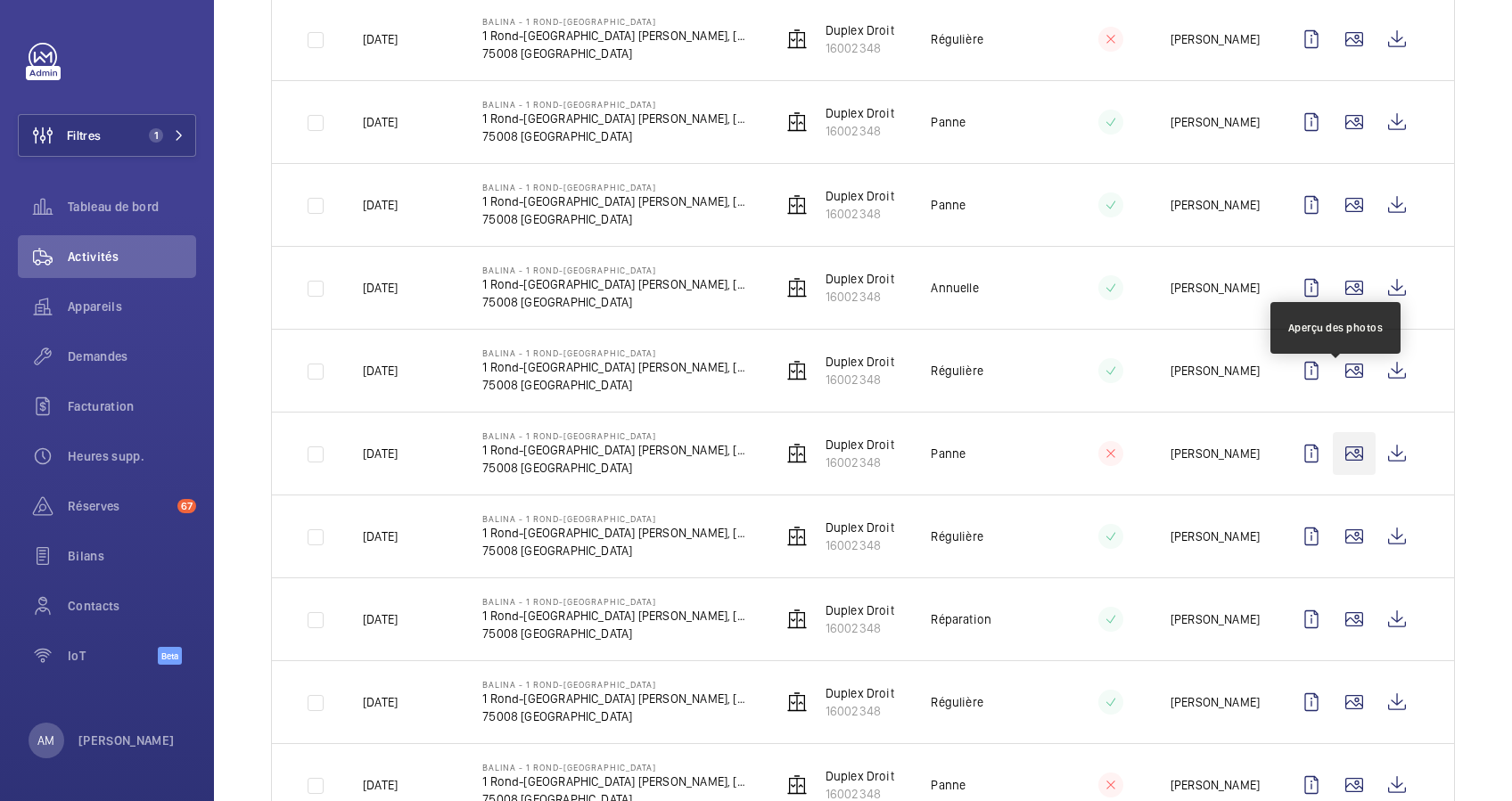
scroll to position [832, 0]
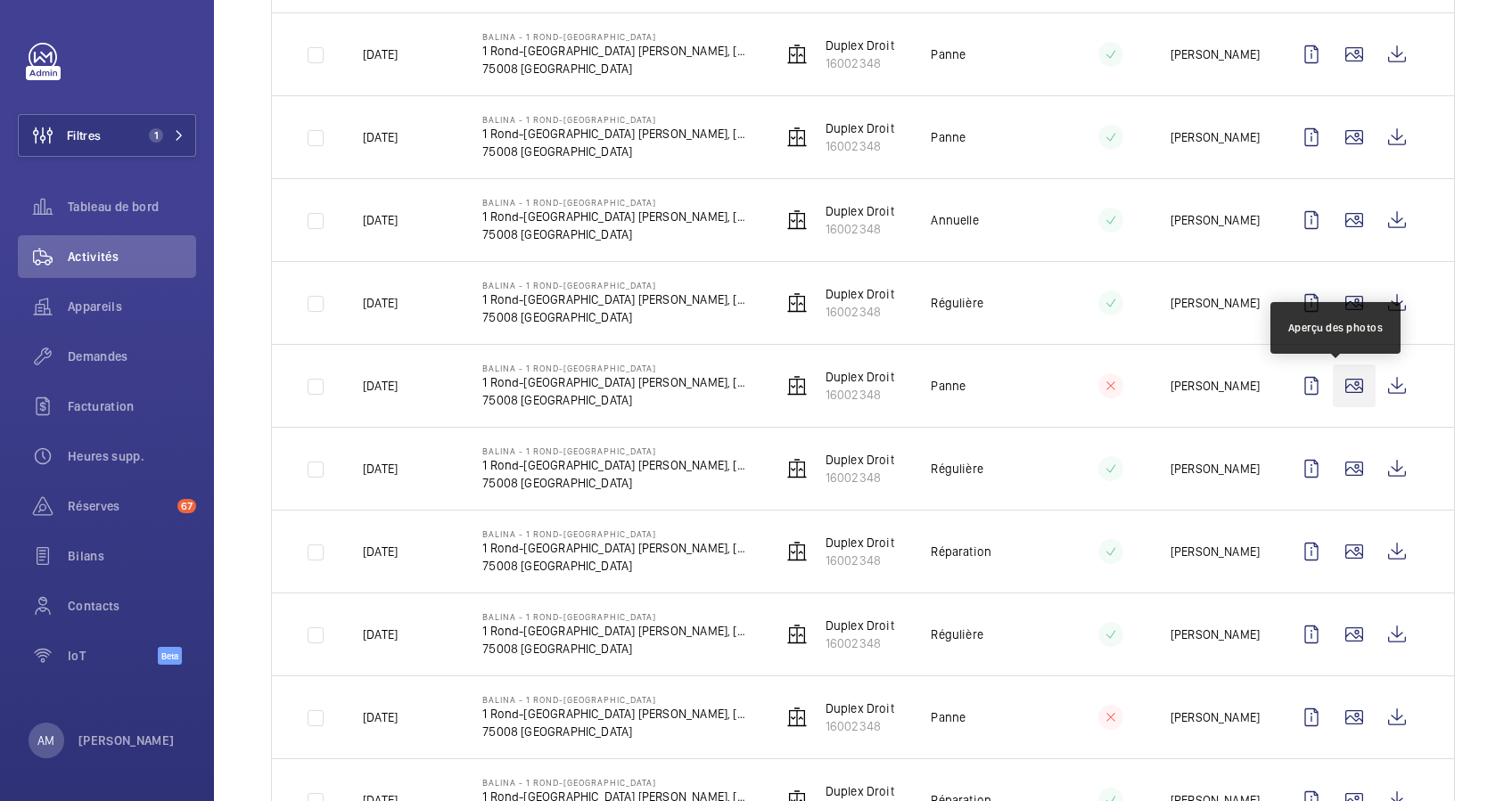
click at [1333, 376] on wm-front-icon-button at bounding box center [1354, 385] width 42 height 42
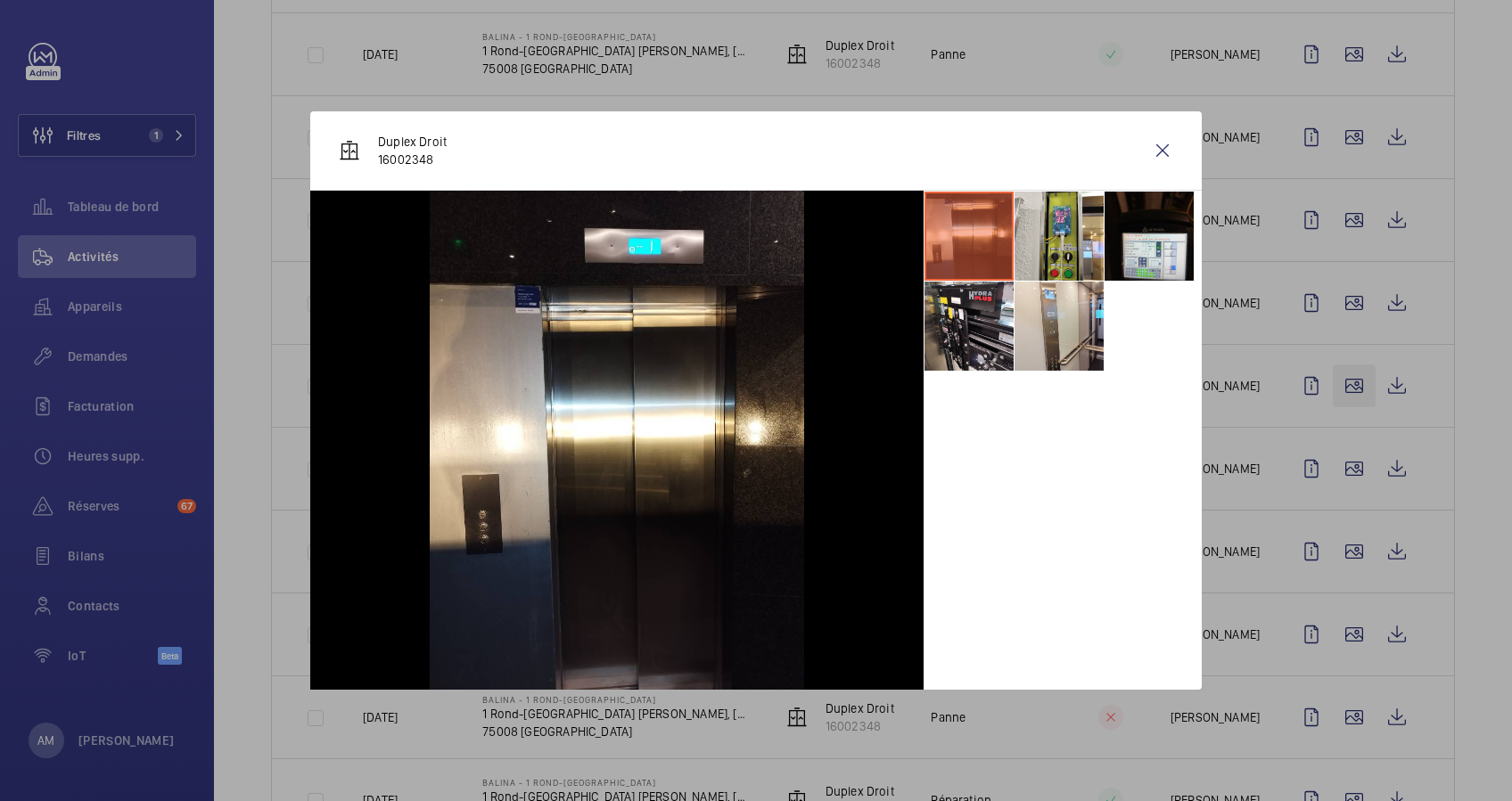
click at [1329, 376] on div at bounding box center [756, 400] width 1512 height 801
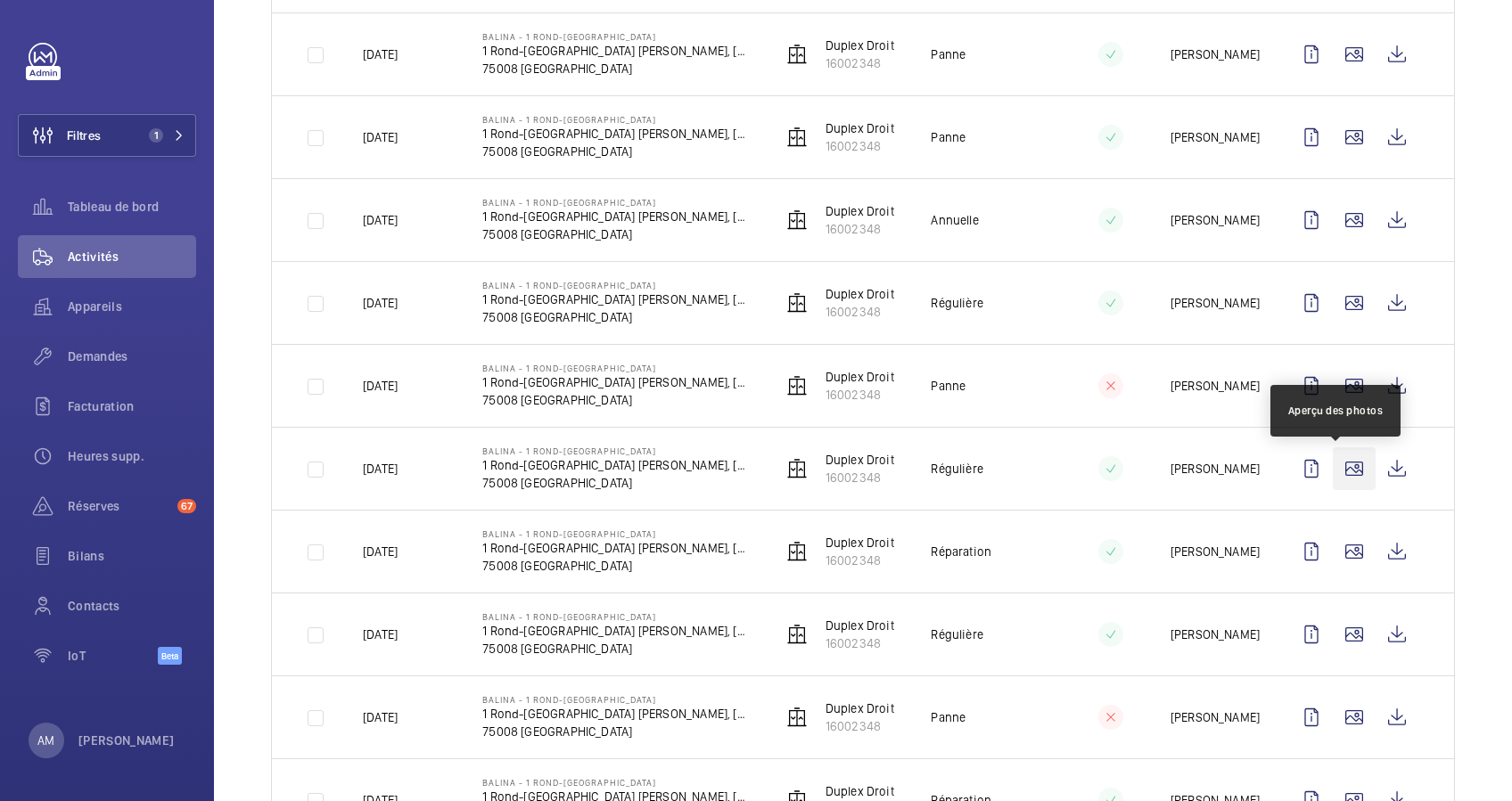
click at [1334, 466] on wm-front-icon-button at bounding box center [1354, 468] width 42 height 42
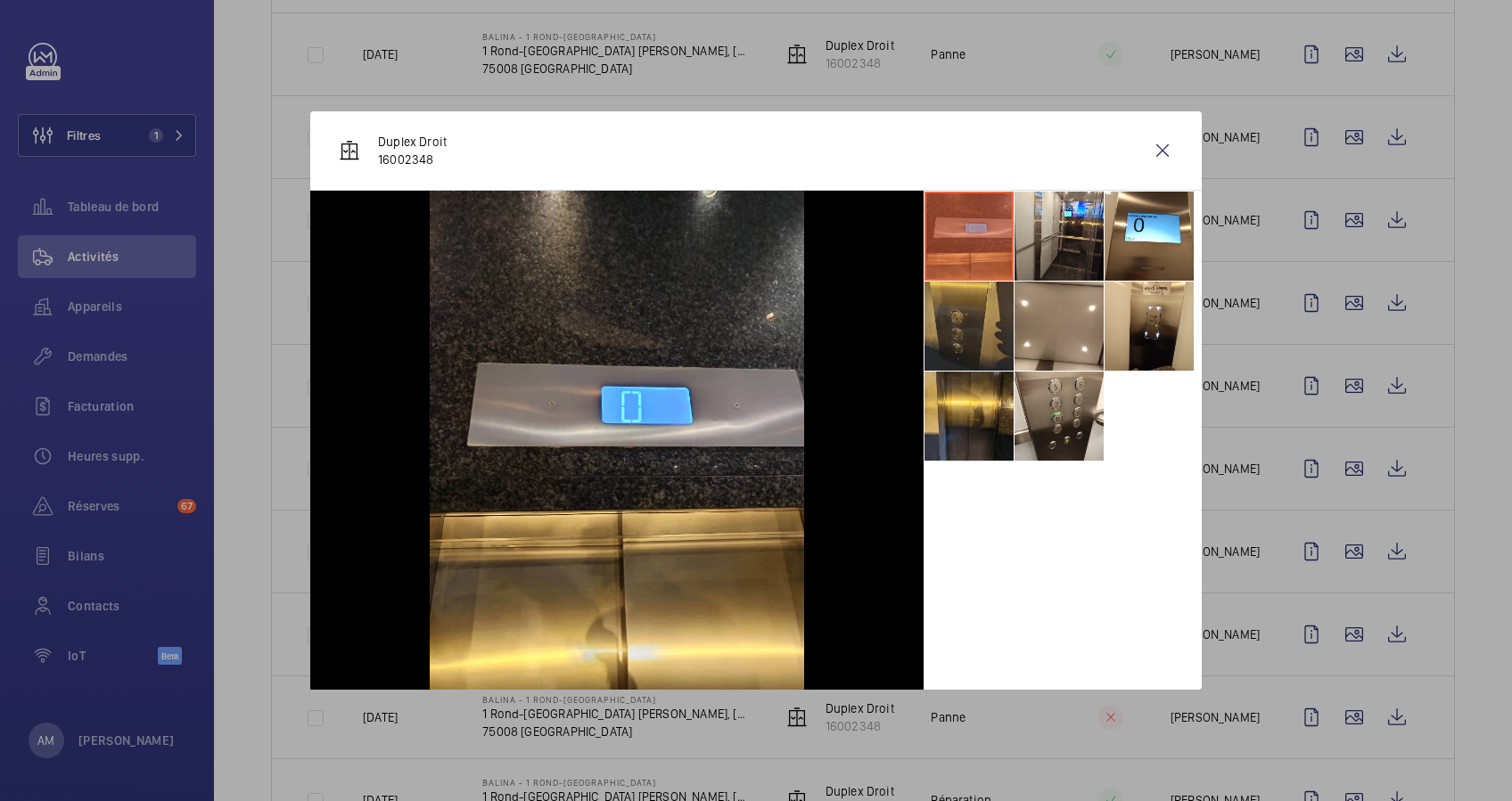
click at [985, 339] on li at bounding box center [969, 326] width 89 height 89
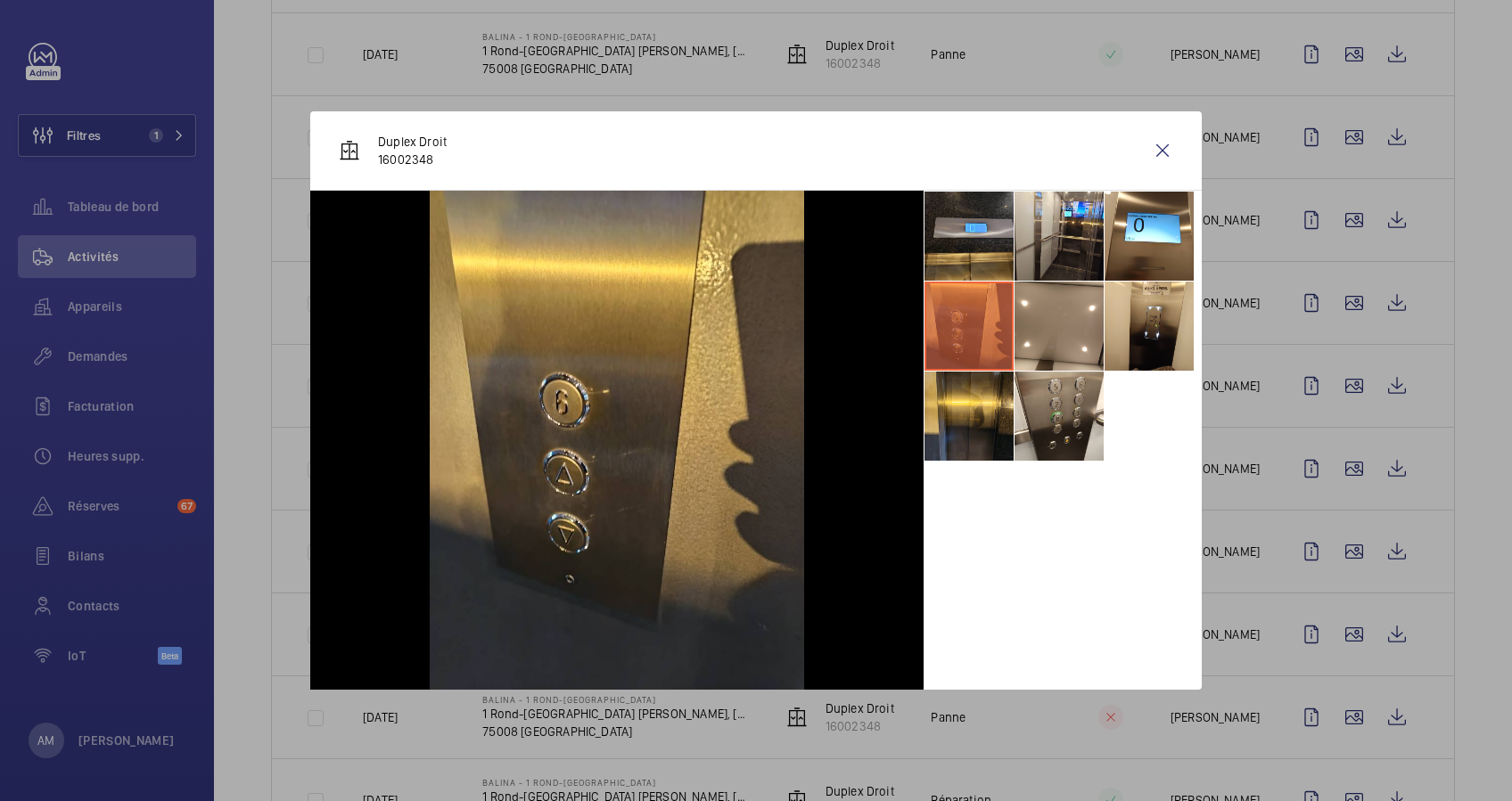
click at [1260, 402] on div at bounding box center [756, 400] width 1512 height 801
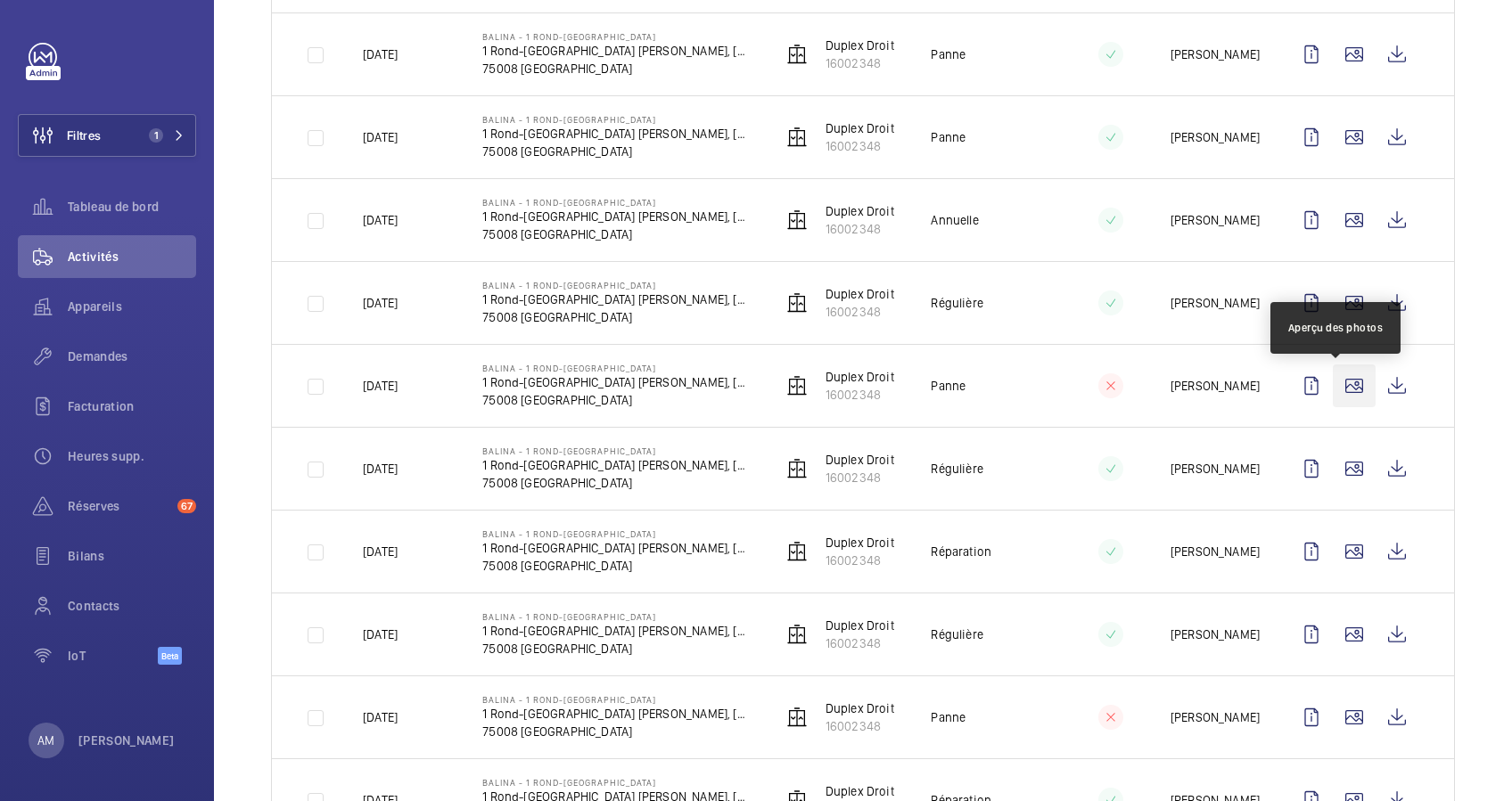
click at [1336, 387] on wm-front-icon-button at bounding box center [1354, 385] width 42 height 42
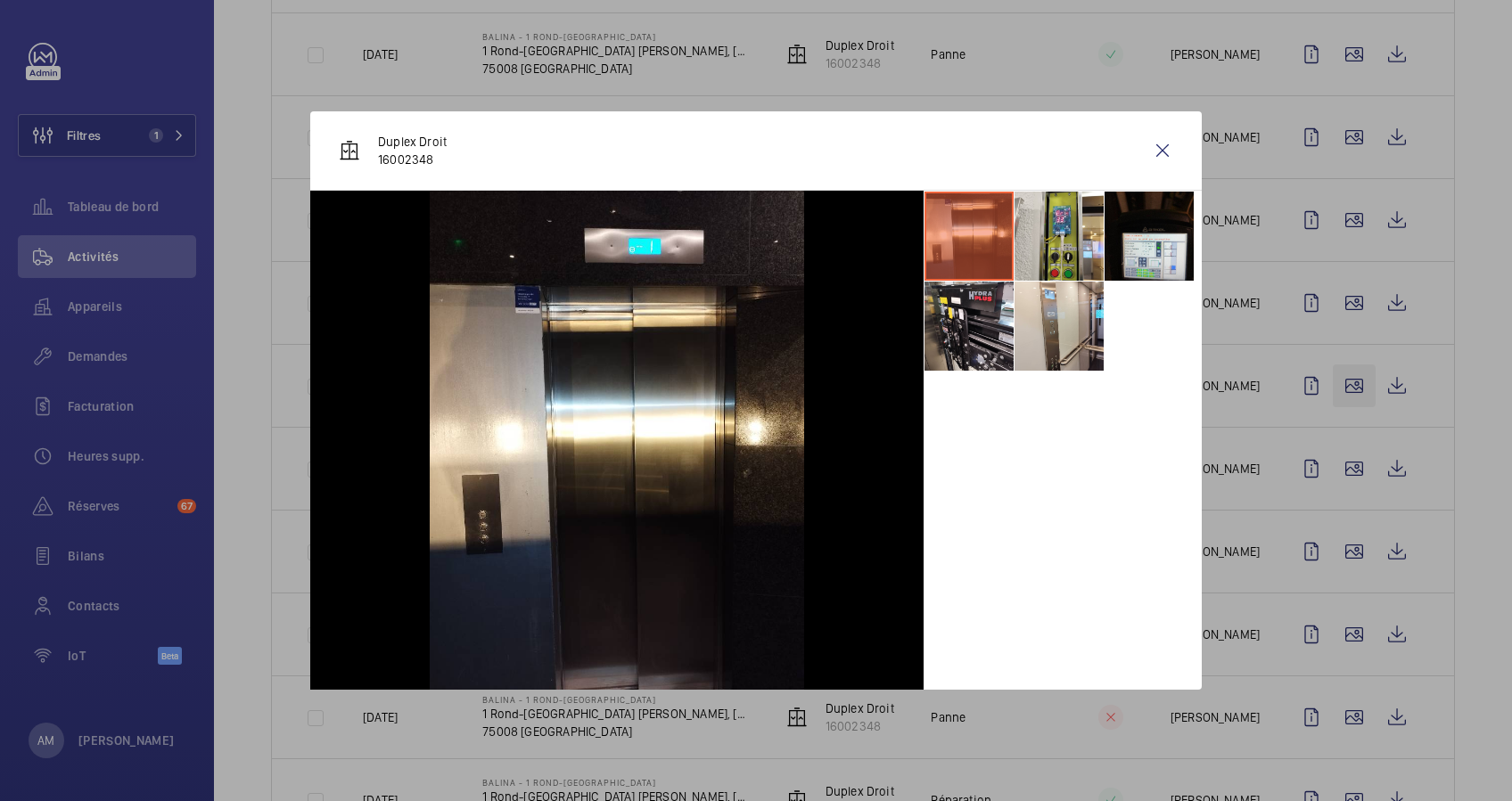
click at [1336, 387] on div at bounding box center [756, 400] width 1512 height 801
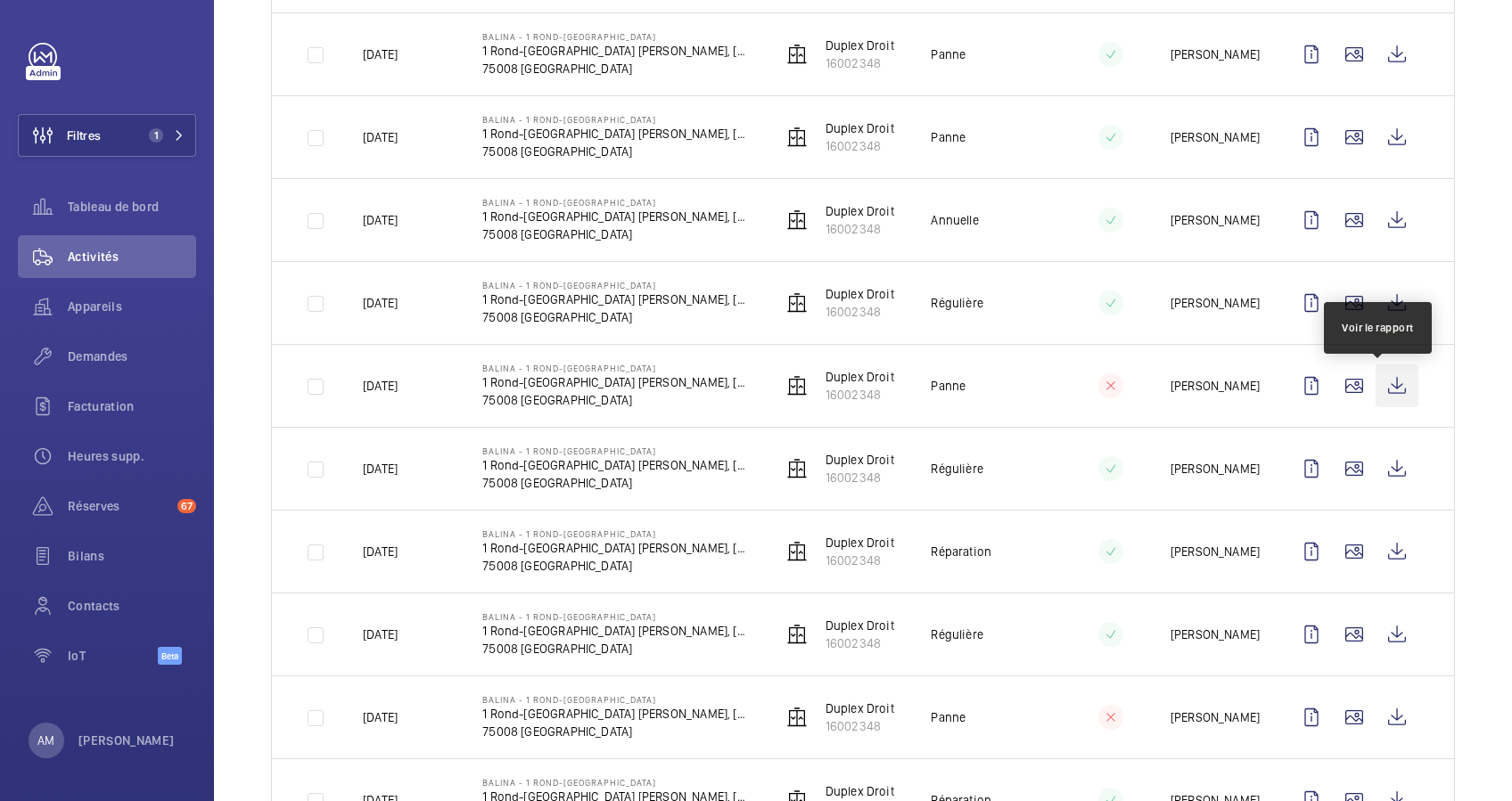
click at [1380, 381] on wm-front-icon-button at bounding box center [1396, 385] width 42 height 42
click at [1343, 383] on wm-front-icon-button at bounding box center [1354, 385] width 42 height 42
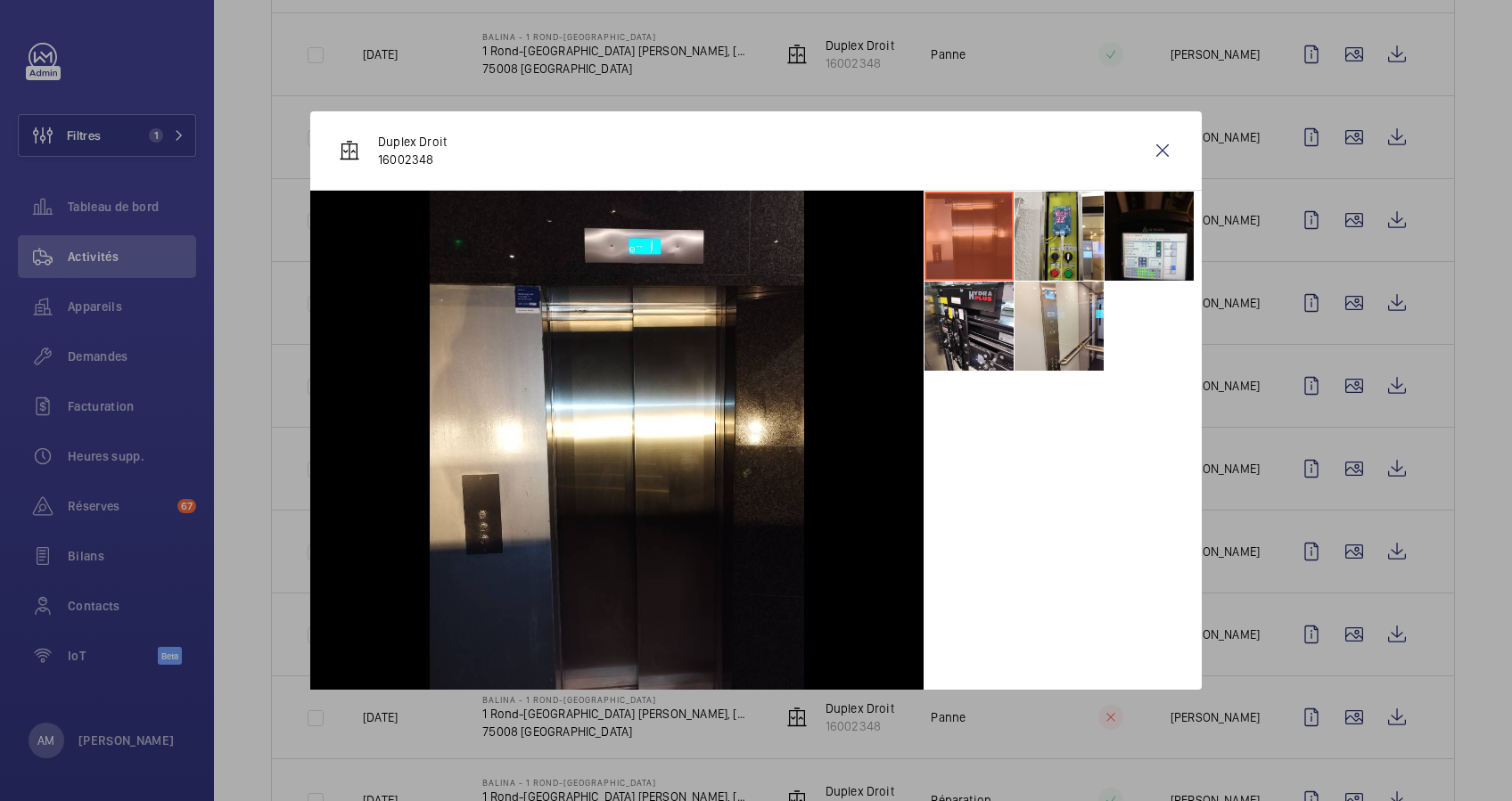
click at [1340, 414] on div at bounding box center [756, 400] width 1512 height 801
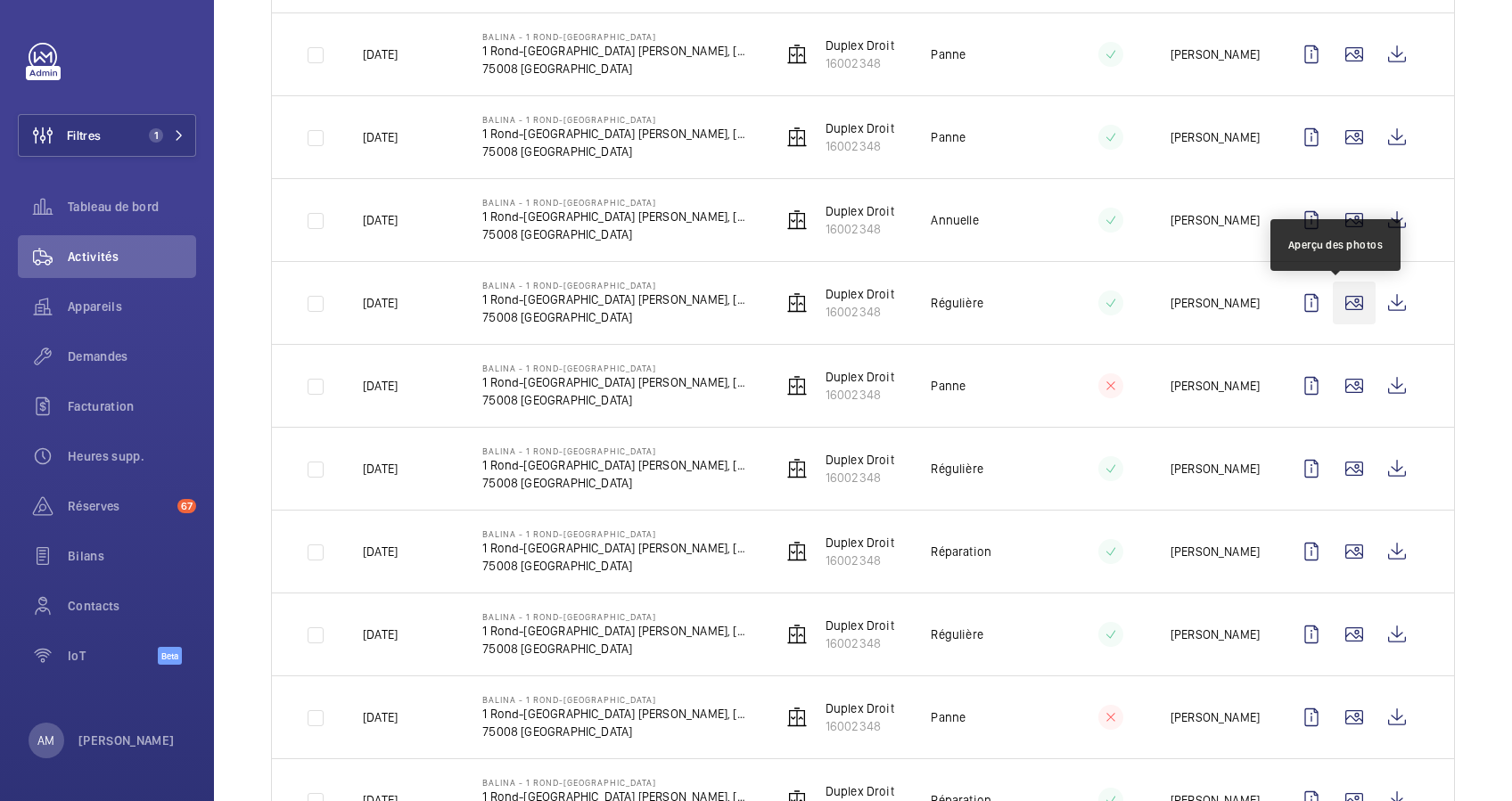
click at [1340, 287] on wm-front-icon-button at bounding box center [1354, 302] width 42 height 42
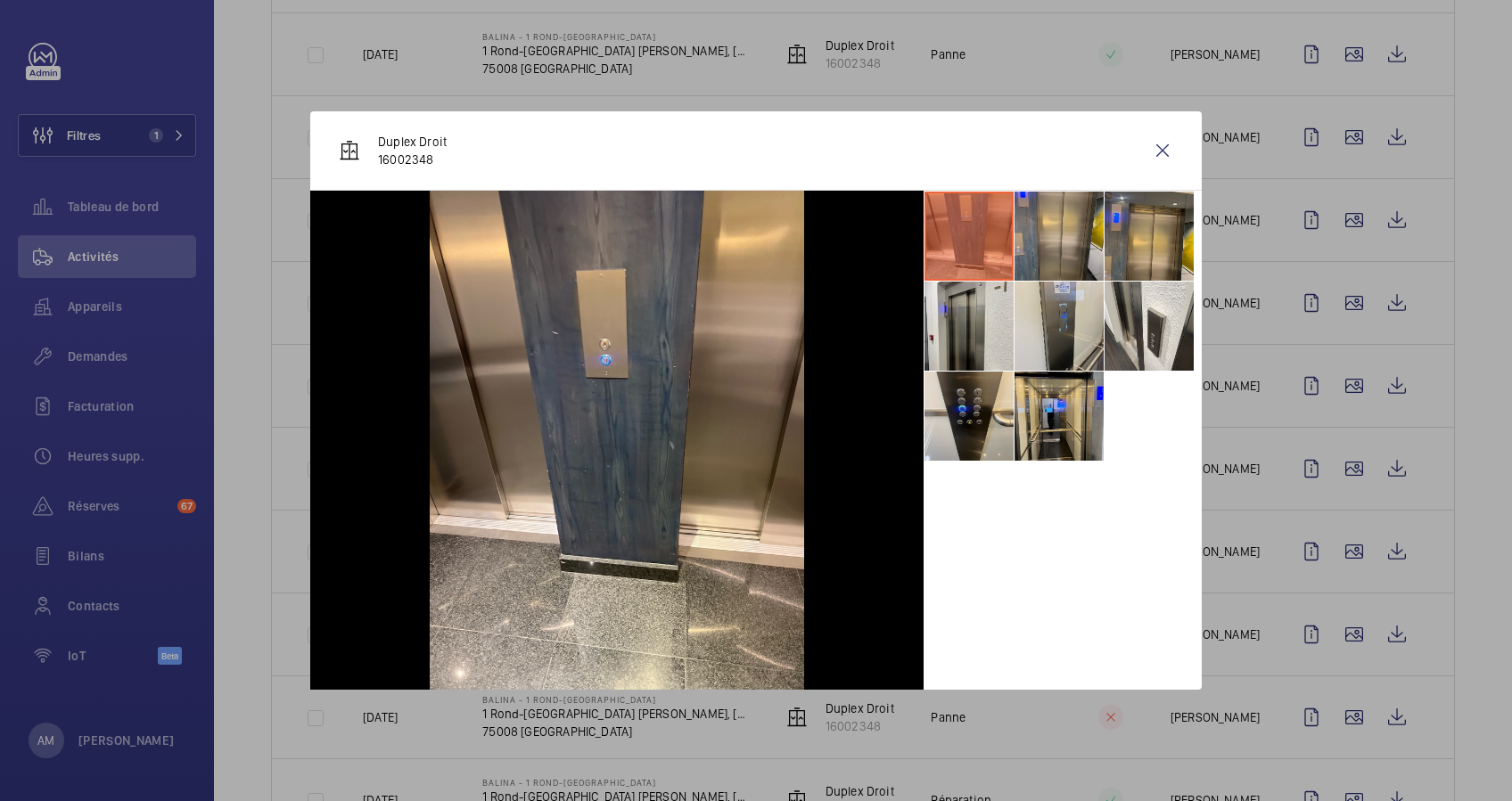
click at [1334, 345] on div at bounding box center [756, 400] width 1512 height 801
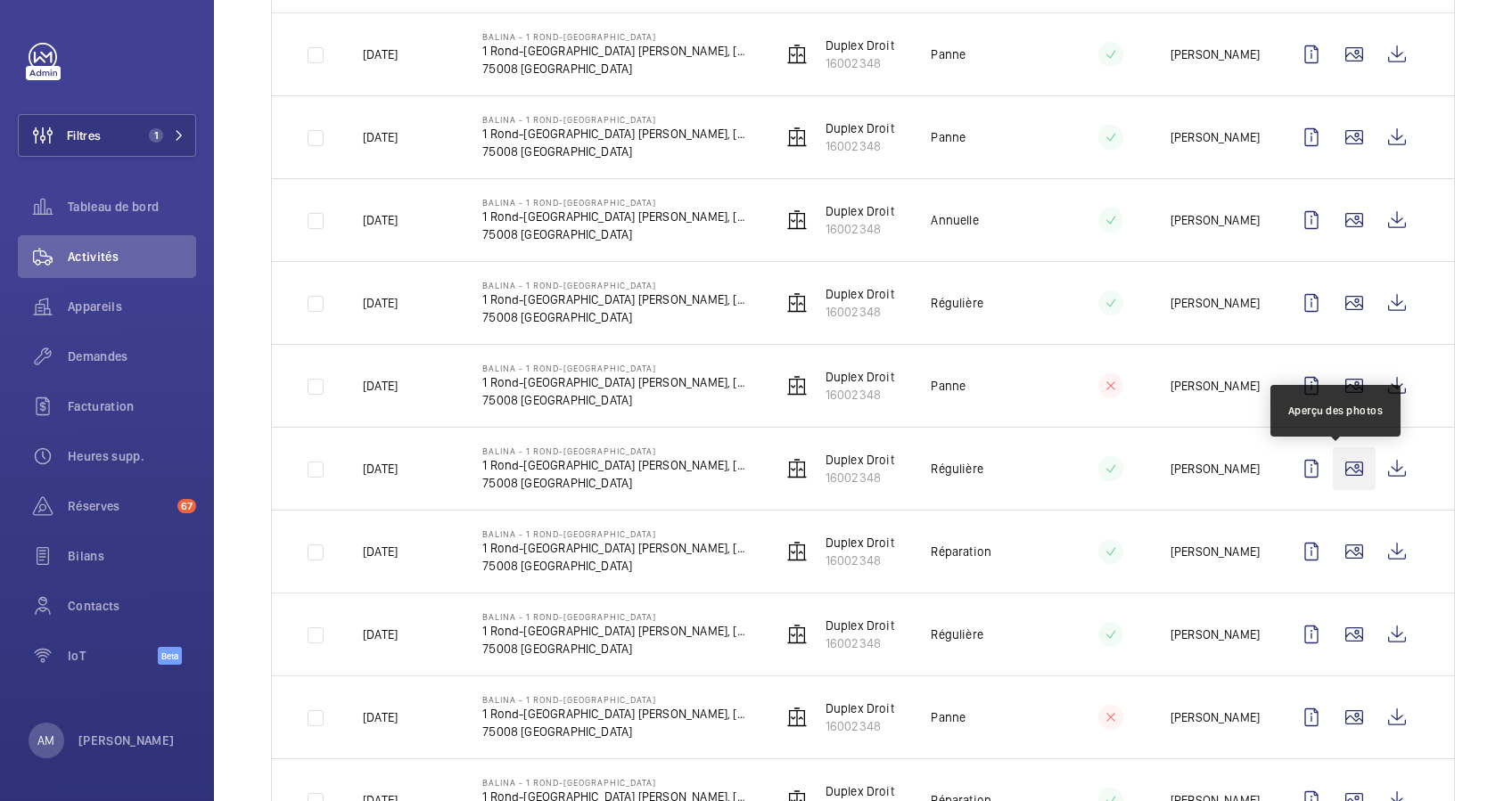
click at [1339, 464] on wm-front-icon-button at bounding box center [1354, 468] width 42 height 42
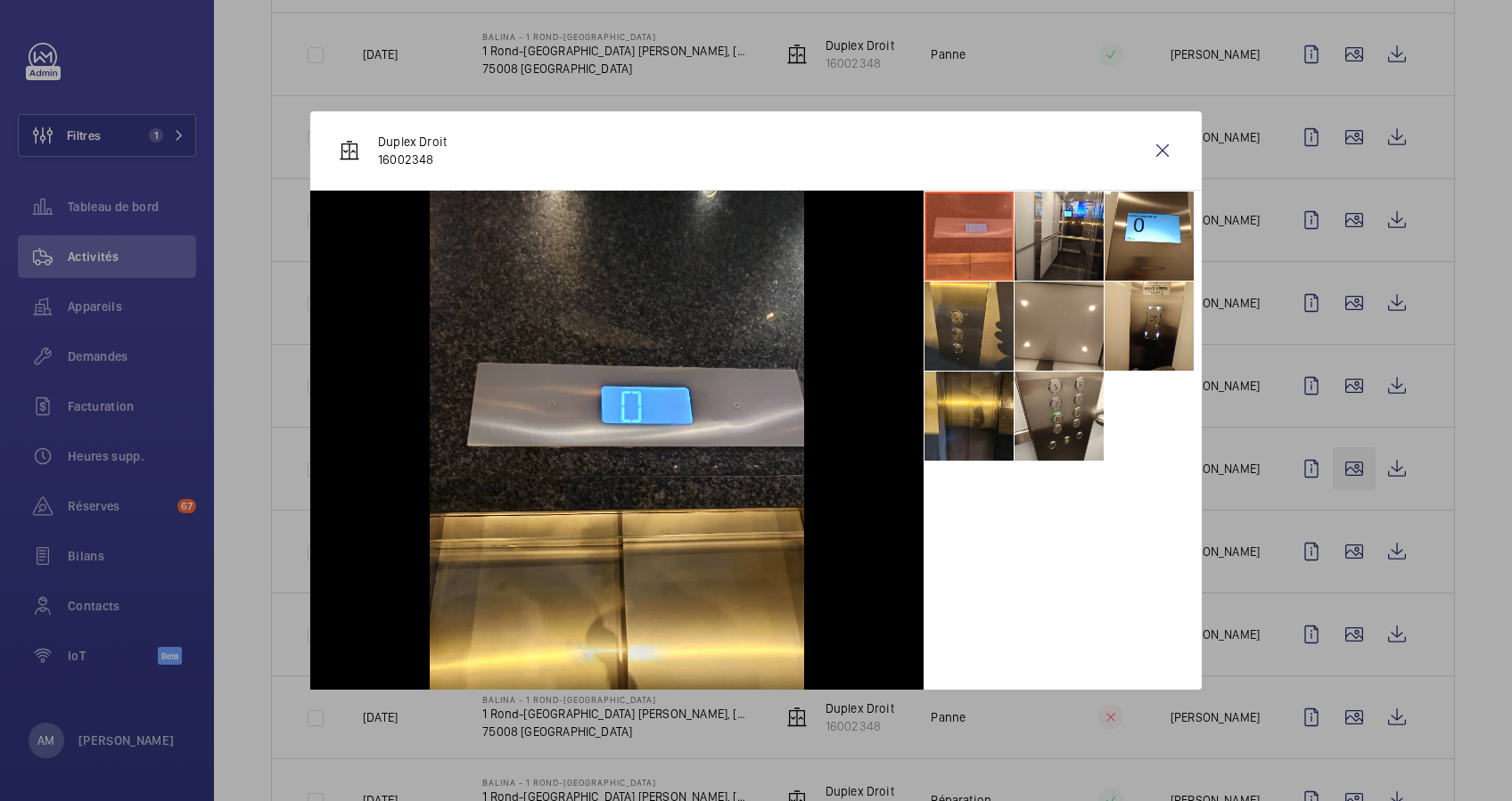
click at [1339, 464] on div at bounding box center [756, 400] width 1512 height 801
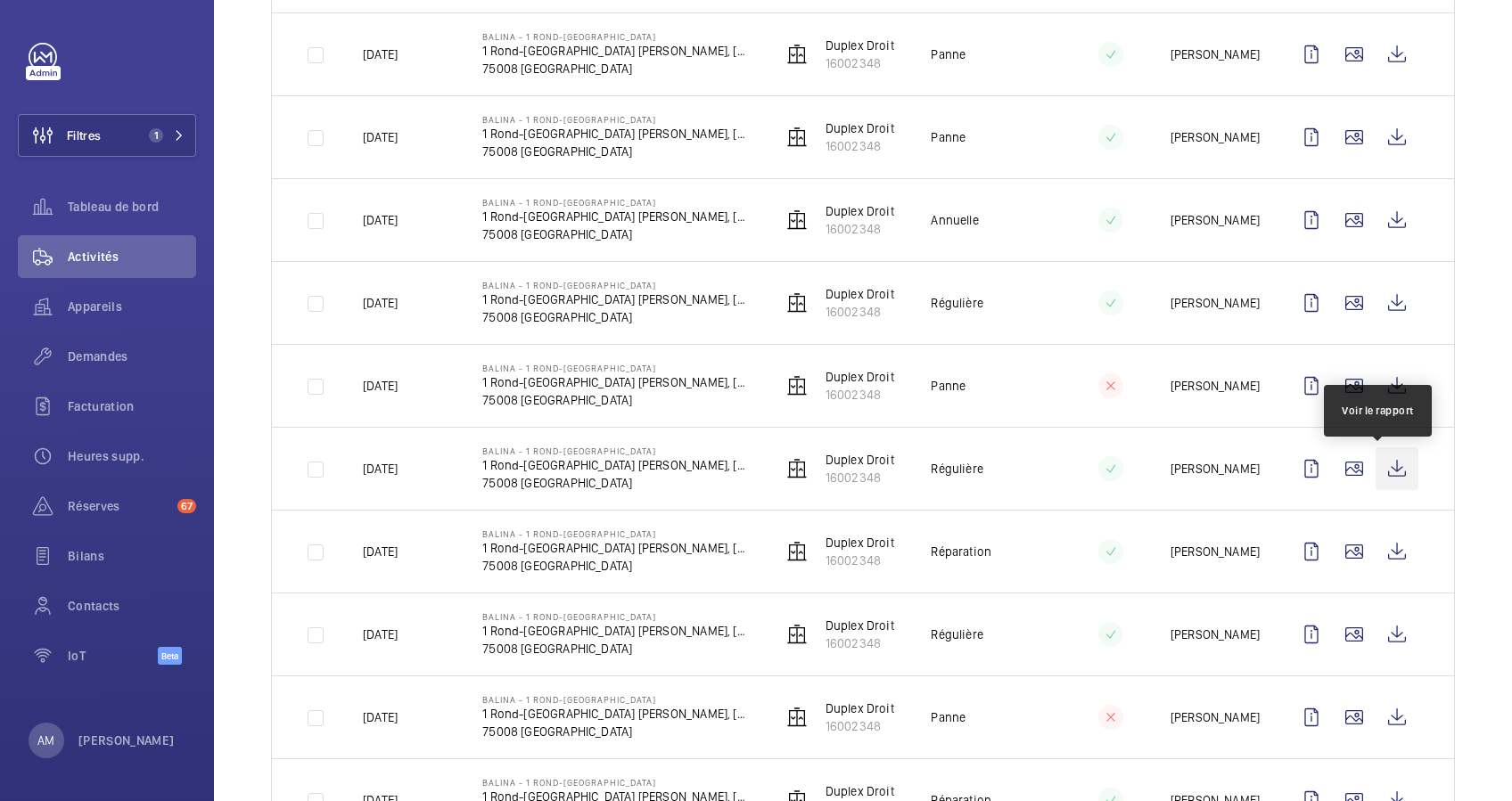
click at [1379, 471] on wm-front-icon-button at bounding box center [1396, 468] width 42 height 42
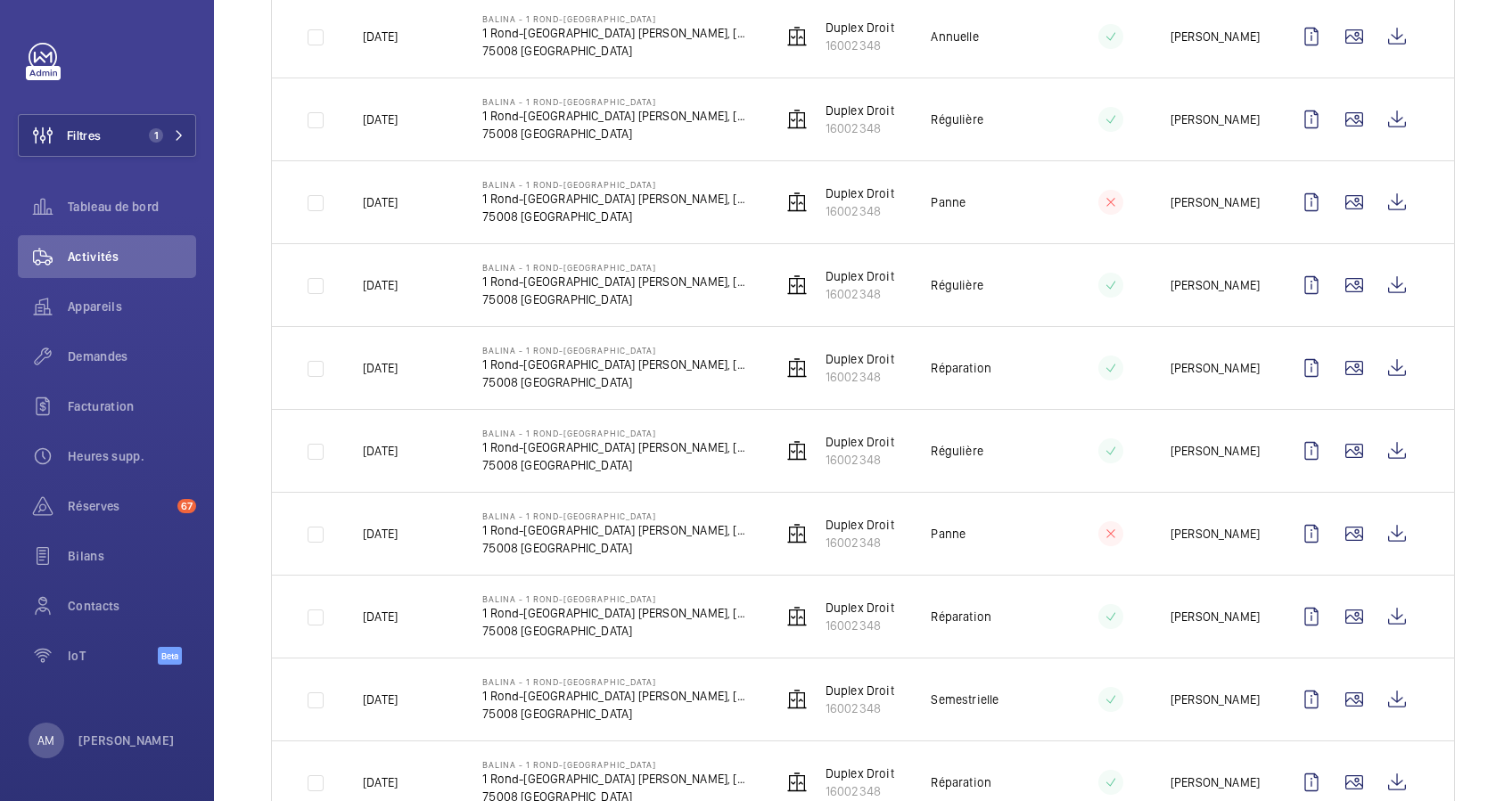
scroll to position [1070, 0]
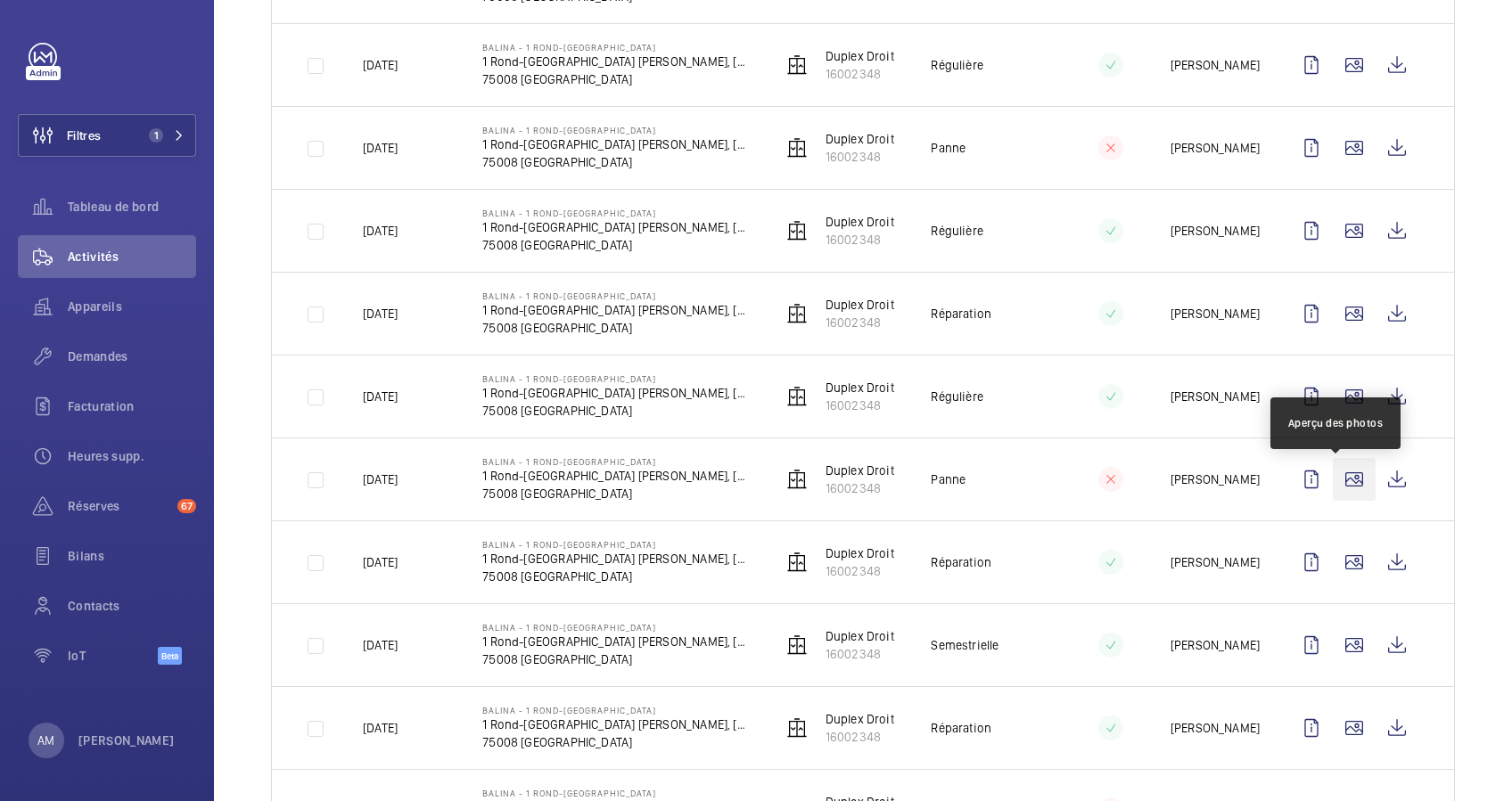
click at [1339, 480] on wm-front-icon-button at bounding box center [1354, 479] width 42 height 42
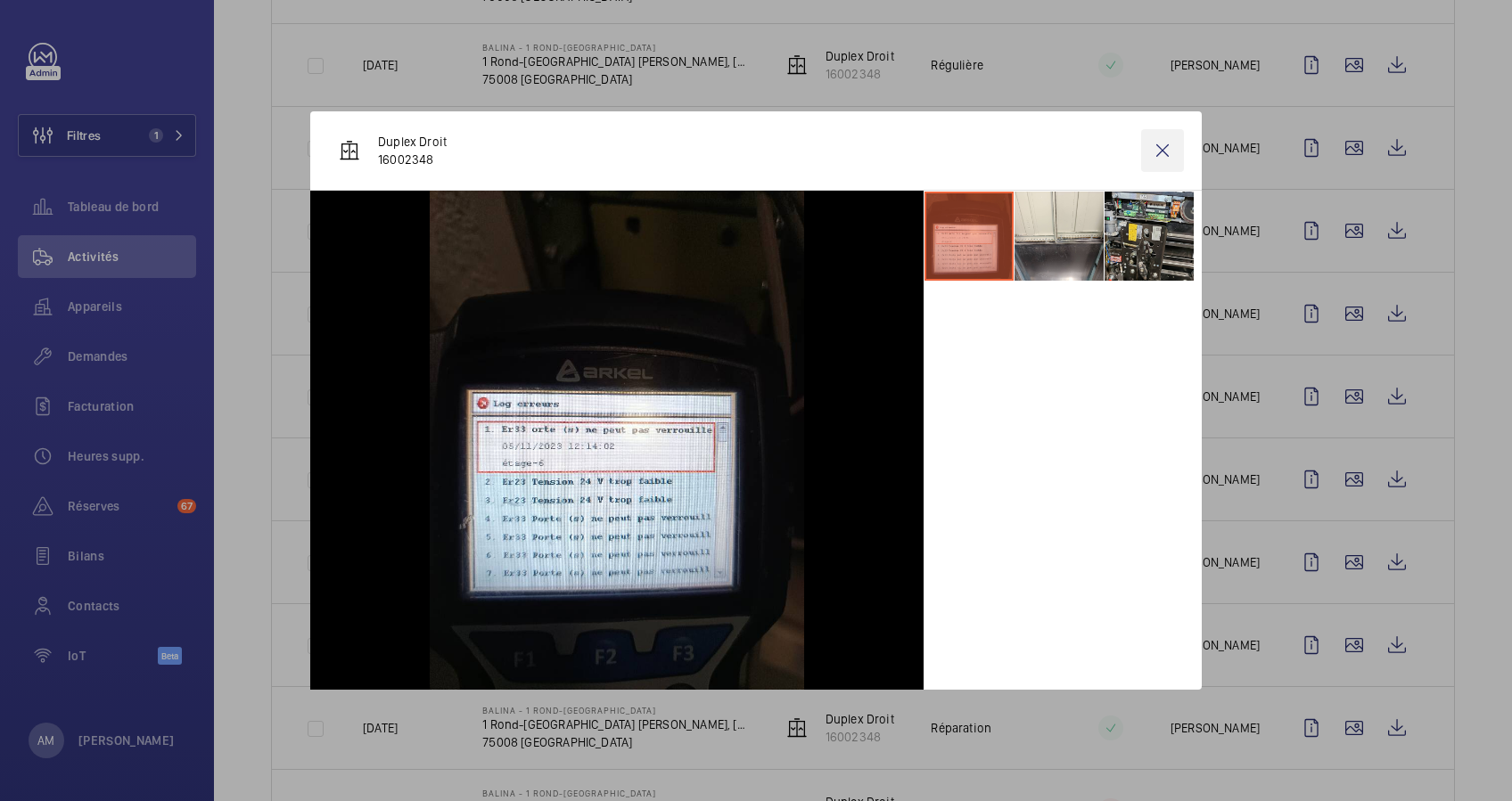
click at [1162, 151] on wm-front-icon-button at bounding box center [1162, 150] width 42 height 42
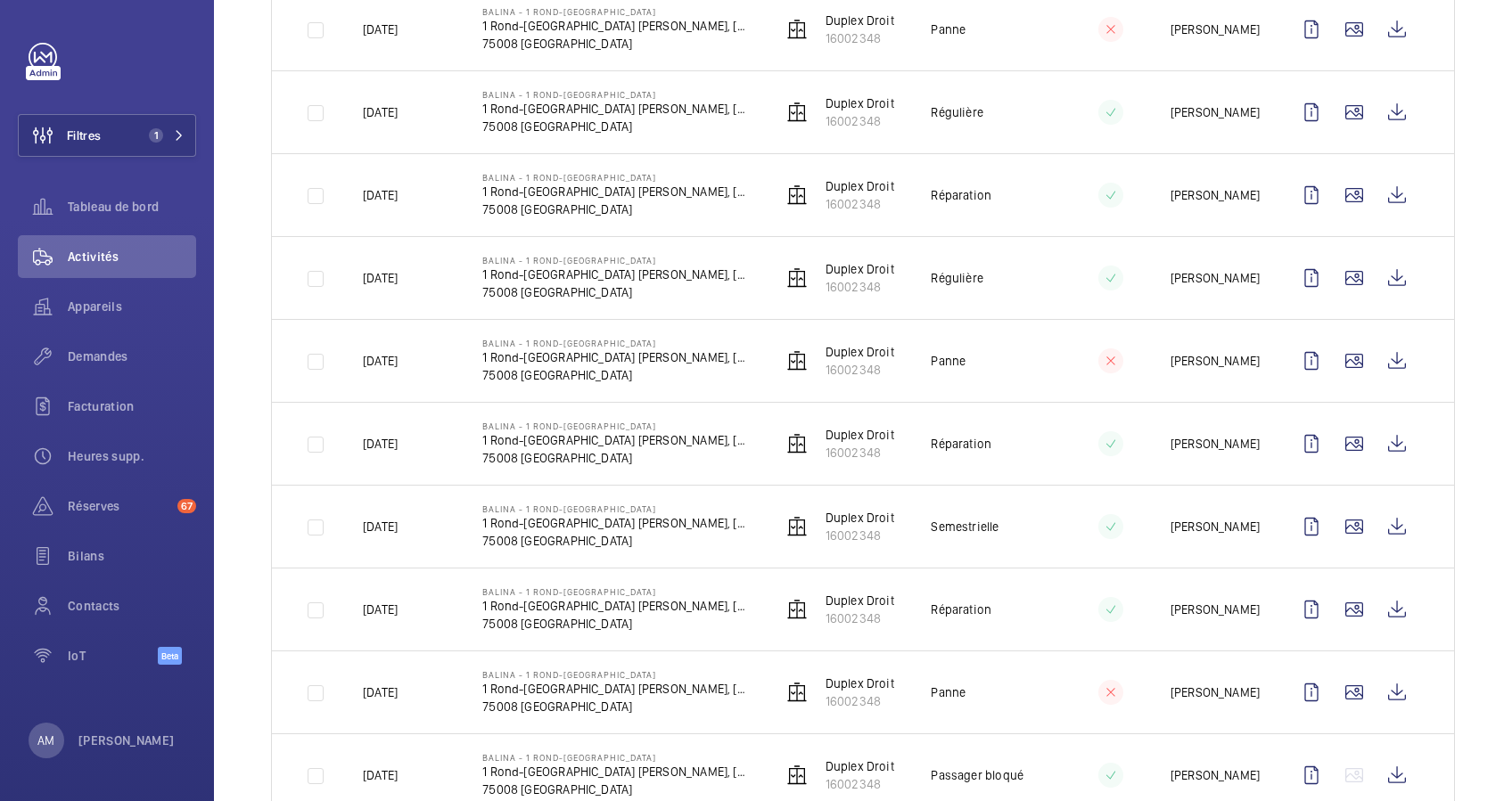
scroll to position [1306, 0]
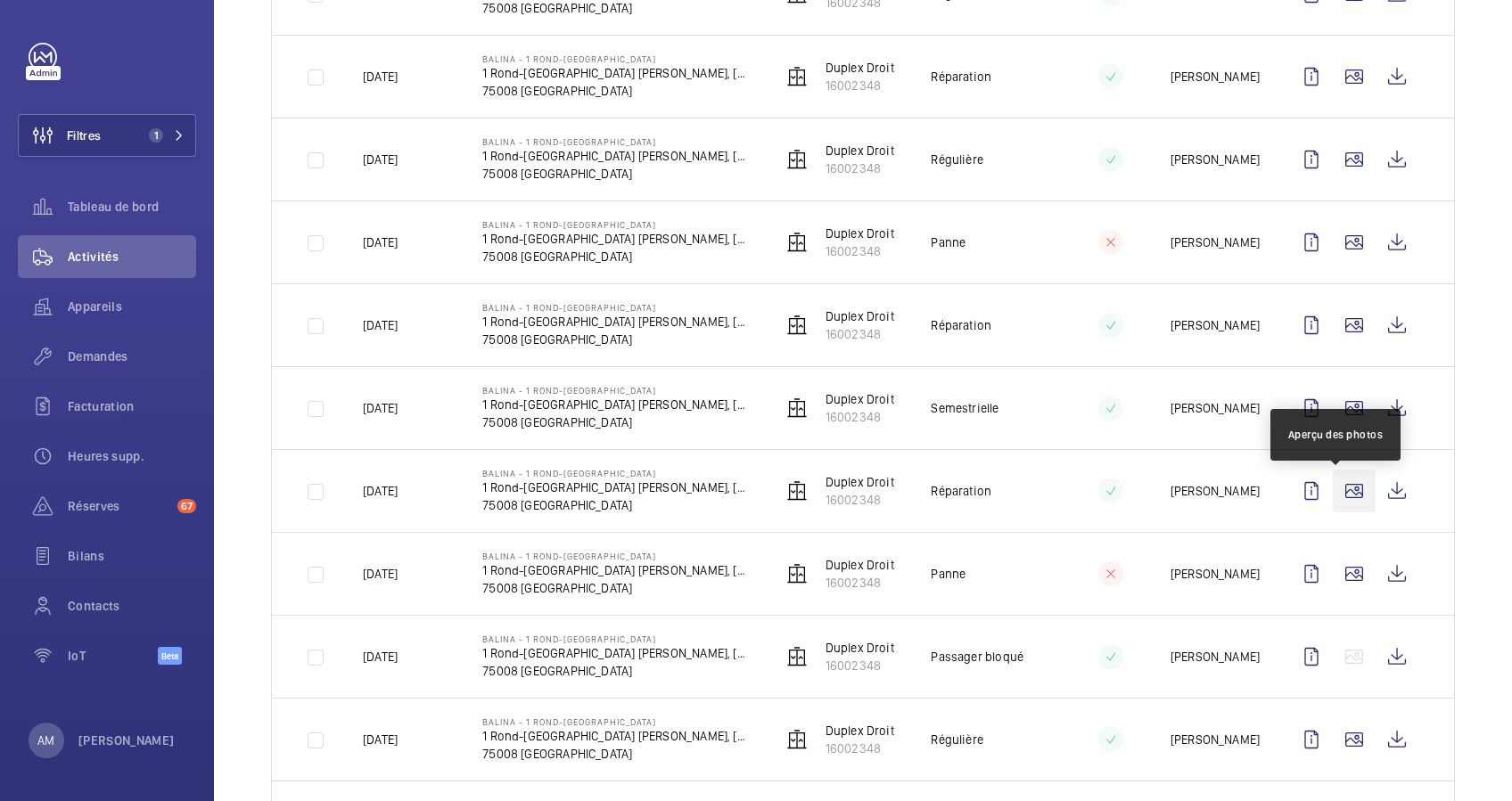
click at [1337, 496] on wm-front-icon-button at bounding box center [1354, 490] width 42 height 42
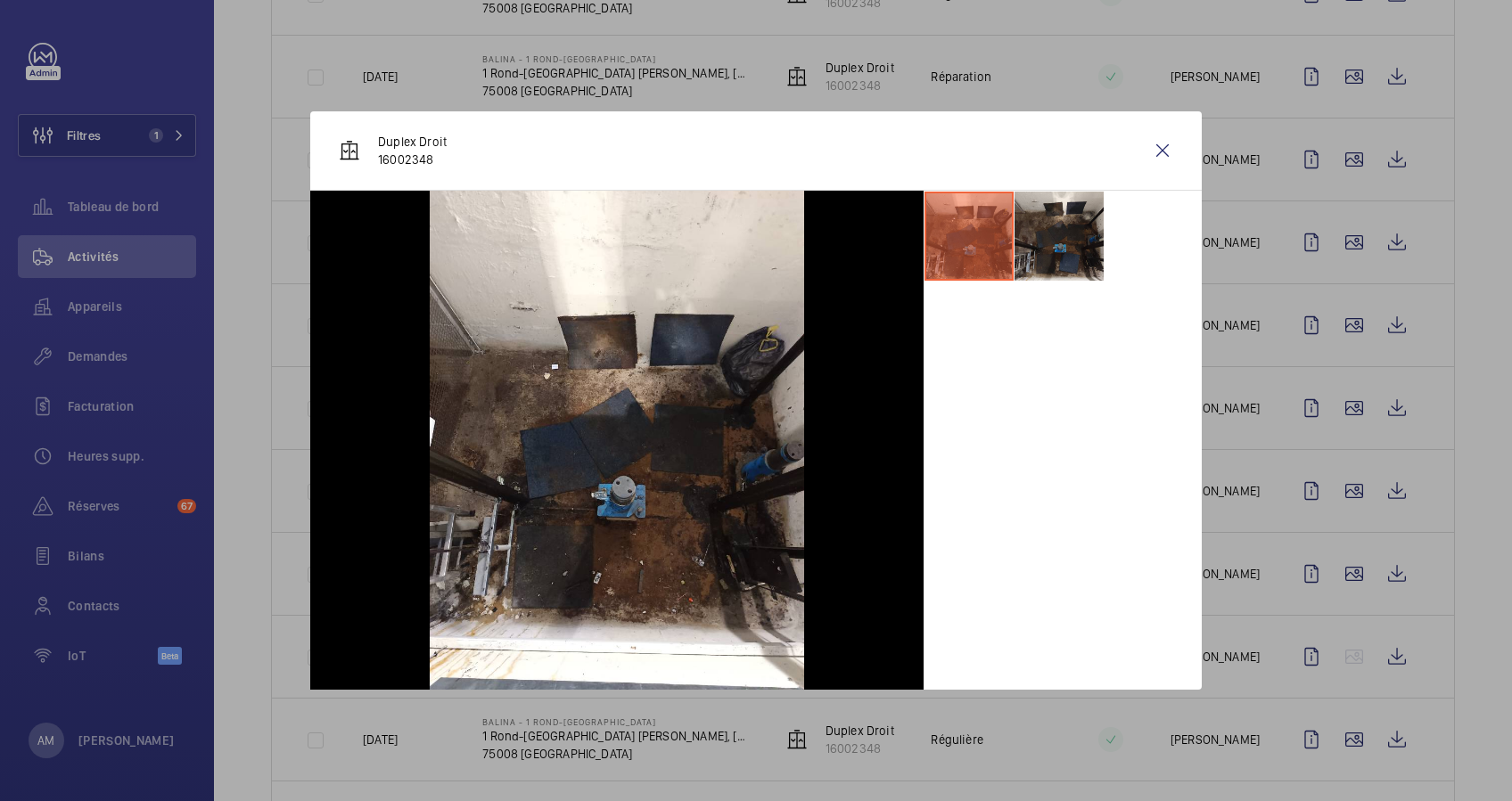
click at [1336, 565] on div at bounding box center [756, 400] width 1512 height 801
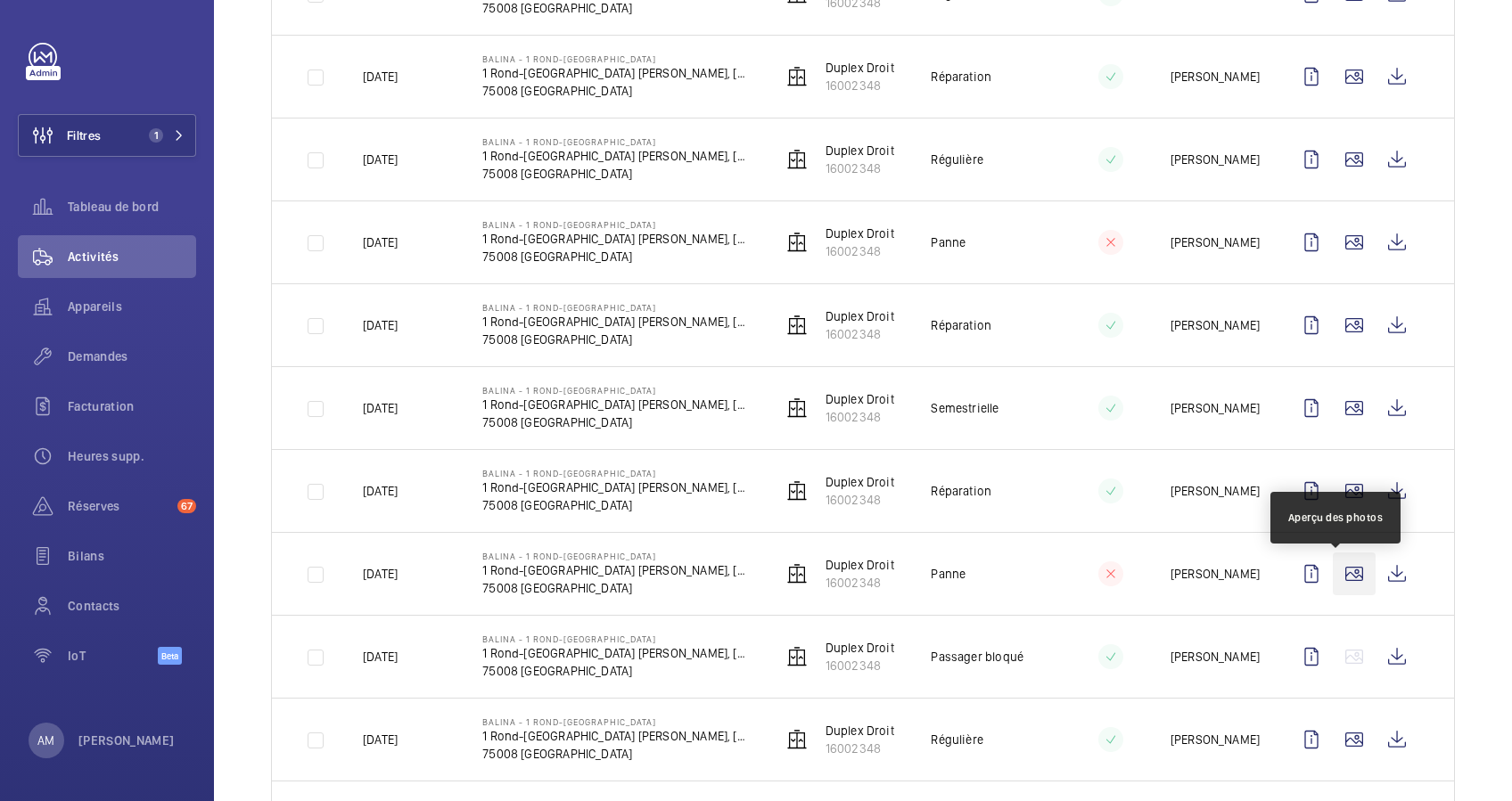
click at [1336, 570] on wm-front-icon-button at bounding box center [1354, 573] width 42 height 42
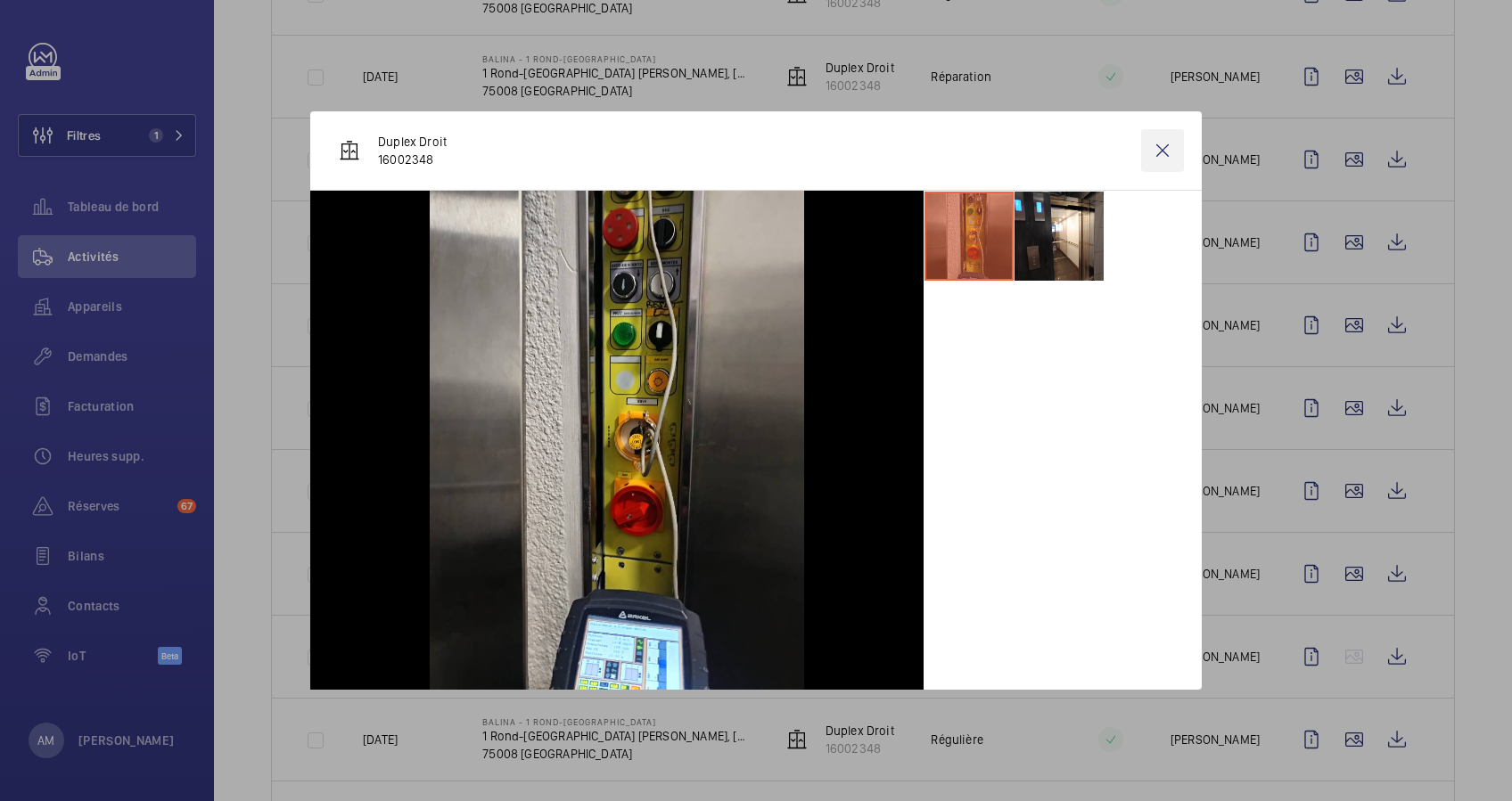
click at [1160, 151] on wm-front-icon-button at bounding box center [1162, 150] width 42 height 42
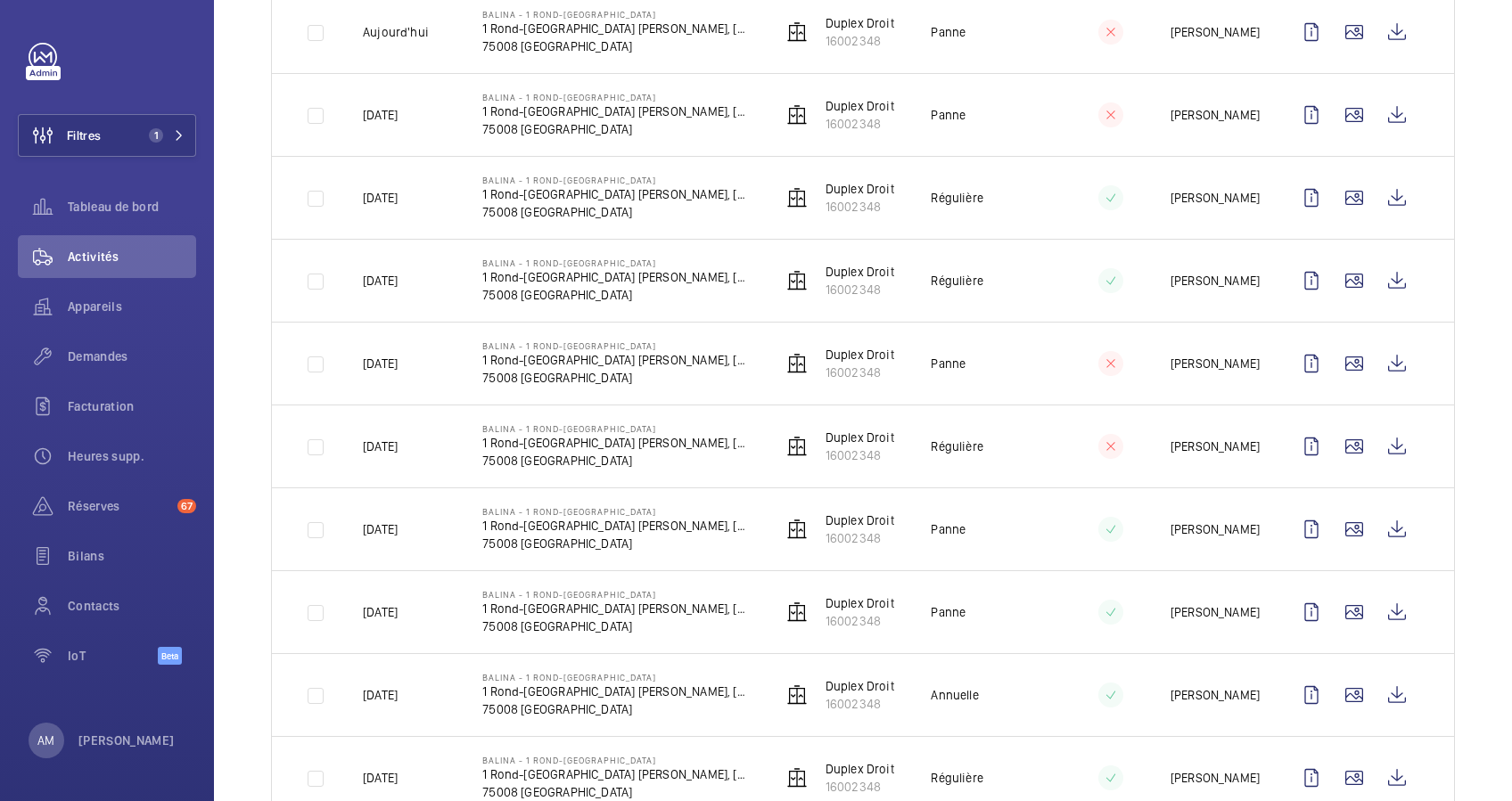
scroll to position [0, 0]
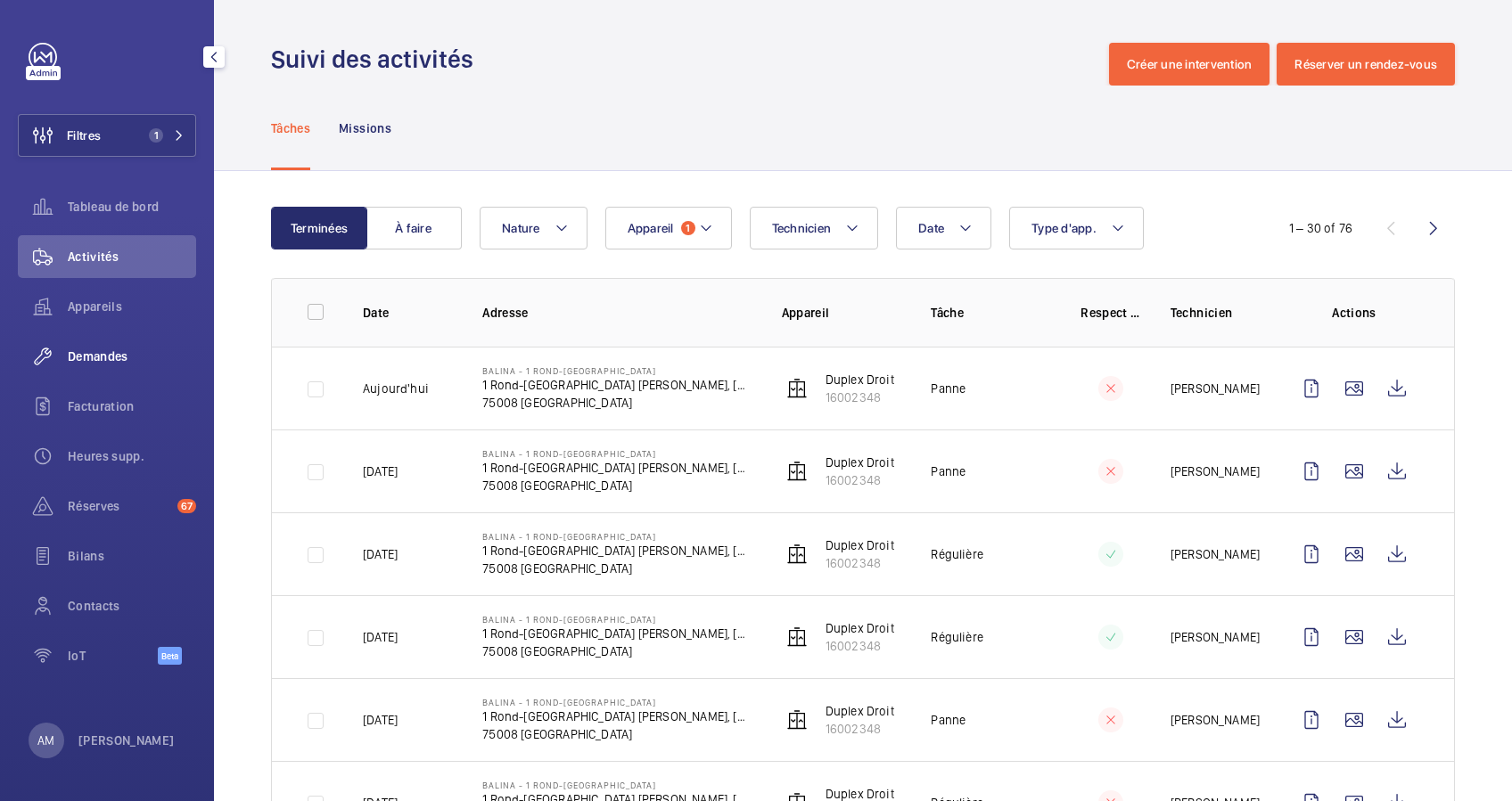
click at [90, 369] on div "Demandes" at bounding box center [106, 356] width 178 height 42
click at [94, 366] on div "Demandes" at bounding box center [106, 356] width 178 height 42
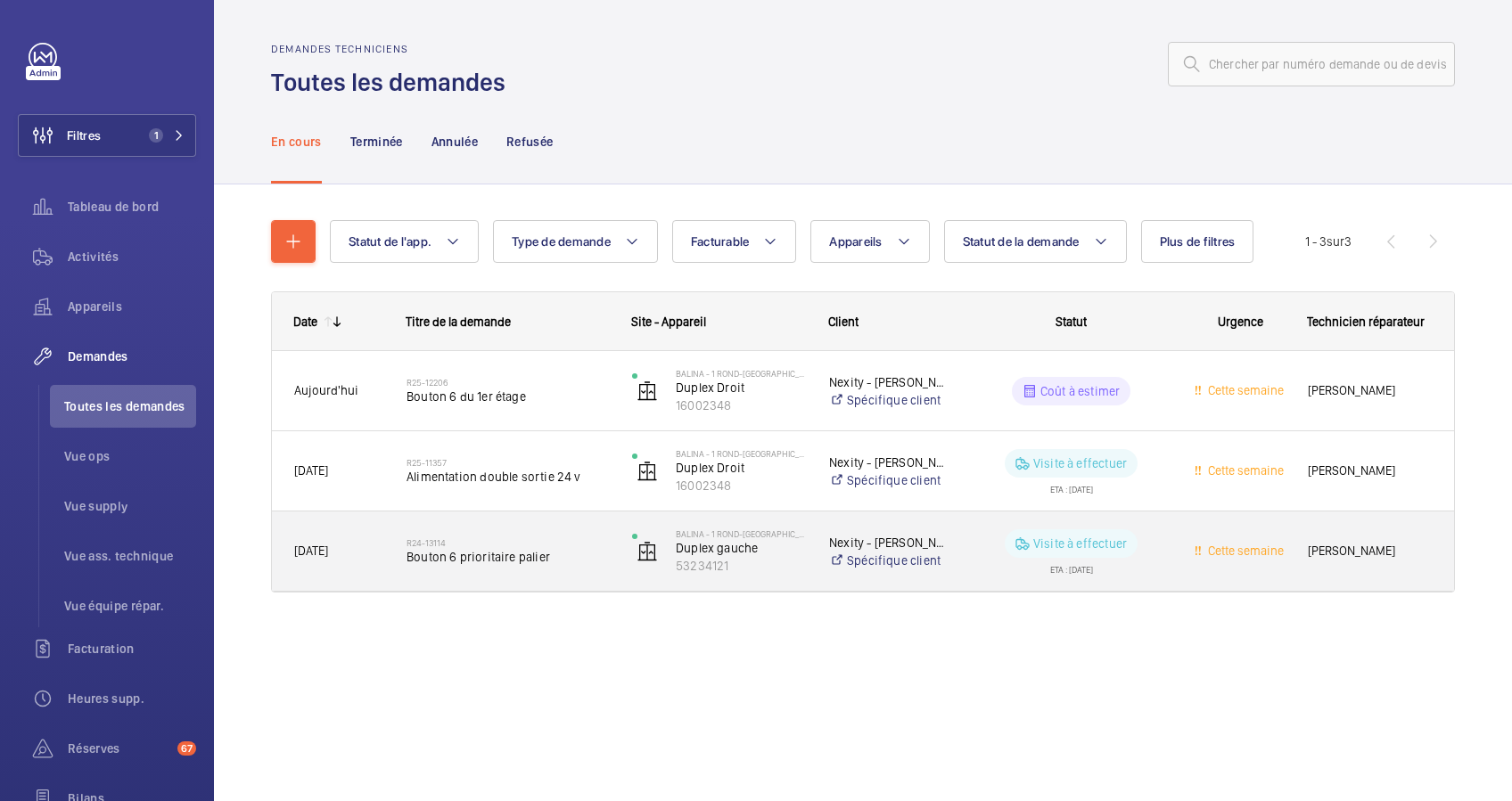
click at [489, 564] on span "Bouton 6 prioritaire palier" at bounding box center [507, 556] width 202 height 18
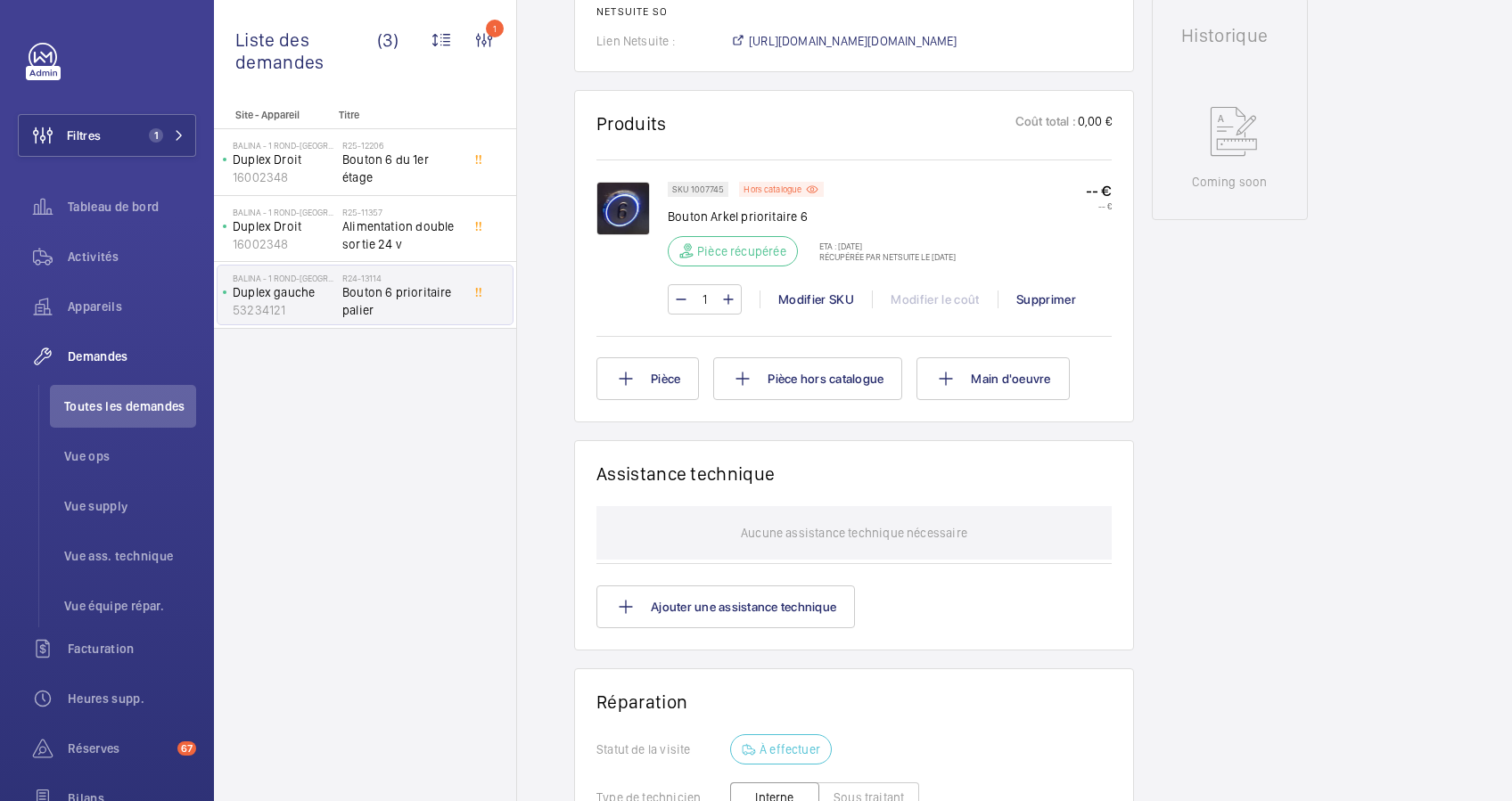
scroll to position [804, 0]
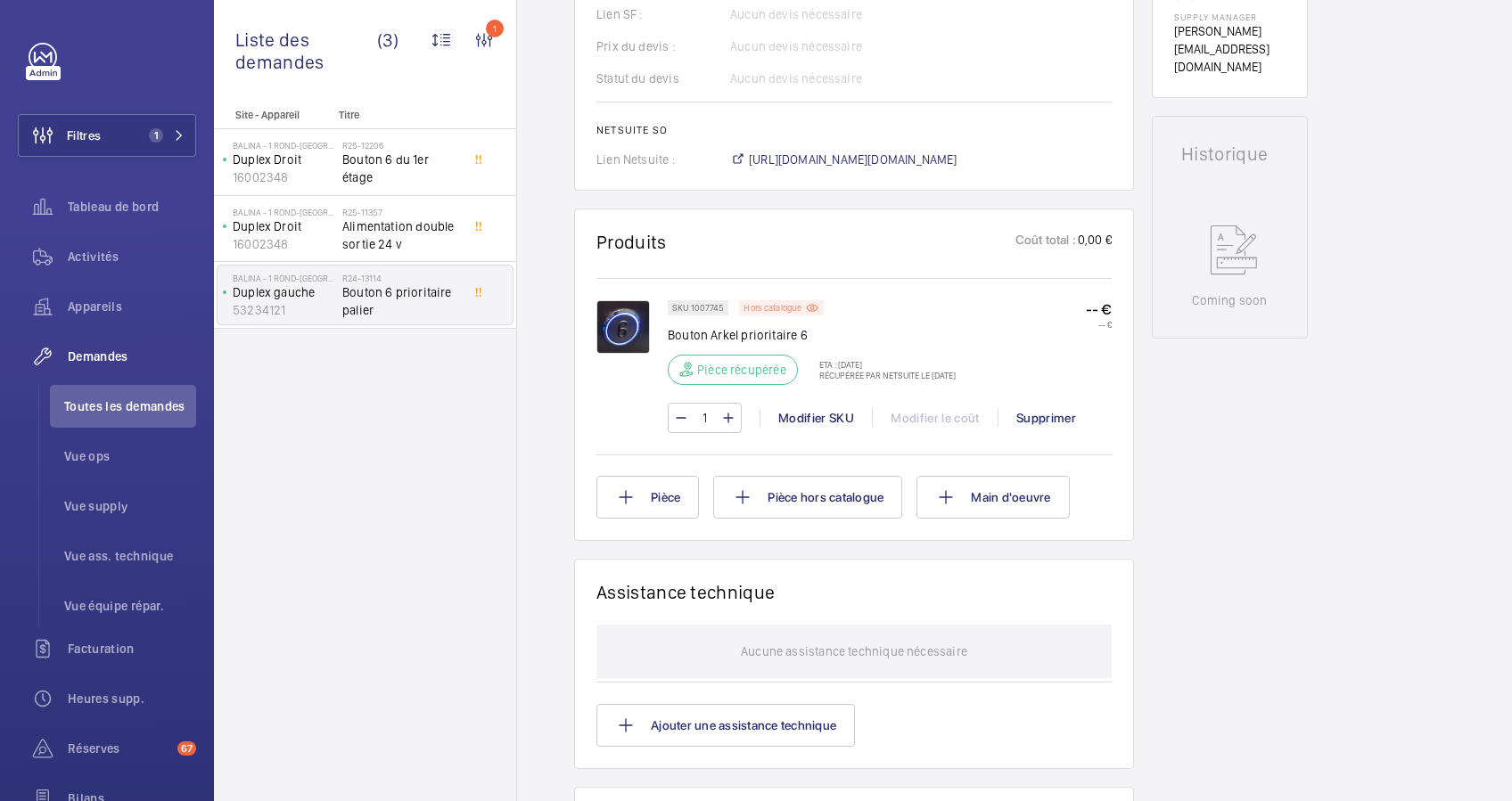
click at [788, 312] on p "Hors catalogue" at bounding box center [773, 308] width 58 height 7
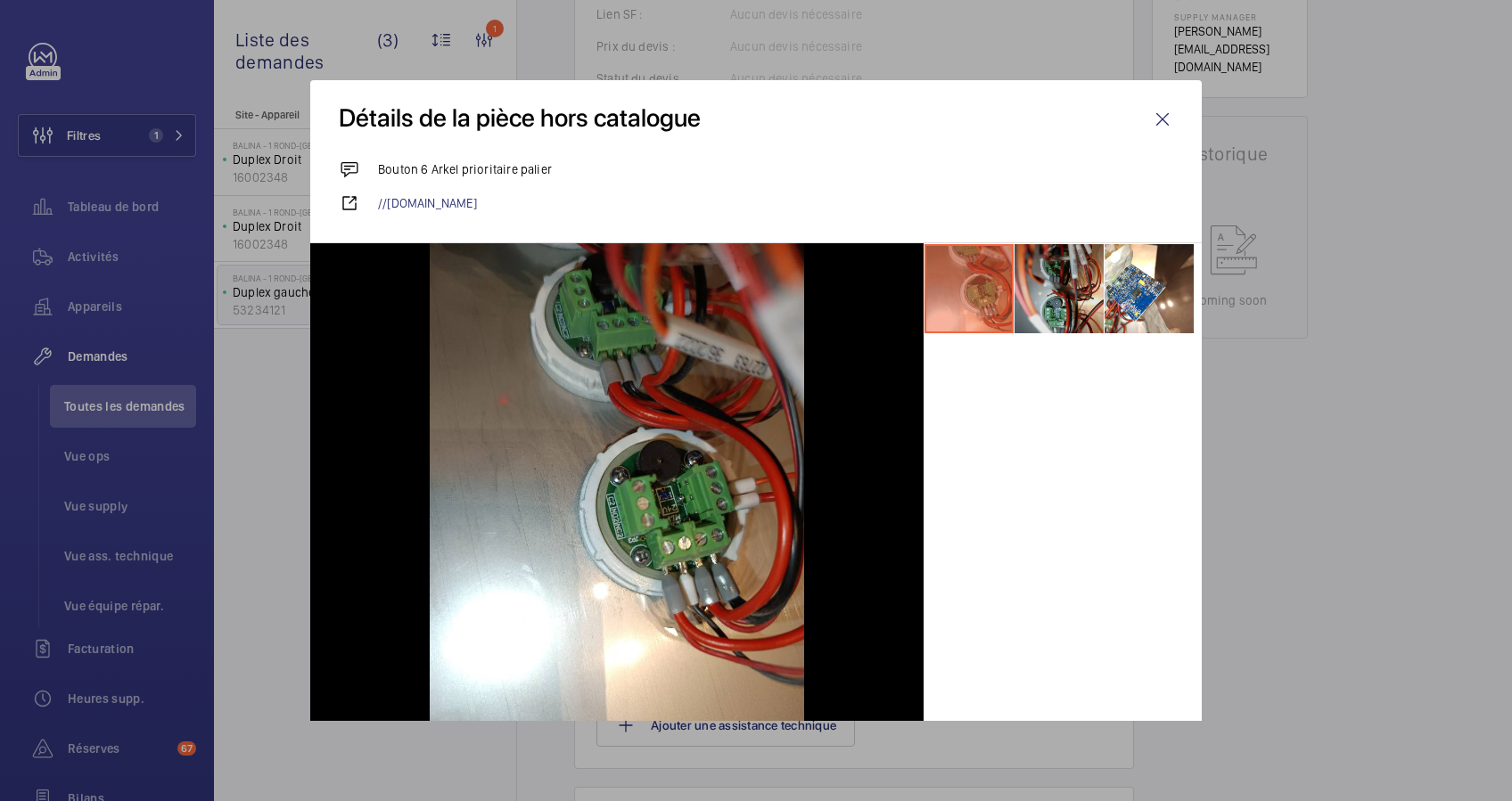
click at [1061, 297] on li at bounding box center [1059, 289] width 89 height 89
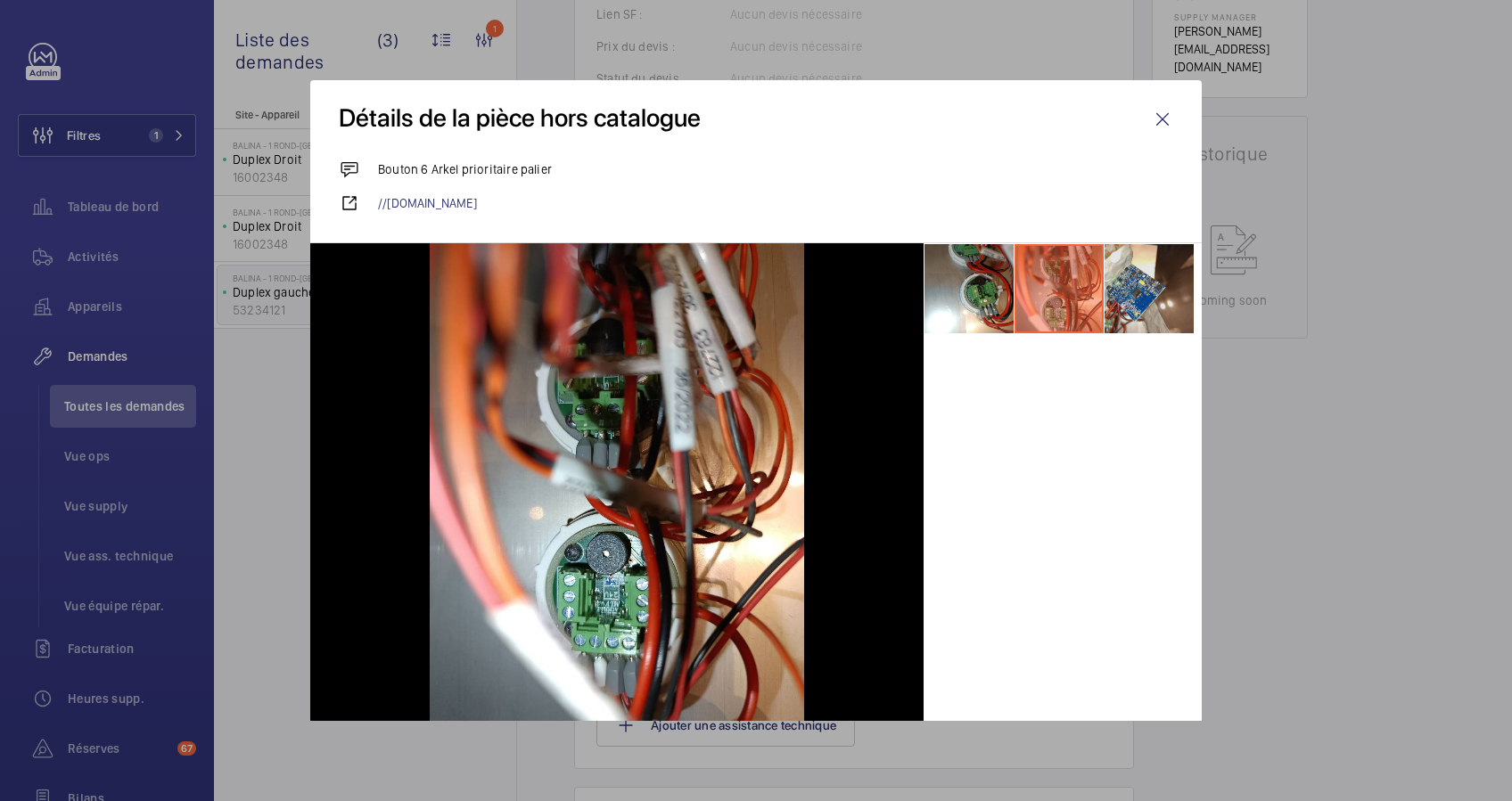
click at [1104, 299] on li at bounding box center [1149, 289] width 89 height 89
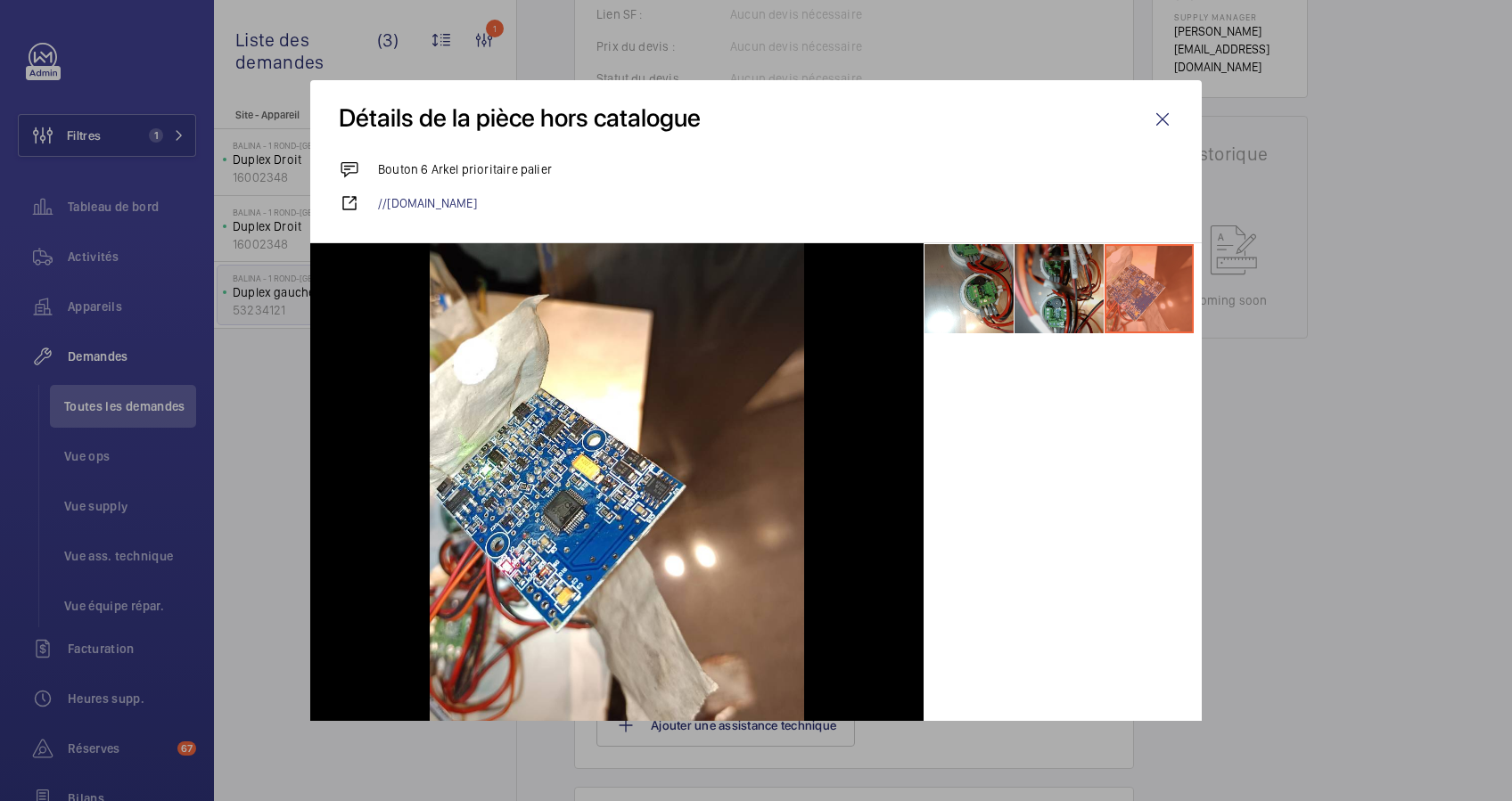
click at [1049, 300] on li at bounding box center [1059, 289] width 89 height 89
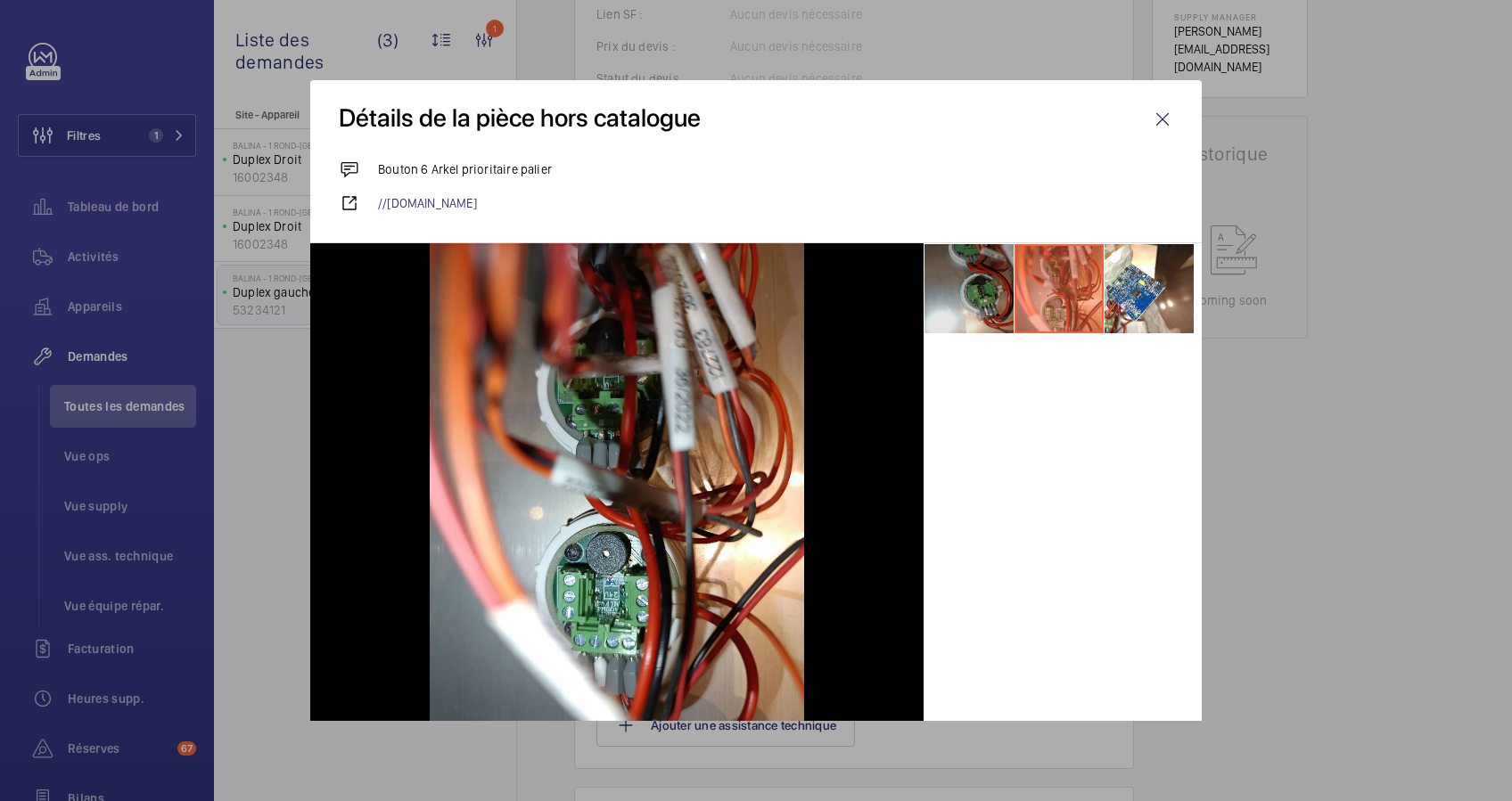
click at [960, 294] on li at bounding box center [969, 289] width 89 height 89
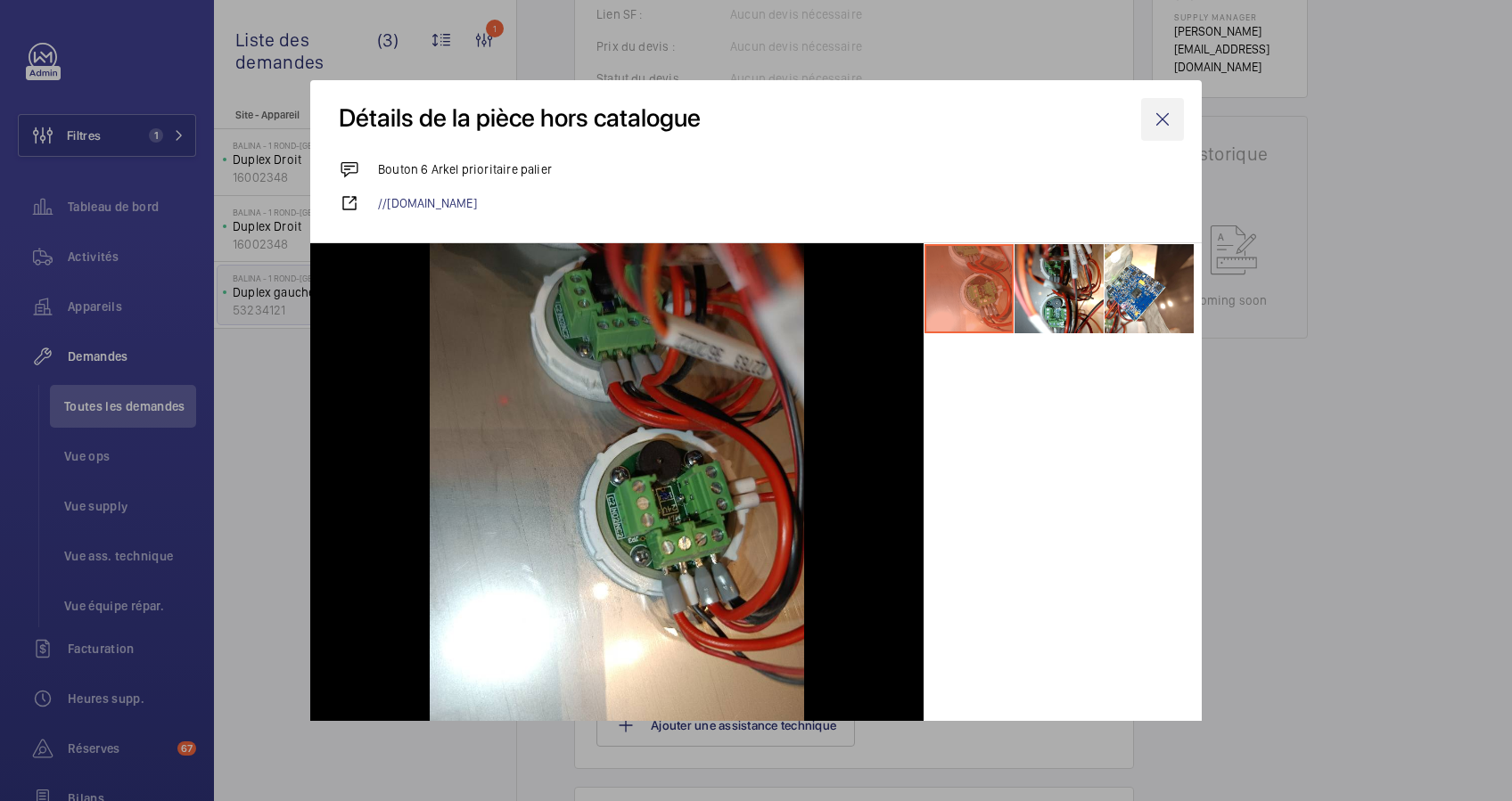
click at [1145, 120] on wm-front-icon-button at bounding box center [1162, 119] width 42 height 42
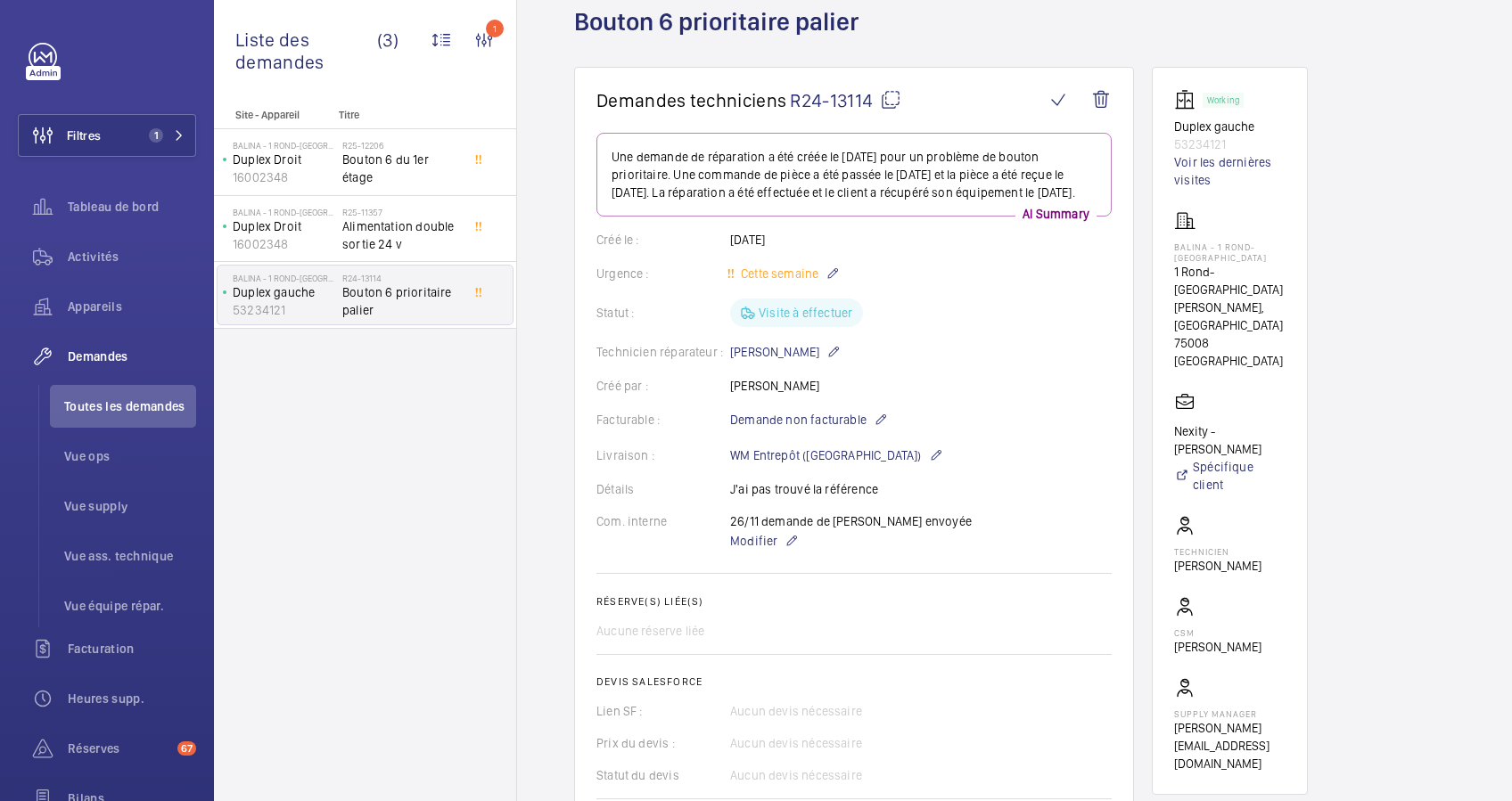
scroll to position [91, 0]
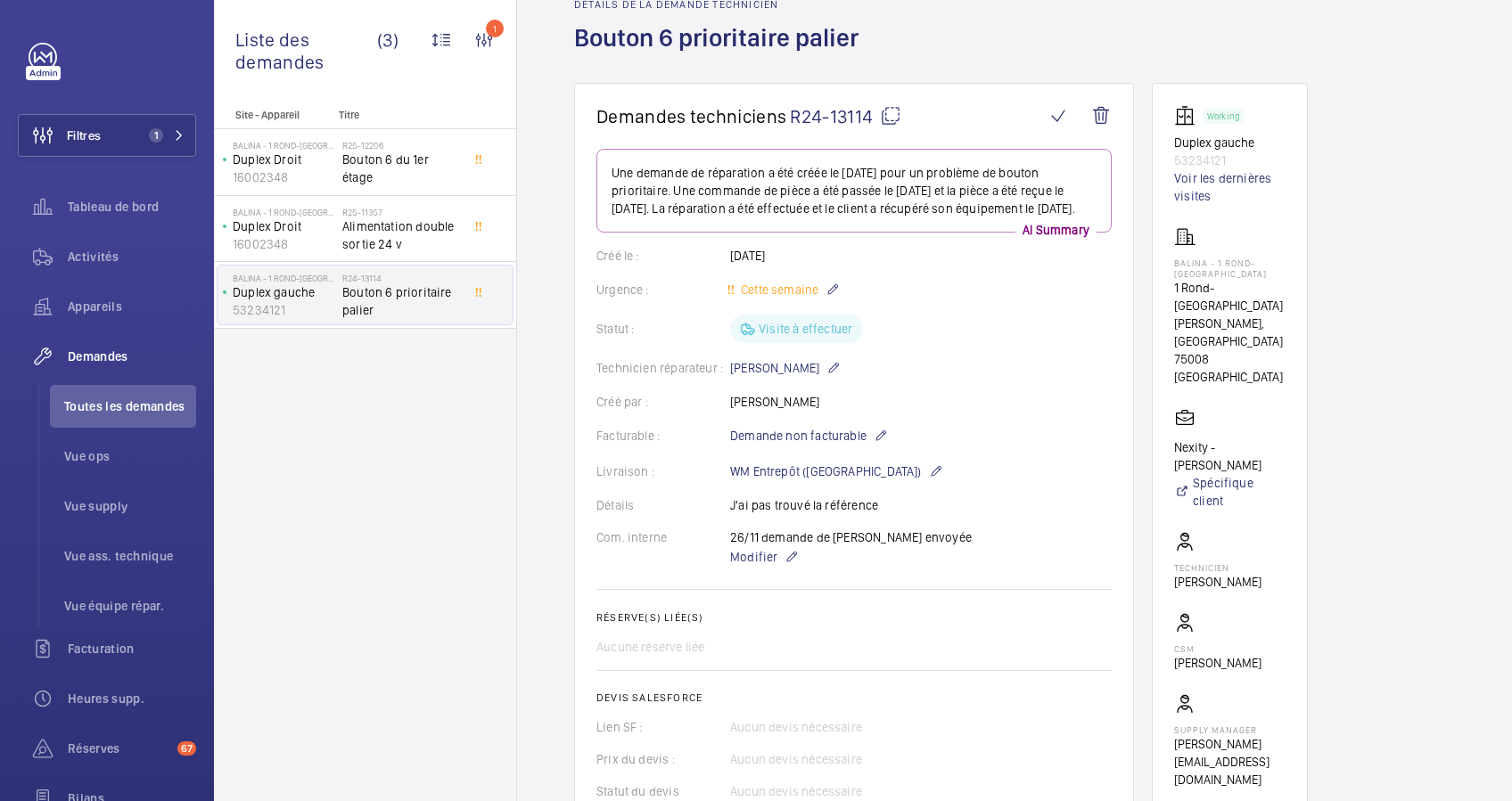
click at [891, 109] on mat-icon at bounding box center [891, 116] width 22 height 22
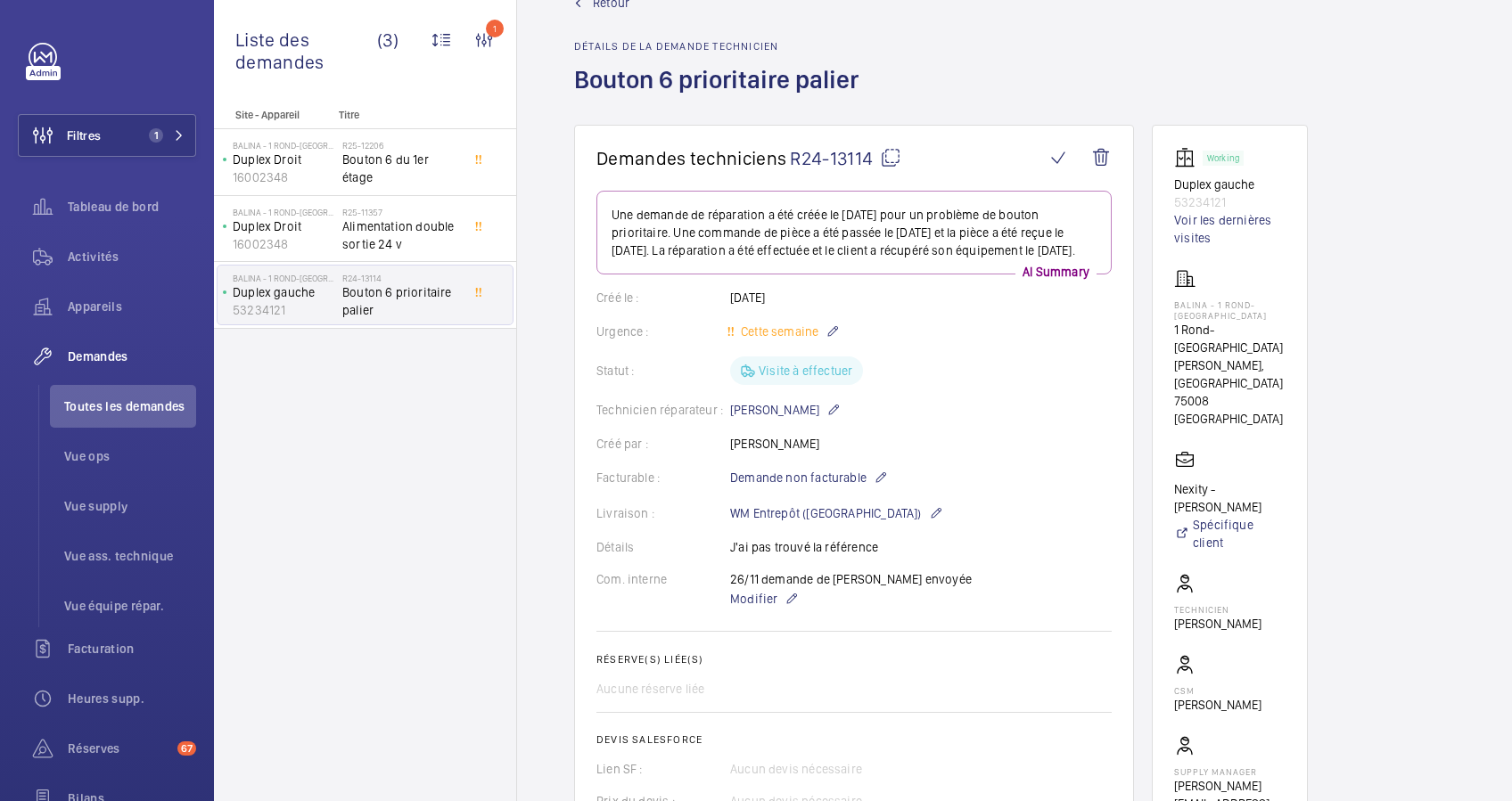
scroll to position [0, 0]
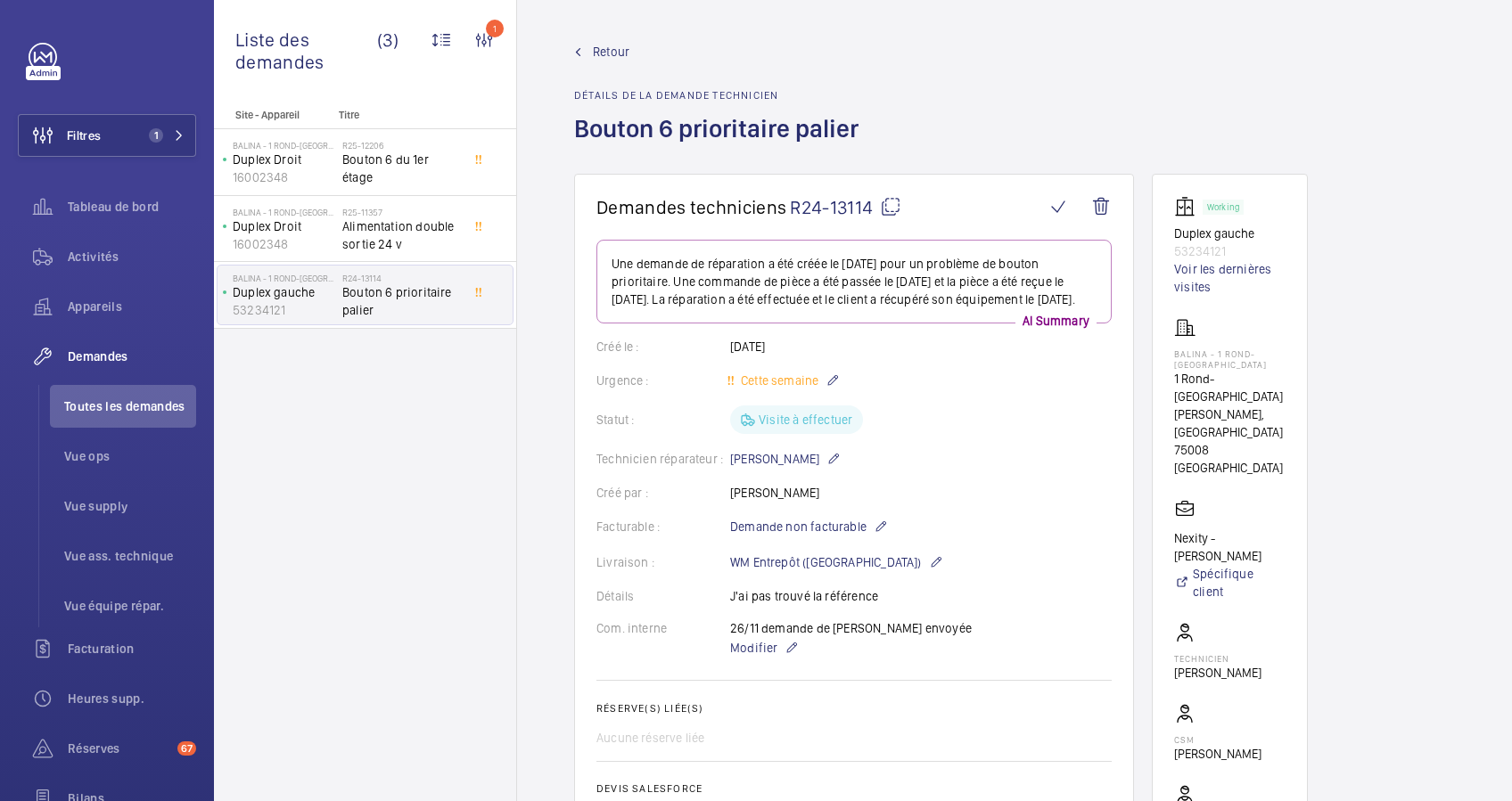
click at [606, 54] on span "Retour" at bounding box center [611, 51] width 37 height 18
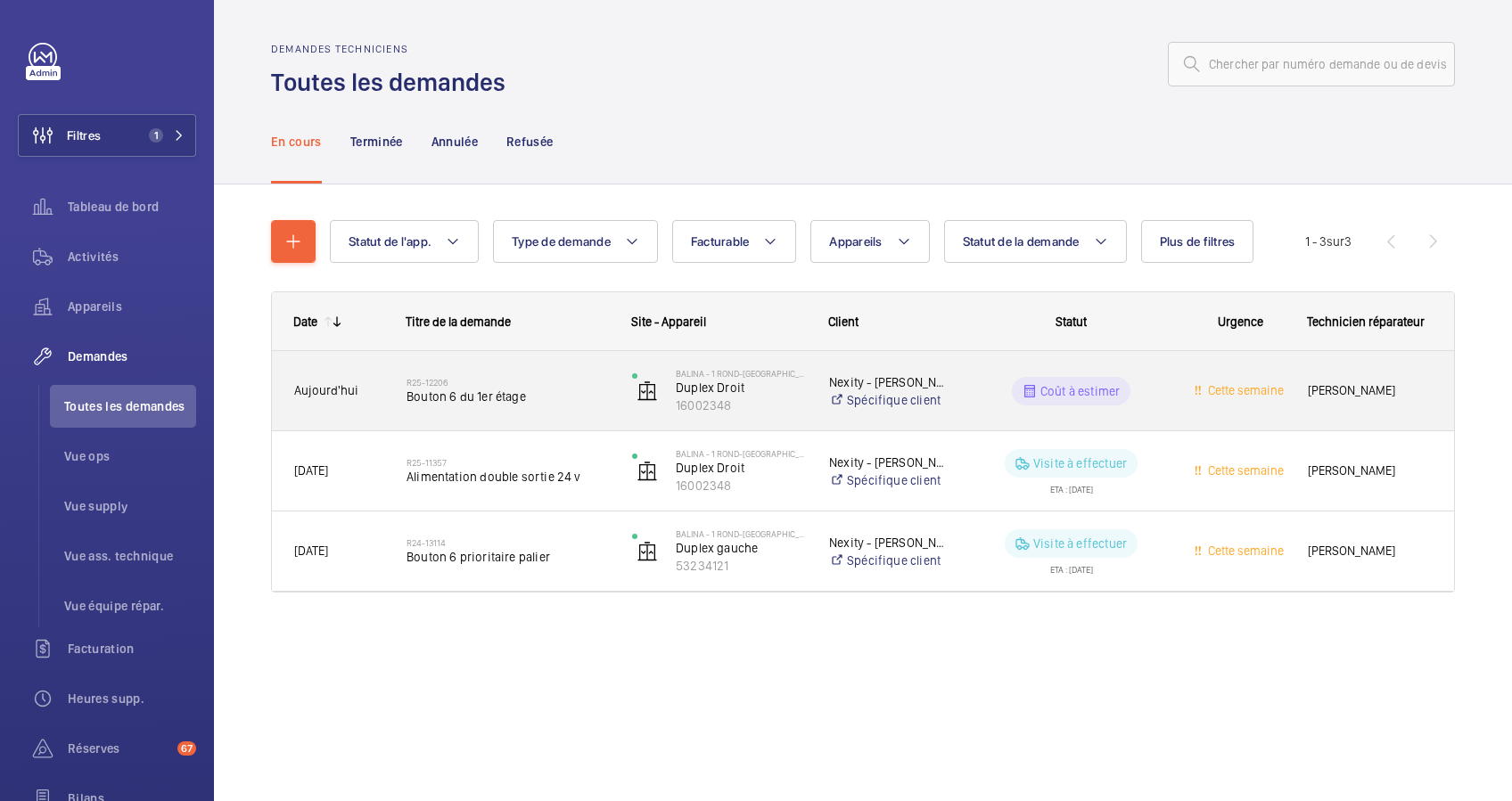
click at [480, 394] on span "Bouton 6 du 1er étage" at bounding box center [507, 396] width 202 height 18
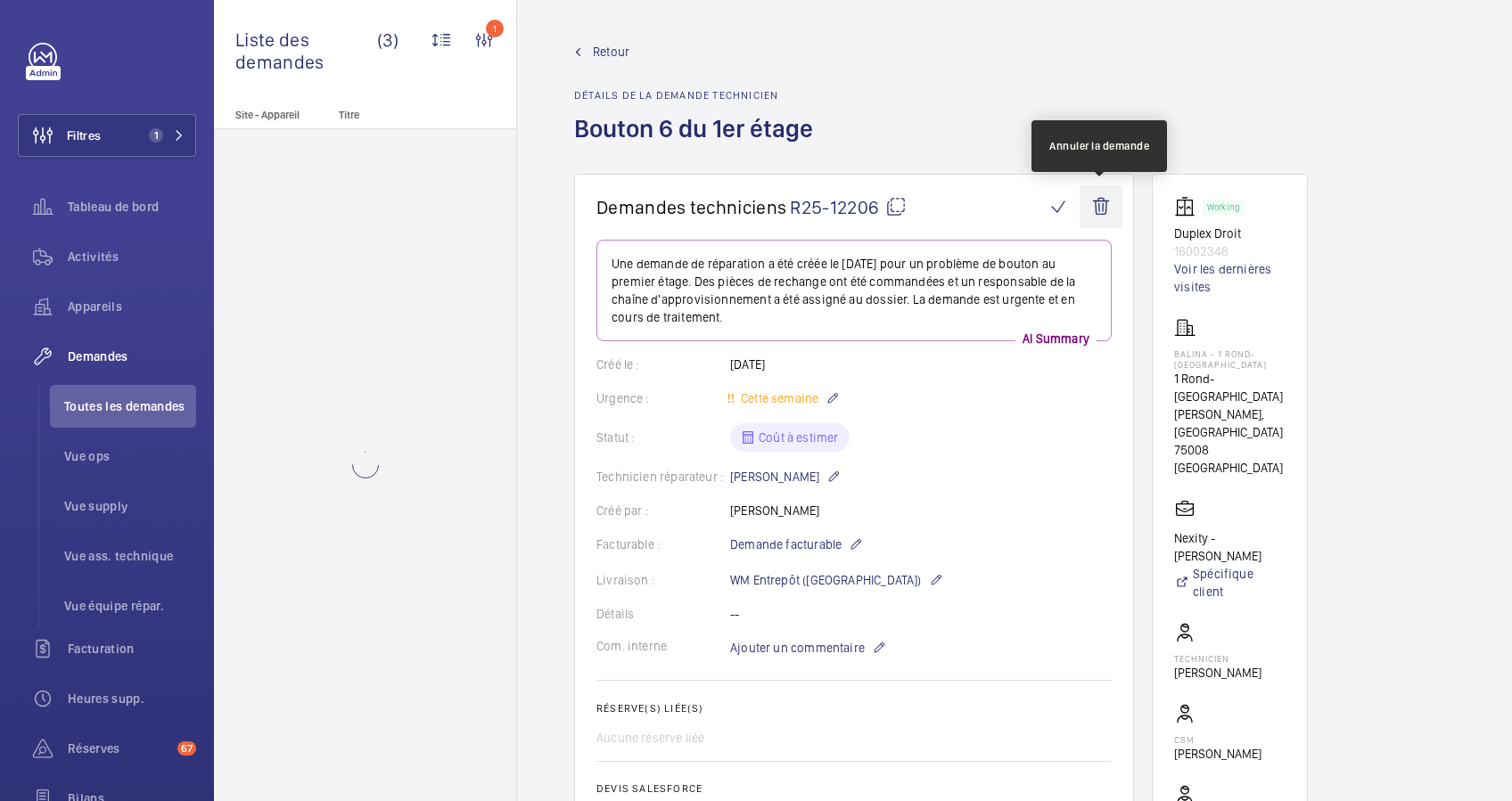
click at [1102, 211] on wm-front-icon-button at bounding box center [1101, 206] width 42 height 42
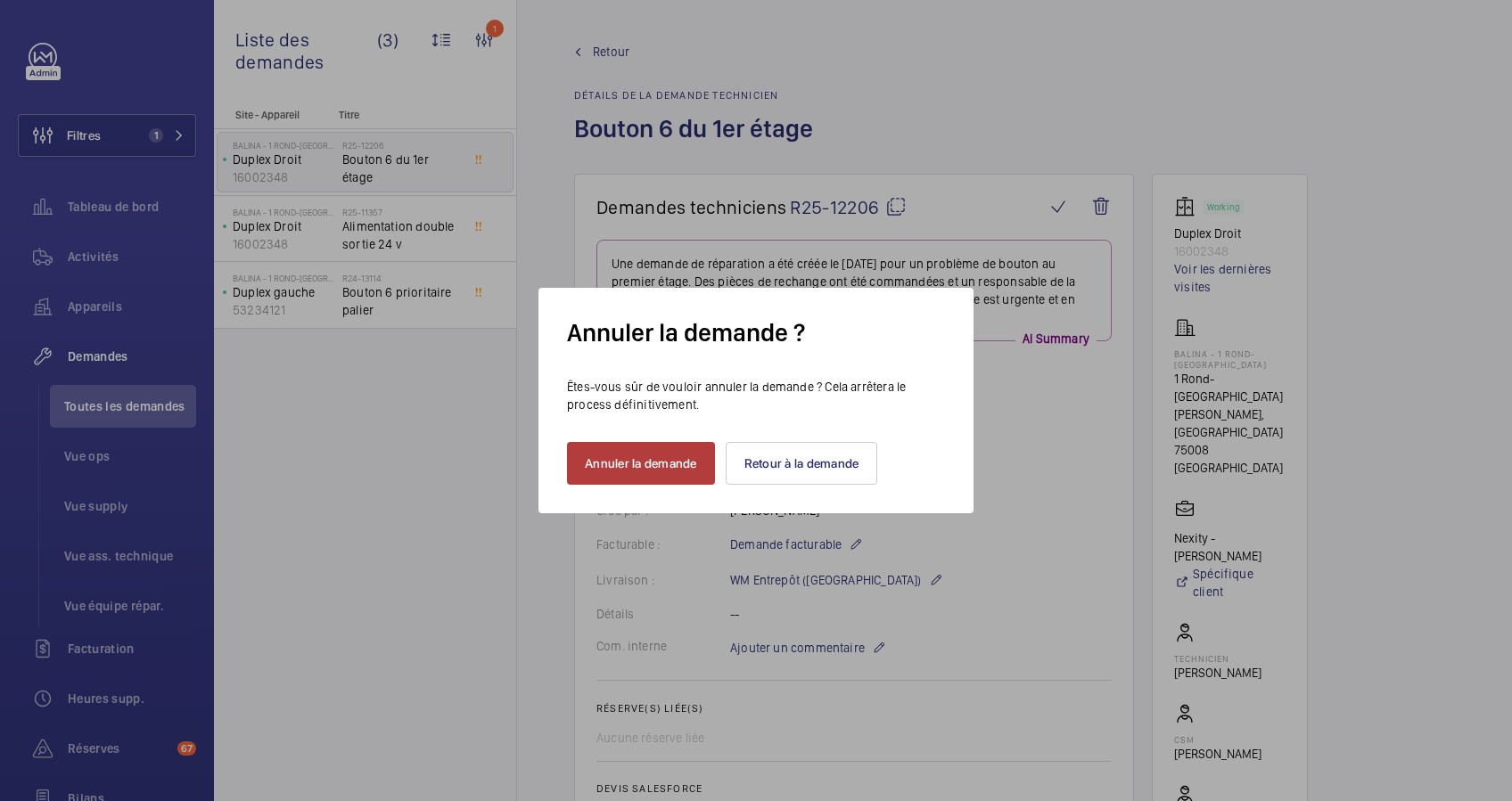
click at [650, 464] on button "Annuler la demande" at bounding box center [640, 463] width 148 height 42
